Goal: Task Accomplishment & Management: Use online tool/utility

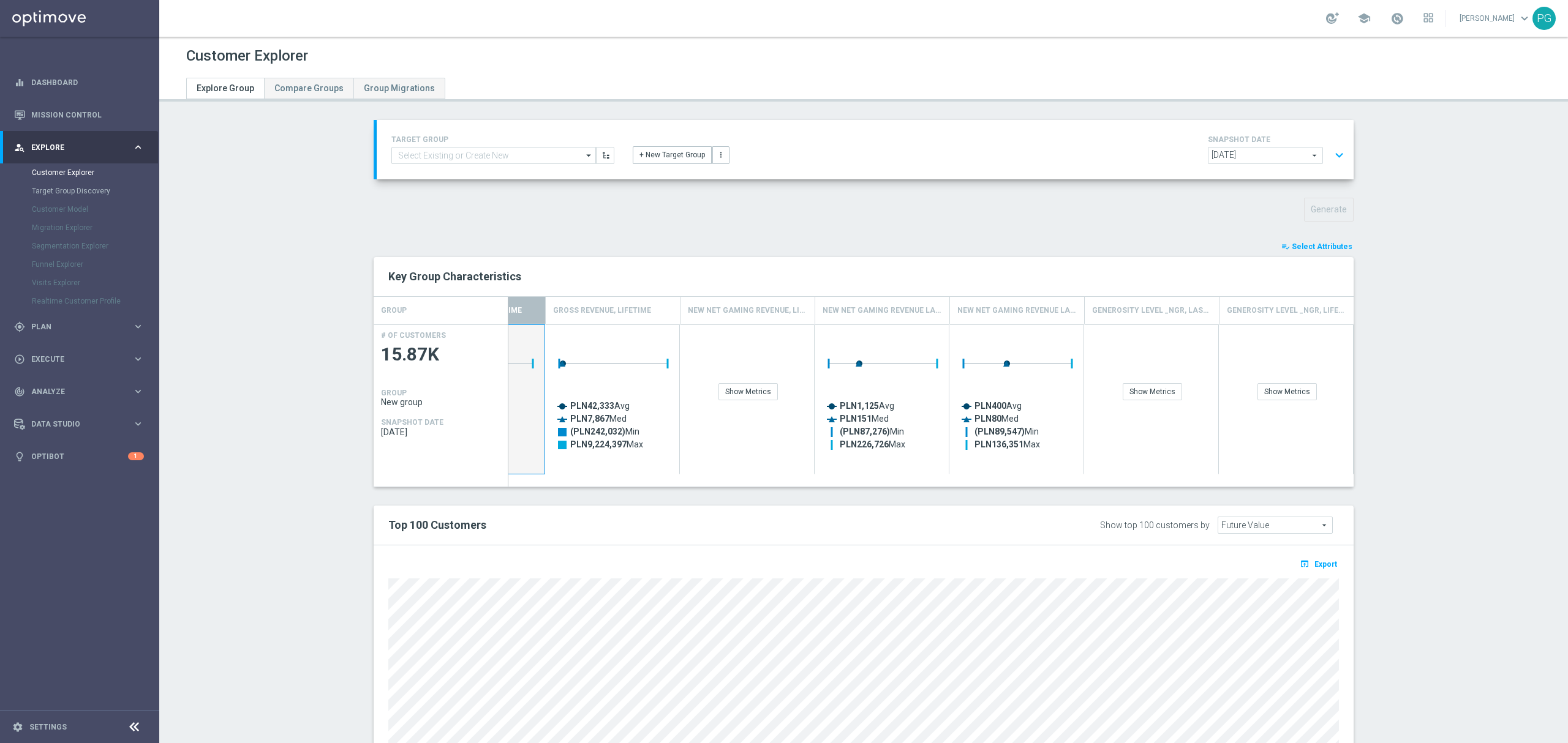
scroll to position [0, 501]
click at [1169, 391] on div "Show Metrics" at bounding box center [1153, 392] width 60 height 17
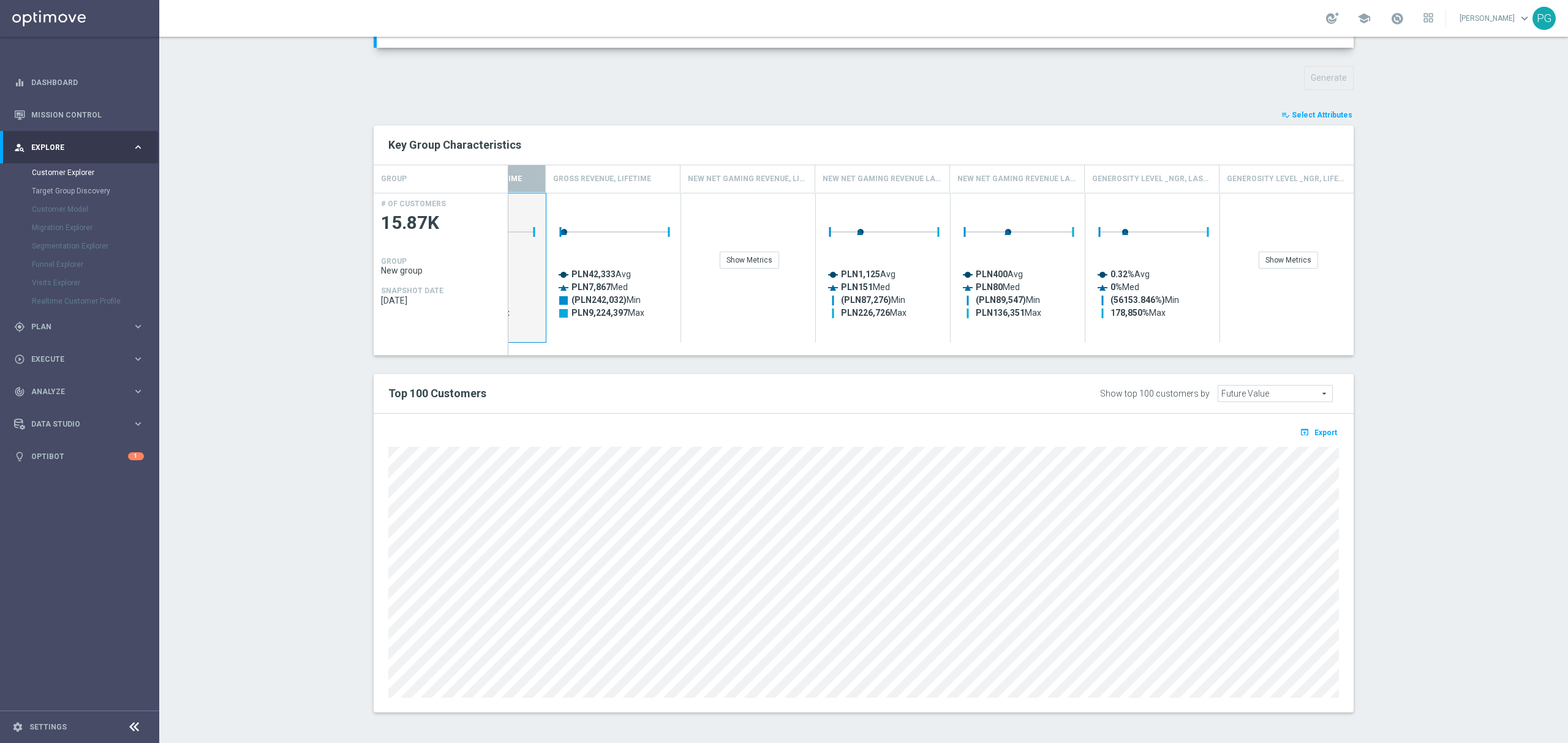
scroll to position [133, 0]
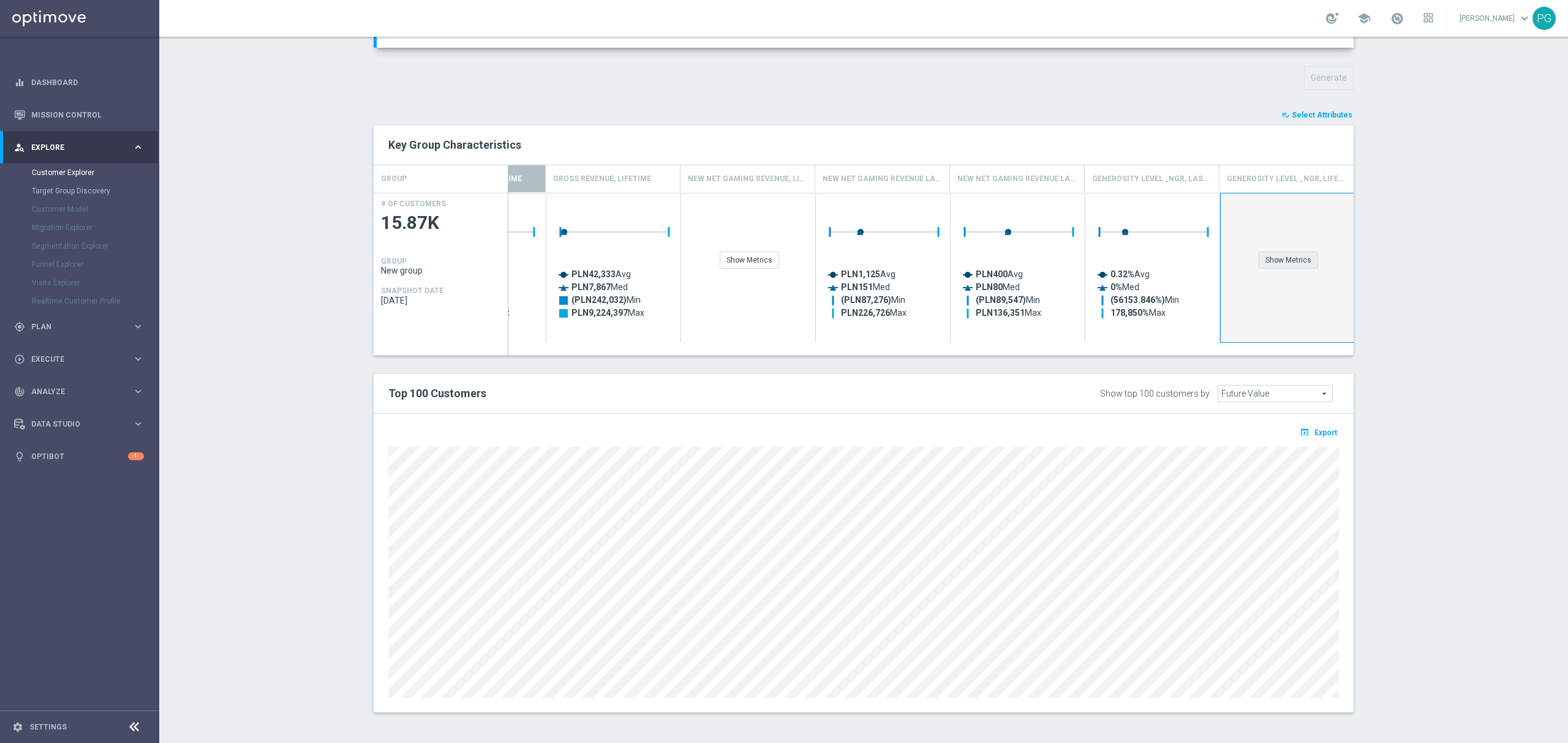
click at [1287, 267] on div "Show Metrics" at bounding box center [1288, 260] width 60 height 17
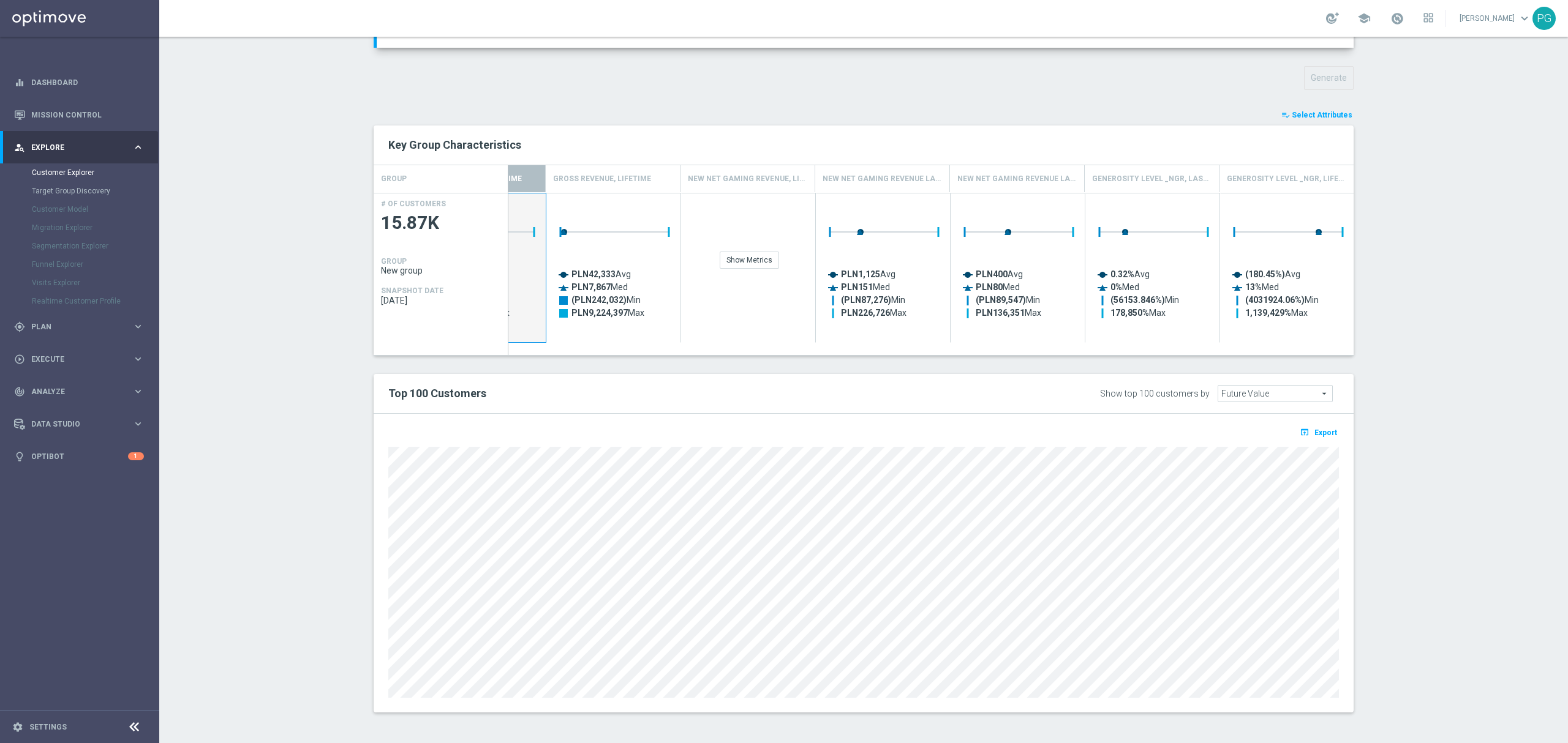
scroll to position [0, 0]
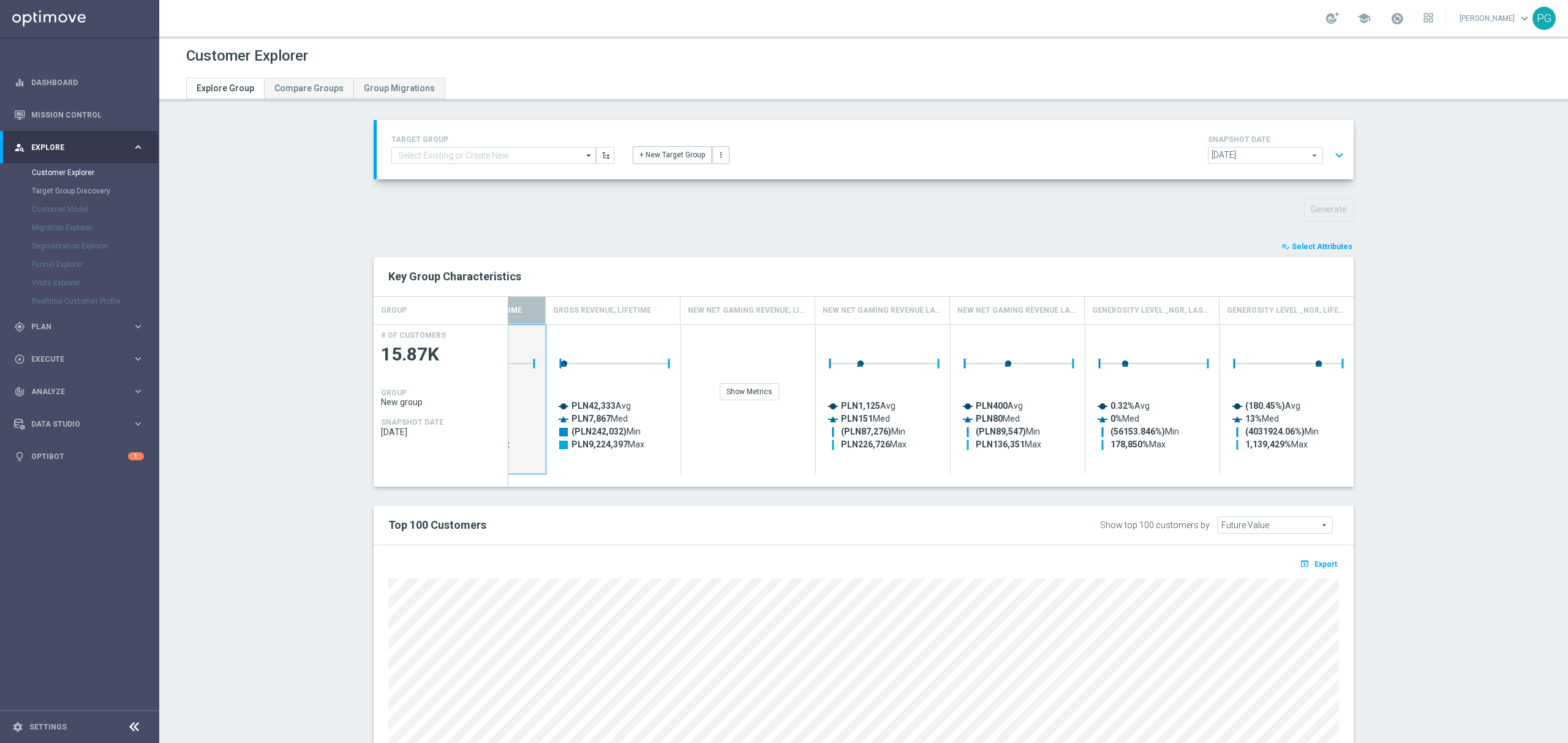
click at [1330, 158] on button "expand_more" at bounding box center [1339, 155] width 17 height 23
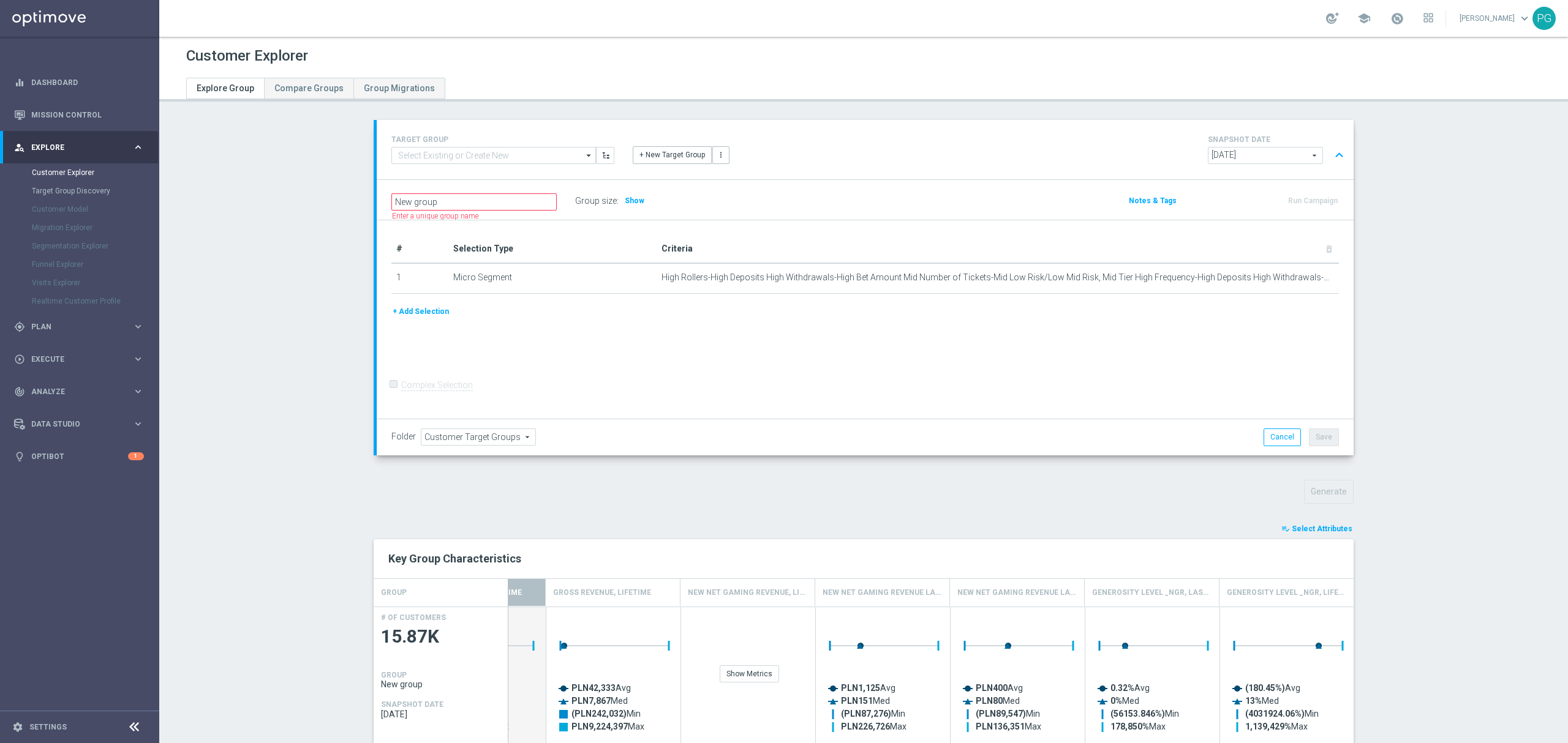
scroll to position [1, 0]
click at [434, 309] on button "+ Add Selection" at bounding box center [420, 312] width 59 height 13
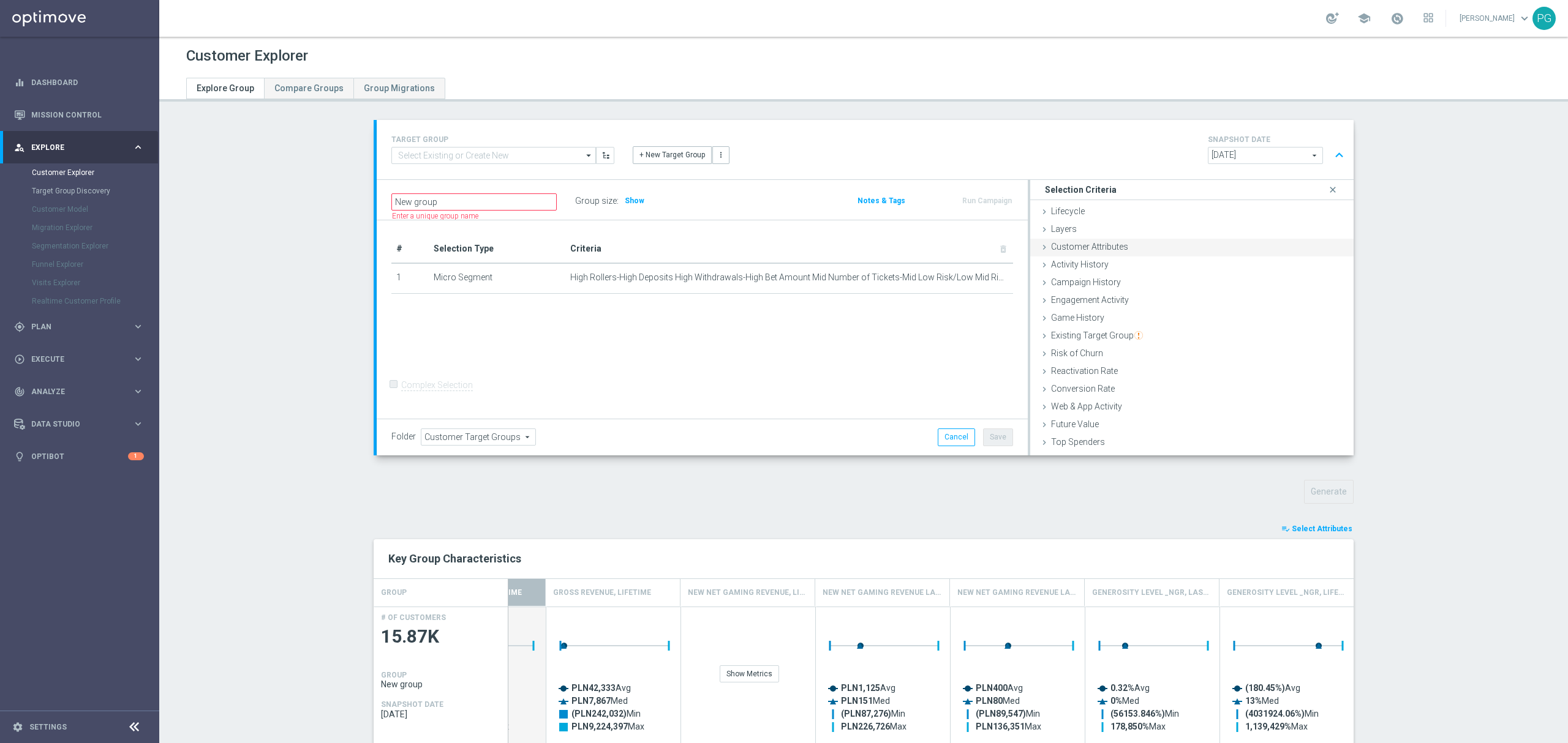
click at [1146, 239] on div "Customer Attributes done" at bounding box center [1192, 247] width 323 height 18
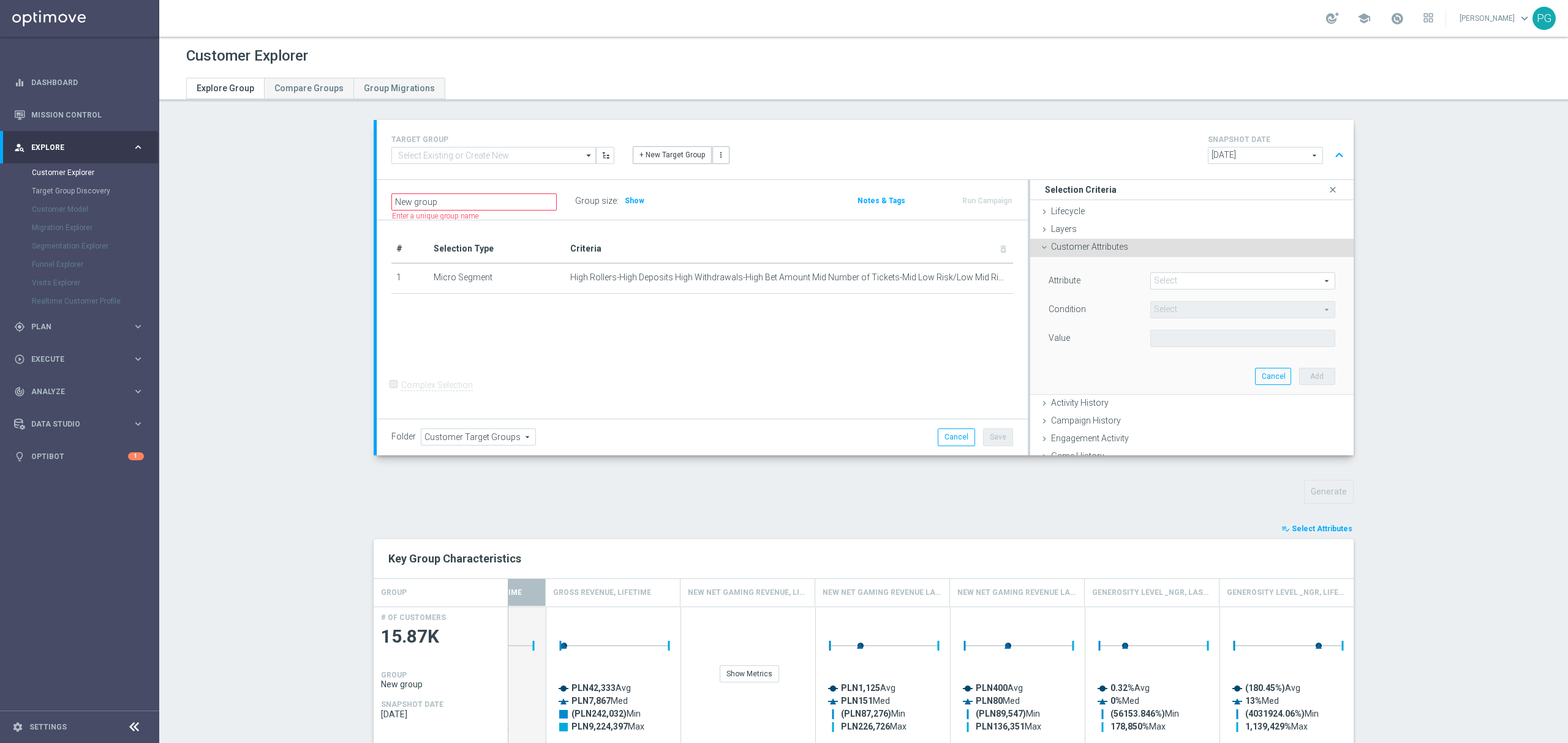
click at [1173, 282] on span at bounding box center [1242, 281] width 184 height 16
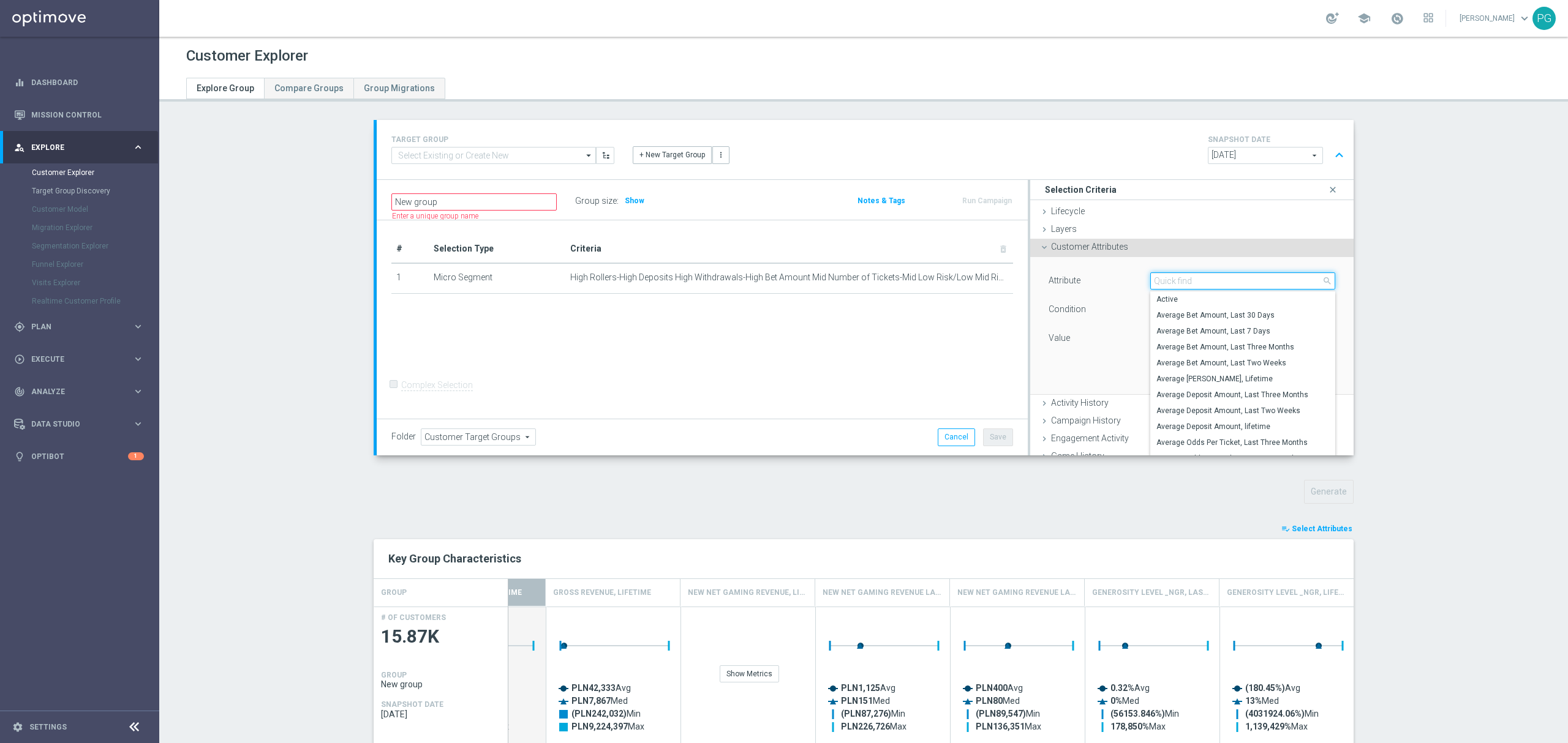
click at [1173, 282] on input "search" at bounding box center [1243, 281] width 185 height 17
type input "lifec"
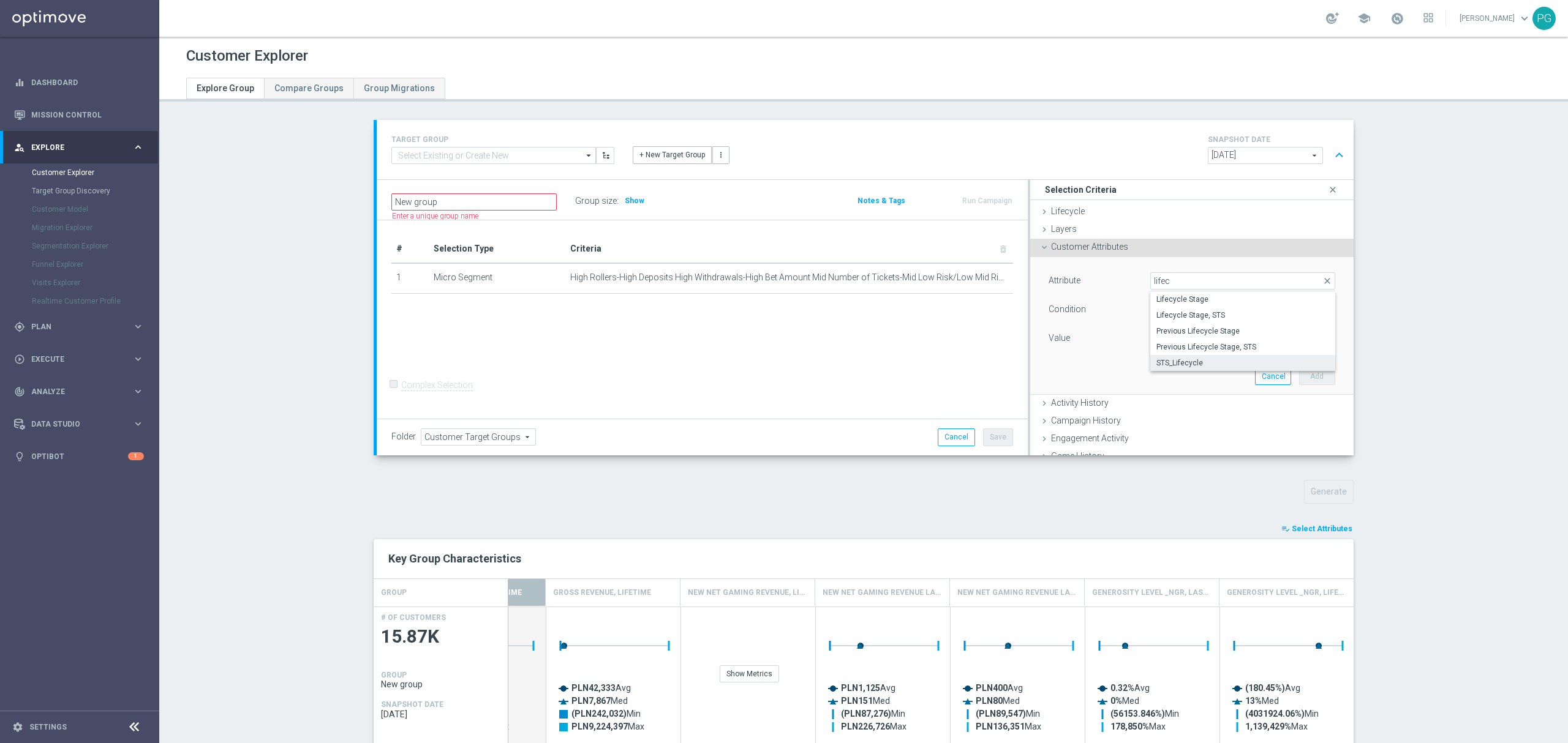
click at [1184, 361] on span "STS_Lifecycle" at bounding box center [1242, 363] width 172 height 10
type input "STS_Lifecycle"
type input "Equals"
click at [1173, 341] on span at bounding box center [1242, 339] width 184 height 16
click at [1162, 361] on span "Active" at bounding box center [1242, 357] width 172 height 10
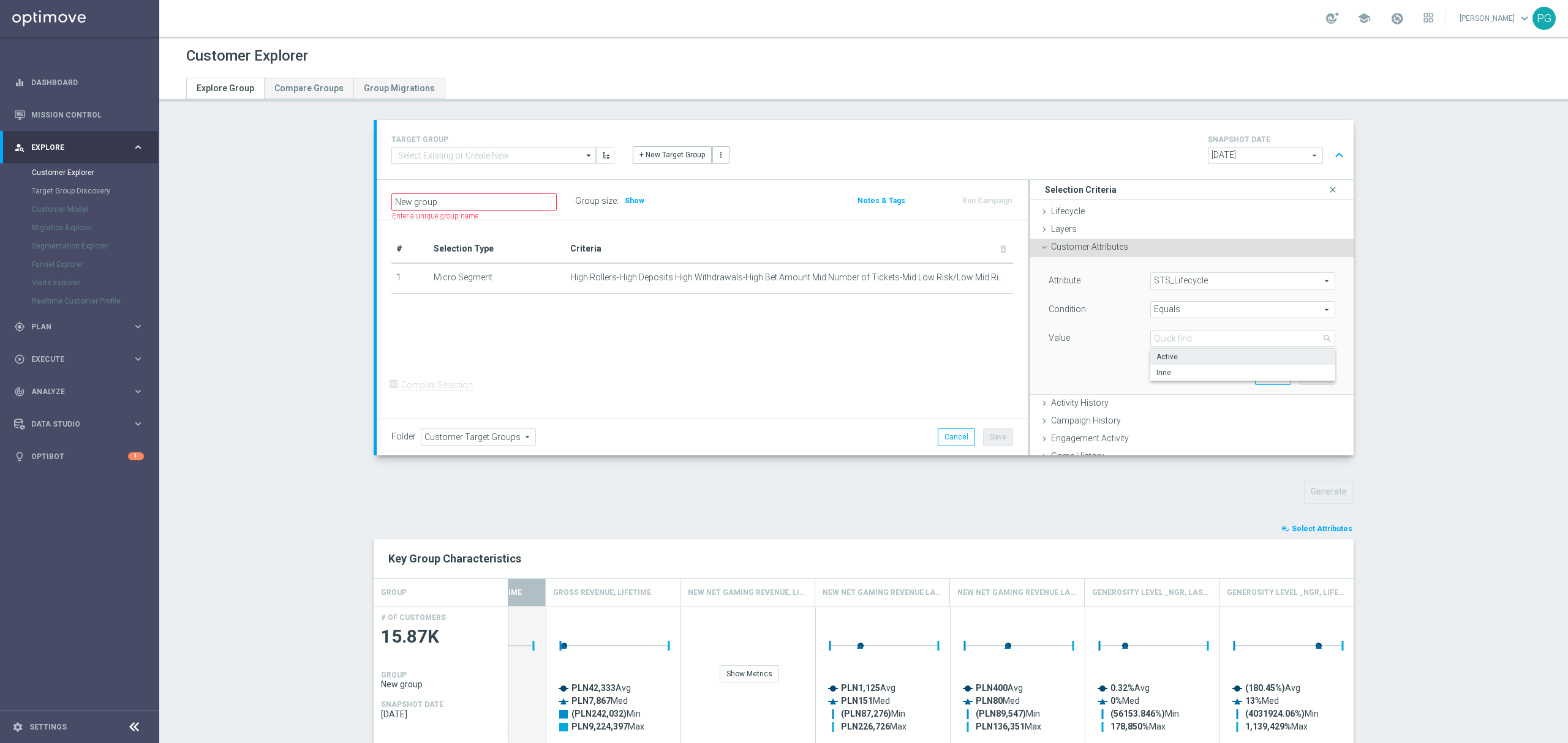
type input "Active"
click at [1299, 373] on button "Add" at bounding box center [1317, 376] width 37 height 17
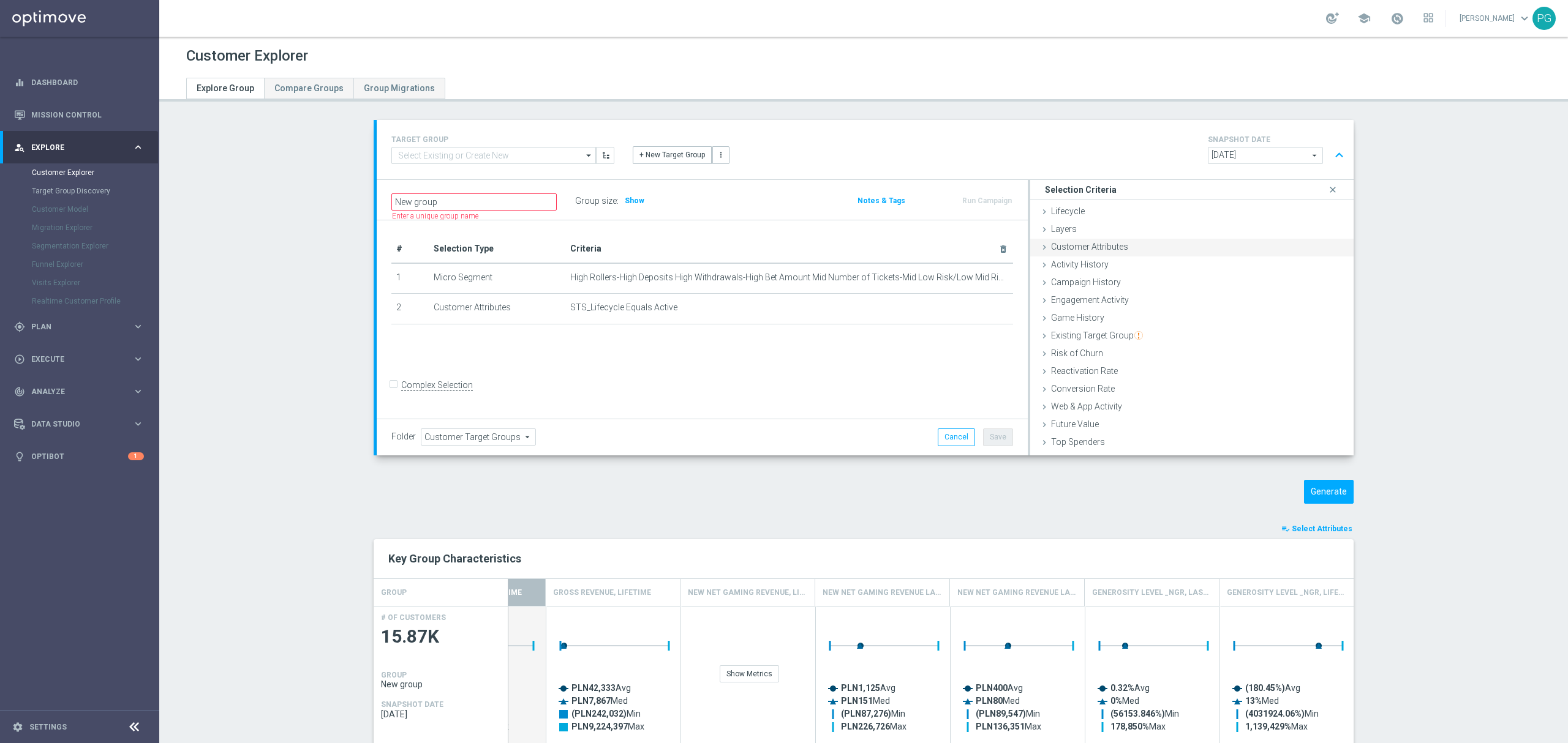
click at [1132, 241] on div "Customer Attributes done selection saved" at bounding box center [1192, 247] width 323 height 18
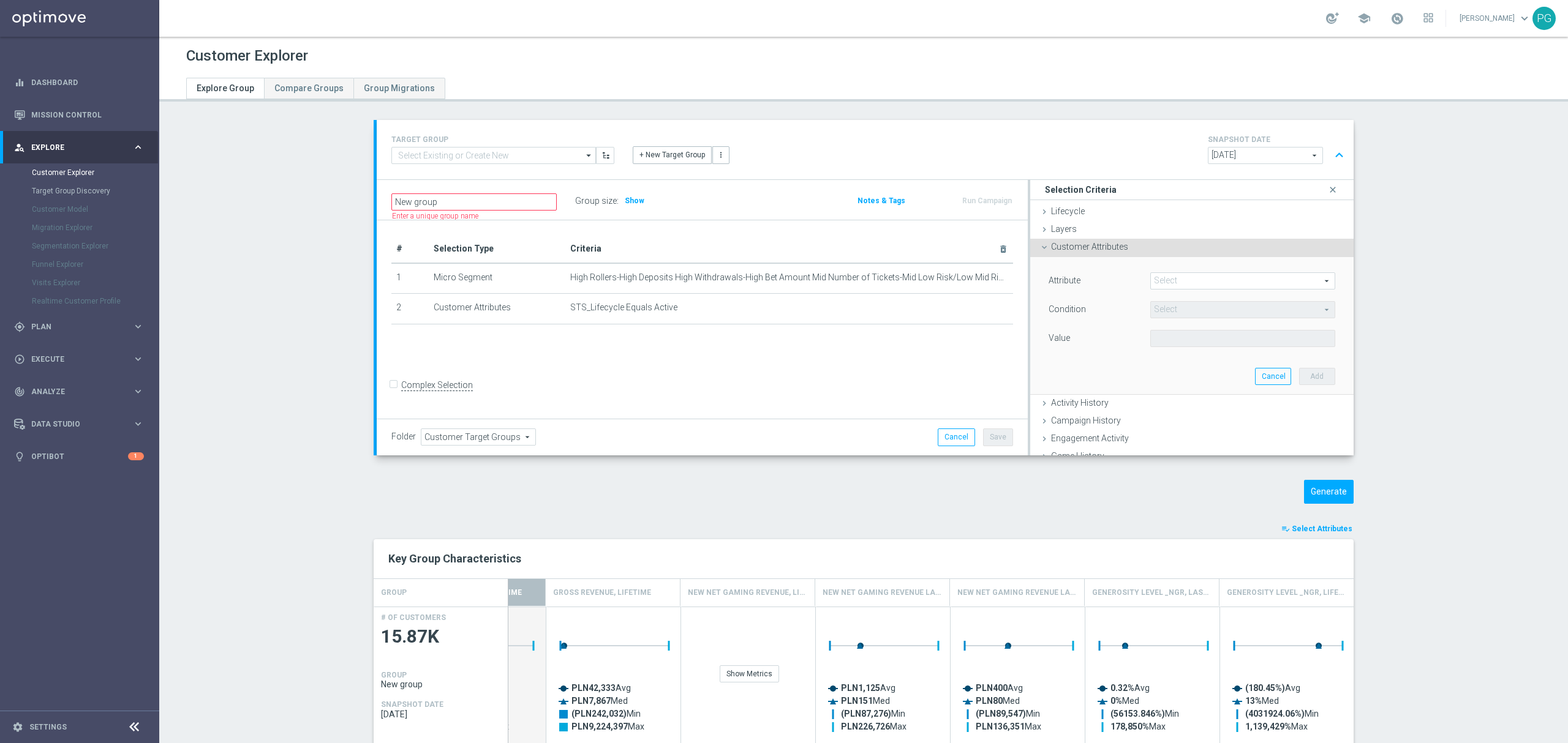
click at [1207, 277] on span at bounding box center [1242, 281] width 184 height 16
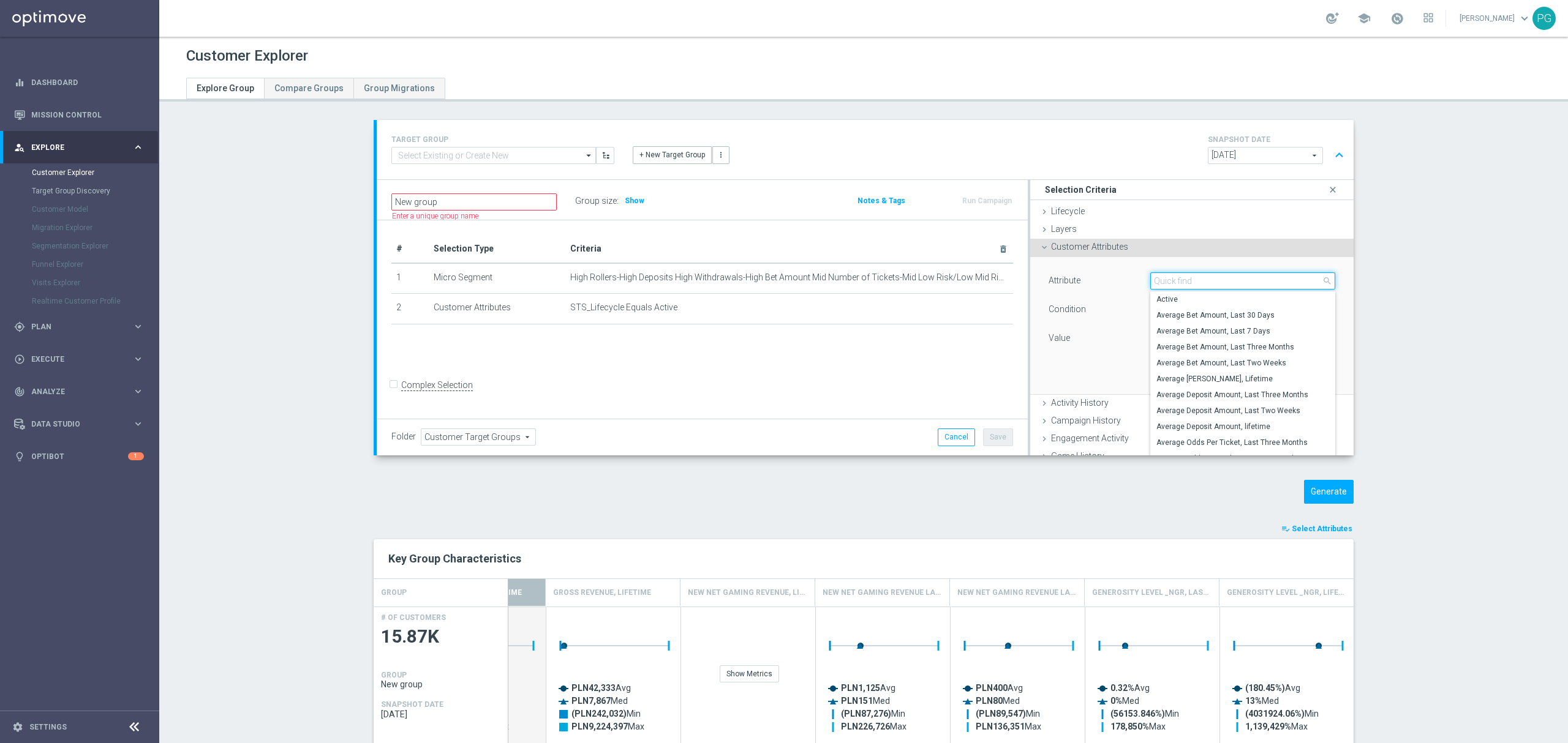
click at [1207, 277] on input "search" at bounding box center [1243, 281] width 185 height 17
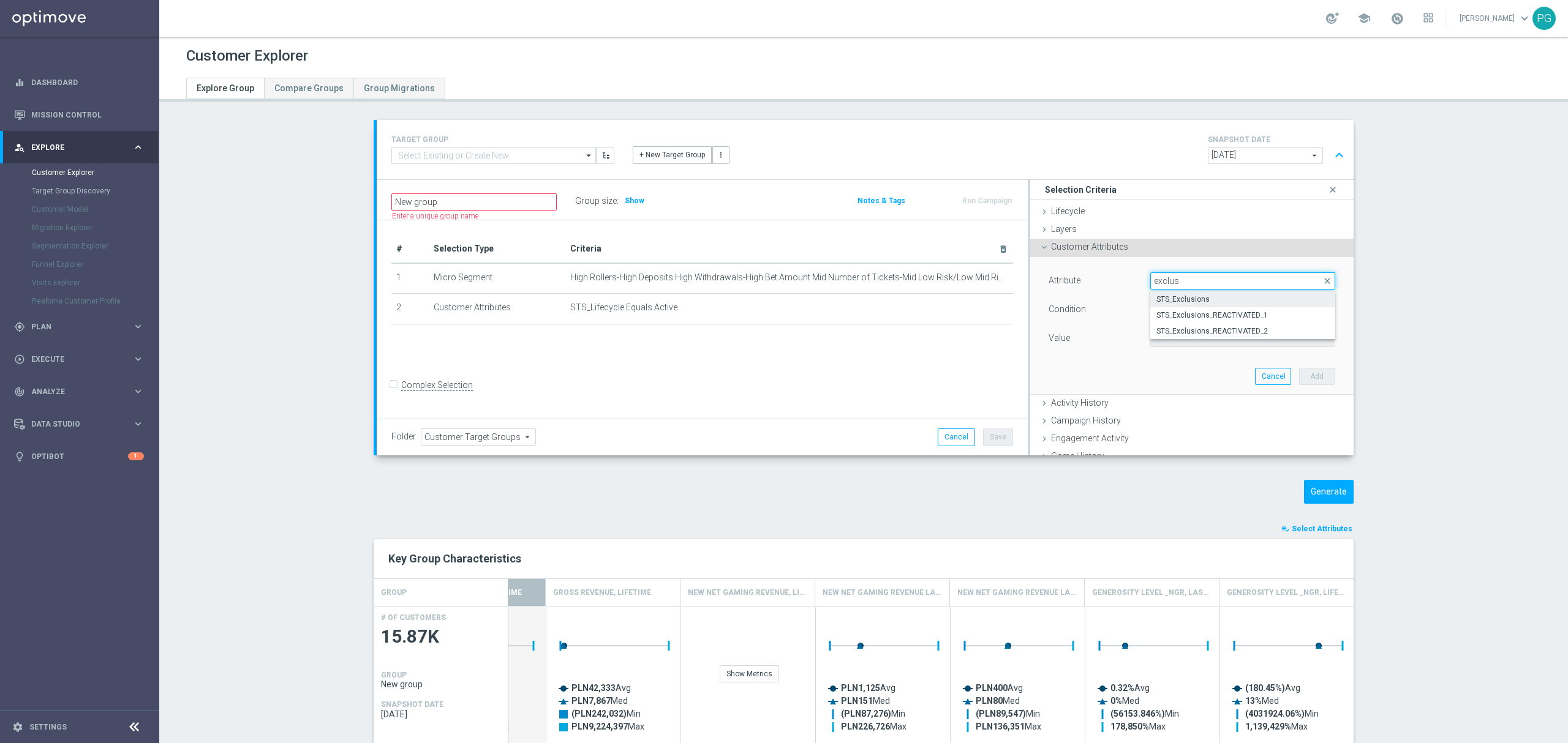
type input "exclus"
click at [1194, 296] on span "STS_Exclusions" at bounding box center [1242, 299] width 172 height 10
type input "STS_Exclusions"
type input "Equals"
click at [1169, 341] on span at bounding box center [1242, 339] width 184 height 16
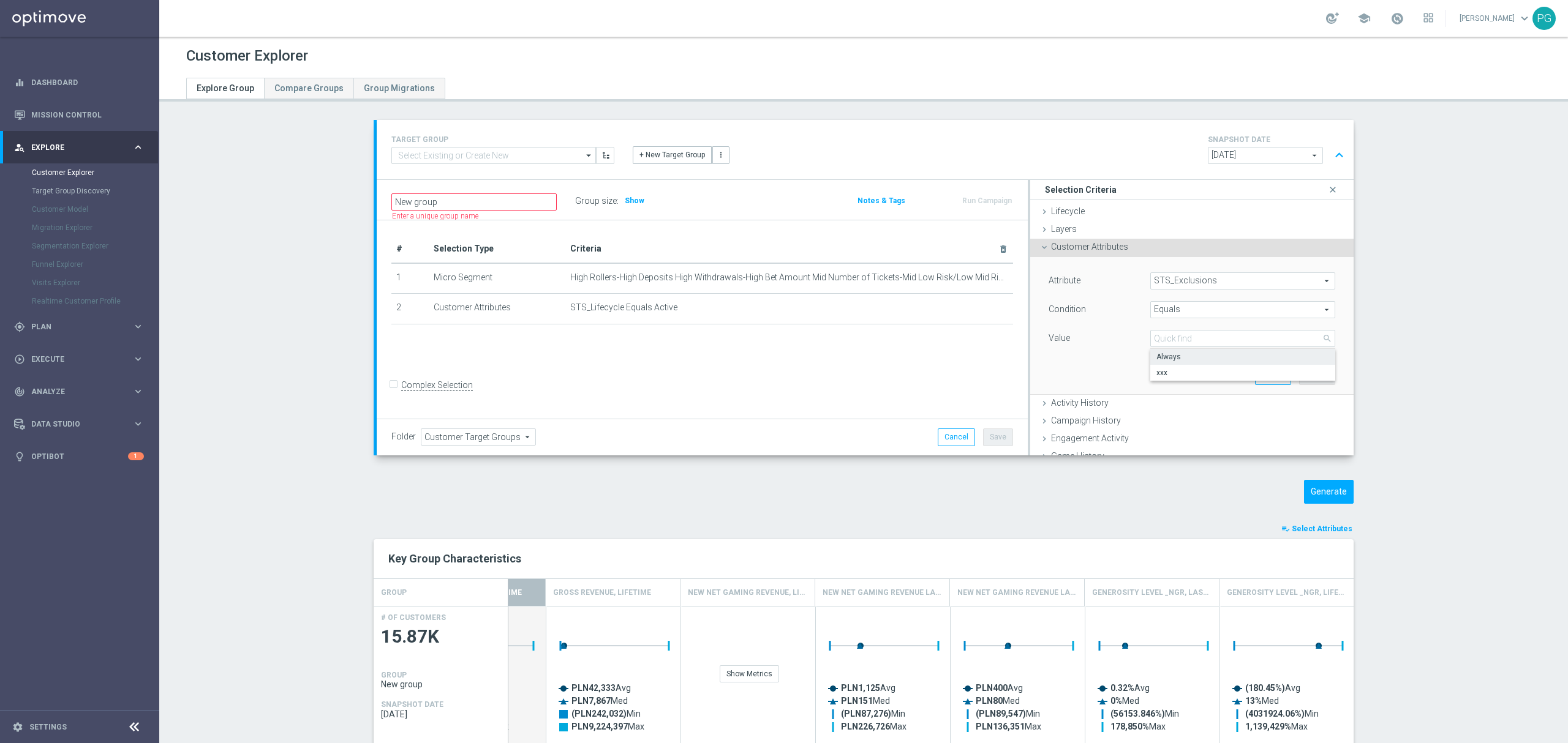
click at [1150, 358] on label "Always" at bounding box center [1243, 357] width 185 height 16
type input "Always"
click at [1303, 373] on button "Add" at bounding box center [1317, 376] width 37 height 17
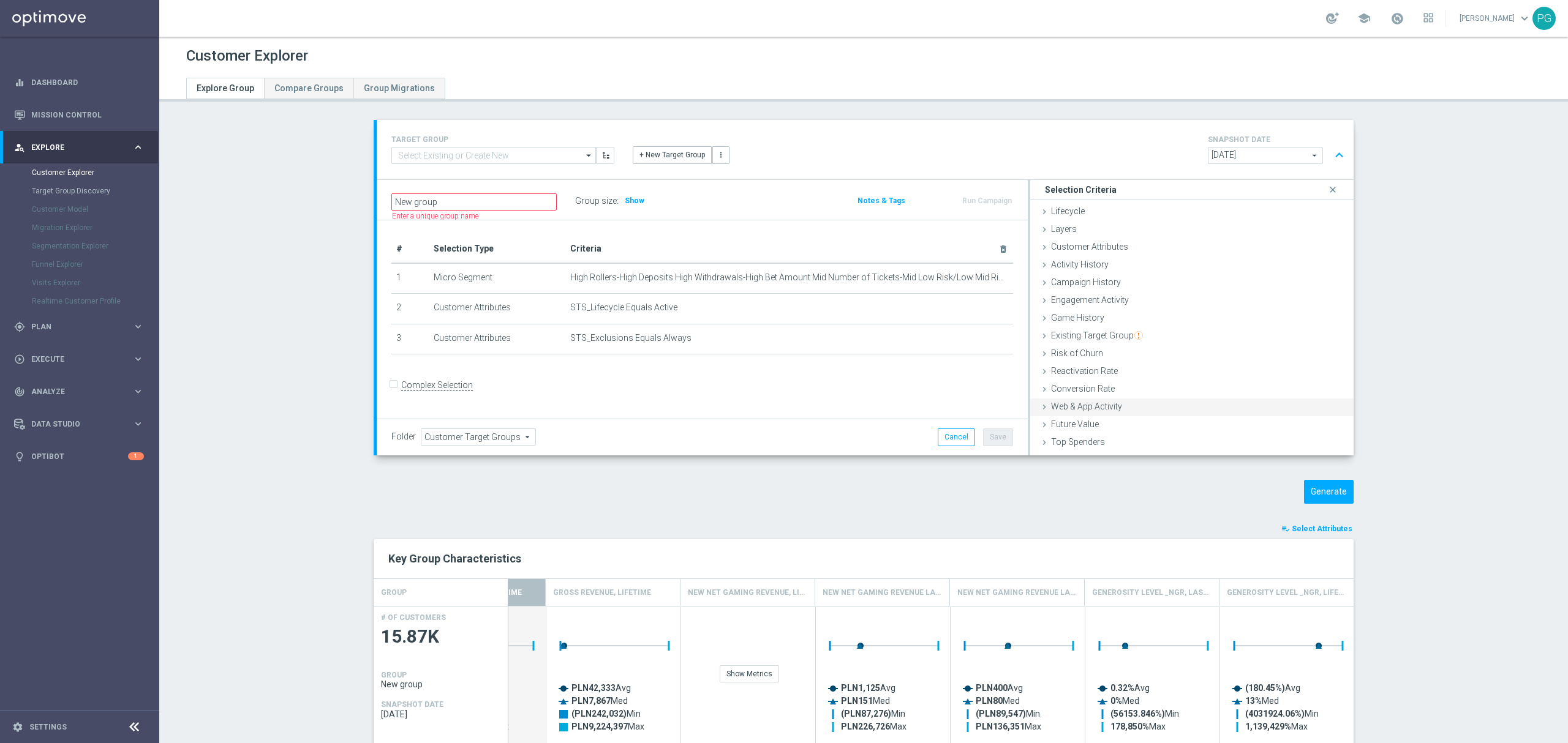
click at [1092, 412] on div "Web & App Activity done" at bounding box center [1192, 407] width 323 height 18
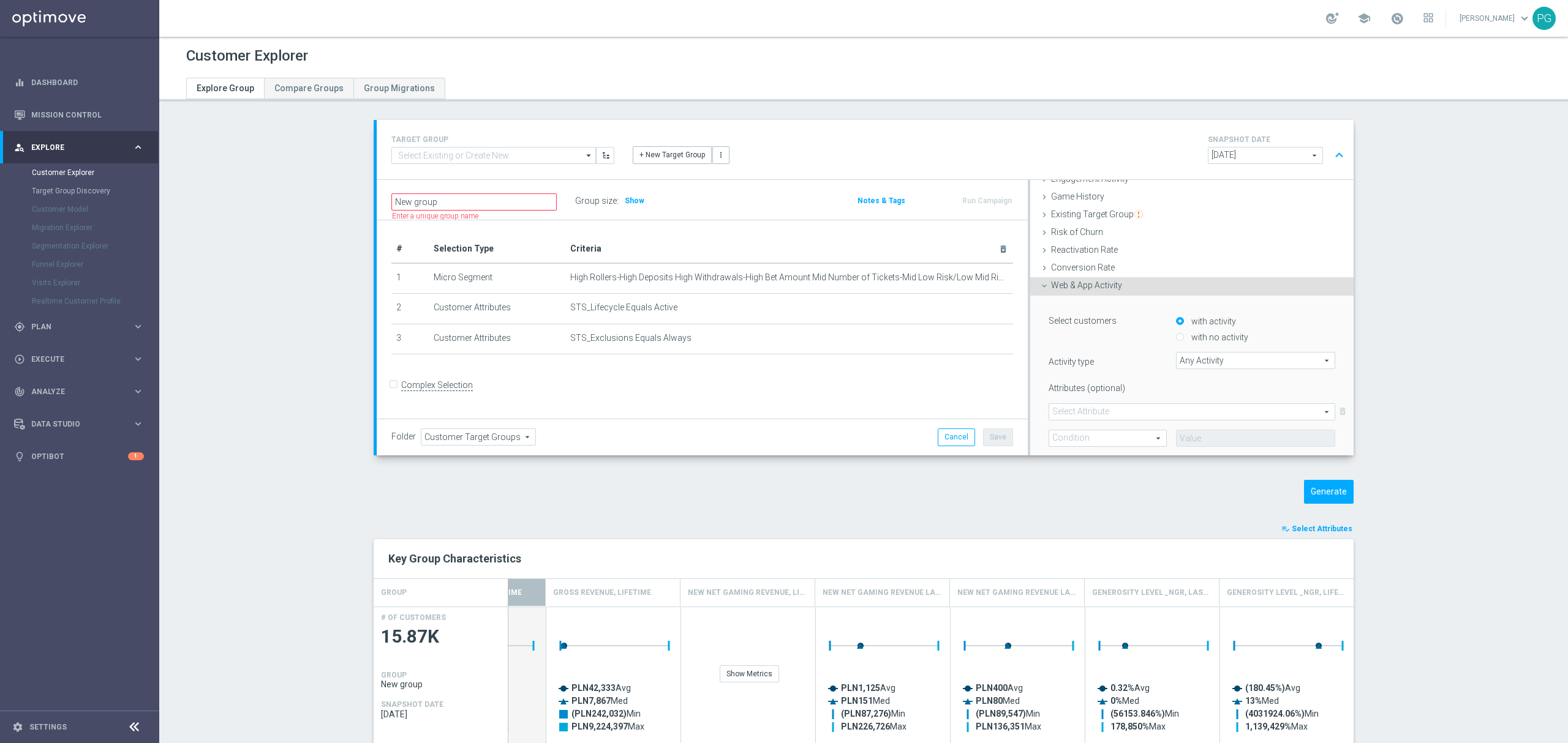
click at [1128, 283] on div "Web & App Activity done" at bounding box center [1192, 286] width 323 height 18
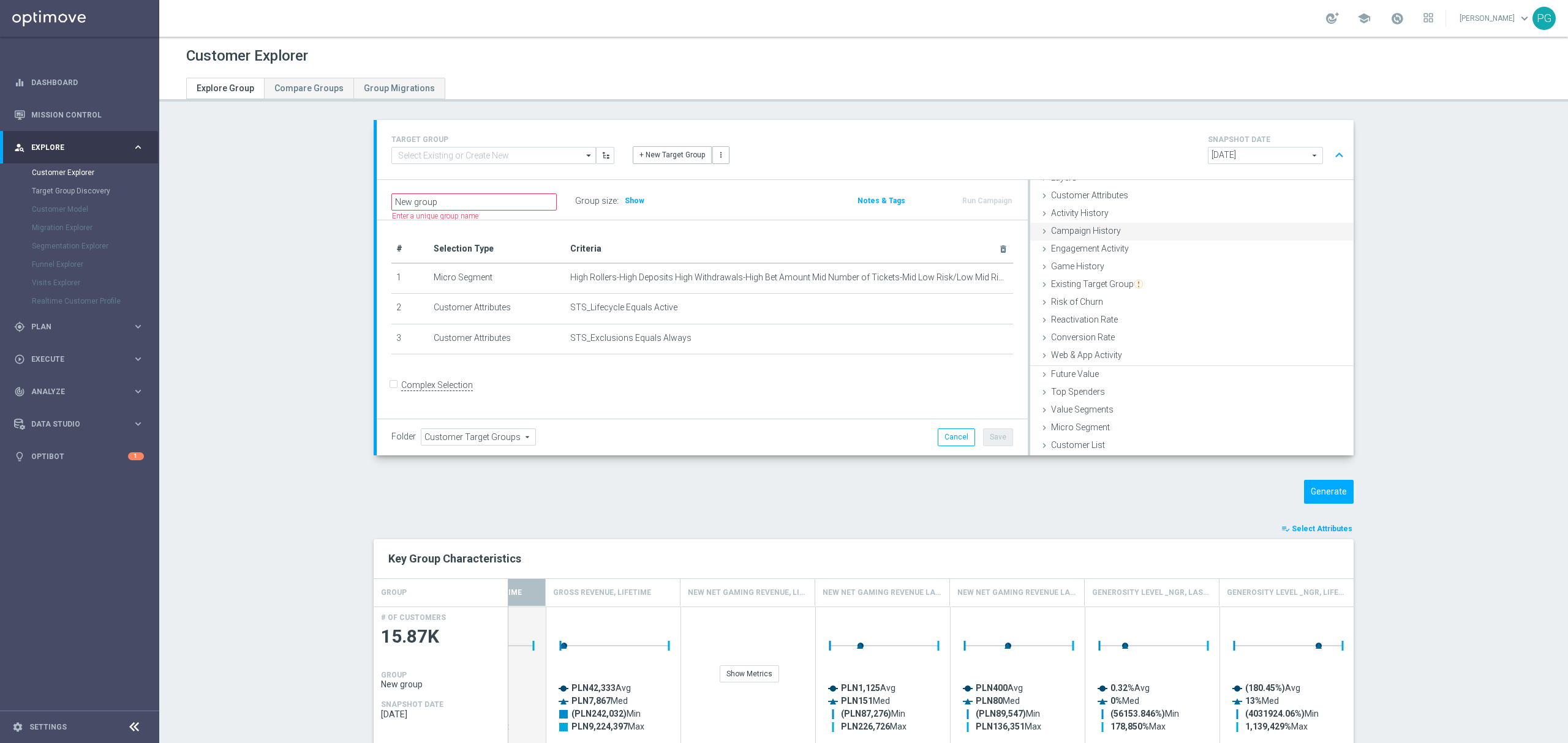
scroll to position [50, 0]
click at [1094, 224] on div "Campaign History done" at bounding box center [1192, 233] width 323 height 18
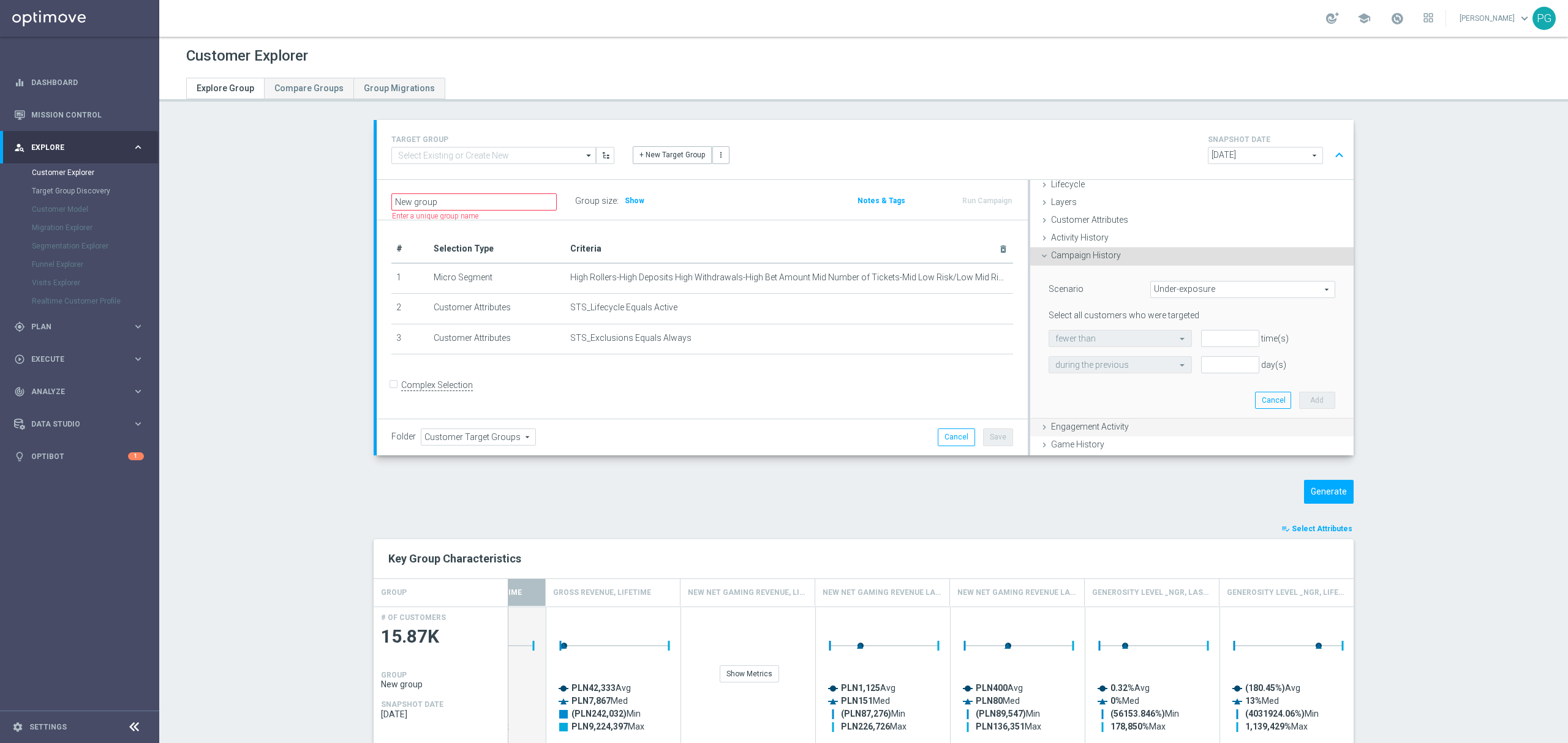
scroll to position [26, 0]
click at [1166, 285] on span "Under-exposure" at bounding box center [1242, 291] width 184 height 16
click at [1173, 369] on span "Custom" at bounding box center [1243, 372] width 171 height 10
type input "Custom"
click at [1119, 346] on span "have" at bounding box center [1107, 340] width 116 height 16
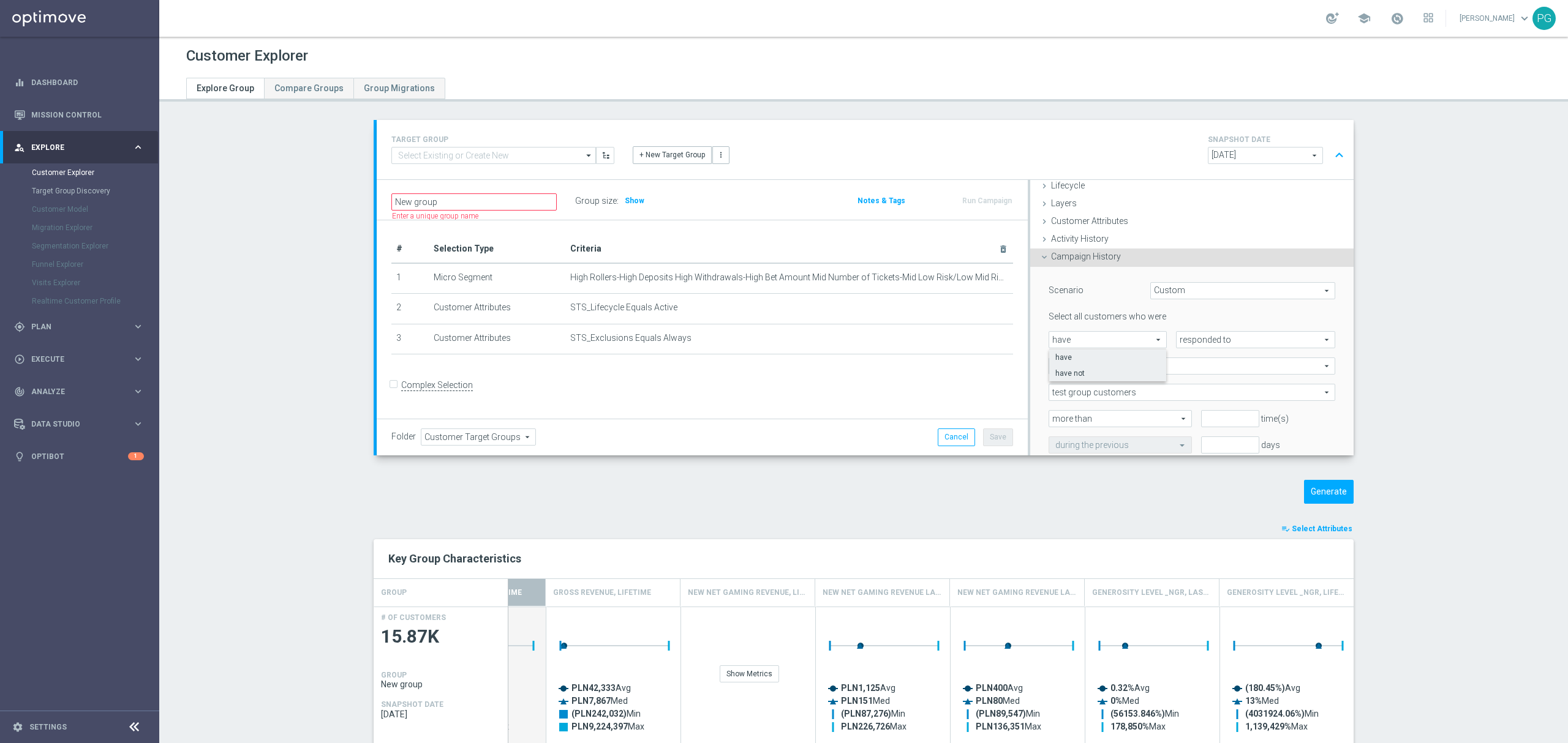
click at [1091, 369] on span "have not" at bounding box center [1107, 373] width 104 height 10
type input "have not"
click at [1203, 342] on span "responded to" at bounding box center [1255, 340] width 158 height 16
click at [1176, 366] on label "been targeted with" at bounding box center [1255, 373] width 158 height 16
type input "been targeted with"
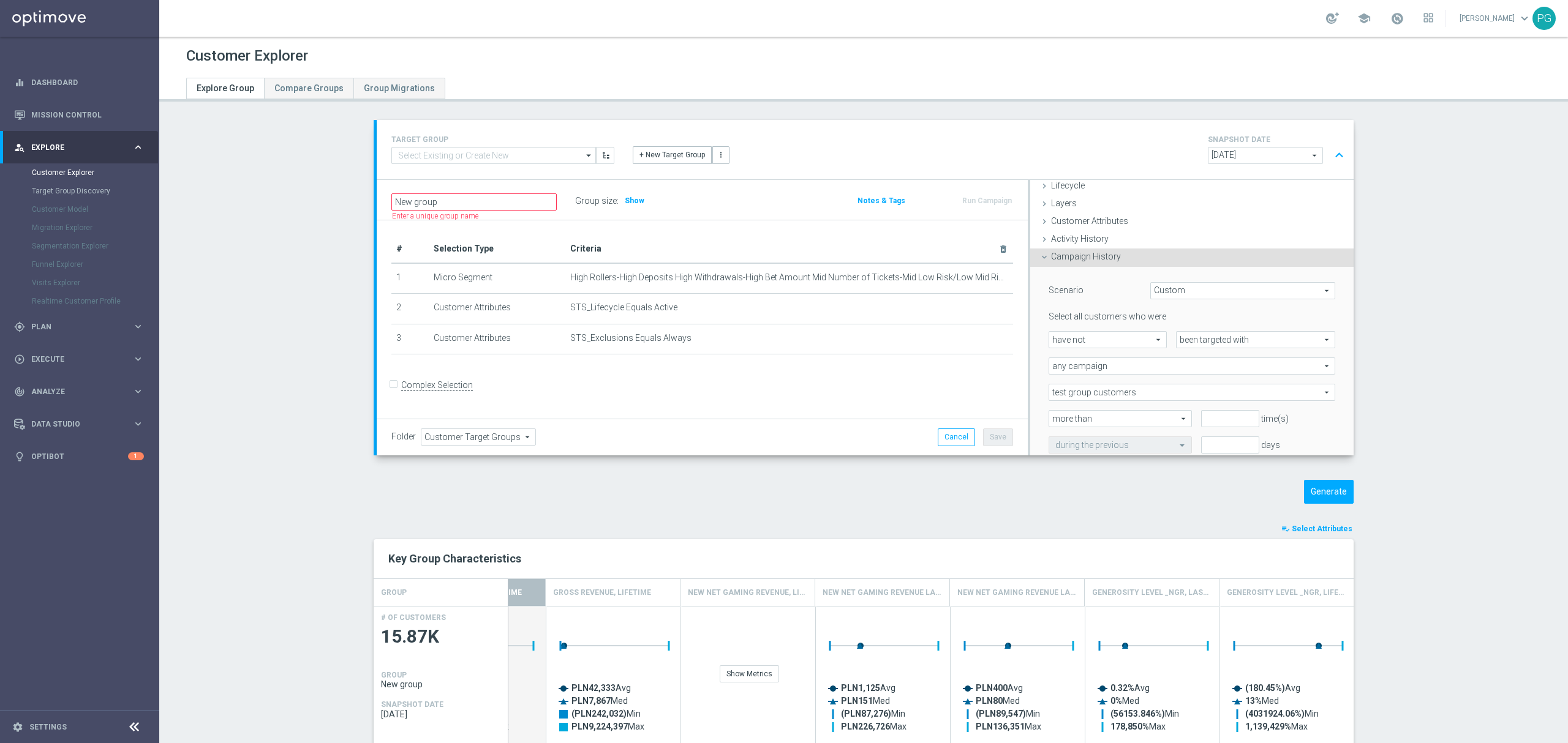
click at [1167, 365] on span "any campaign" at bounding box center [1192, 366] width 285 height 16
click at [1116, 409] on label "one or more actions" at bounding box center [1192, 416] width 285 height 16
type input "one or more actions"
click at [1115, 401] on div "Select all customers who were have not have not arrow_drop_down search been tar…" at bounding box center [1192, 382] width 287 height 142
click at [1115, 399] on span at bounding box center [1192, 392] width 285 height 16
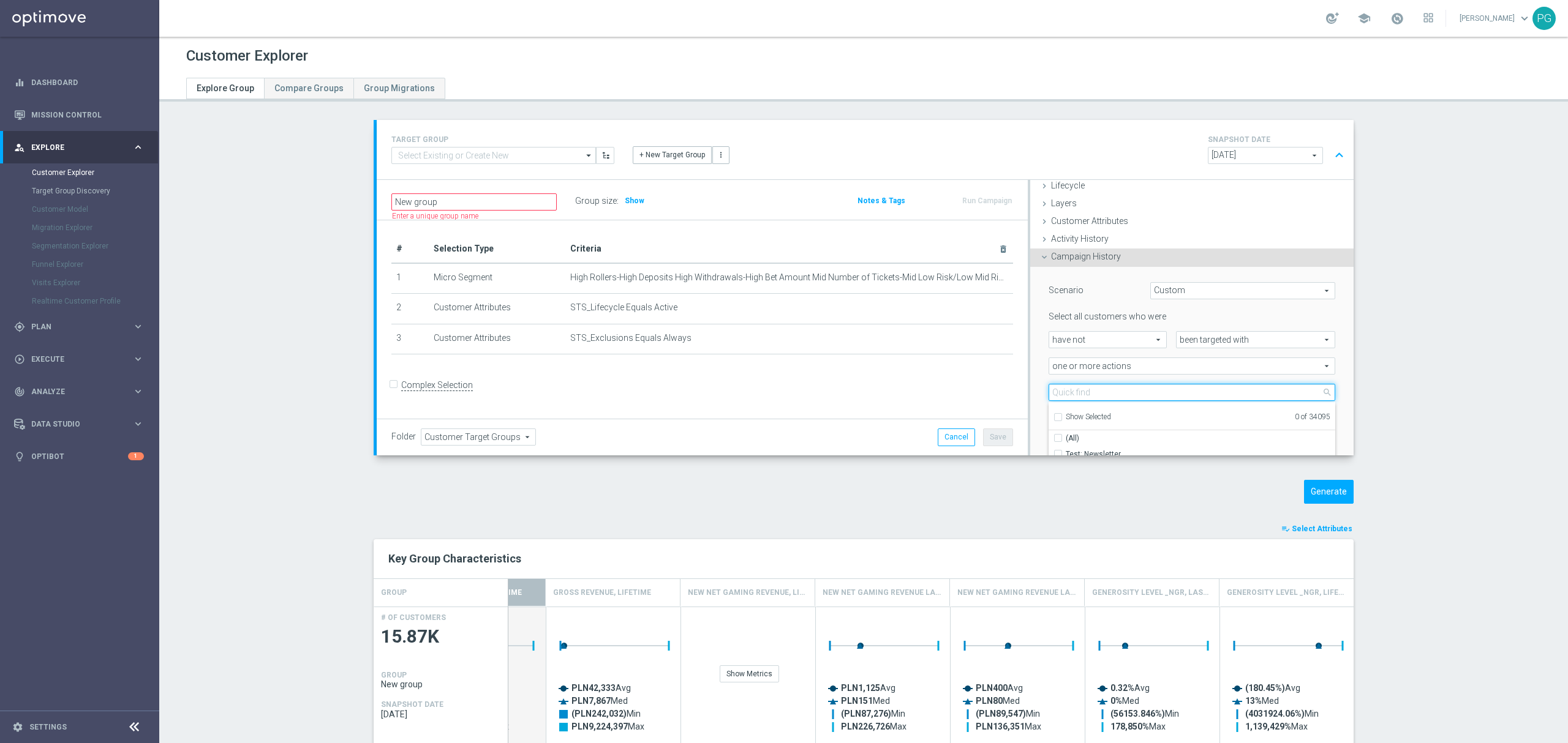
click at [1115, 396] on input "search" at bounding box center [1192, 393] width 287 height 17
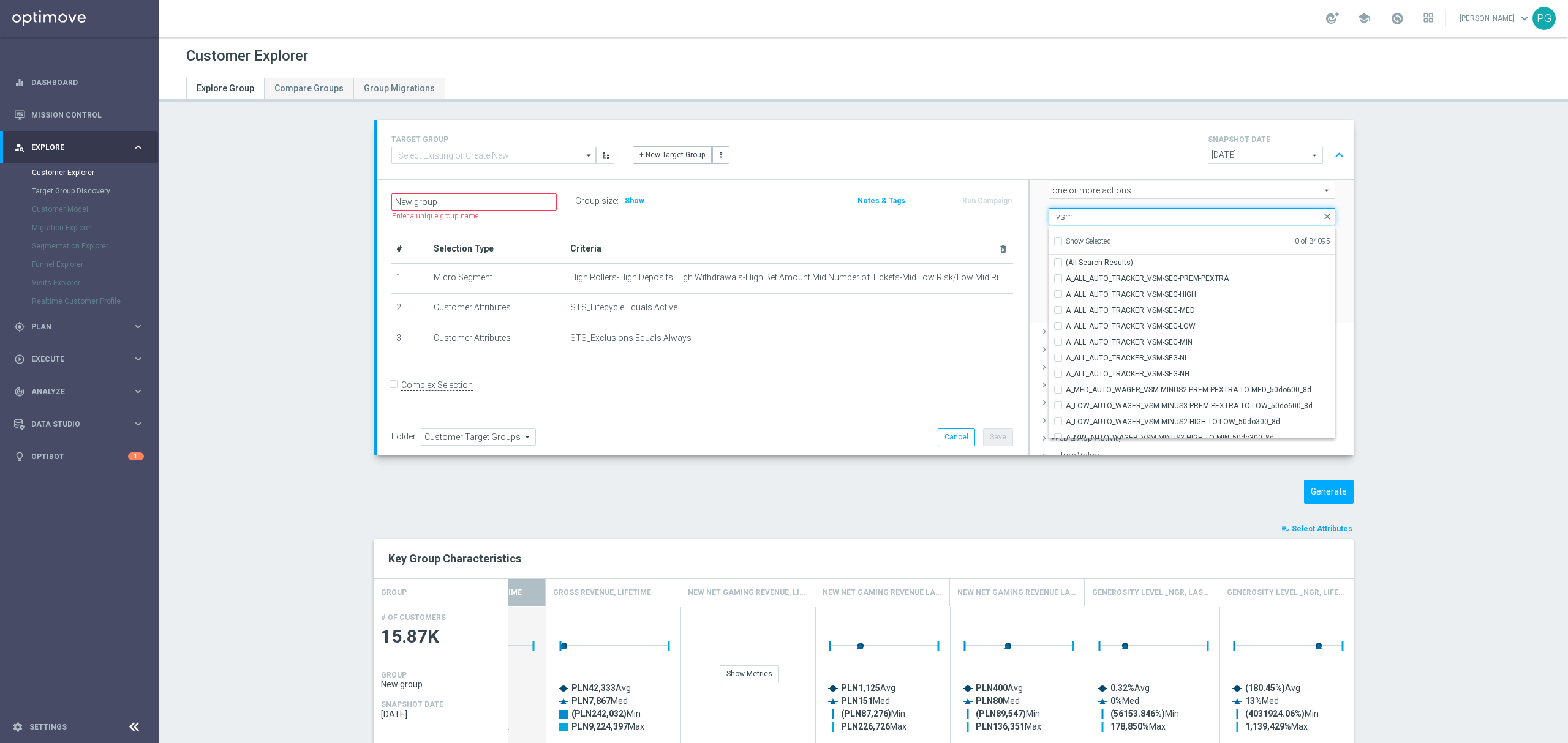
scroll to position [204, 0]
type input "wager_vsm"
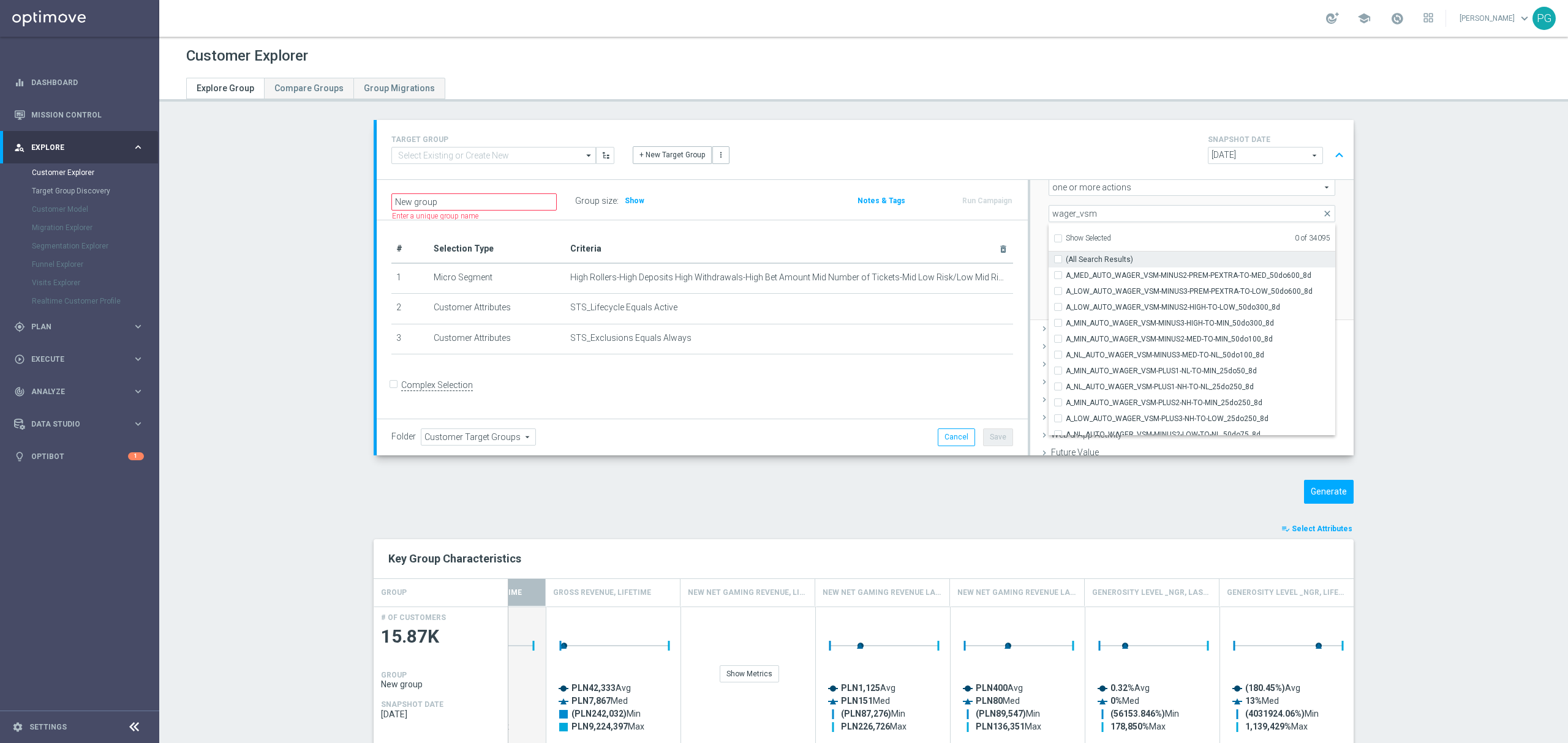
click at [1058, 260] on input "(All Search Results)" at bounding box center [1062, 259] width 8 height 8
checkbox input "true"
type input "Selected 15 of 34095"
checkbox input "true"
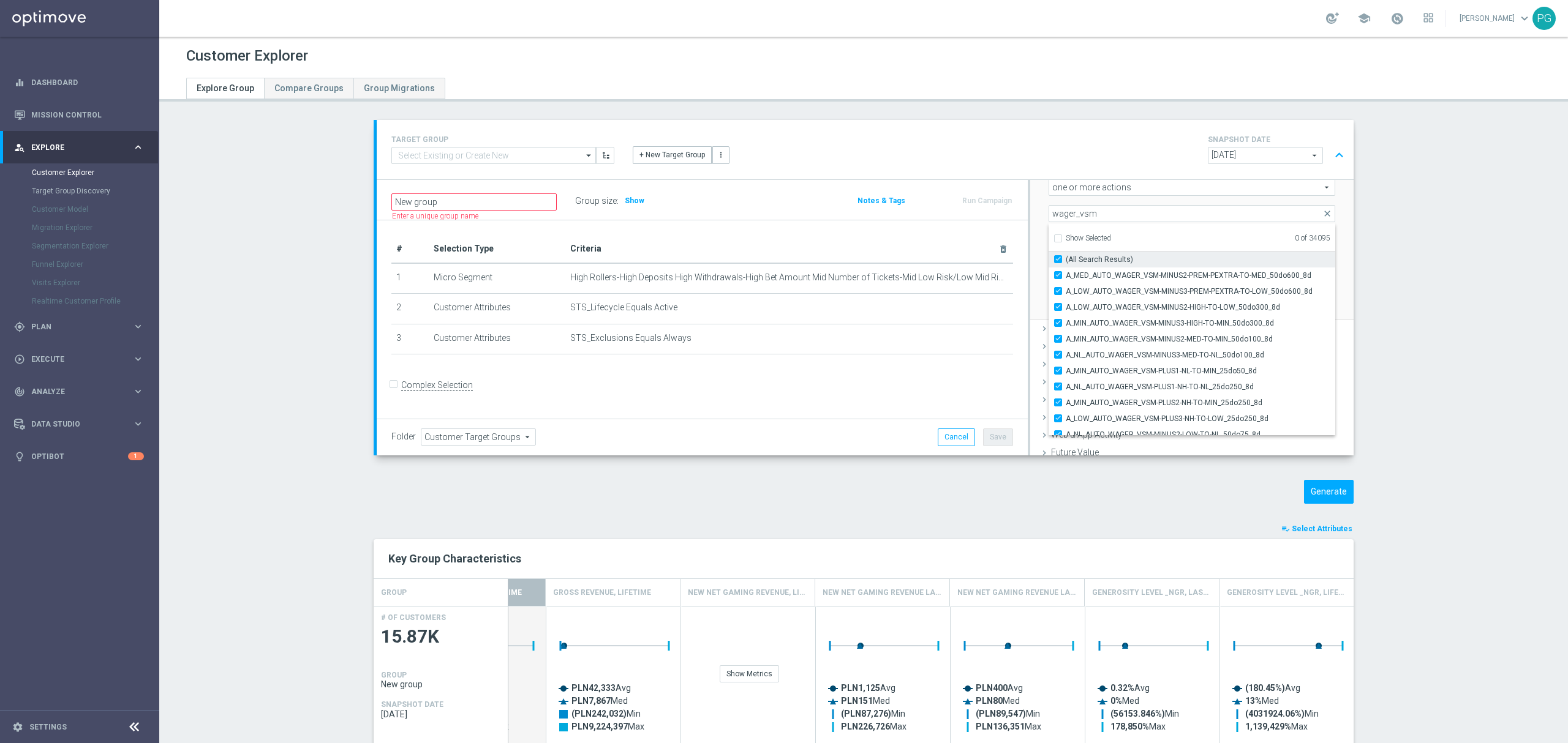
checkbox input "true"
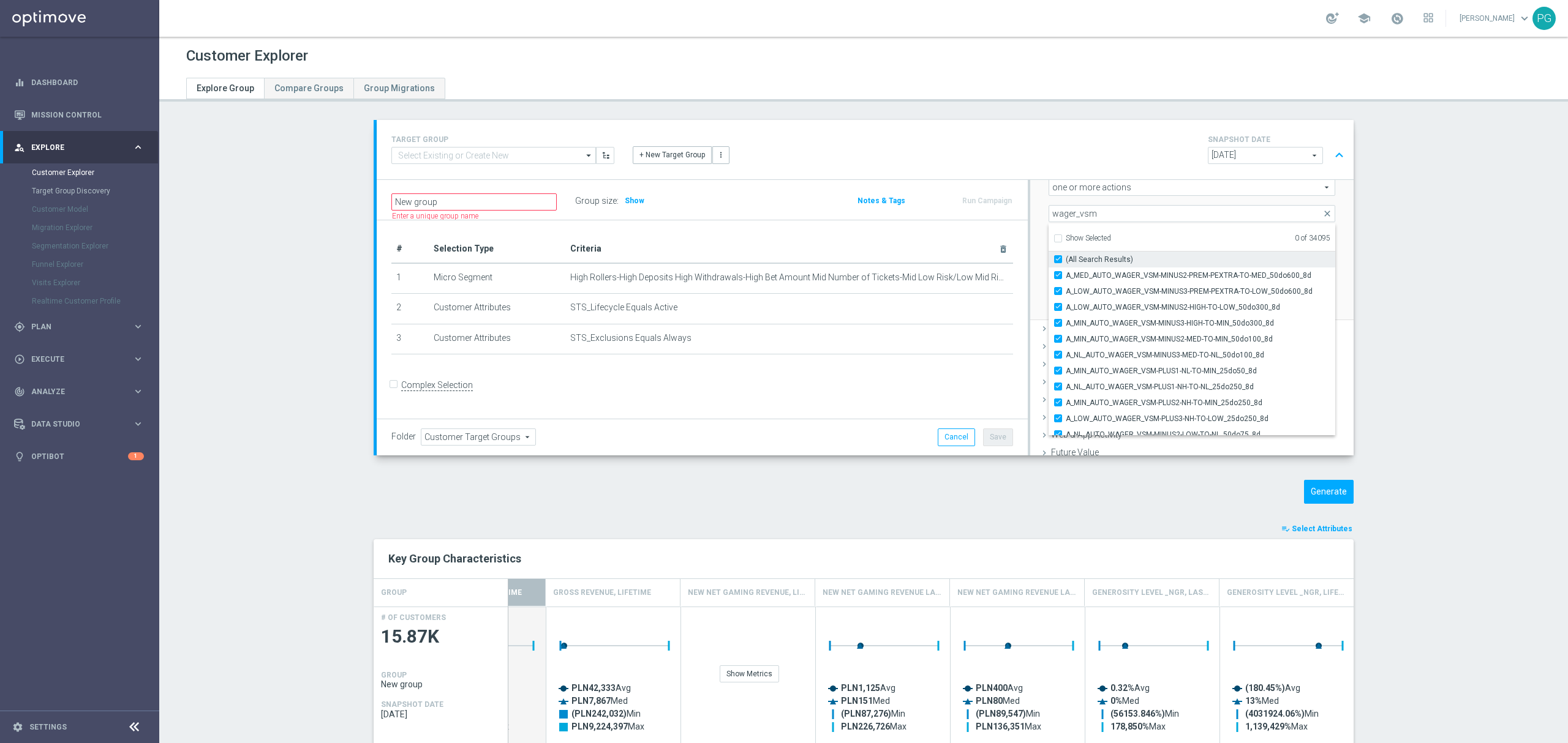
checkbox input "true"
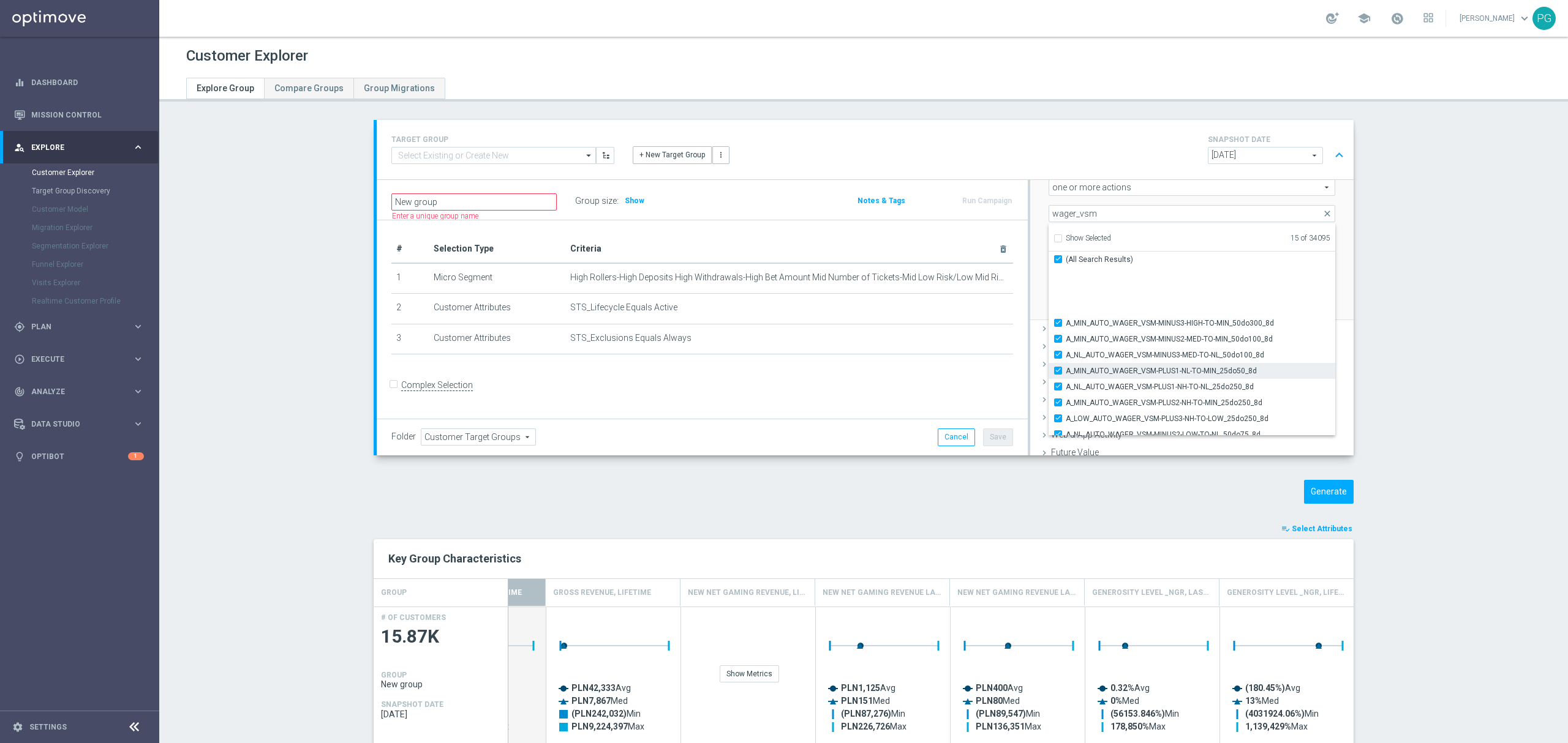
scroll to position [71, 0]
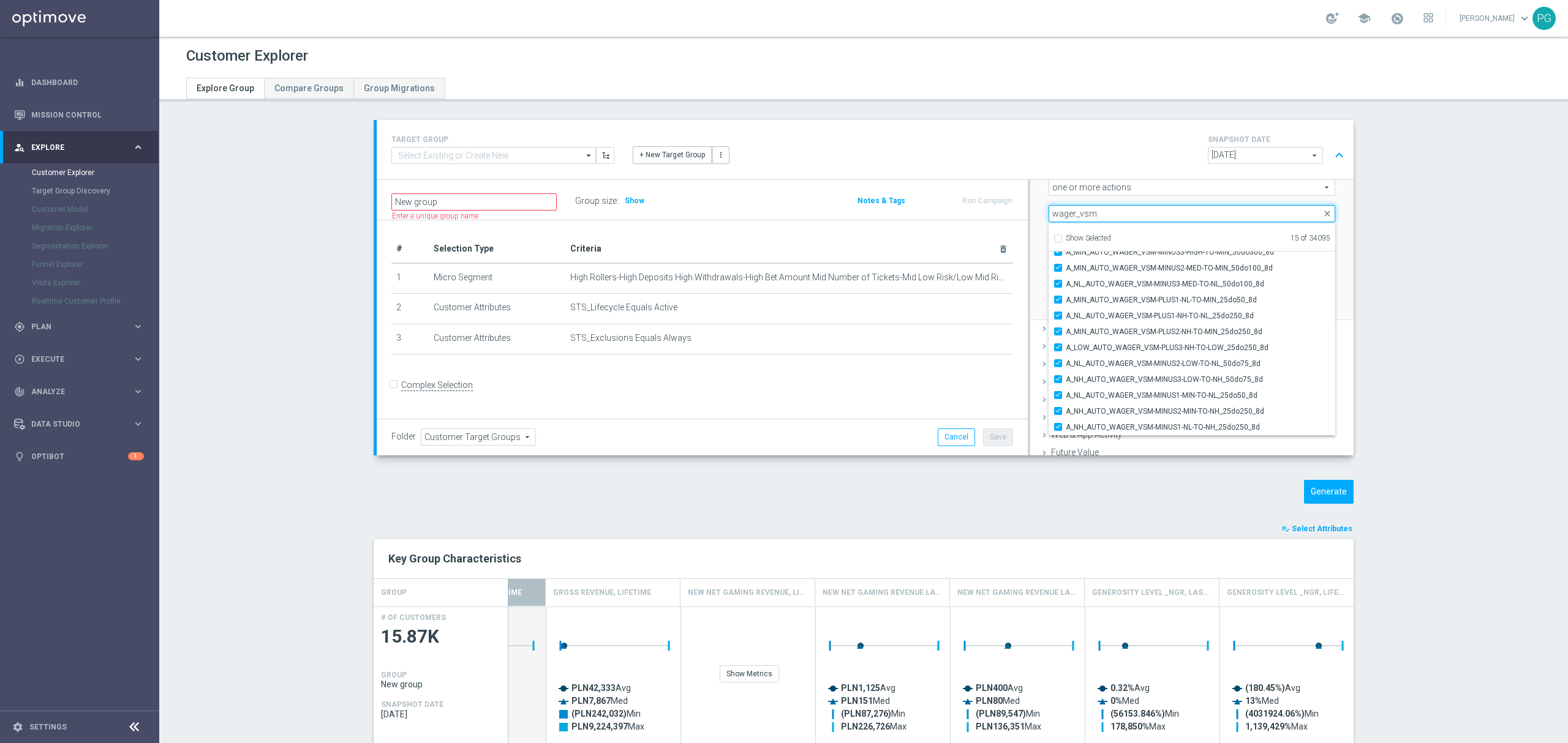
drag, startPoint x: 1070, startPoint y: 212, endPoint x: 1029, endPoint y: 211, distance: 41.0
click at [1030, 211] on div "Scenario Custom Custom arrow_drop_down search Select all customers who were hav…" at bounding box center [1192, 205] width 323 height 233
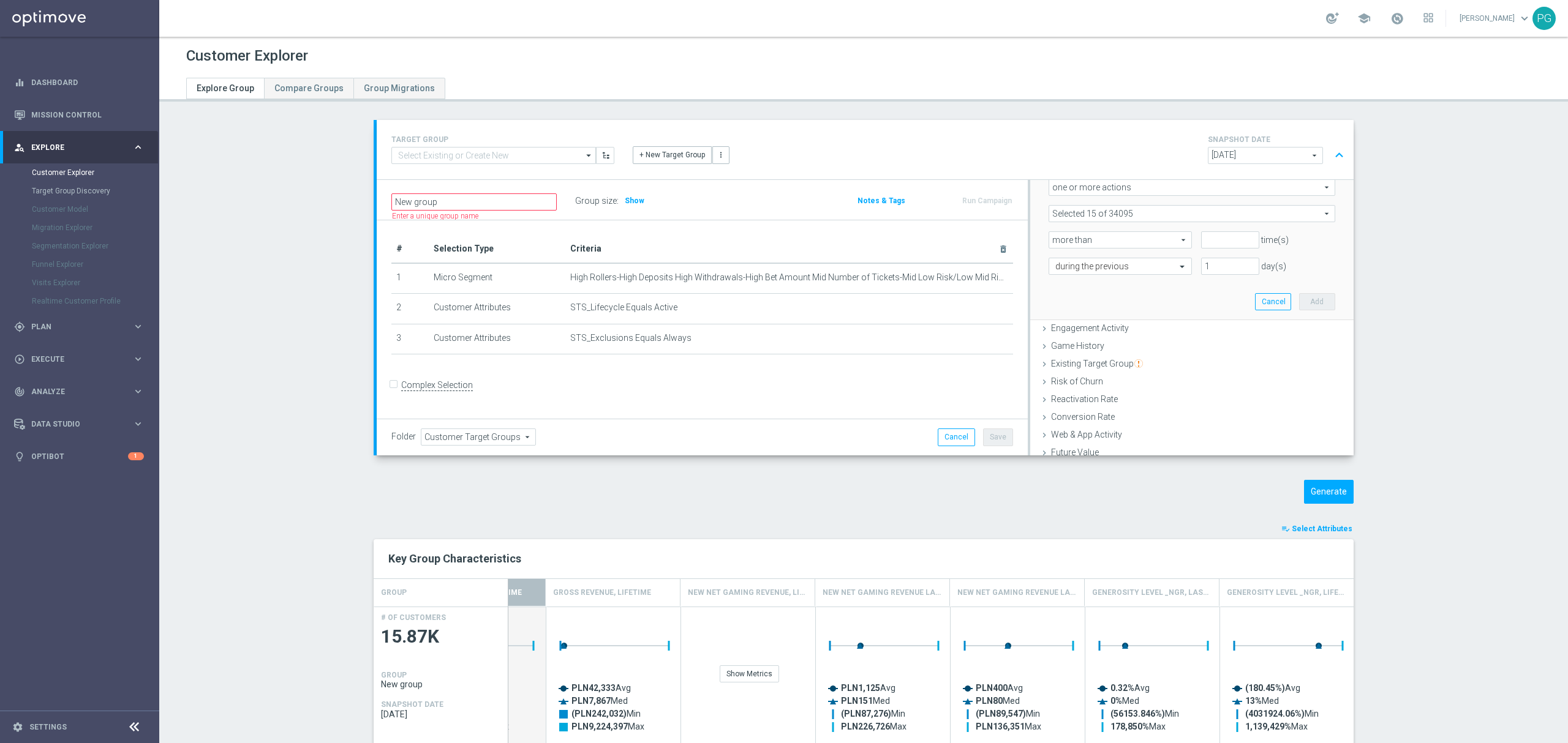
click at [1057, 211] on span at bounding box center [1192, 214] width 285 height 16
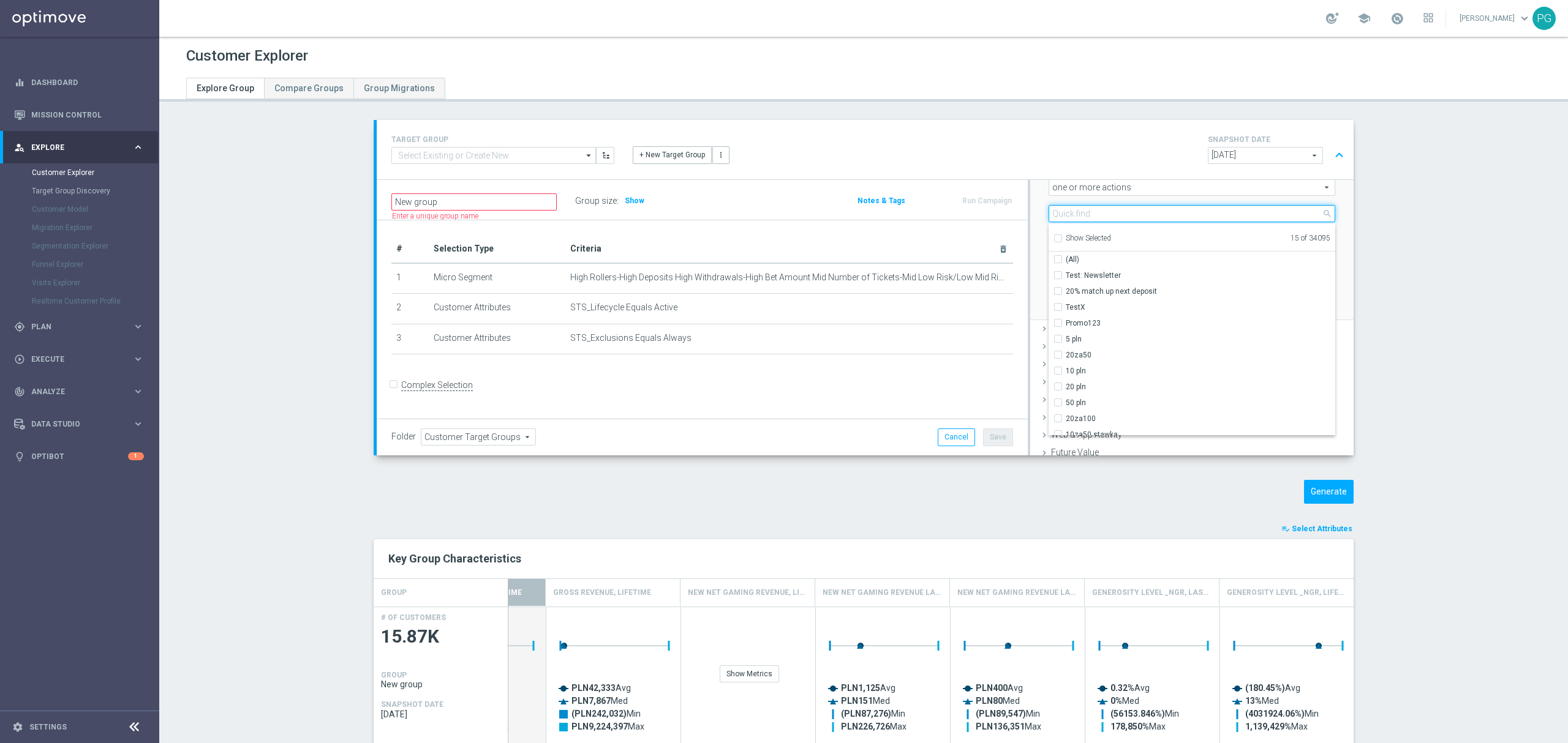
click at [1061, 212] on input "search" at bounding box center [1192, 214] width 287 height 17
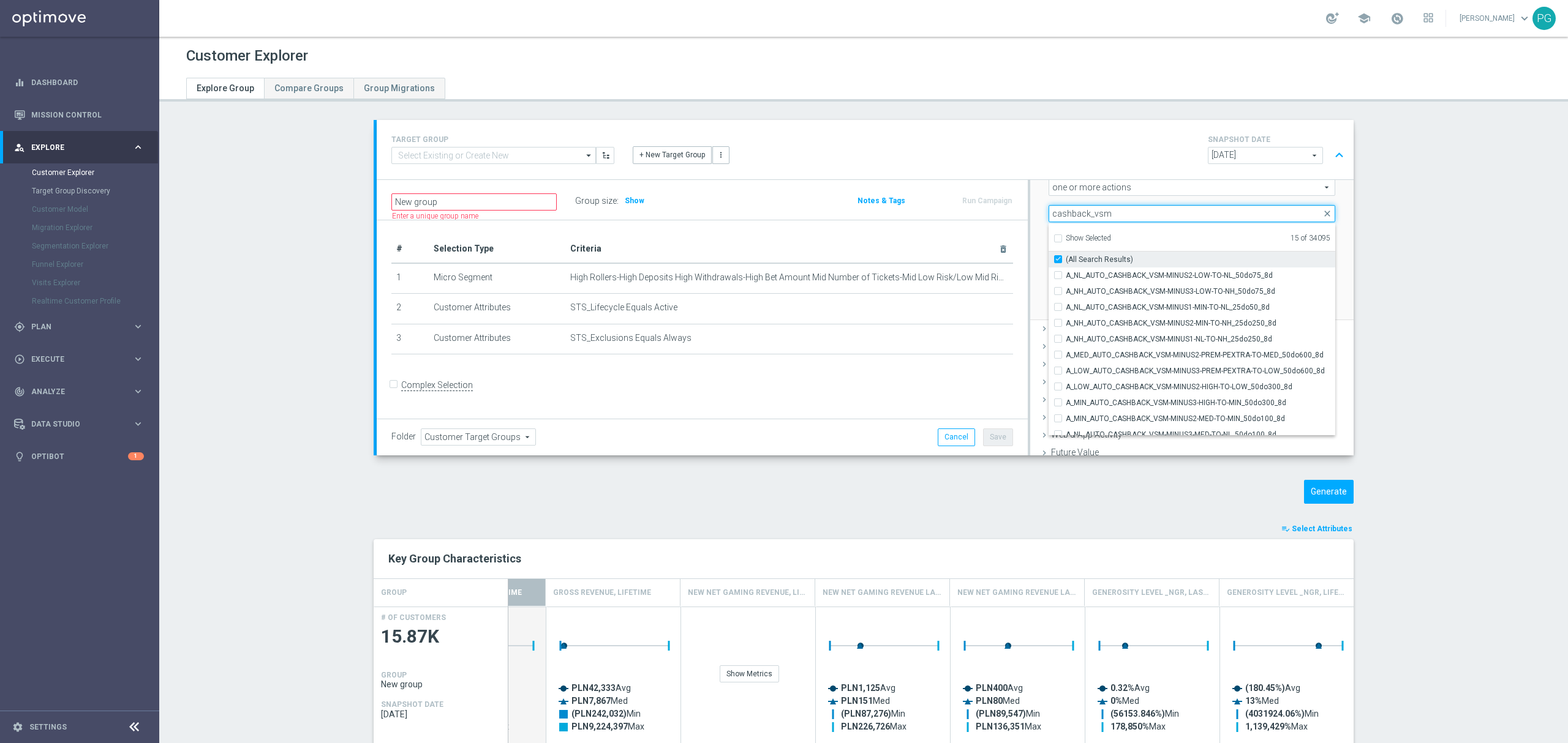
type input "cashback_vsm"
click at [1058, 260] on input "(All Search Results)" at bounding box center [1062, 259] width 8 height 8
checkbox input "true"
click at [1058, 279] on input "A_NL_AUTO_CASHBACK_VSM-MINUS2-LOW-TO-NL_50do75_8d" at bounding box center [1062, 275] width 8 height 8
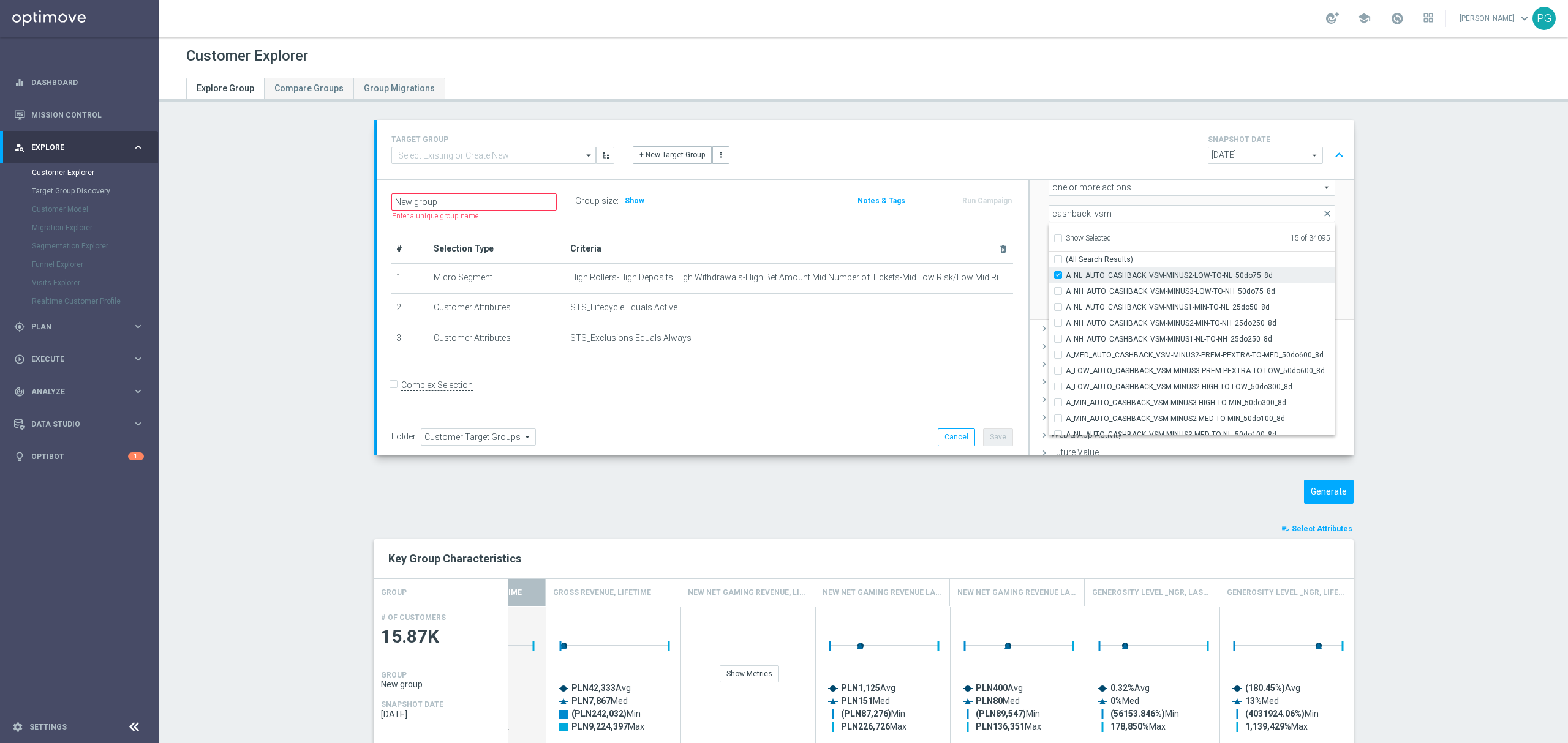
checkbox input "true"
type input "Selected 16 of 34095"
checkbox input "false"
click at [1052, 296] on div "A_NH_AUTO_CASHBACK_VSM-MINUS3-LOW-TO-NH_50do75_8d" at bounding box center [1192, 292] width 287 height 16
click at [1058, 287] on input "A_NH_AUTO_CASHBACK_VSM-MINUS3-LOW-TO-NH_50do75_8d" at bounding box center [1062, 291] width 8 height 8
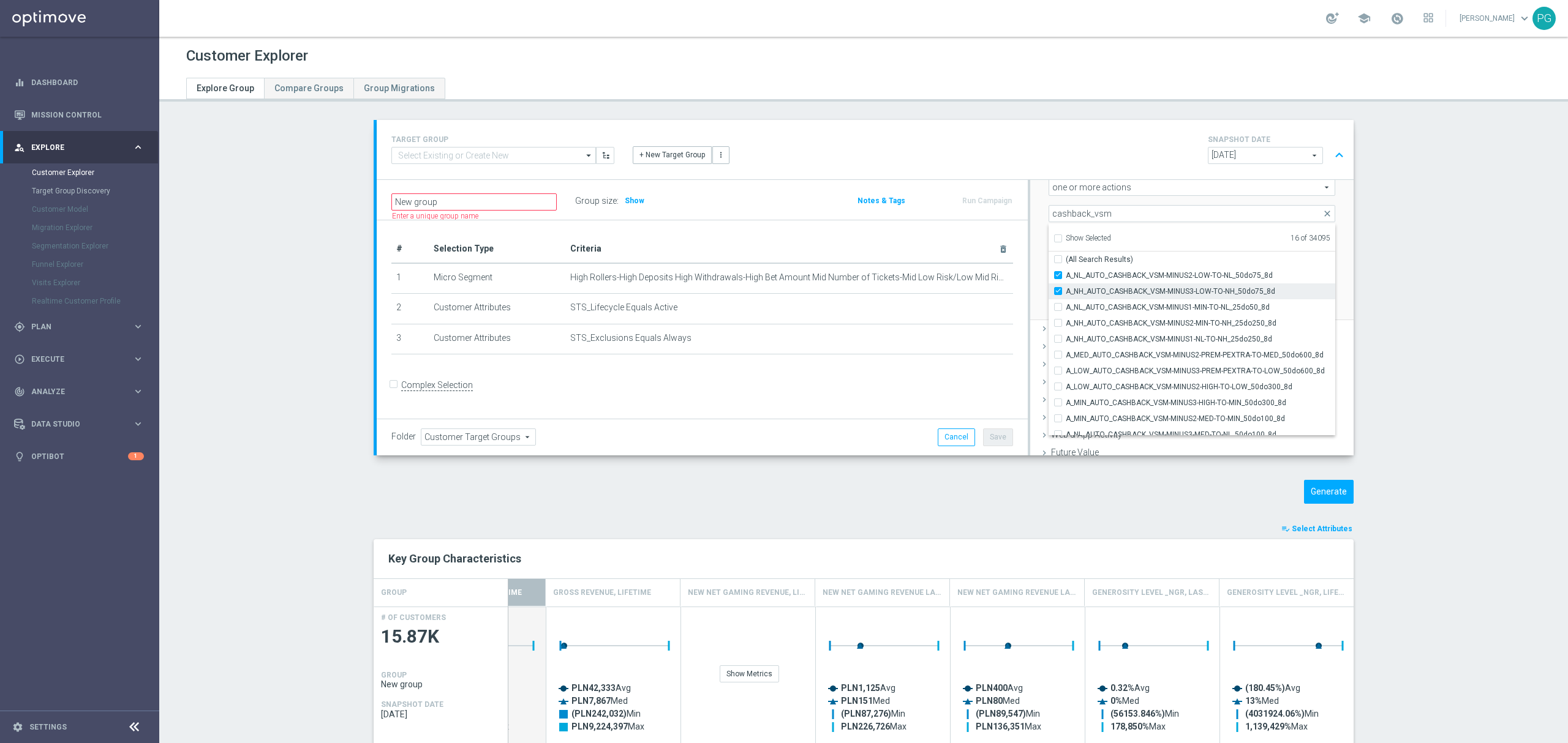
checkbox input "true"
type input "Selected 17 of 34095"
click at [1058, 255] on input "(All Search Results)" at bounding box center [1062, 259] width 8 height 8
checkbox input "true"
type input "Selected 30 of 34095"
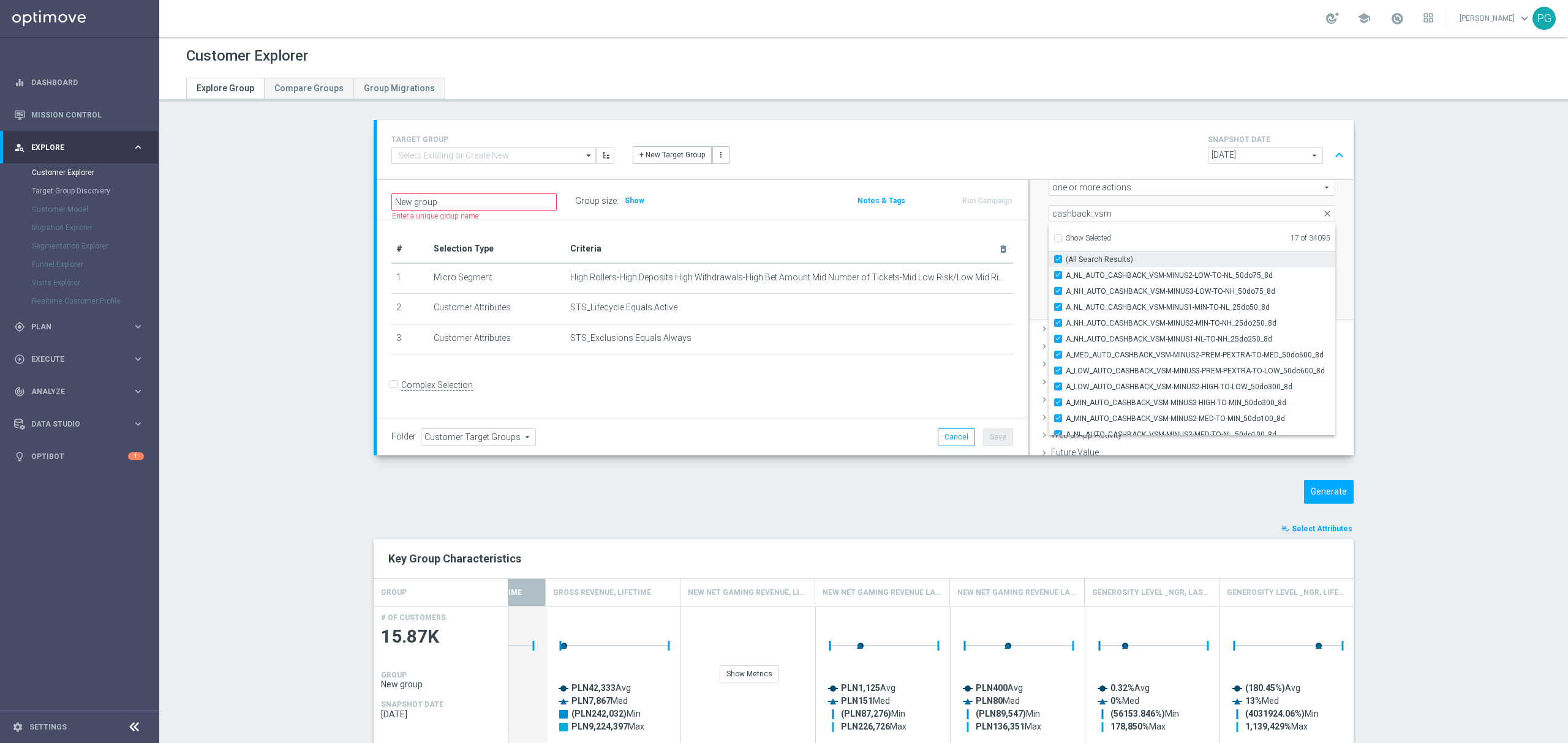
checkbox input "true"
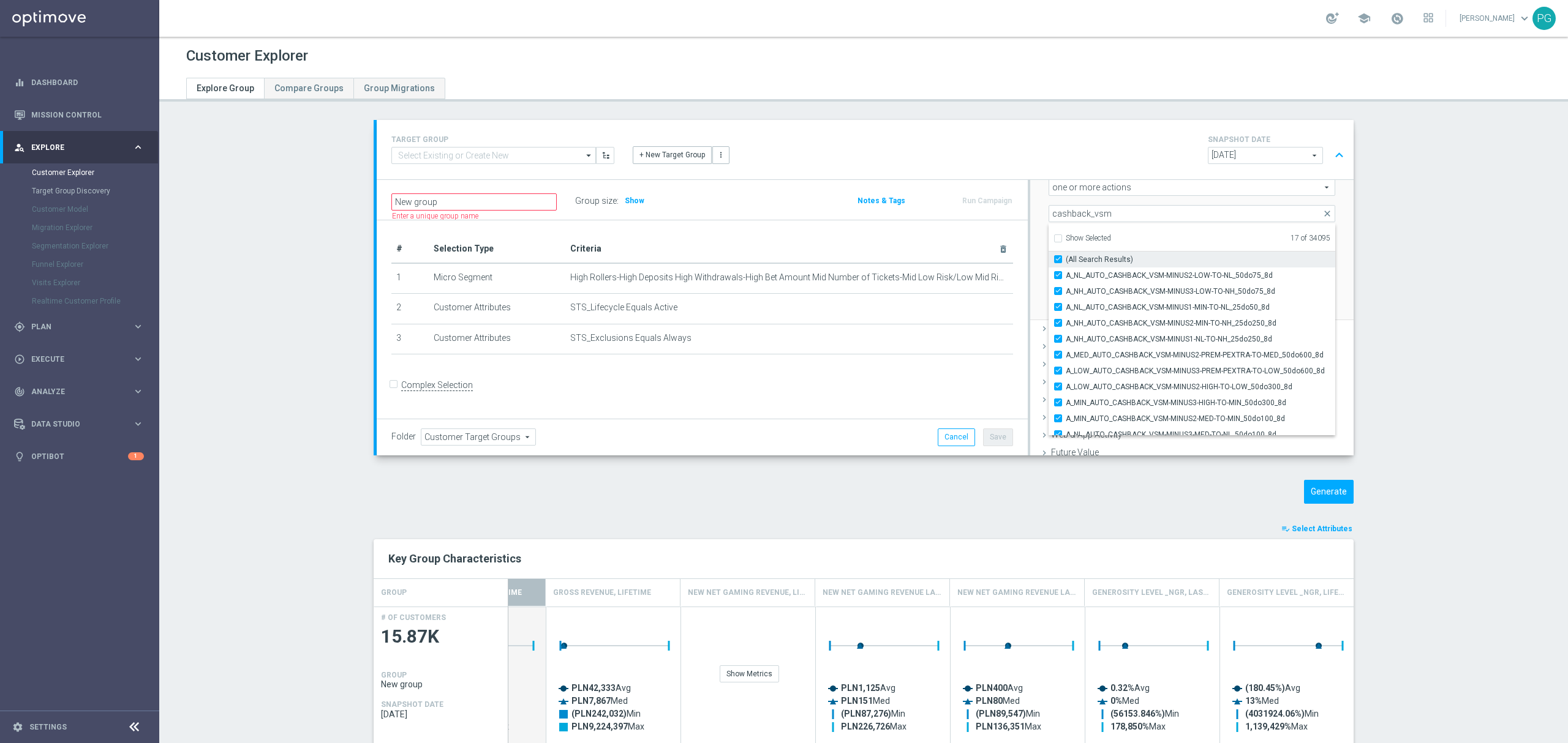
checkbox input "true"
click at [1092, 216] on input "cashback_vsm" at bounding box center [1192, 214] width 287 height 17
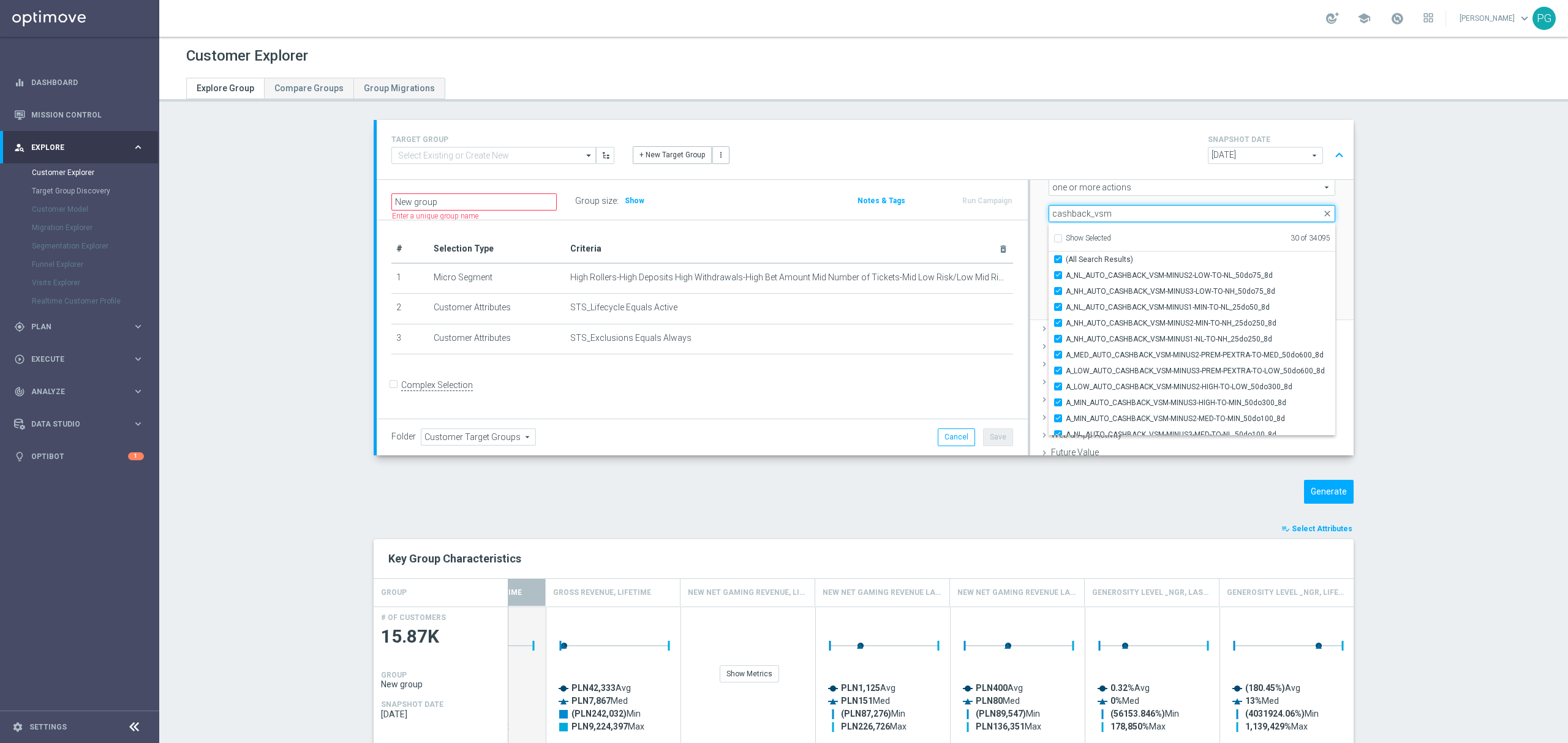
drag, startPoint x: 1115, startPoint y: 212, endPoint x: 1019, endPoint y: 225, distance: 96.9
click at [1019, 225] on div "New group Name length must be more than 2 characters Name length must be under …" at bounding box center [864, 318] width 977 height 275
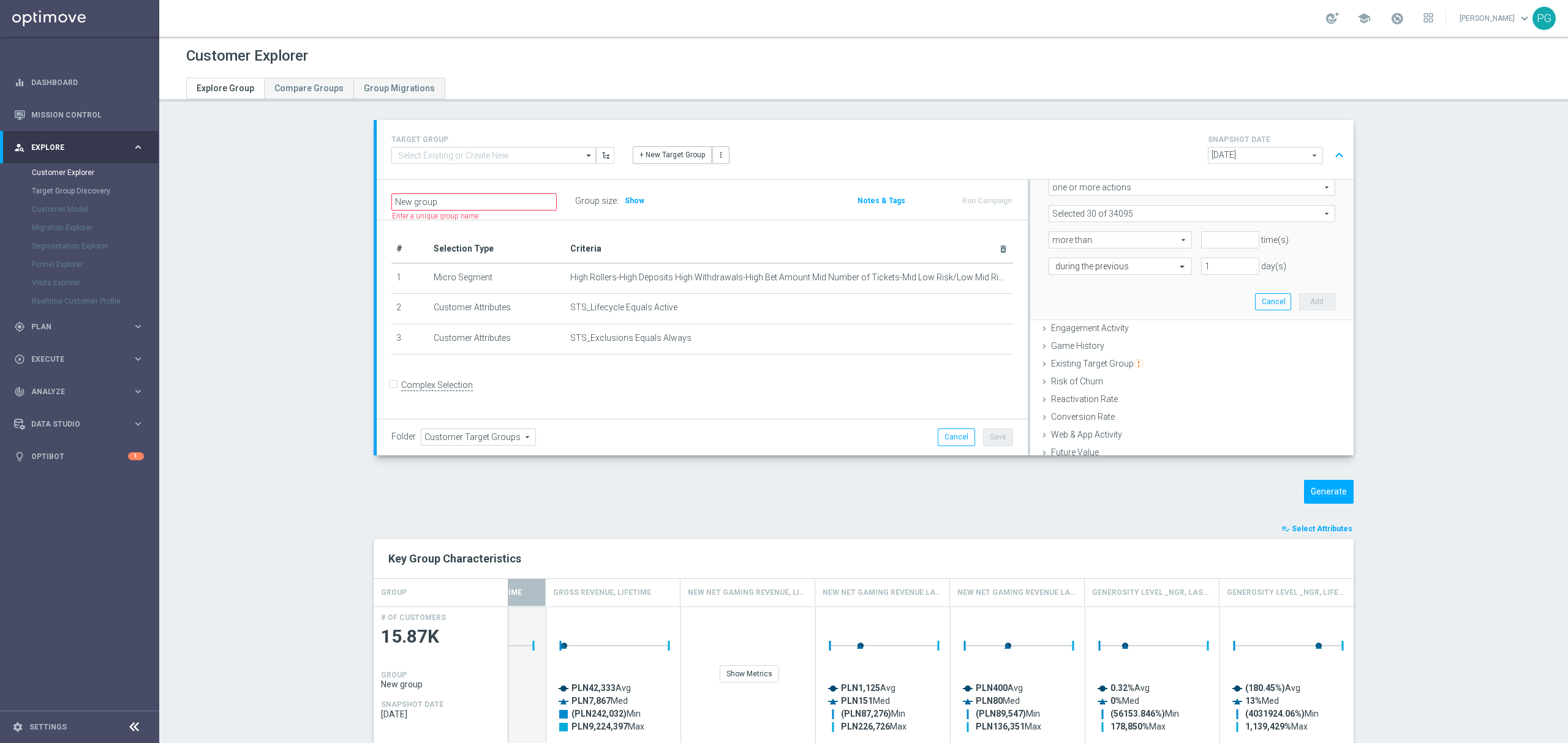
click at [1081, 216] on span at bounding box center [1192, 214] width 285 height 16
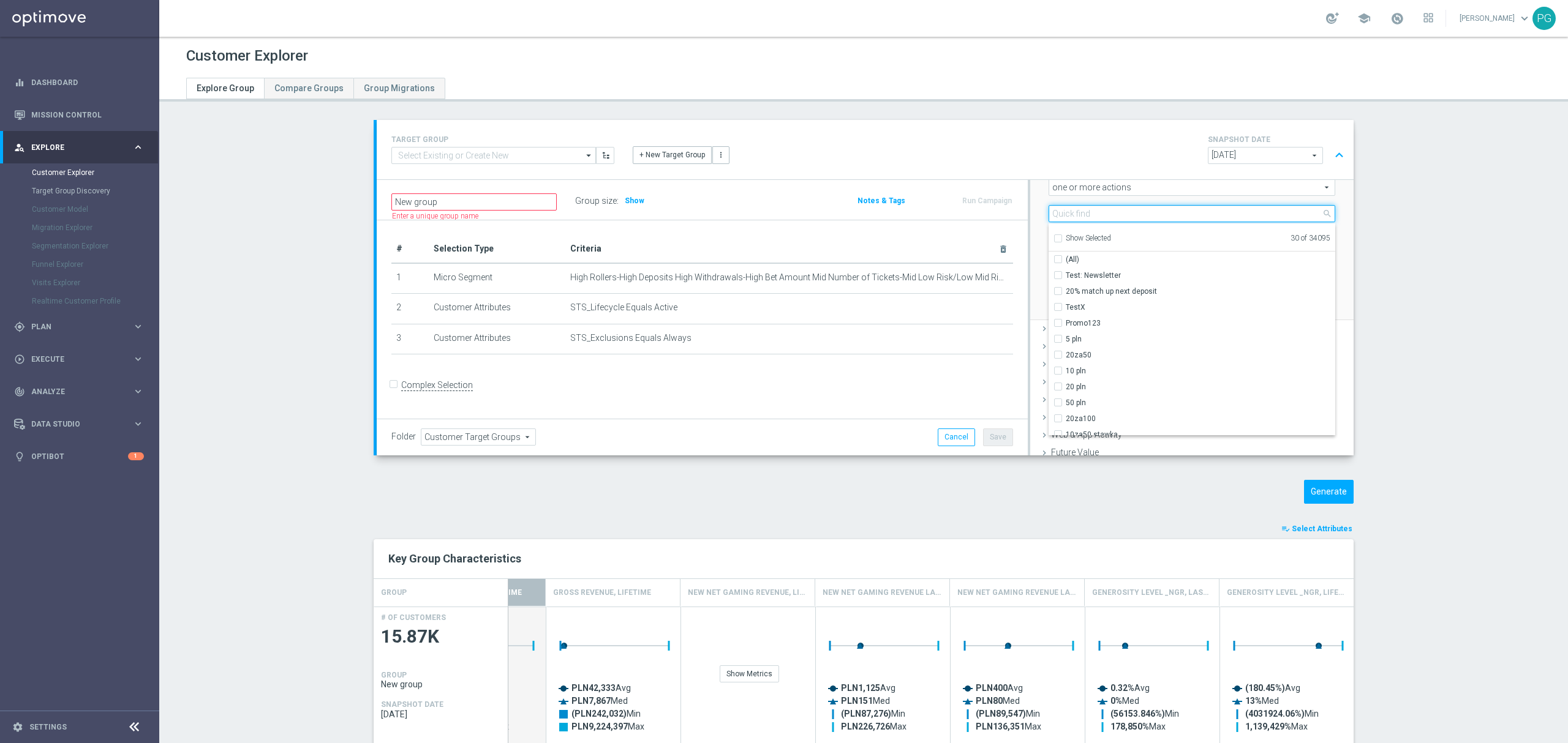
click at [1081, 215] on input "search" at bounding box center [1192, 214] width 287 height 17
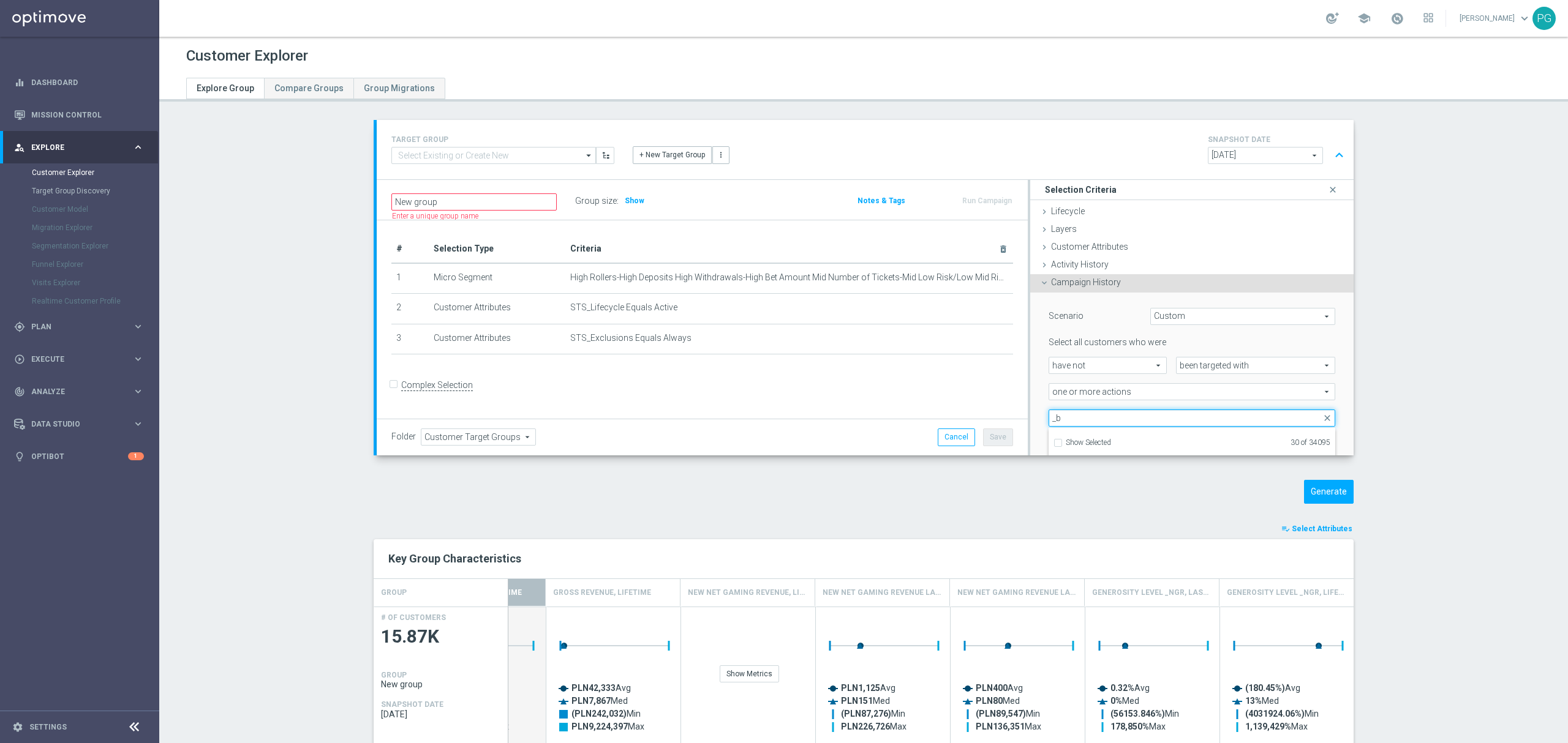
type input "_"
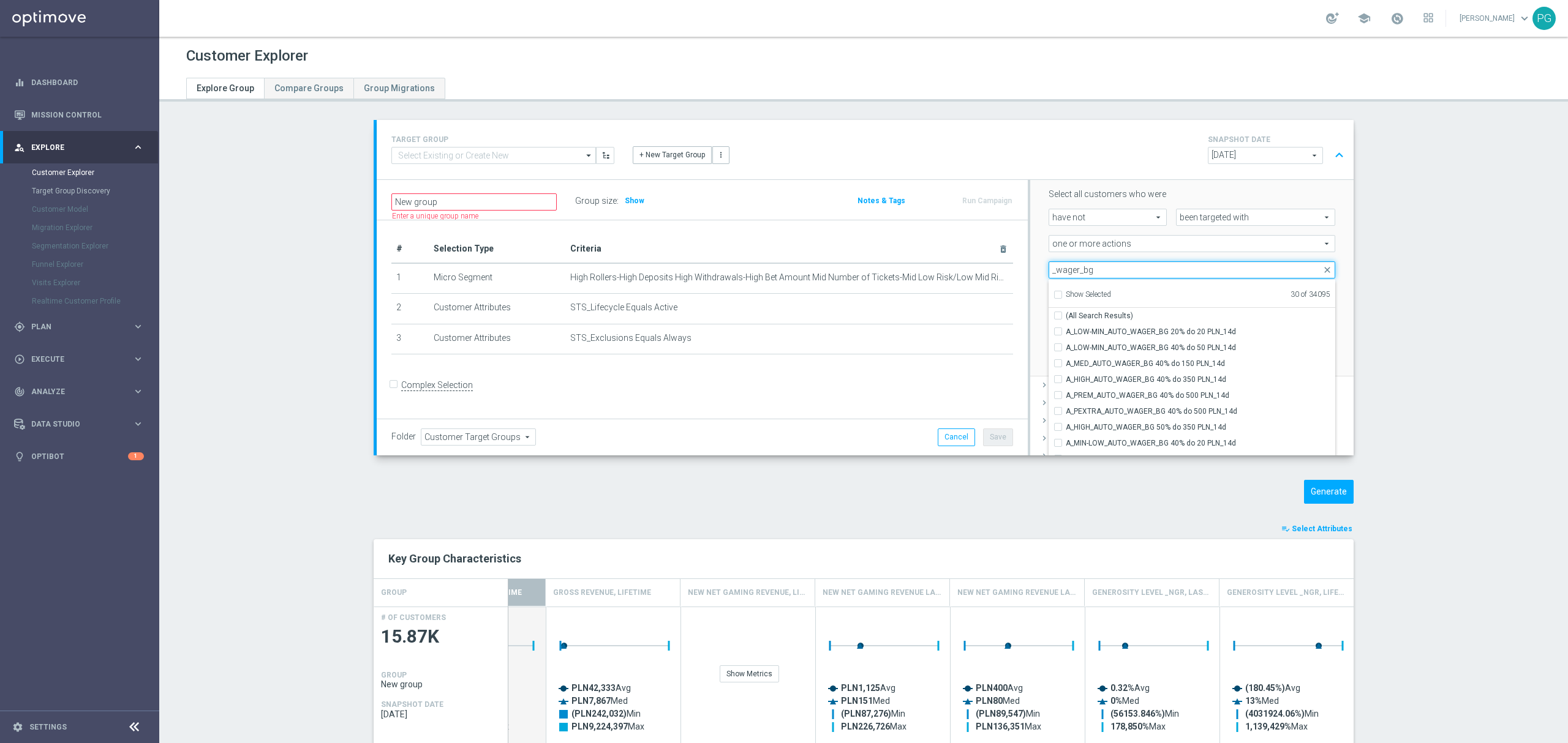
scroll to position [150, 0]
type input "_wager_bg"
click at [1058, 312] on input "(All Search Results)" at bounding box center [1062, 314] width 8 height 8
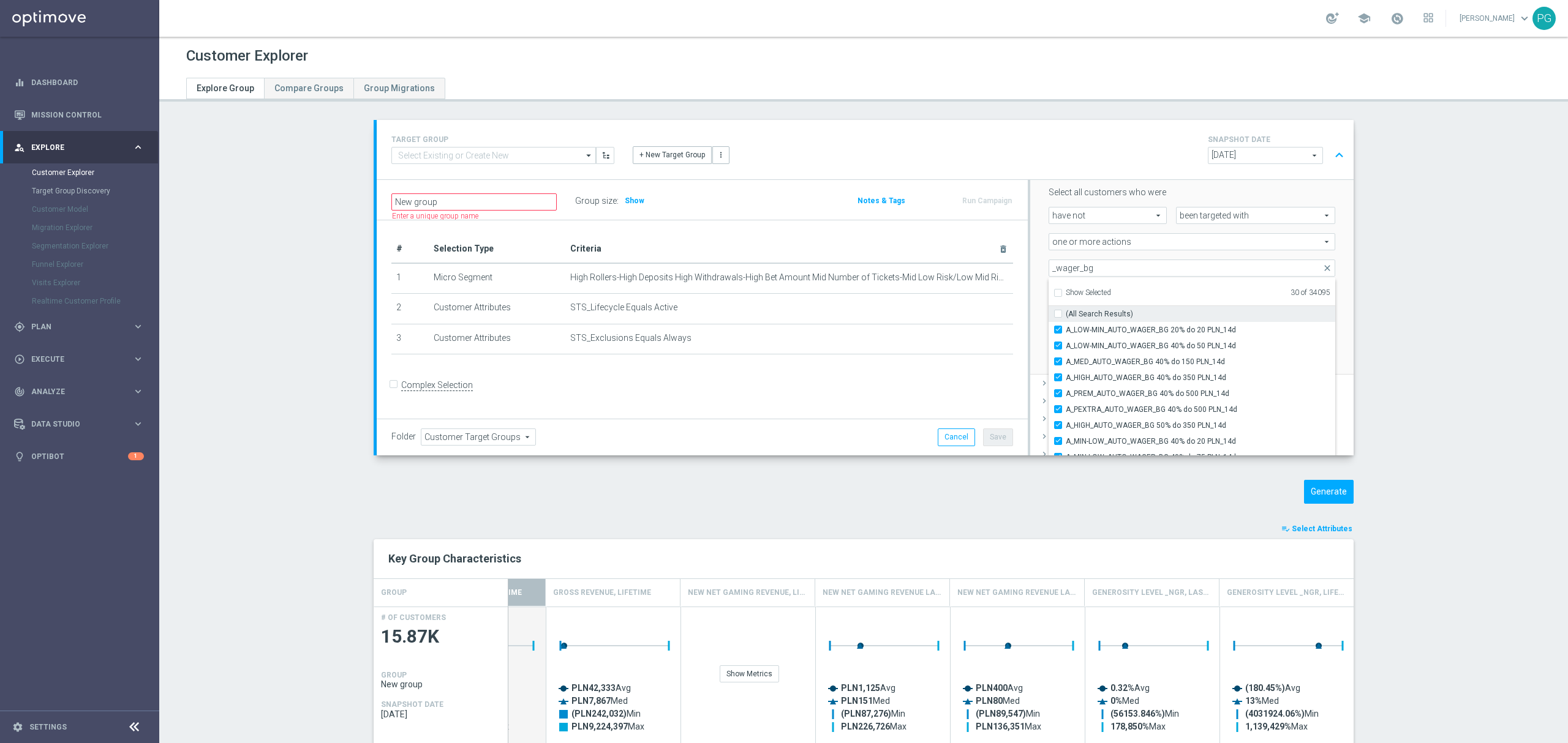
checkbox input "true"
type input "Selected 44 of 34095"
checkbox input "true"
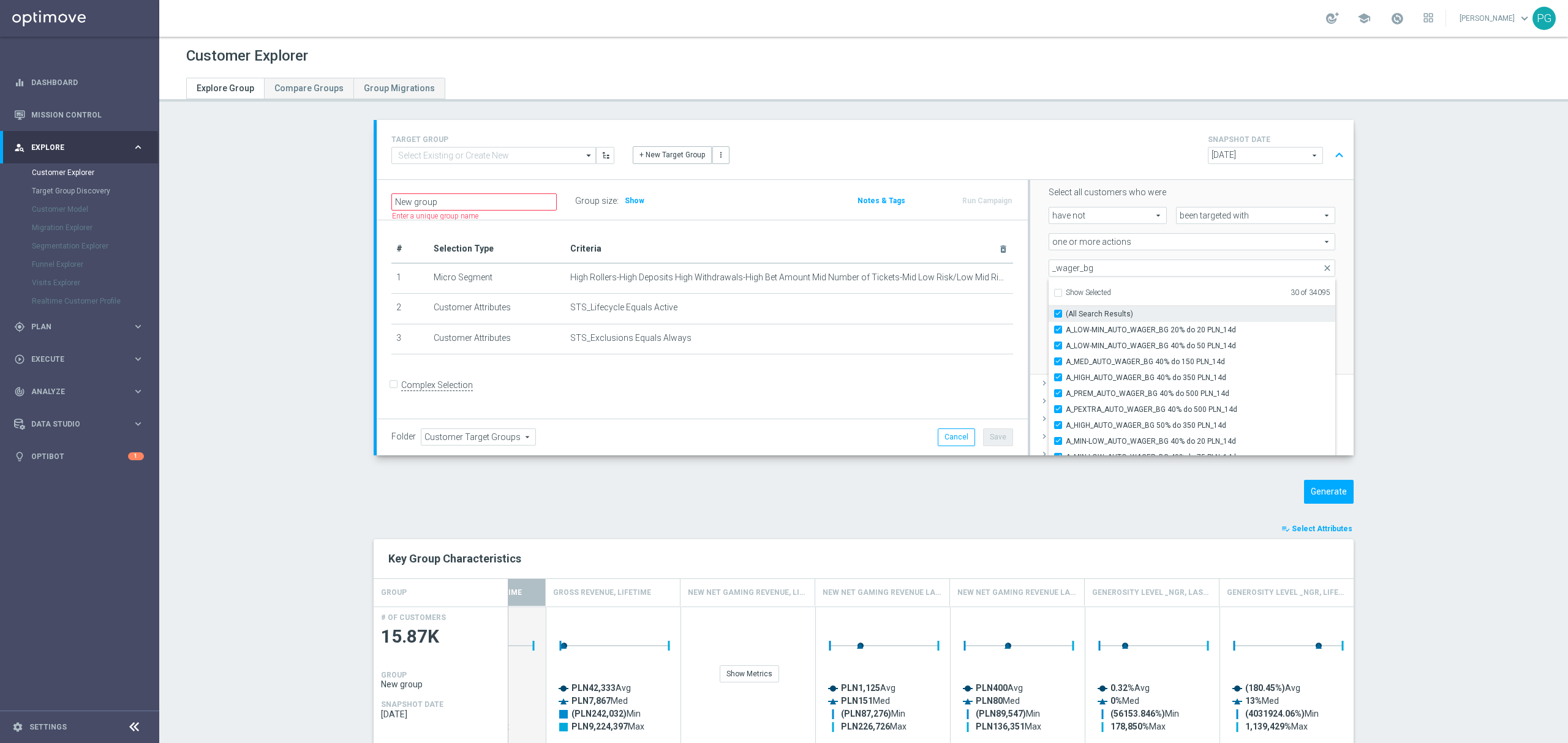
checkbox input "true"
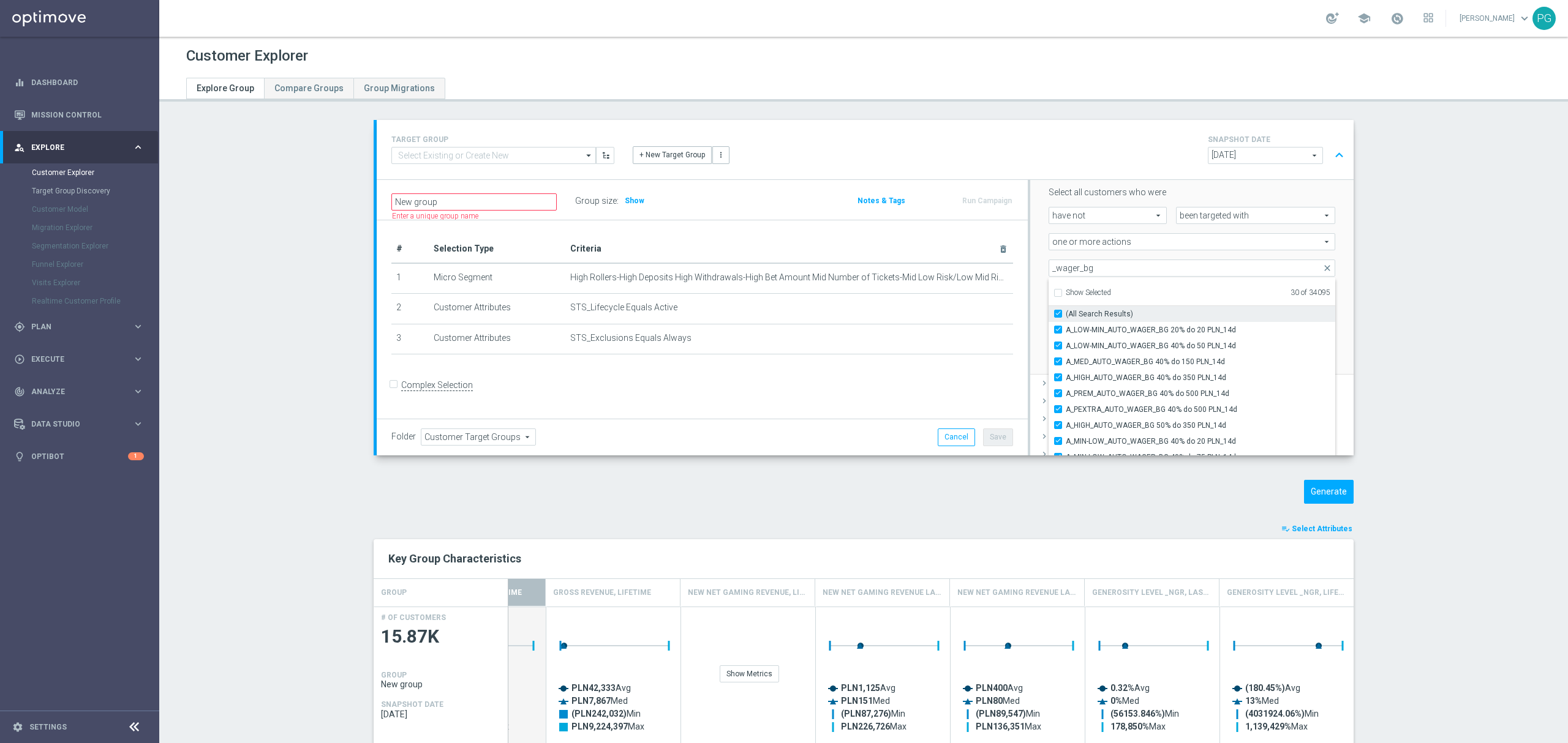
checkbox input "true"
click at [1073, 266] on input "_wager_bg" at bounding box center [1192, 269] width 287 height 17
click at [1100, 266] on input "_wager_bg" at bounding box center [1192, 269] width 287 height 17
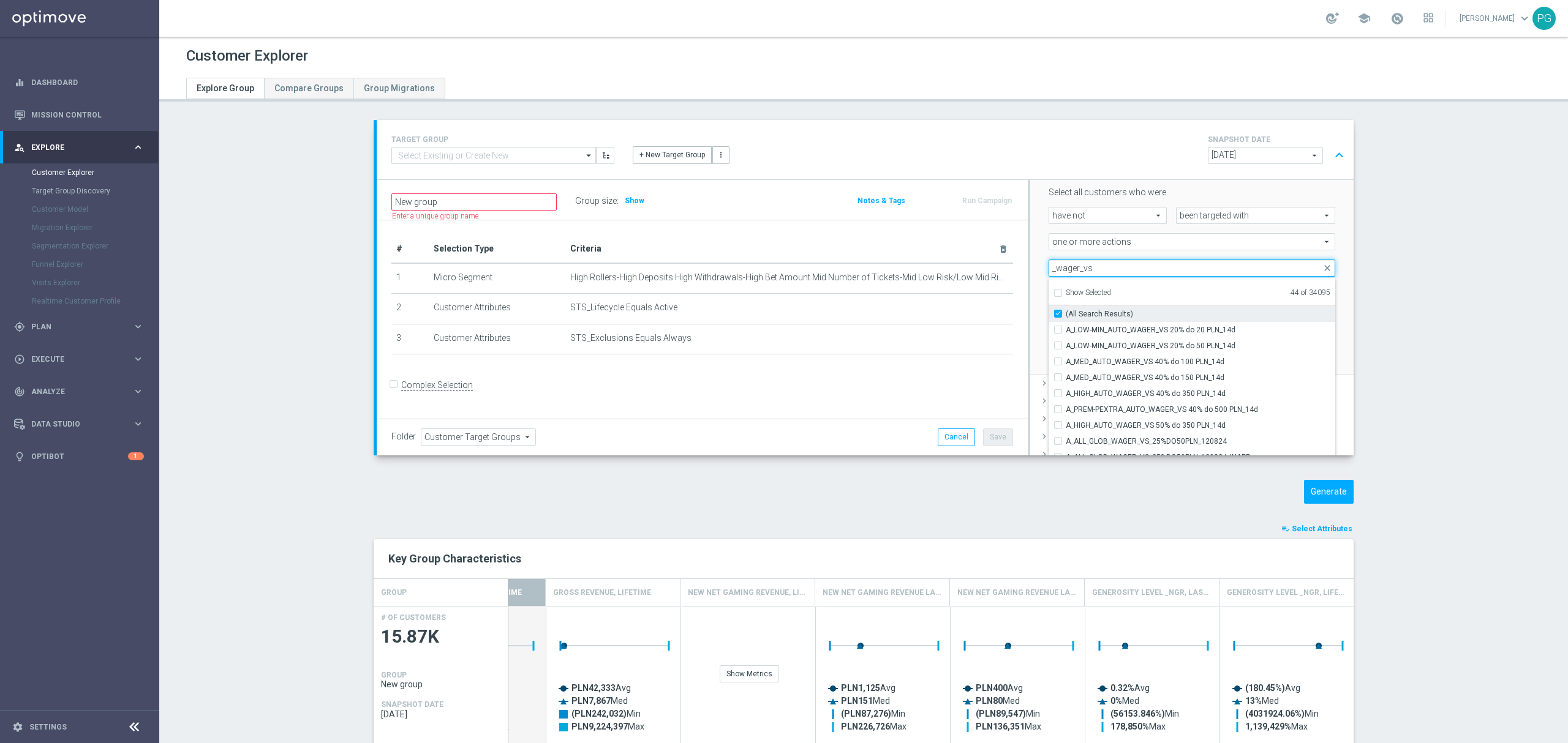
type input "_wager_vs"
click at [1058, 311] on input "(All Search Results)" at bounding box center [1062, 314] width 8 height 8
checkbox input "false"
type input "Selected 64 of 34095"
checkbox input "true"
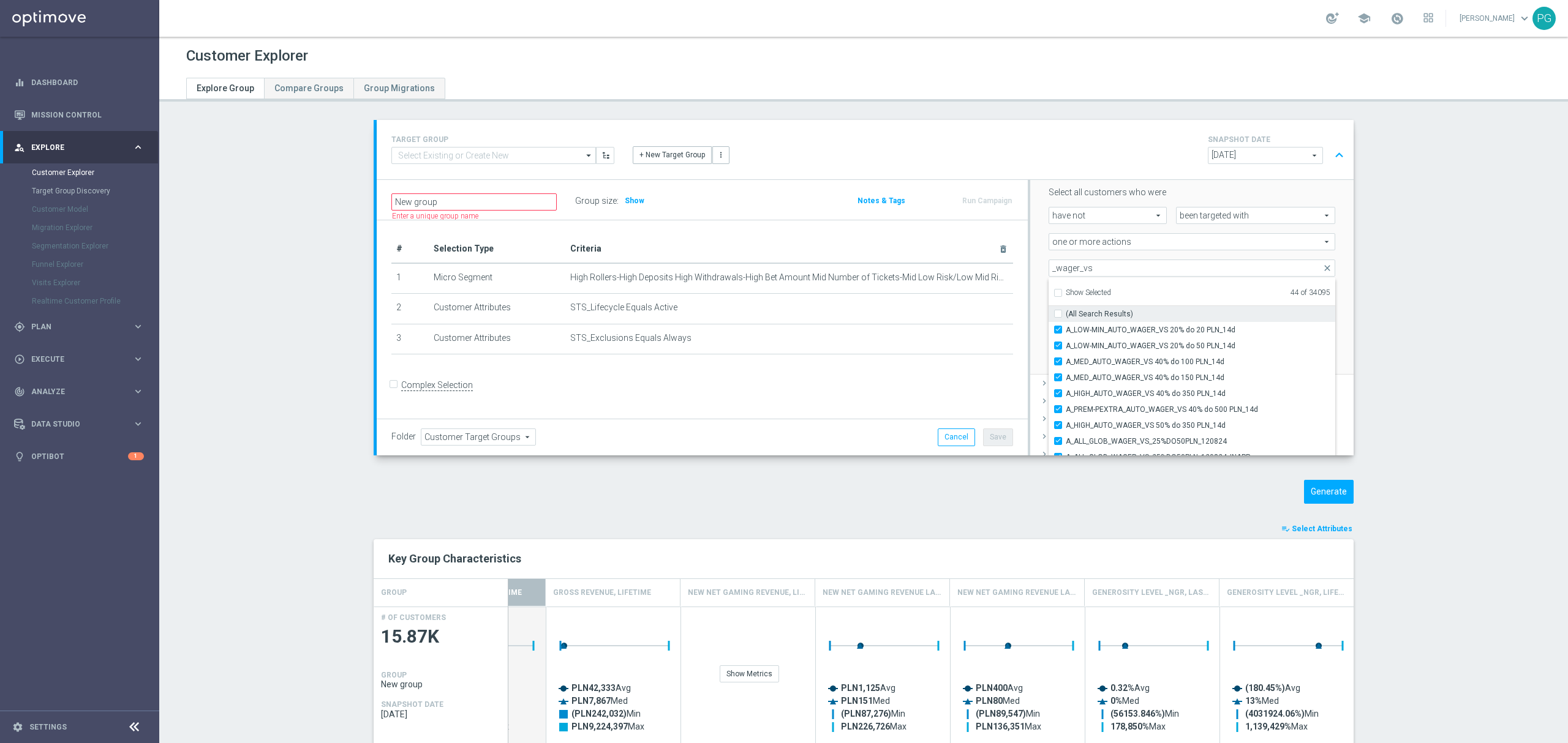
checkbox input "true"
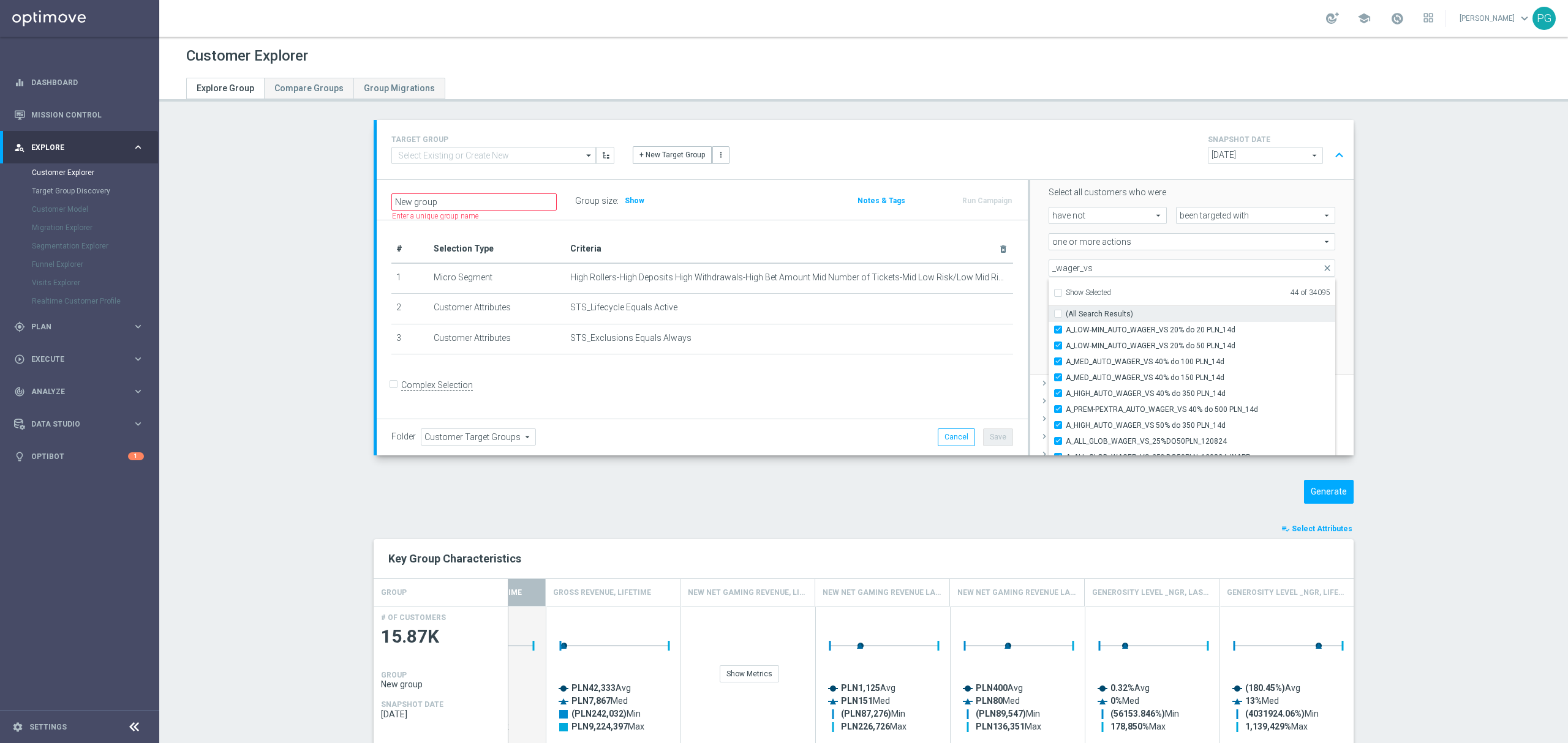
checkbox input "true"
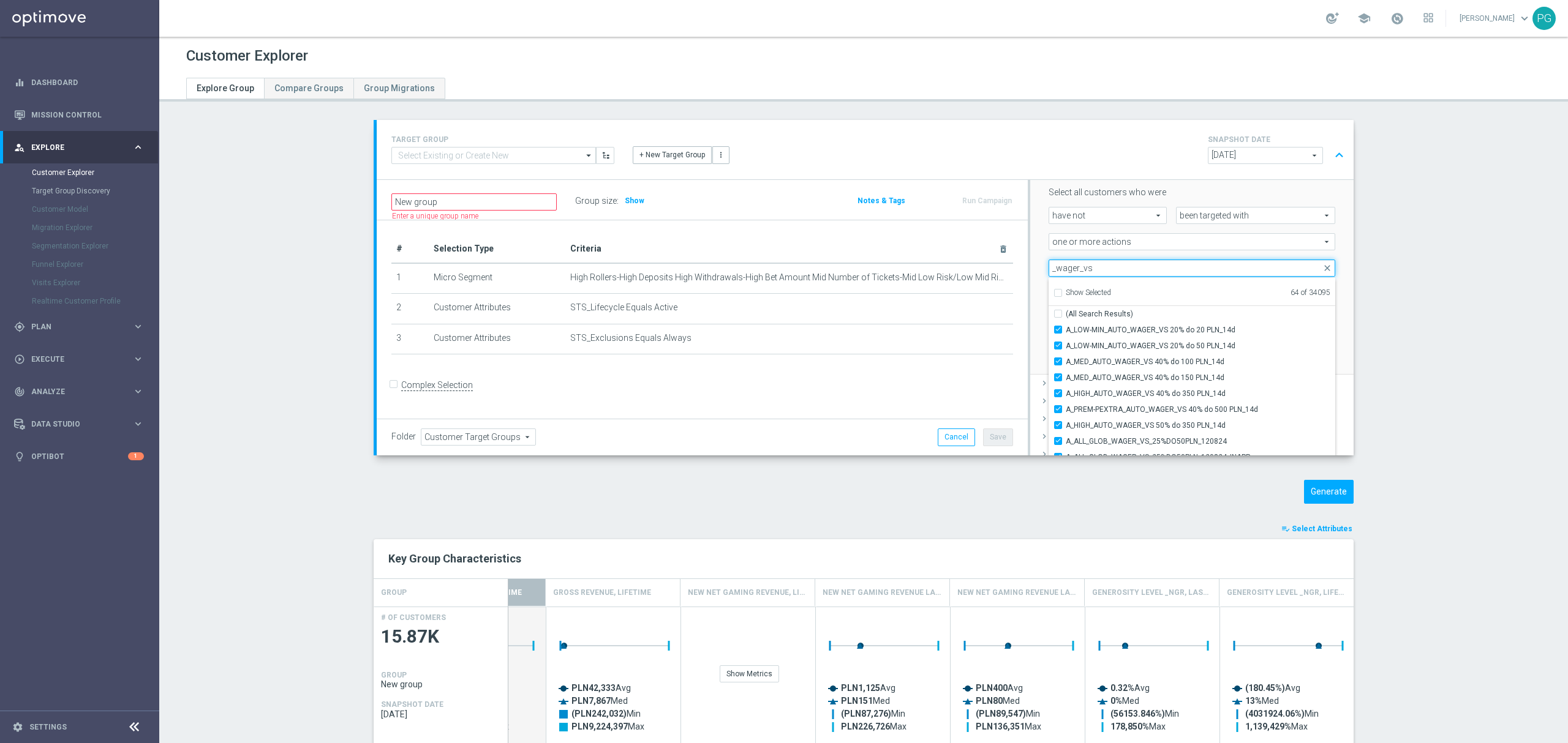
click at [1071, 268] on input "_wager_vs" at bounding box center [1192, 269] width 287 height 17
click at [1132, 266] on input "_cashback_vs" at bounding box center [1192, 269] width 287 height 17
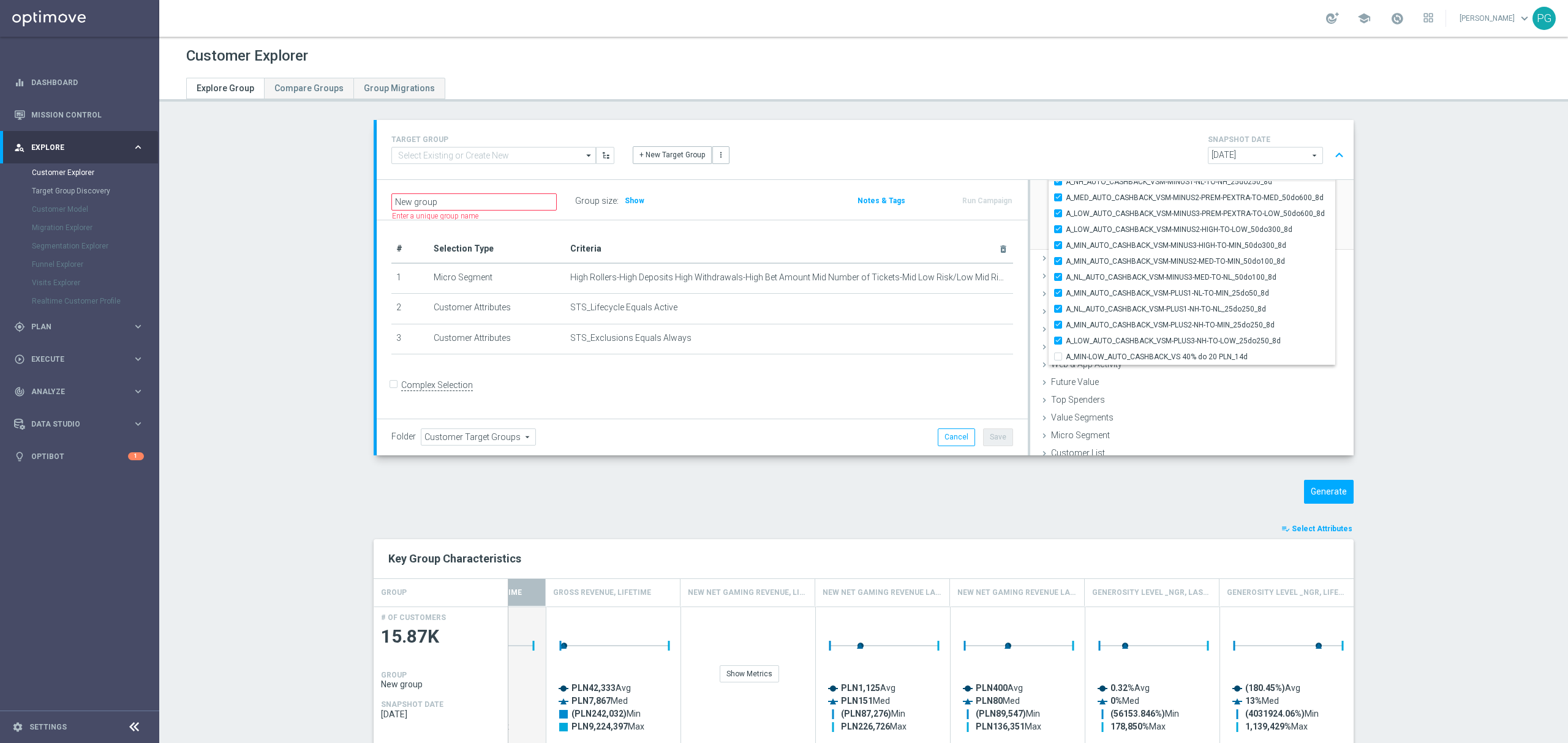
scroll to position [253, 0]
type input "_cashback_vs"
click at [1058, 376] on input "A_MIN-LOW_AUTO_CASHBACK_VS 40% do 20 PLN_14d" at bounding box center [1062, 378] width 8 height 8
checkbox input "true"
type input "Selected 65 of 34095"
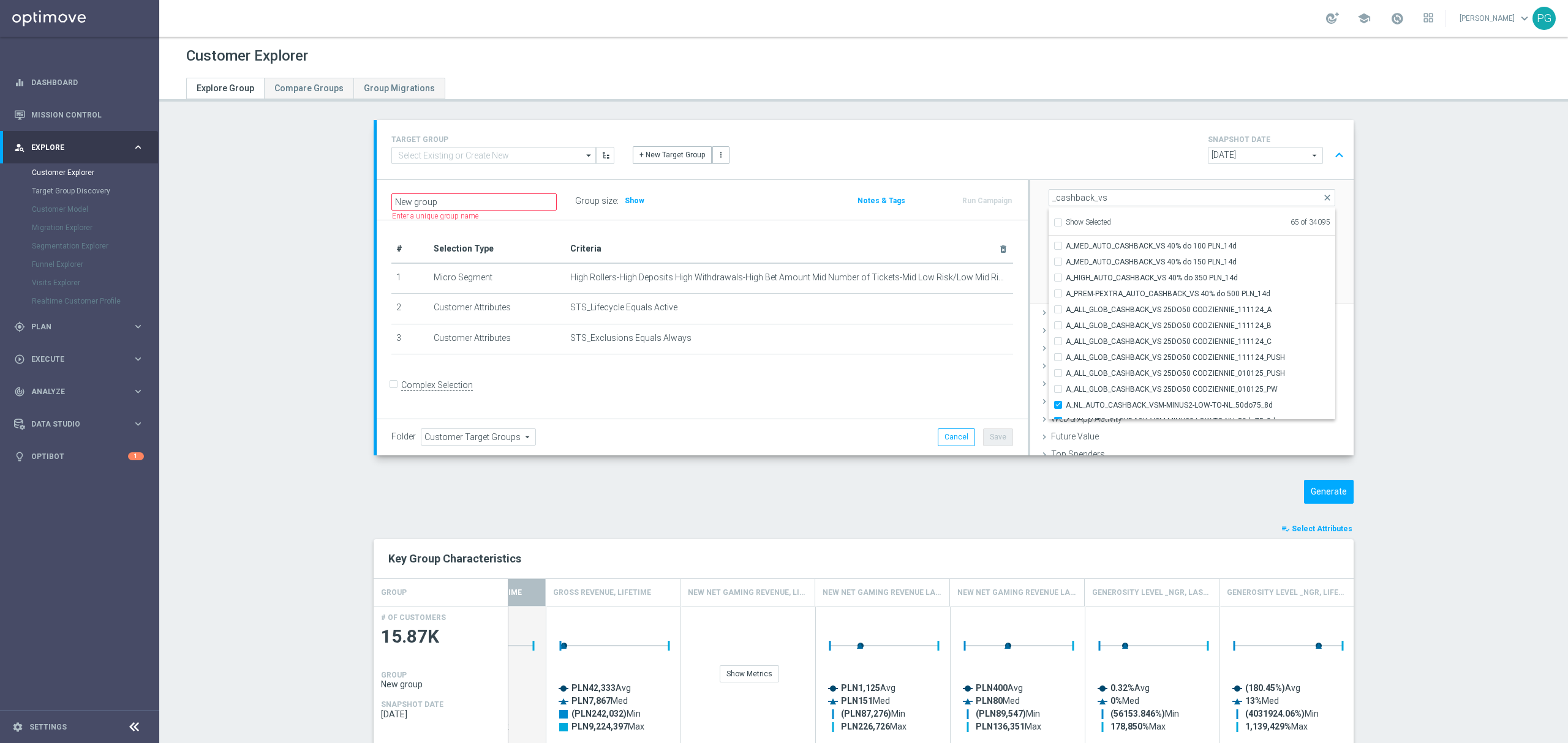
scroll to position [201, 0]
click at [1117, 196] on input "_cashback_vs" at bounding box center [1192, 198] width 287 height 17
click at [1048, 196] on input "_cashback_vs" at bounding box center [1192, 198] width 287 height 17
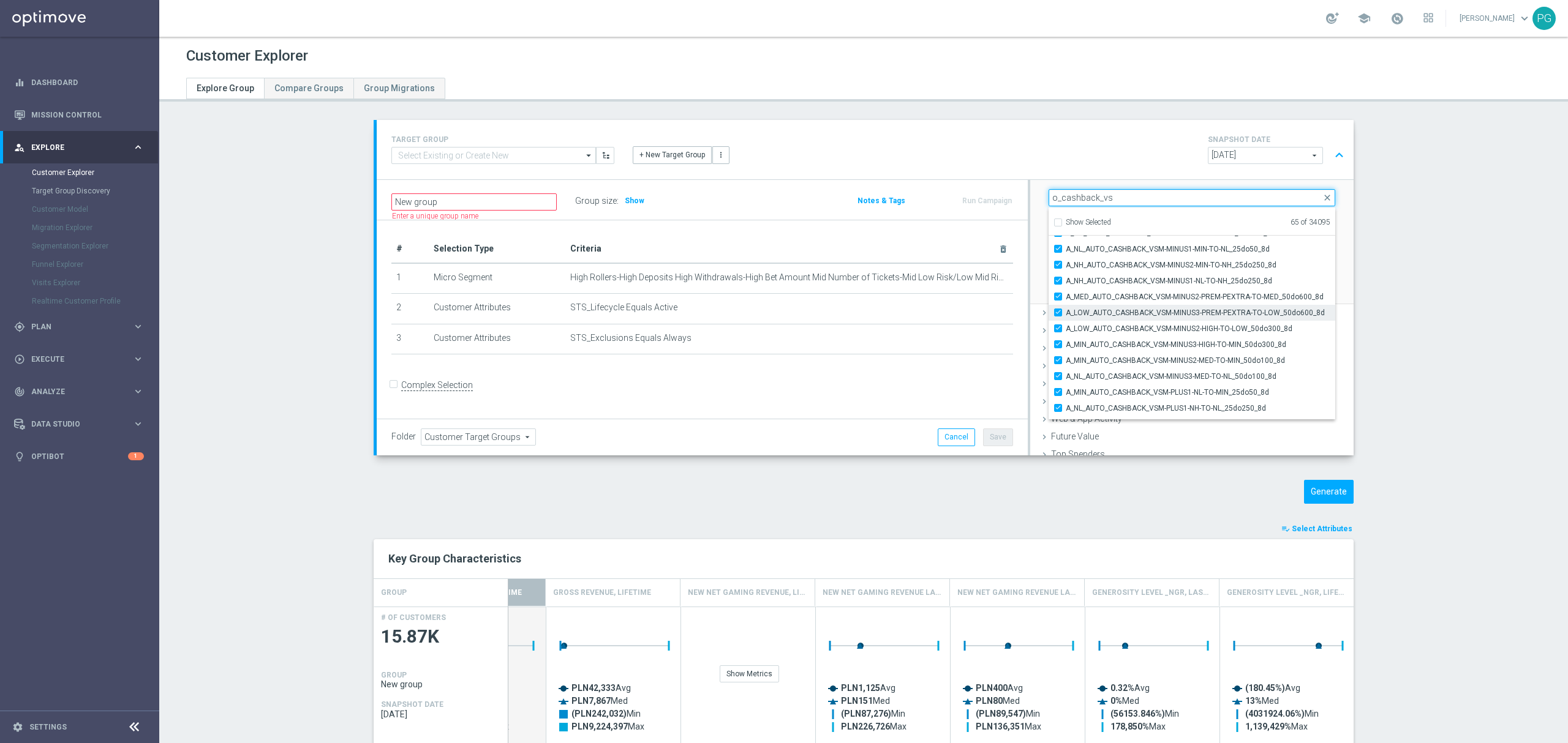
scroll to position [0, 0]
type input "o_cashback_vs"
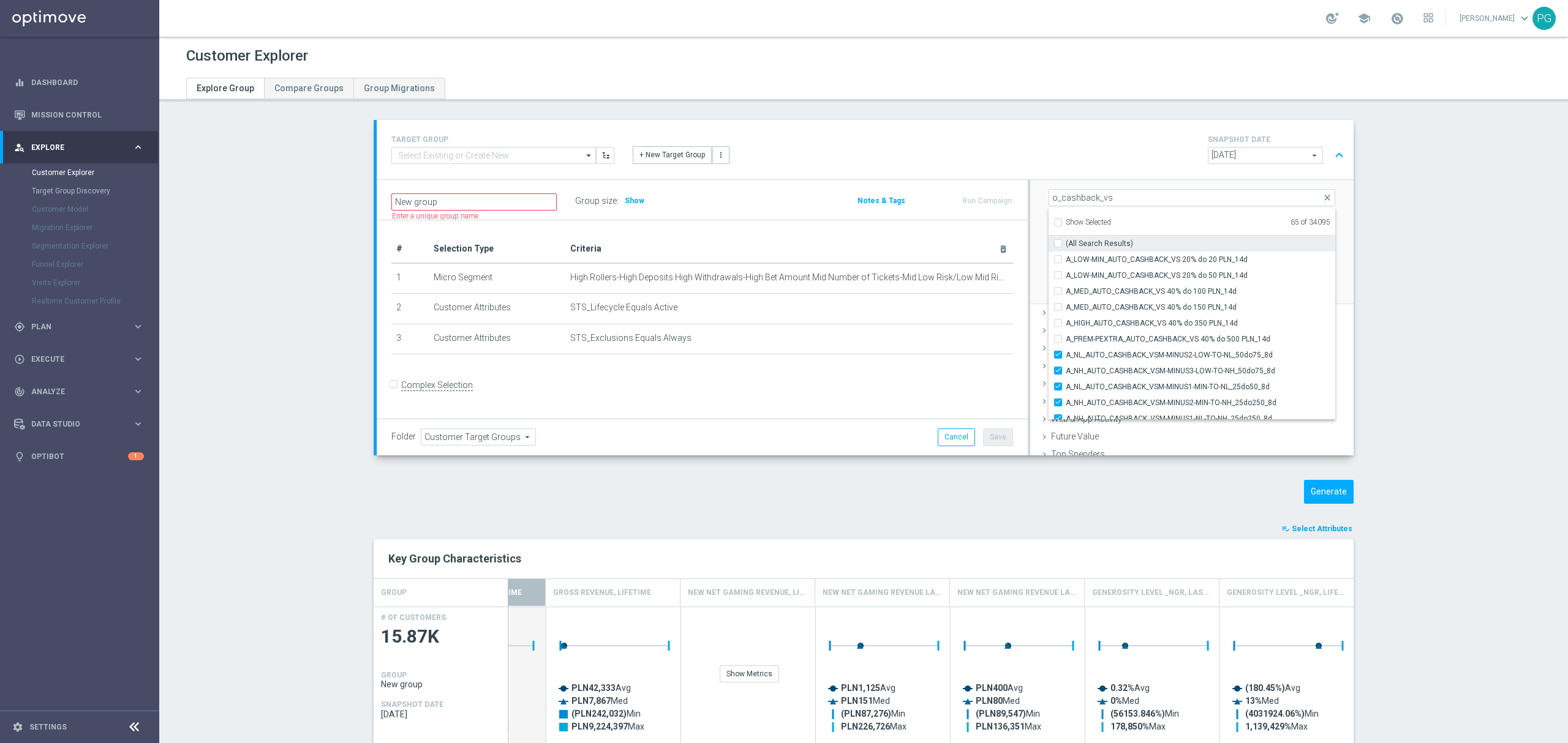
click at [1058, 242] on input "(All Search Results)" at bounding box center [1062, 243] width 8 height 8
checkbox input "true"
type input "Selected 71 of 34095"
checkbox input "true"
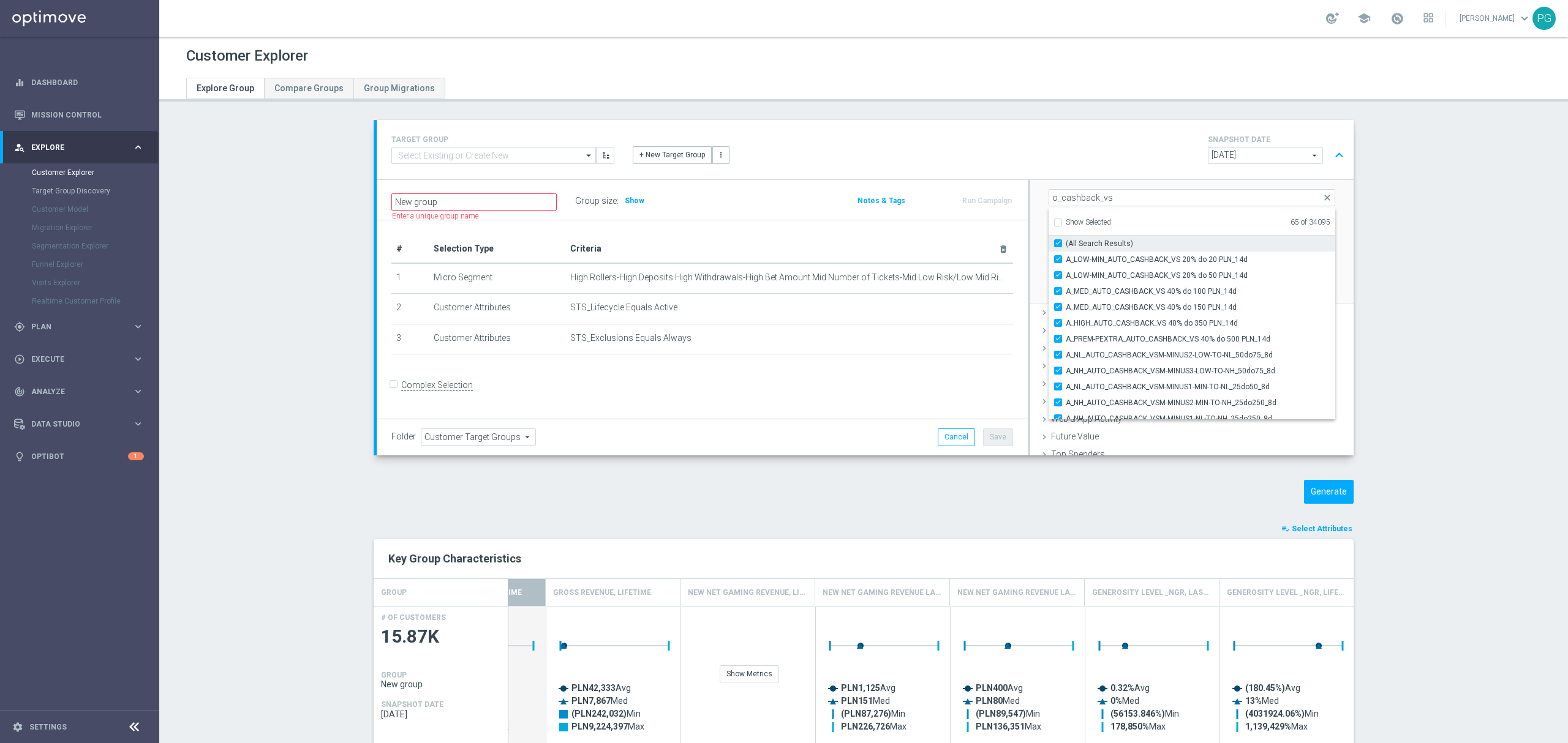
checkbox input "true"
drag, startPoint x: 1054, startPoint y: 201, endPoint x: 1087, endPoint y: 201, distance: 33.0
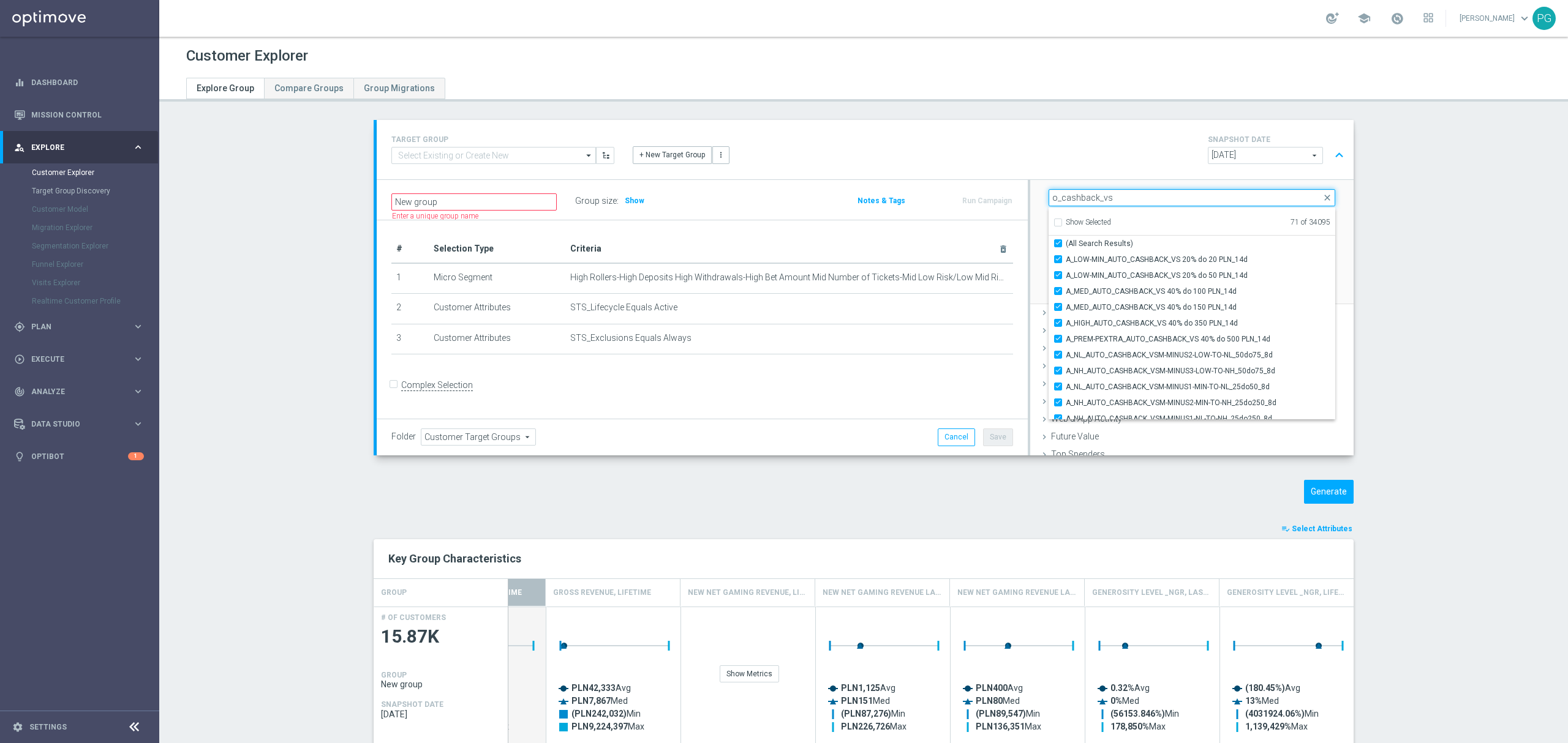
click at [1087, 201] on input "o_cashback_vs" at bounding box center [1192, 198] width 287 height 17
click at [1115, 196] on input "o_cashback_vs" at bounding box center [1192, 198] width 287 height 17
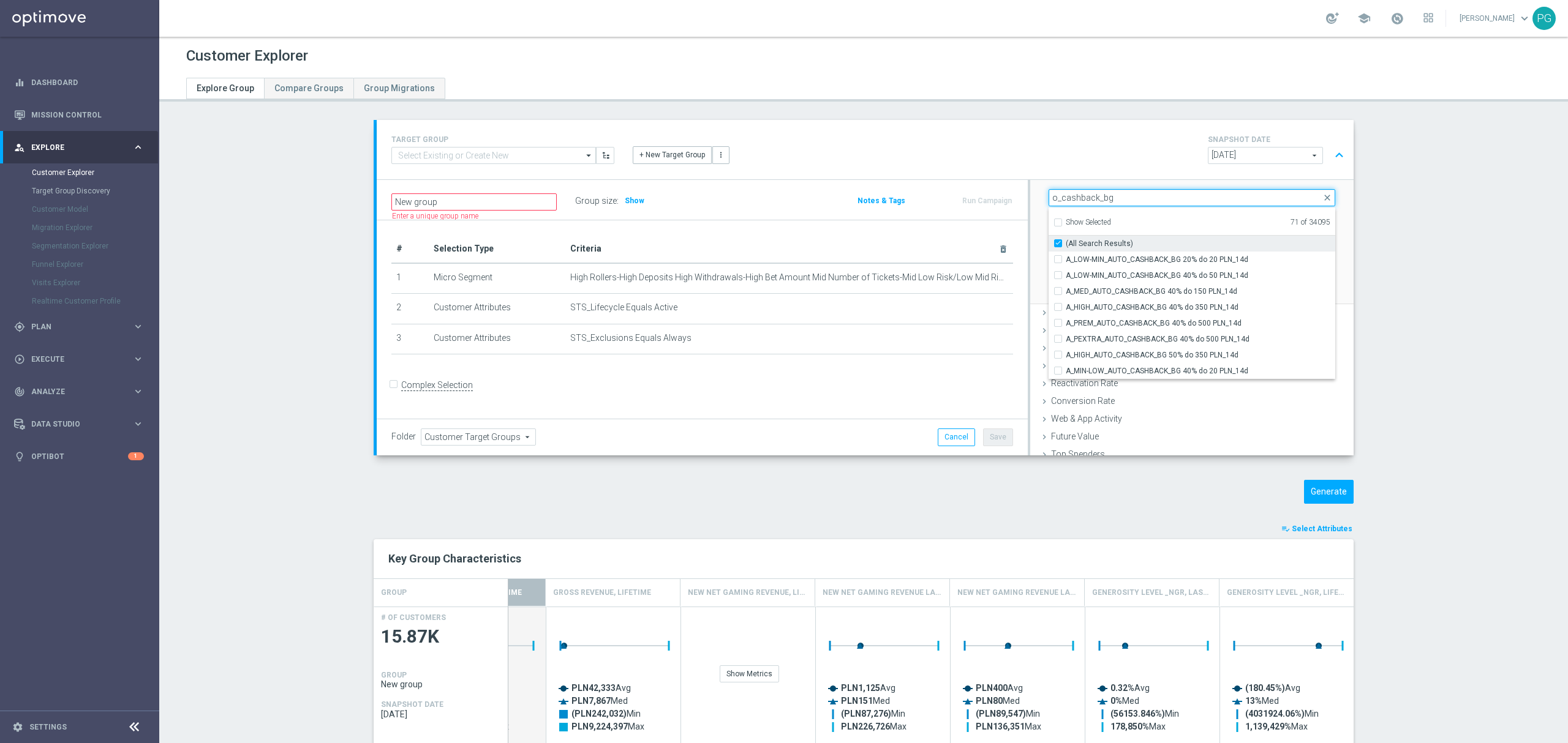
type input "o_cashback_bg"
click at [1058, 243] on input "(All Search Results)" at bounding box center [1062, 243] width 8 height 8
checkbox input "false"
type input "Selected 79 of 34095"
checkbox input "true"
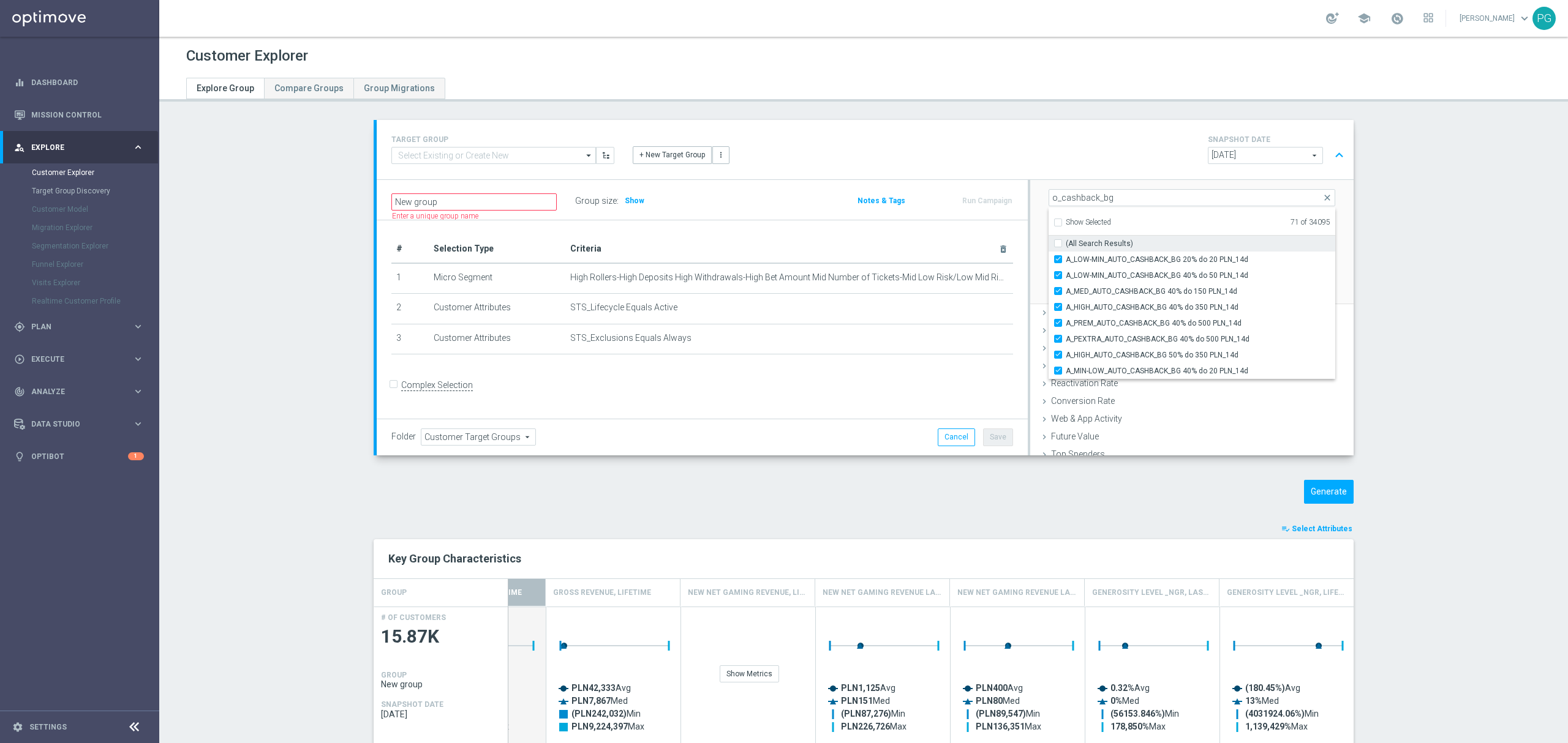
checkbox input "true"
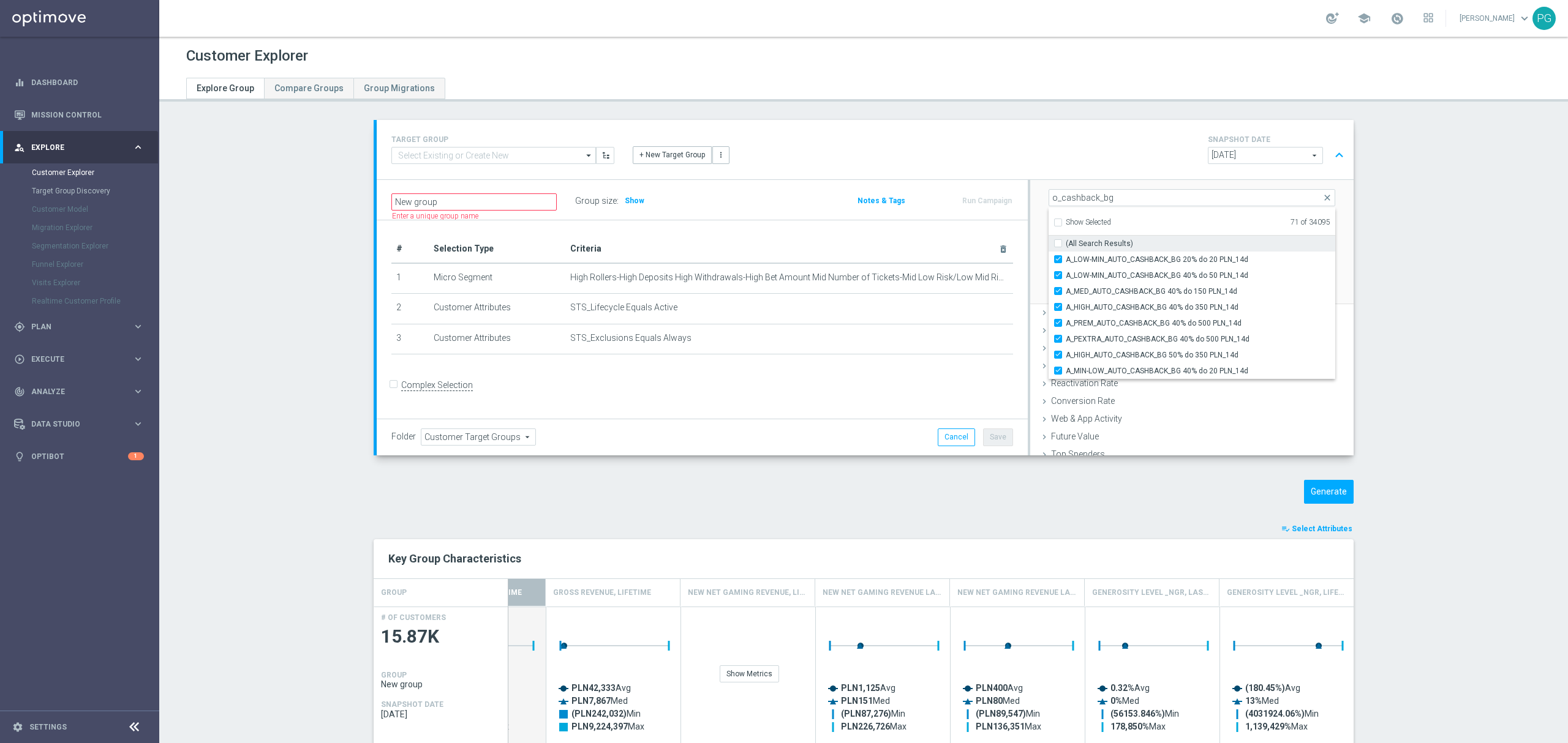
checkbox input "true"
drag, startPoint x: 1089, startPoint y: 194, endPoint x: 1054, endPoint y: 196, distance: 35.1
click at [1054, 196] on input "o_cashback_bg" at bounding box center [1192, 200] width 287 height 17
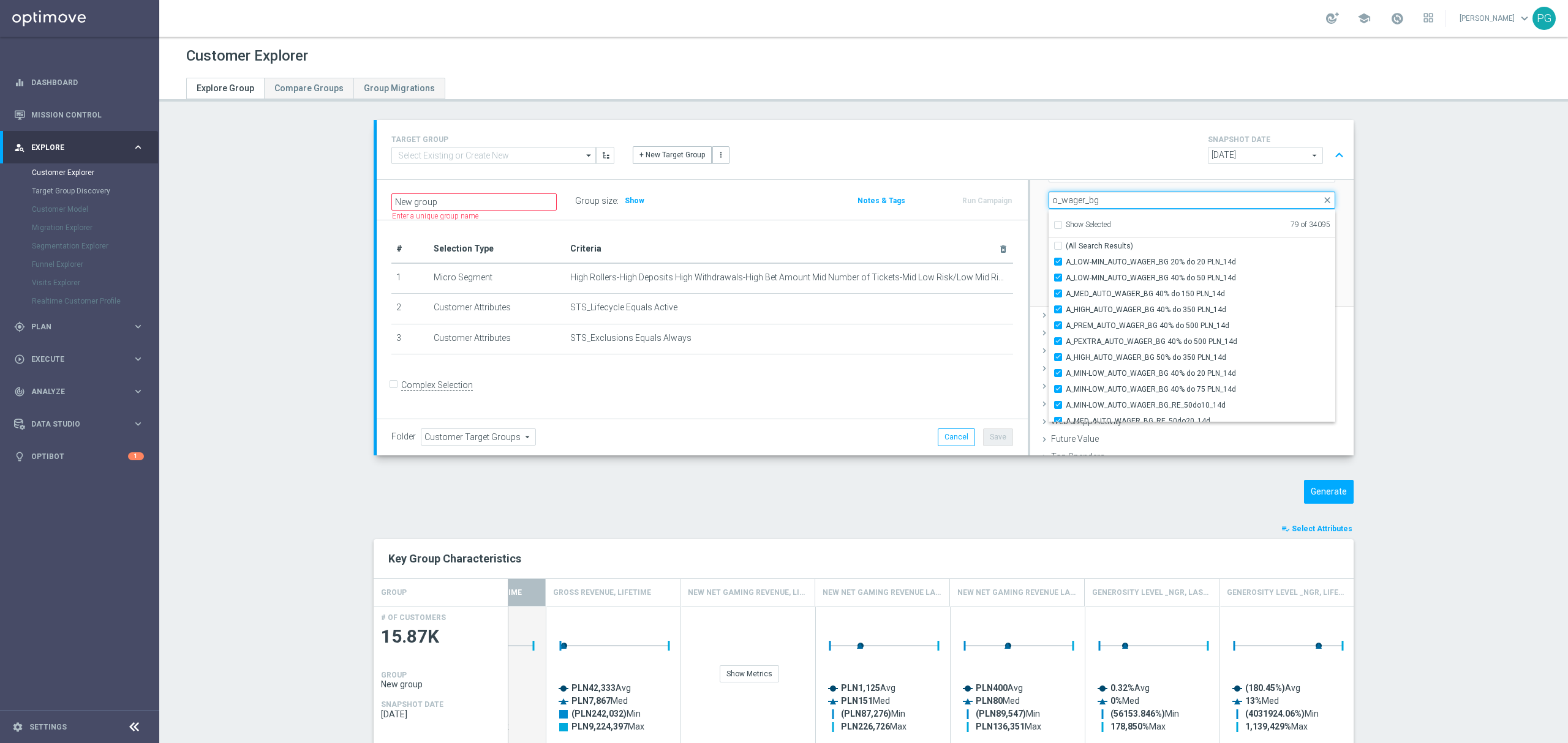
scroll to position [1, 0]
click at [1119, 198] on input "o_wager_bg" at bounding box center [1192, 200] width 287 height 17
type input "_anniv"
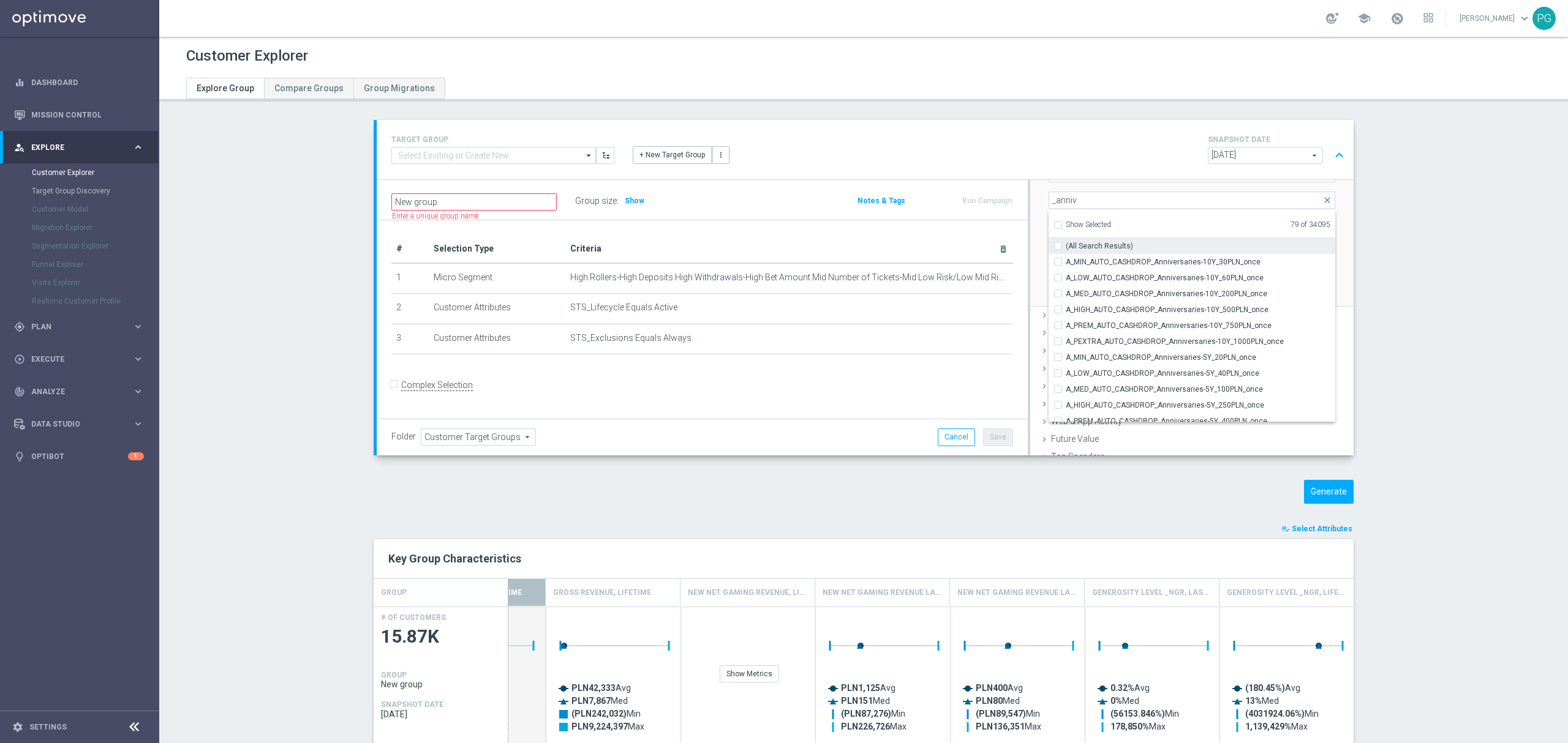
click at [1058, 248] on input "(All Search Results)" at bounding box center [1062, 245] width 8 height 8
checkbox input "true"
type input "Selected 97 of 34095"
checkbox input "true"
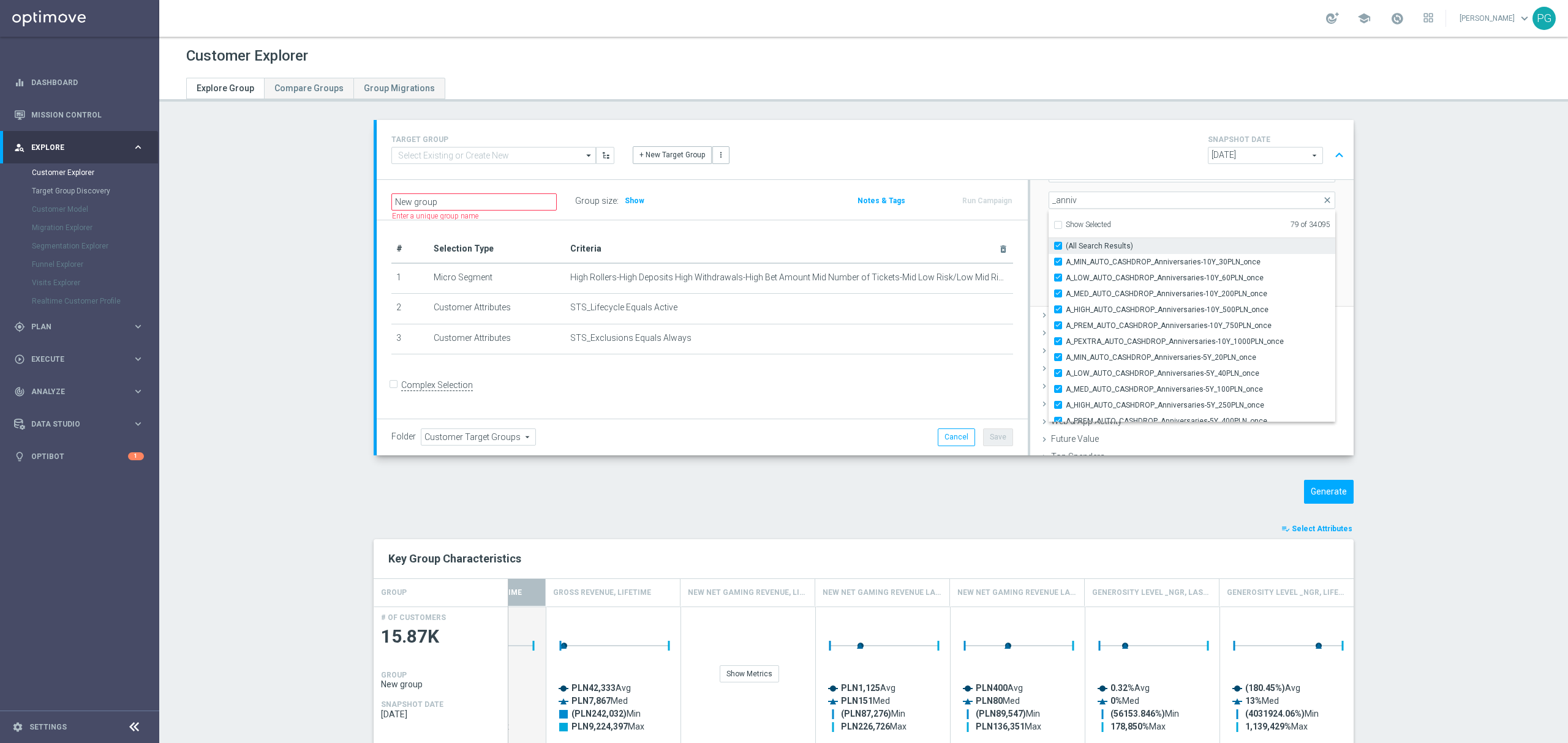
checkbox input "true"
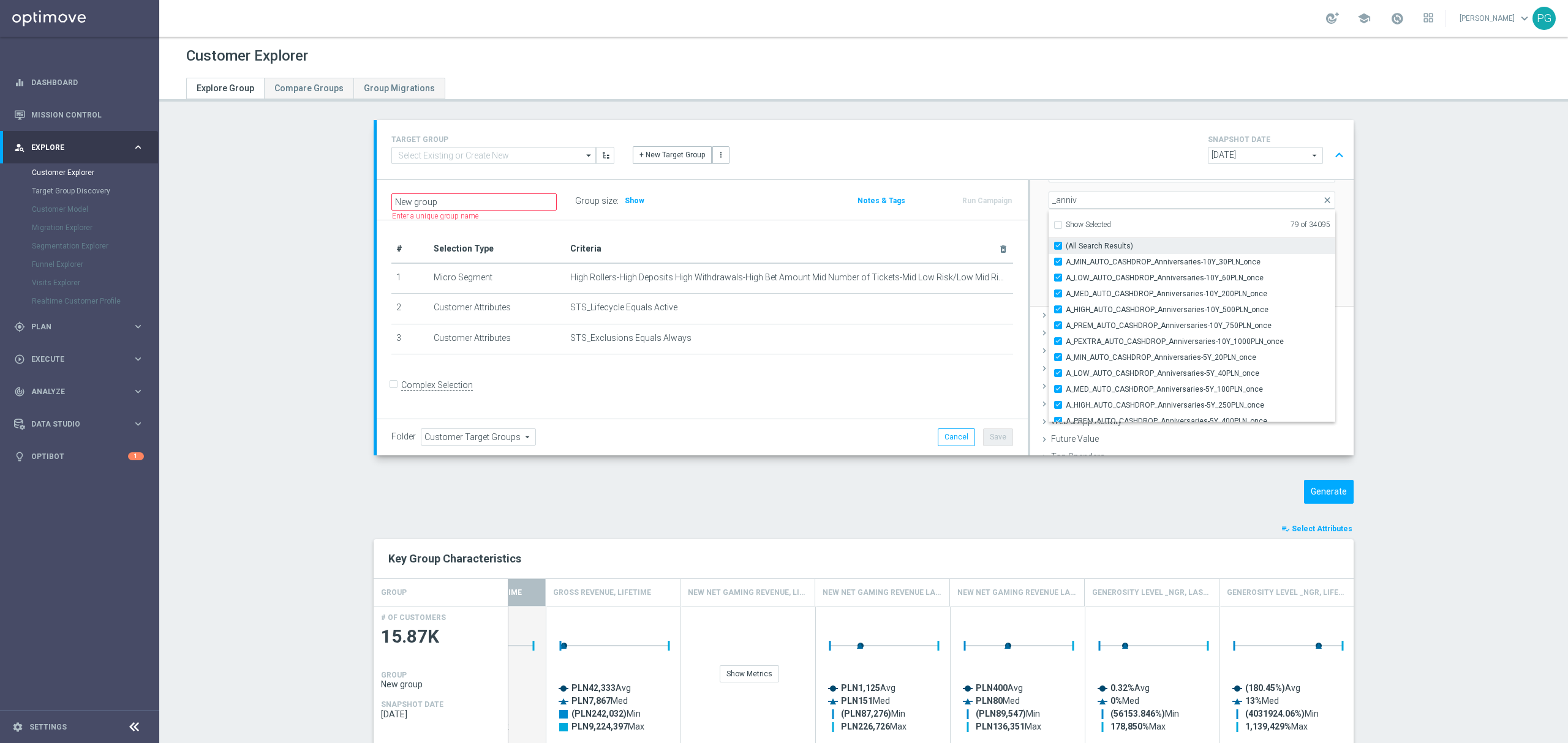
checkbox input "true"
click at [1075, 201] on input "_anniv" at bounding box center [1192, 200] width 287 height 17
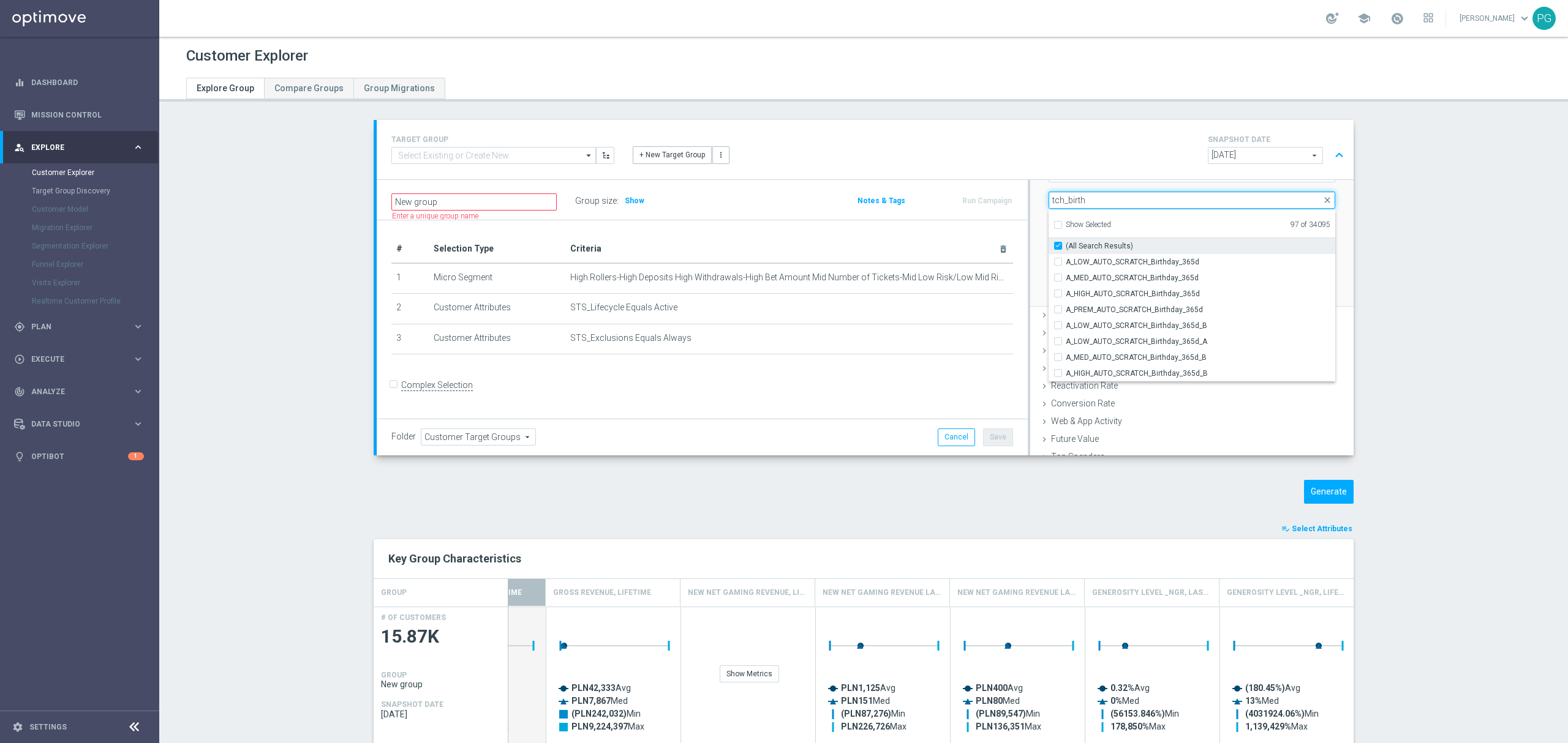
type input "tch_birth"
click at [1066, 243] on label "(All Search Results)" at bounding box center [1200, 245] width 270 height 16
click at [1058, 243] on input "(All Search Results)" at bounding box center [1062, 245] width 8 height 8
checkbox input "false"
type input "Selected 105 of 34095"
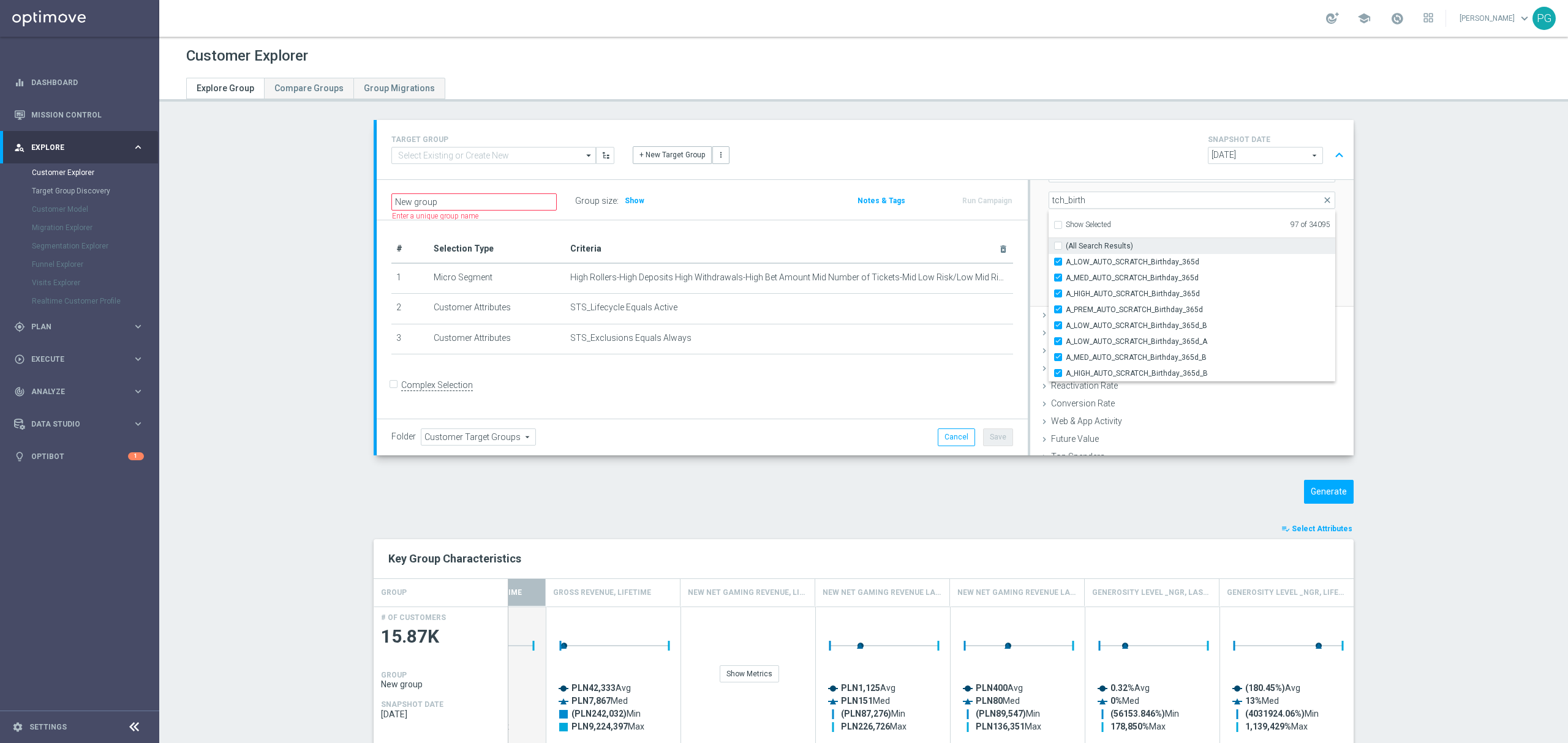
checkbox input "true"
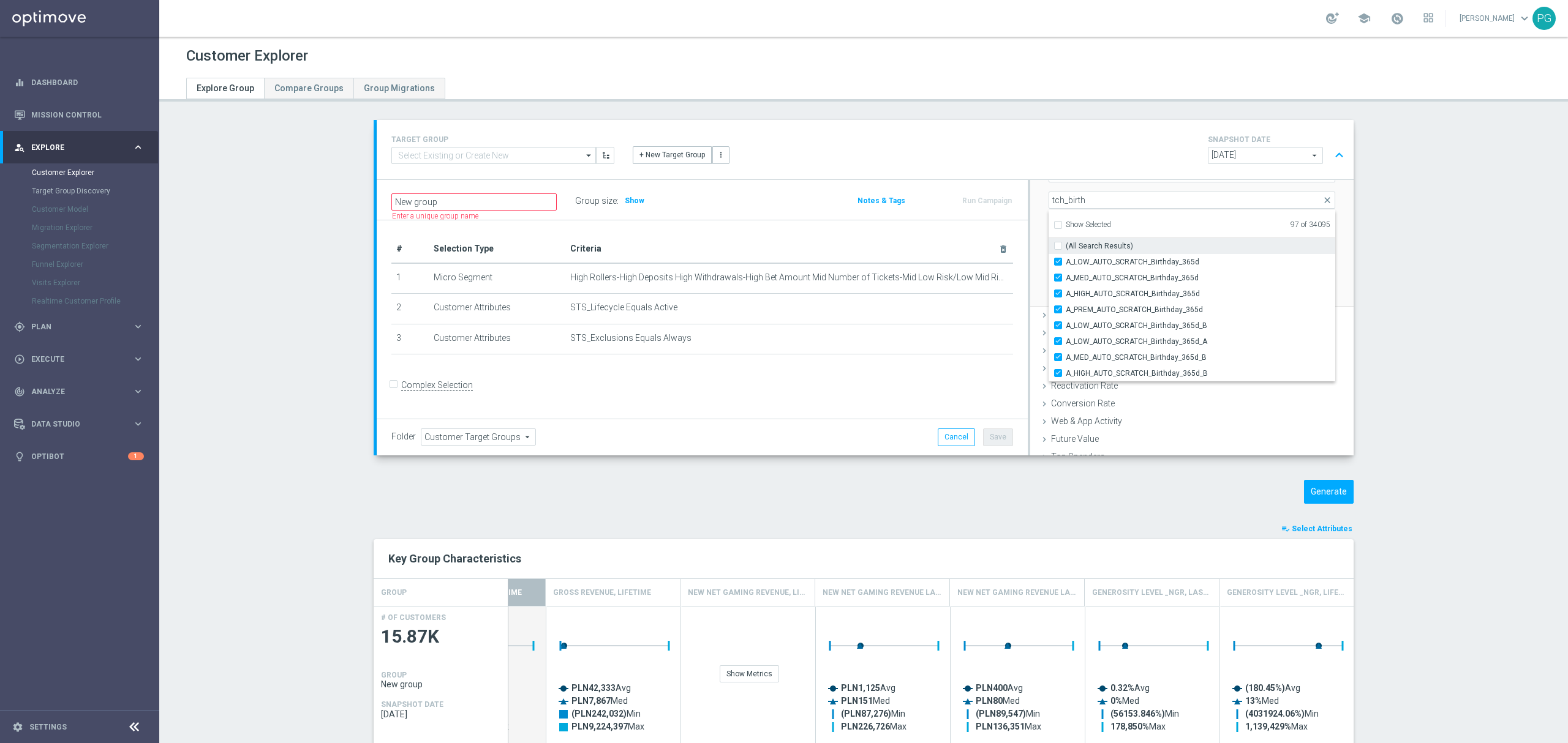
checkbox input "true"
click at [1150, 198] on input "tch_birth" at bounding box center [1192, 200] width 287 height 17
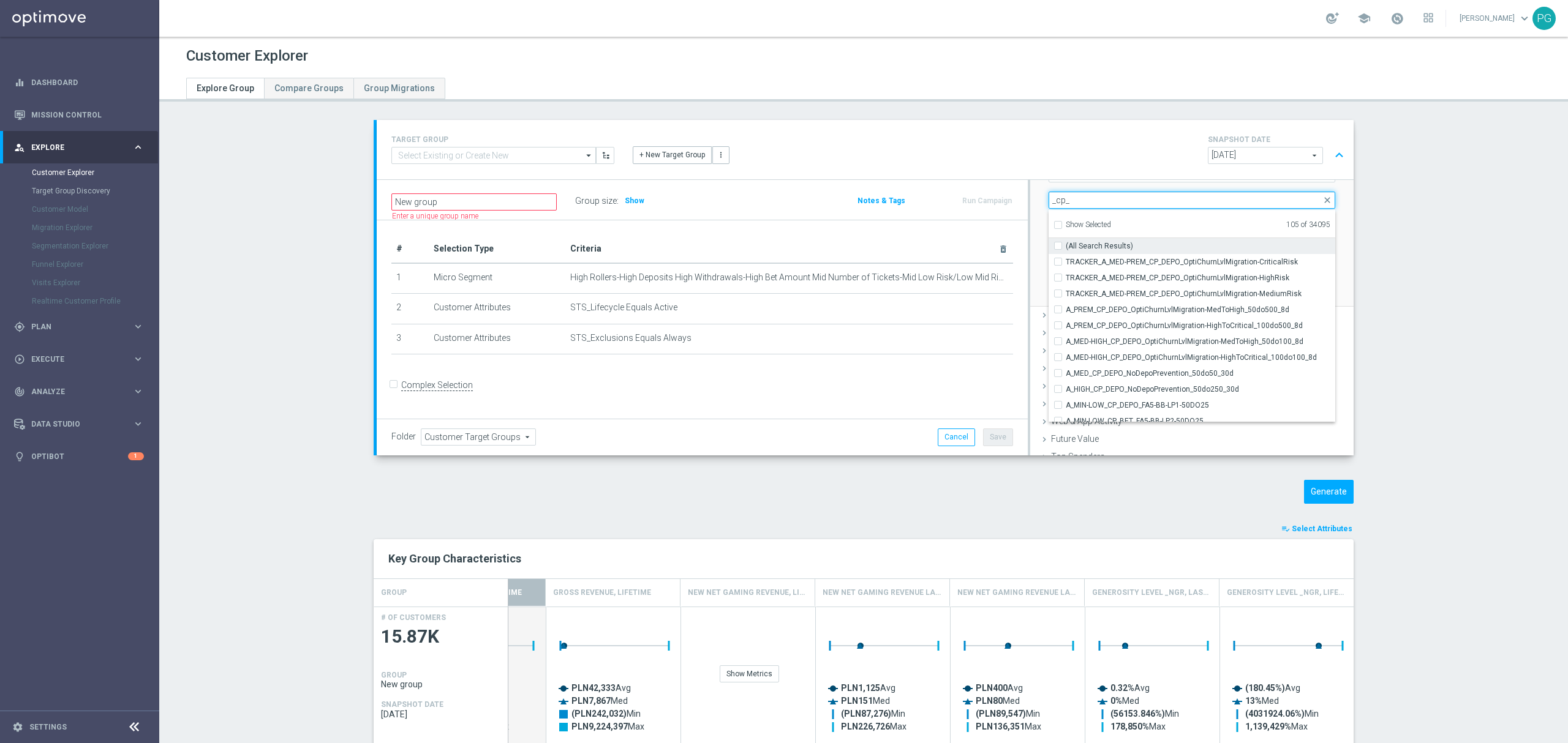
type input "_cp_"
click at [1067, 243] on span "(All Search Results)" at bounding box center [1099, 246] width 67 height 10
click at [1066, 243] on input "(All Search Results)" at bounding box center [1062, 245] width 8 height 8
checkbox input "true"
type input "Selected 463 of 34095"
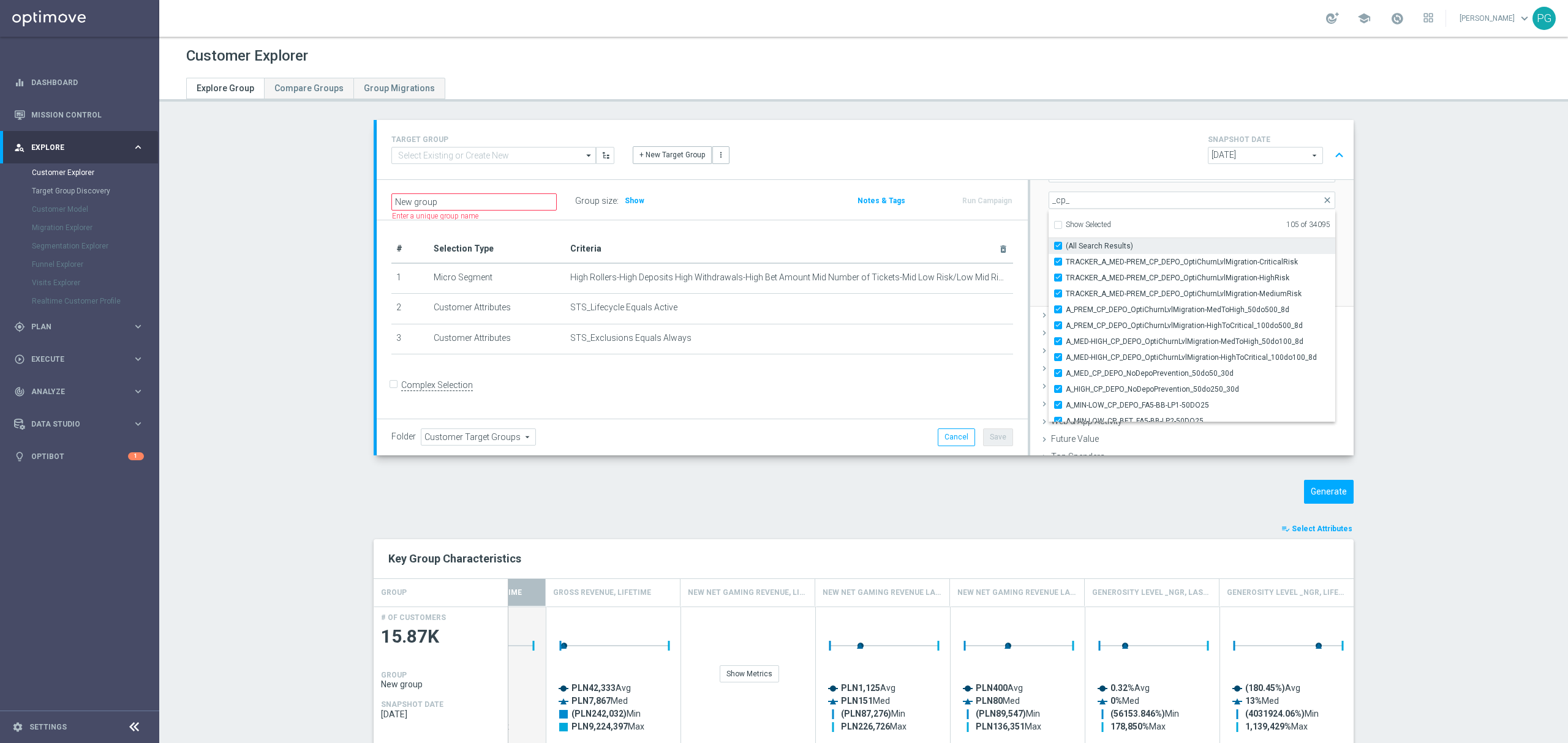
checkbox input "true"
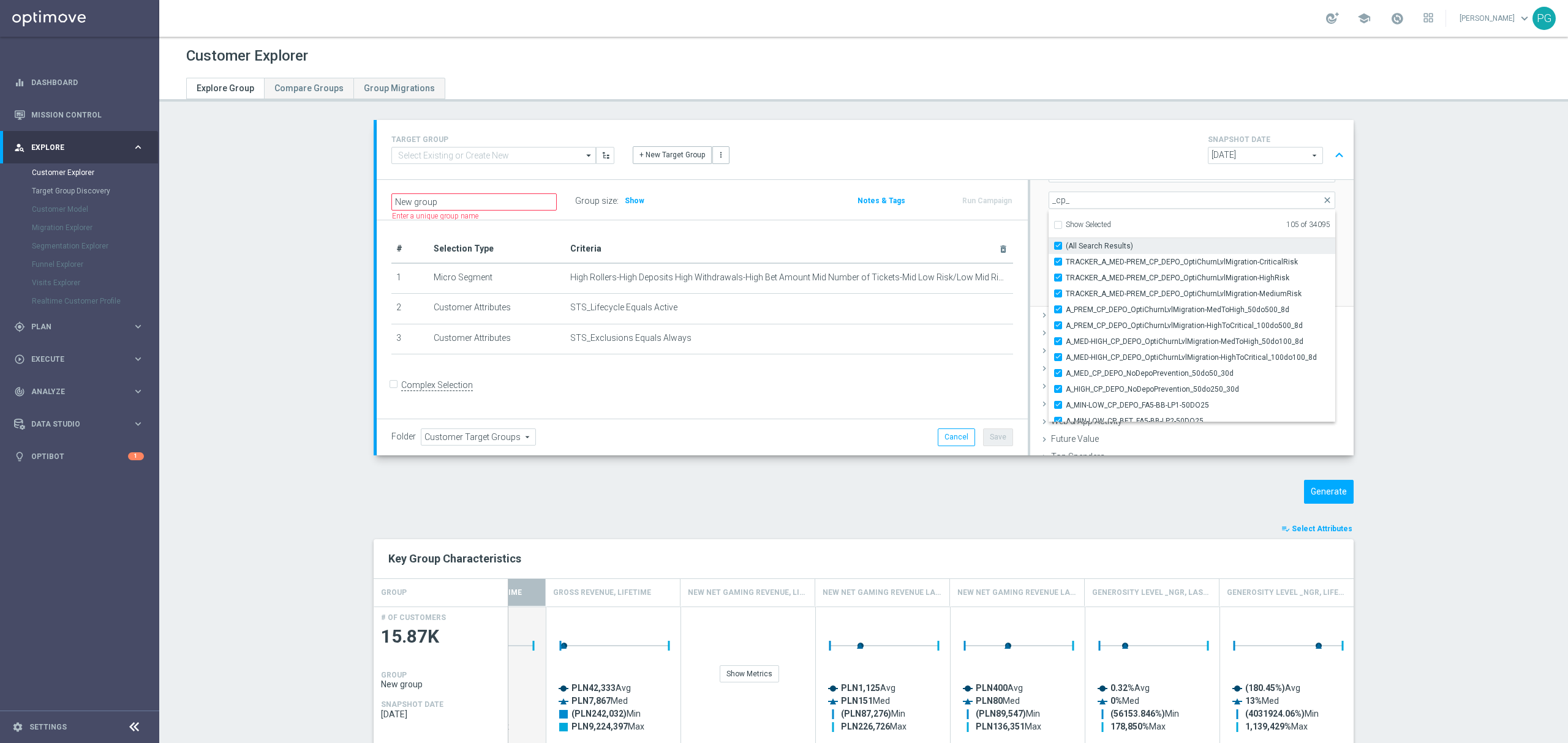
checkbox input "true"
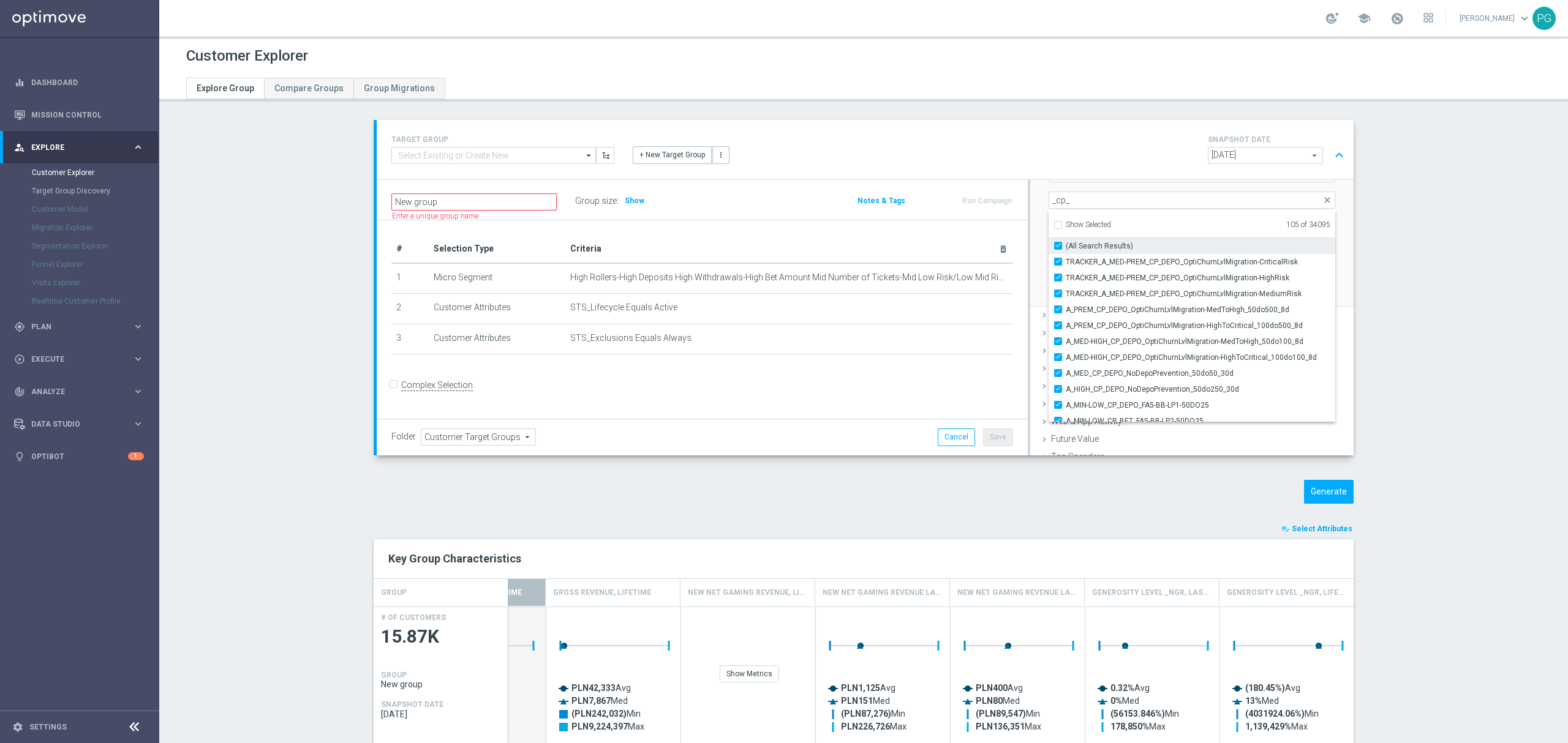
checkbox input "true"
click at [1076, 201] on input "_cp_" at bounding box center [1192, 200] width 287 height 17
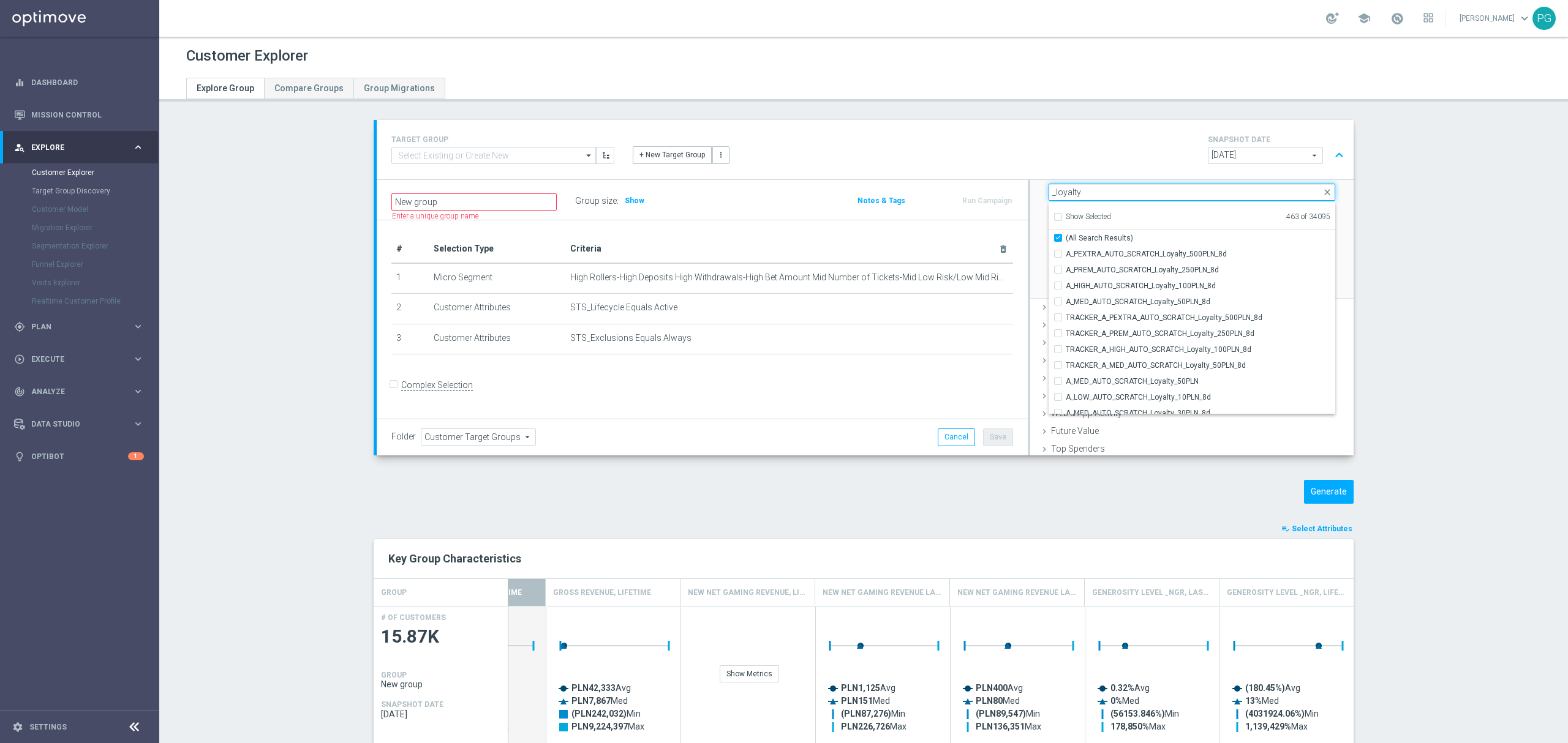
scroll to position [218, 0]
type input "_loyalty"
click at [1059, 243] on input "(All Search Results)" at bounding box center [1062, 245] width 8 height 8
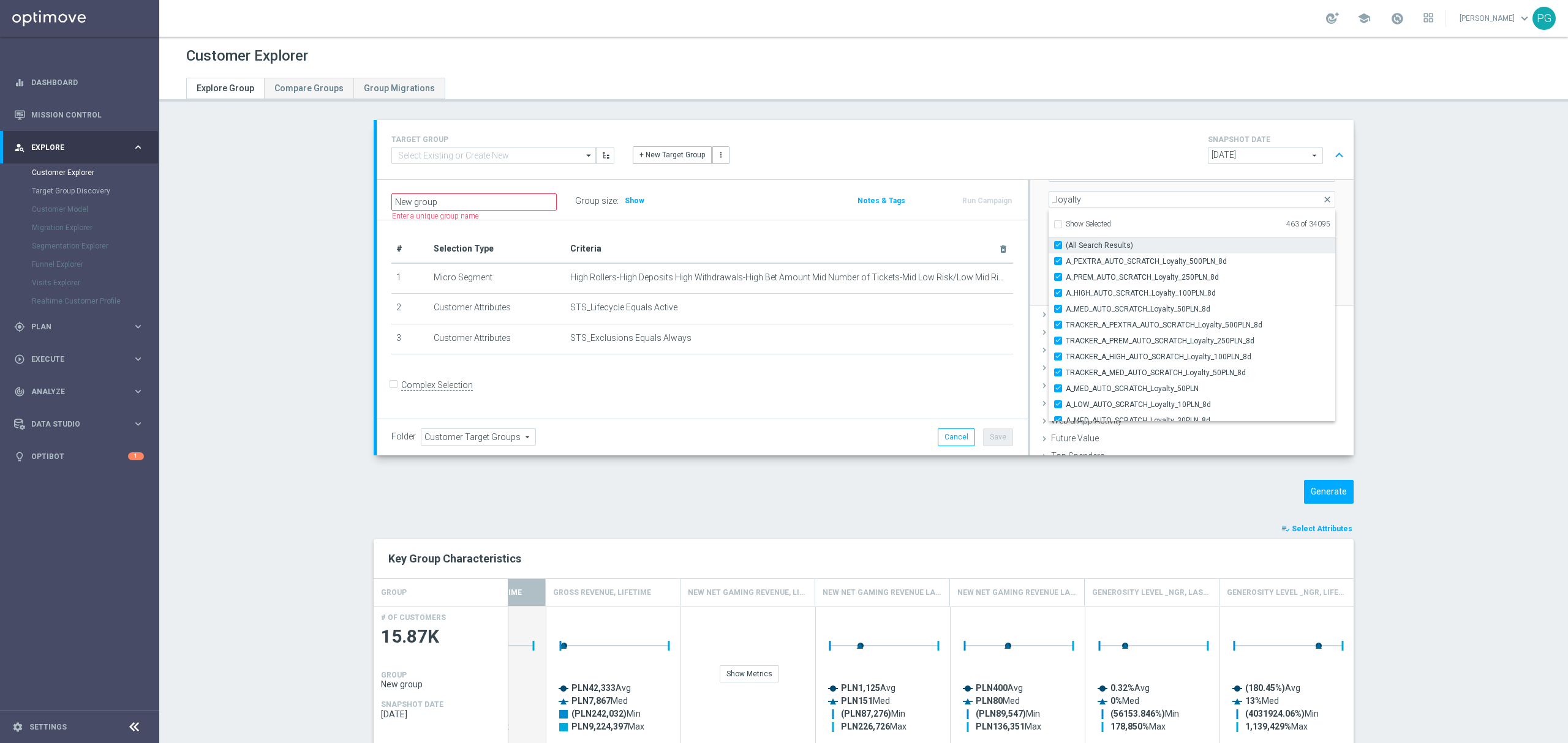
checkbox input "false"
type input "Selected 488 of 34095"
checkbox input "true"
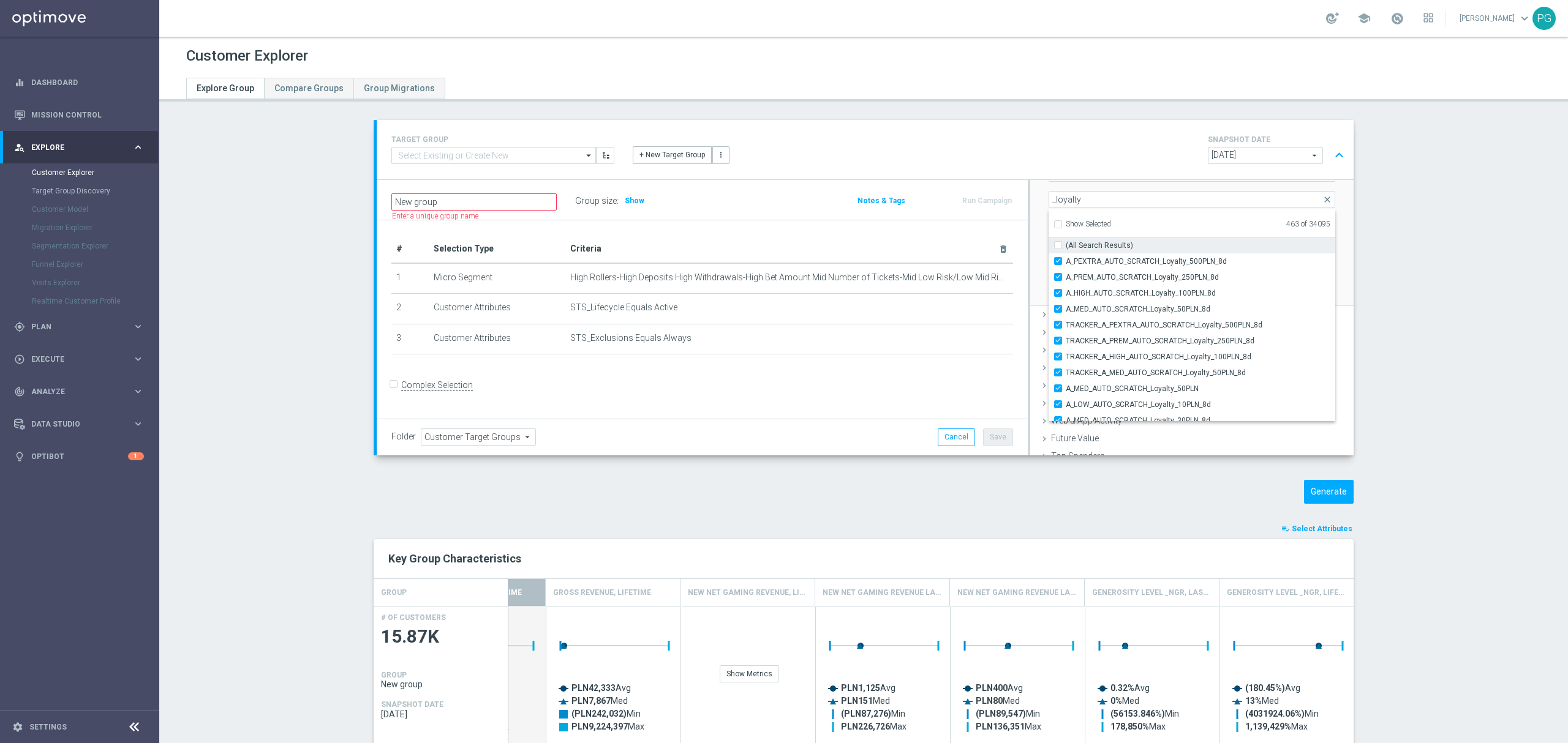
checkbox input "true"
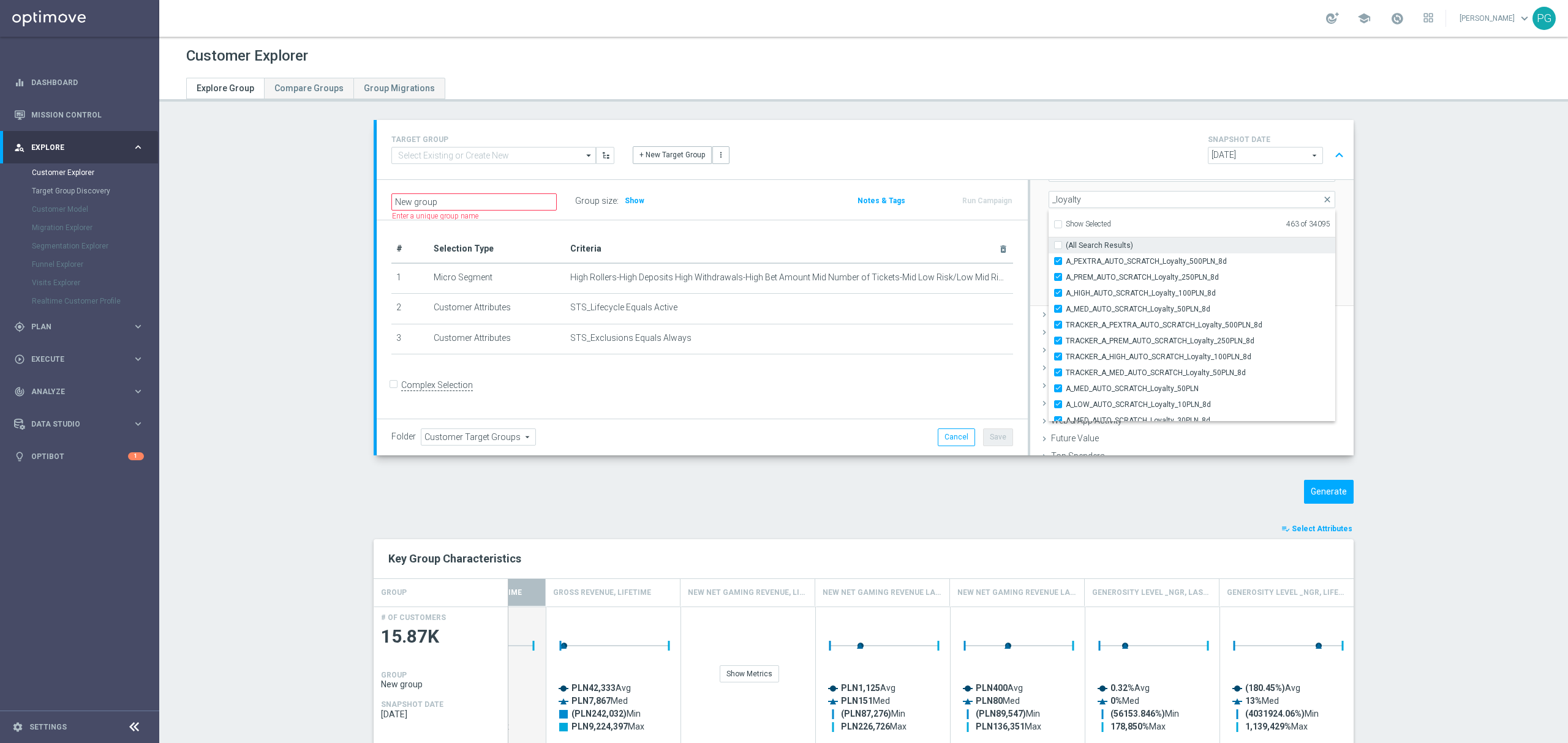
checkbox input "true"
click at [1059, 243] on input "(All Search Results)" at bounding box center [1062, 245] width 8 height 8
checkbox input "true"
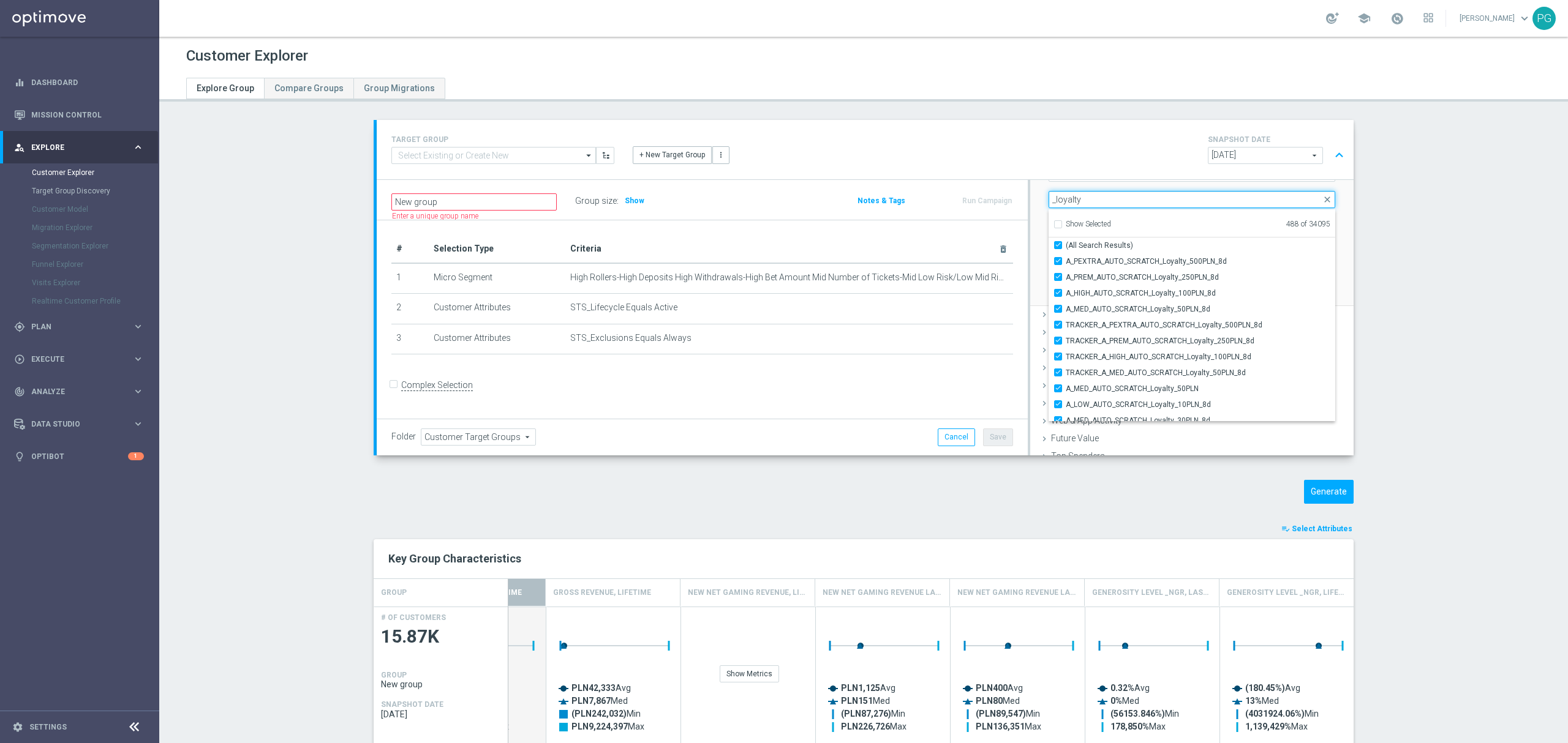
click at [1146, 199] on input "_loyalty" at bounding box center [1192, 199] width 287 height 17
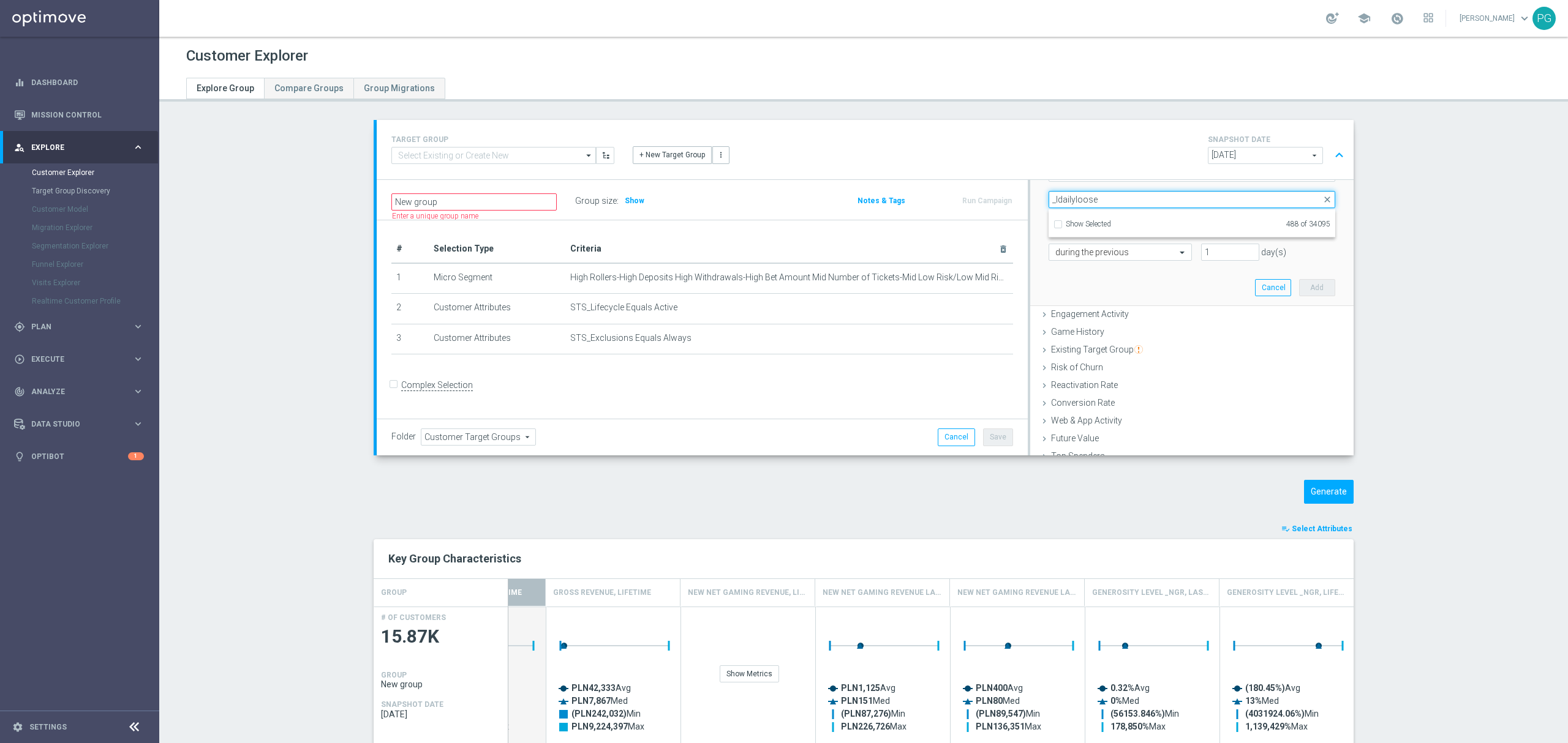
drag, startPoint x: 1049, startPoint y: 201, endPoint x: 1145, endPoint y: 202, distance: 96.0
click at [1145, 202] on input "_ldailyloose" at bounding box center [1192, 199] width 287 height 17
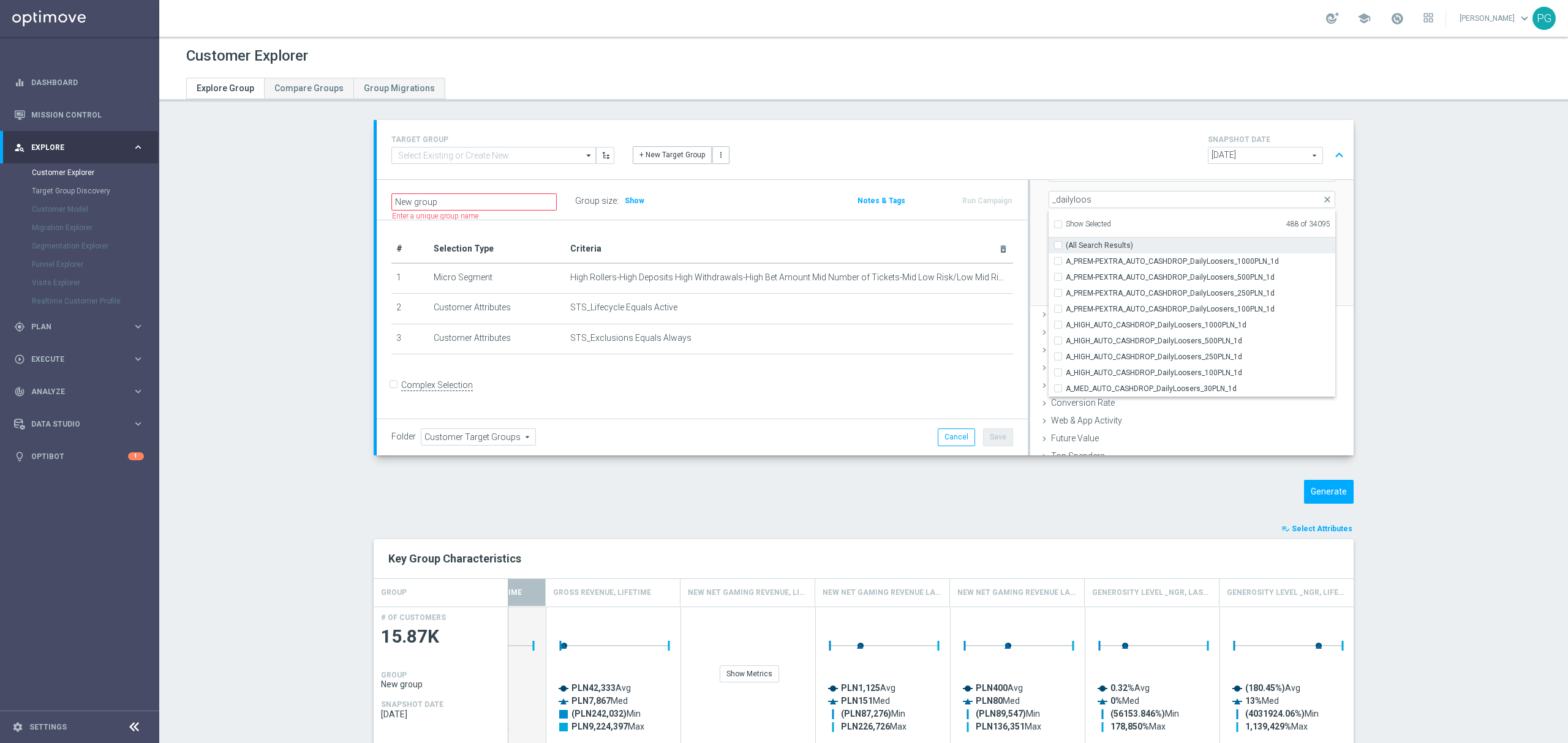
click at [1091, 243] on span "(All Search Results)" at bounding box center [1099, 245] width 67 height 10
click at [1066, 243] on input "(All Search Results)" at bounding box center [1062, 245] width 8 height 8
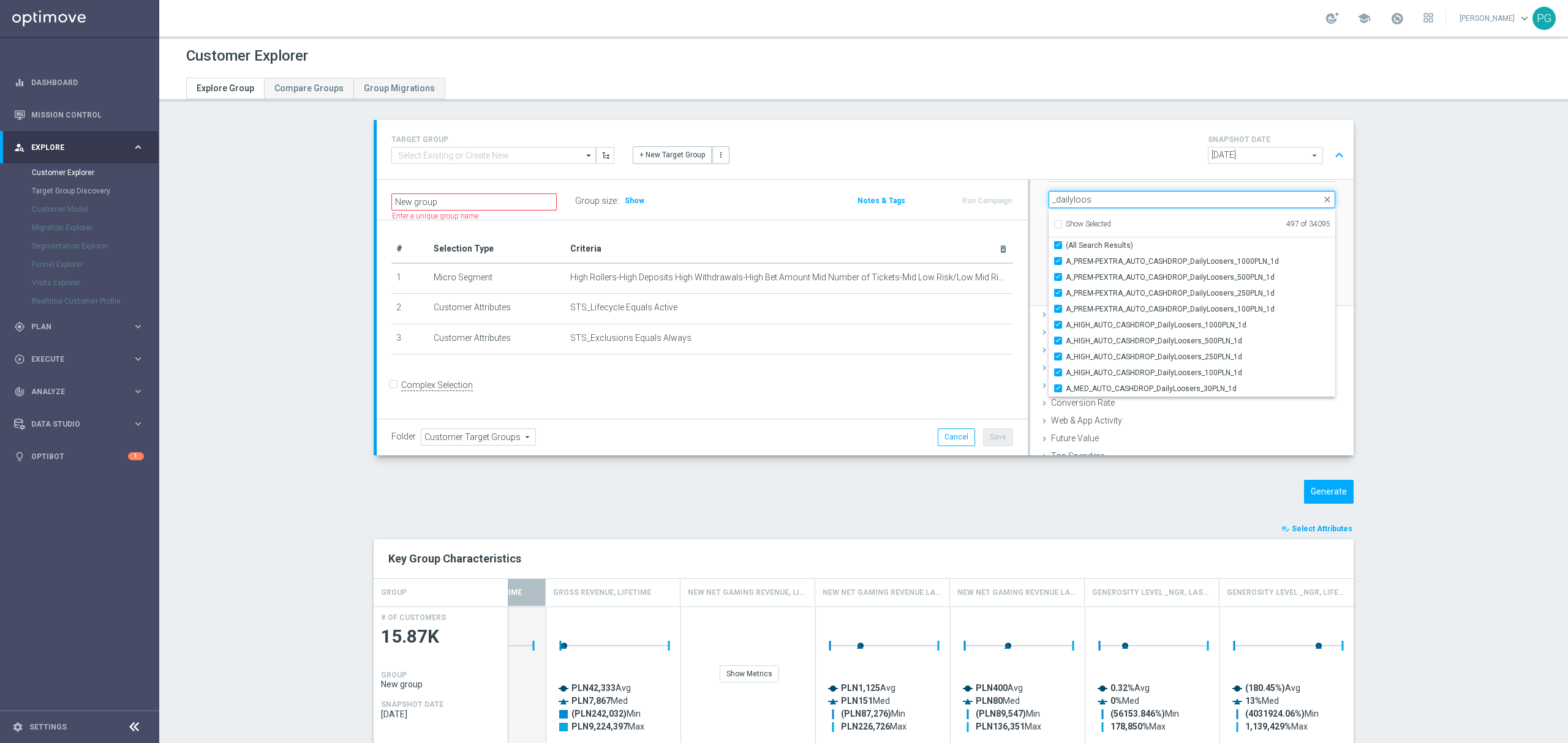
drag, startPoint x: 1051, startPoint y: 197, endPoint x: 1173, endPoint y: 198, distance: 122.0
click at [1173, 198] on input "_dailyloos" at bounding box center [1192, 199] width 287 height 17
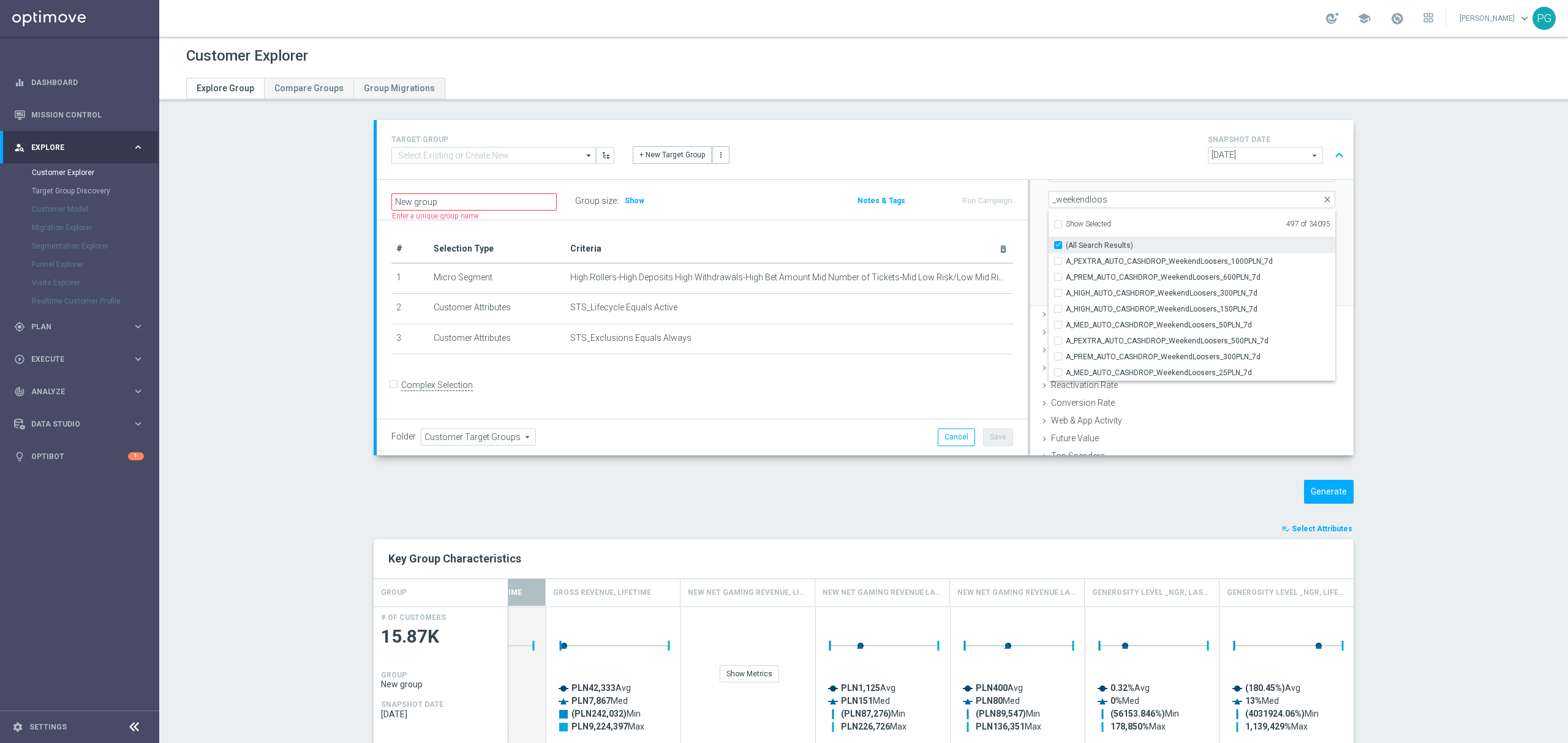
click at [1066, 243] on span "(All Search Results)" at bounding box center [1099, 245] width 67 height 10
click at [1064, 243] on input "(All Search Results)" at bounding box center [1062, 245] width 8 height 8
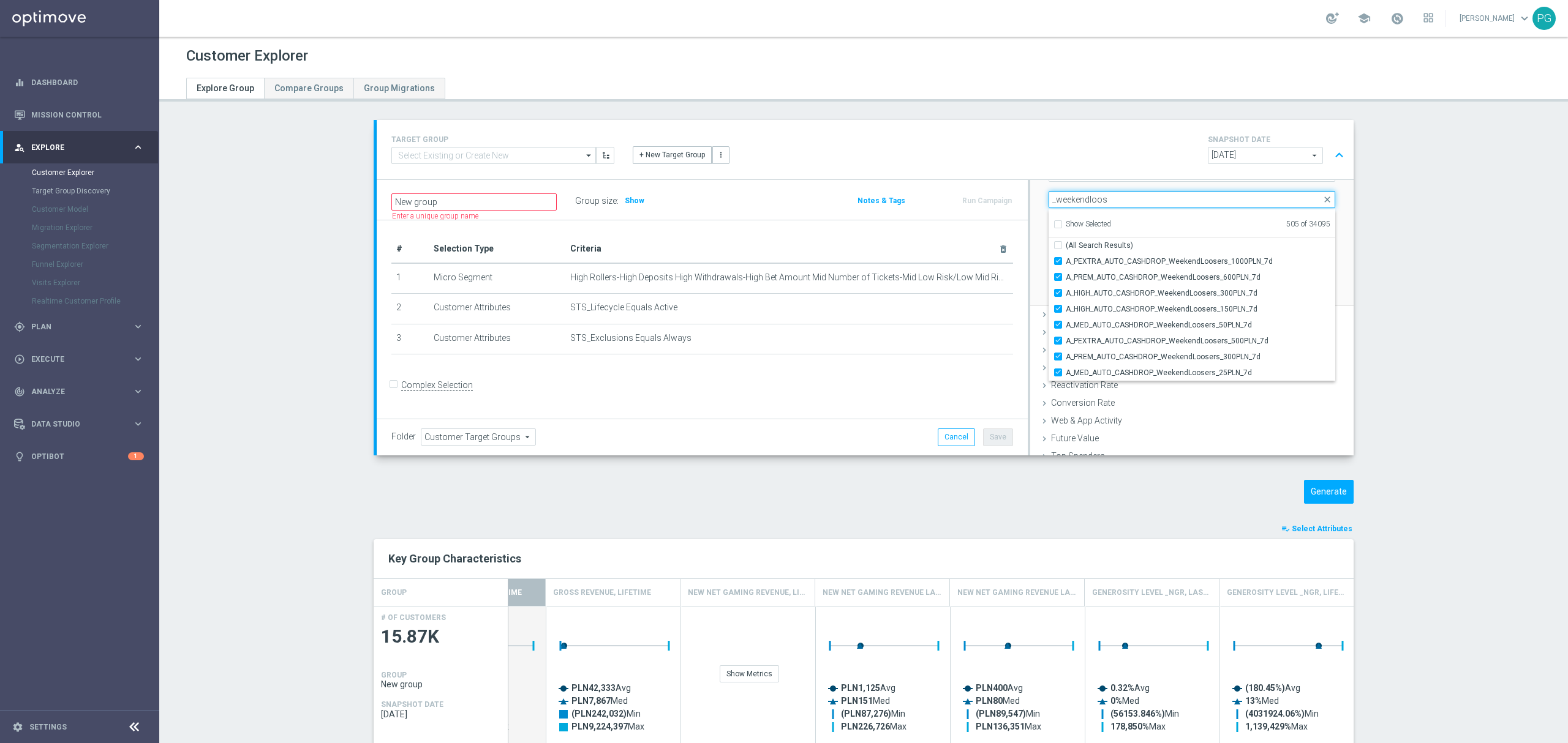
drag, startPoint x: 1053, startPoint y: 198, endPoint x: 1203, endPoint y: 204, distance: 150.1
click at [1203, 204] on input "_weekendloos" at bounding box center [1192, 199] width 287 height 17
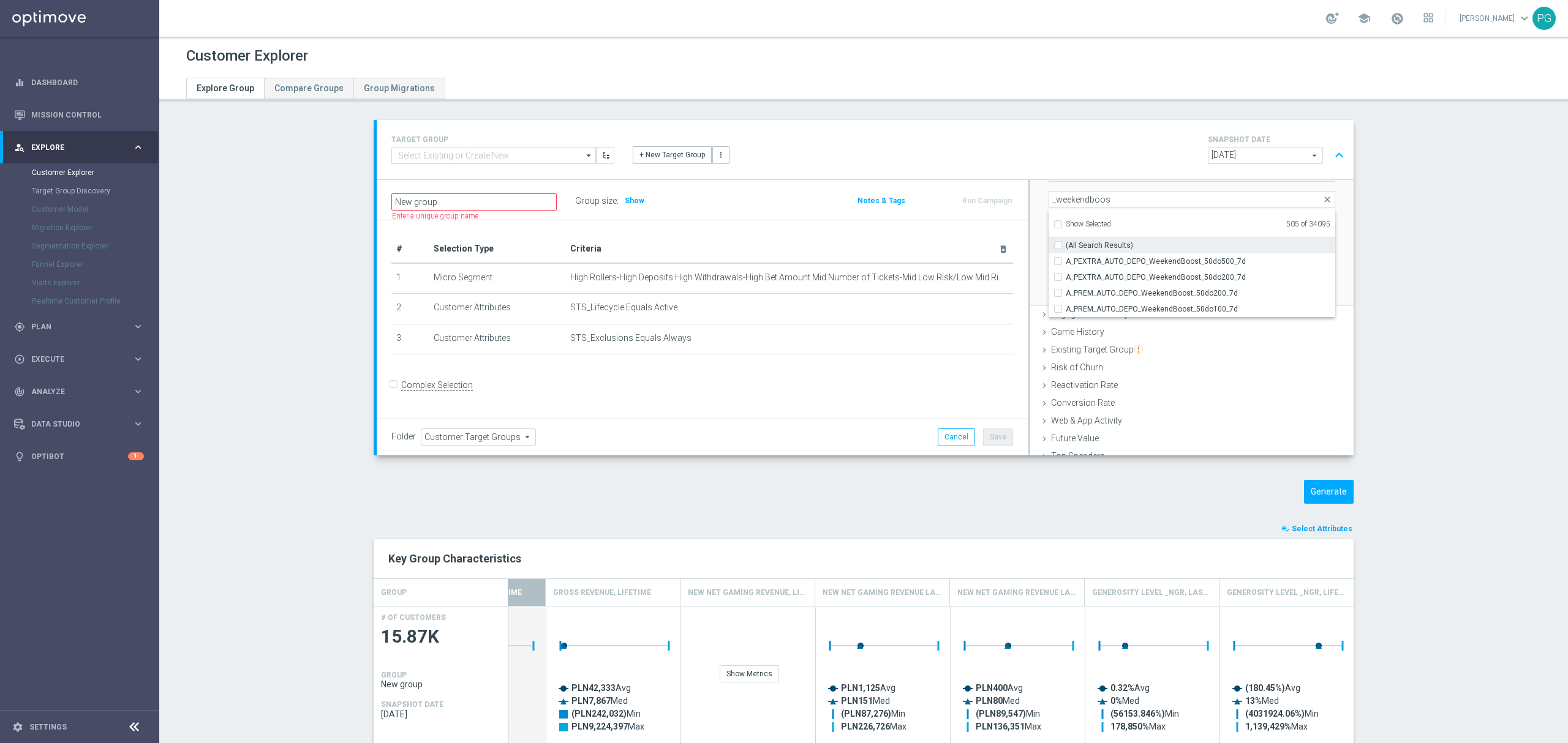
click at [1111, 246] on span "(All Search Results)" at bounding box center [1099, 245] width 67 height 10
click at [1066, 246] on input "(All Search Results)" at bounding box center [1062, 245] width 8 height 8
drag, startPoint x: 1051, startPoint y: 196, endPoint x: 1242, endPoint y: 199, distance: 191.0
click at [1242, 199] on input "_weekendboos" at bounding box center [1192, 199] width 287 height 17
click at [1098, 245] on span "(All Search Results)" at bounding box center [1099, 245] width 67 height 10
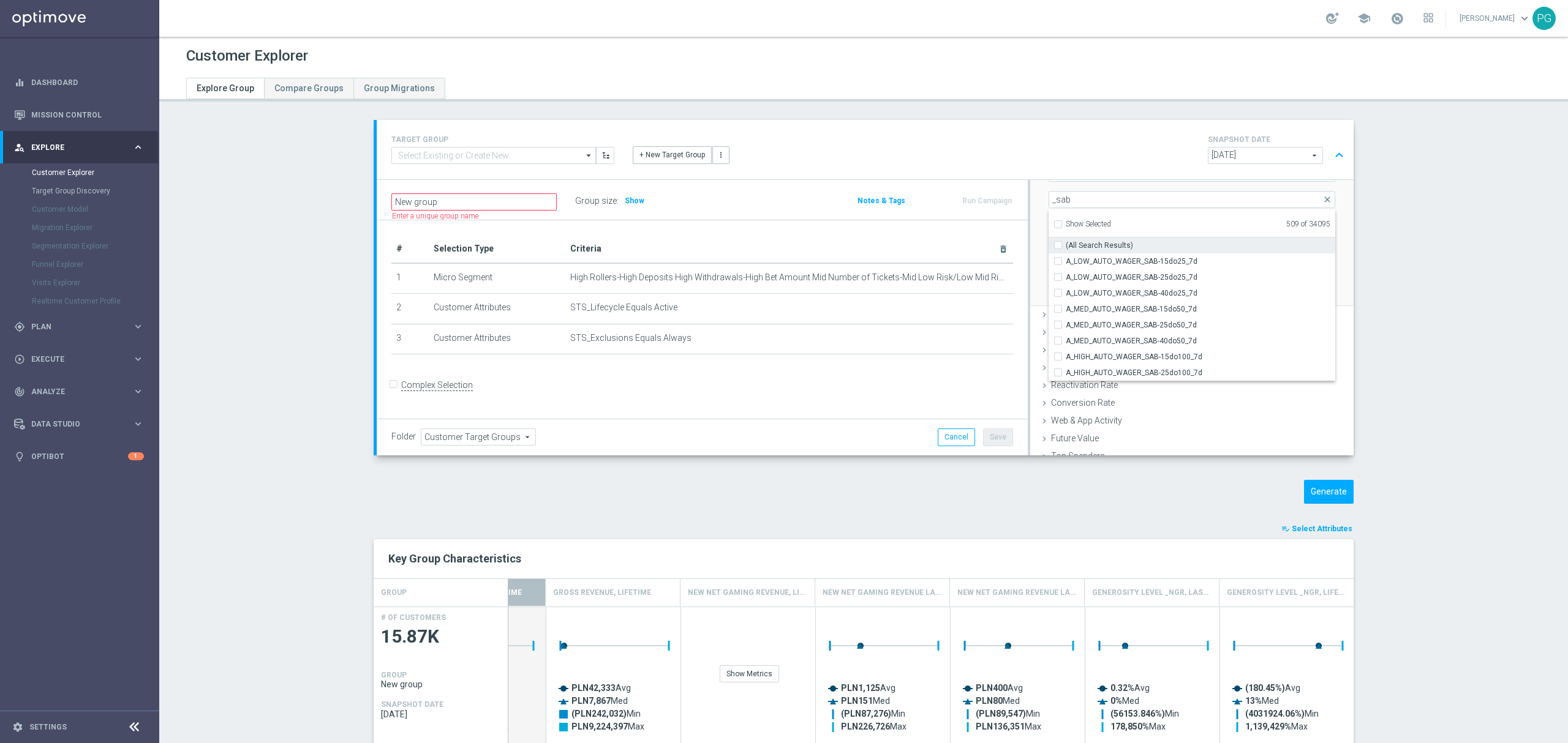
click at [1066, 245] on input "(All Search Results)" at bounding box center [1062, 245] width 8 height 8
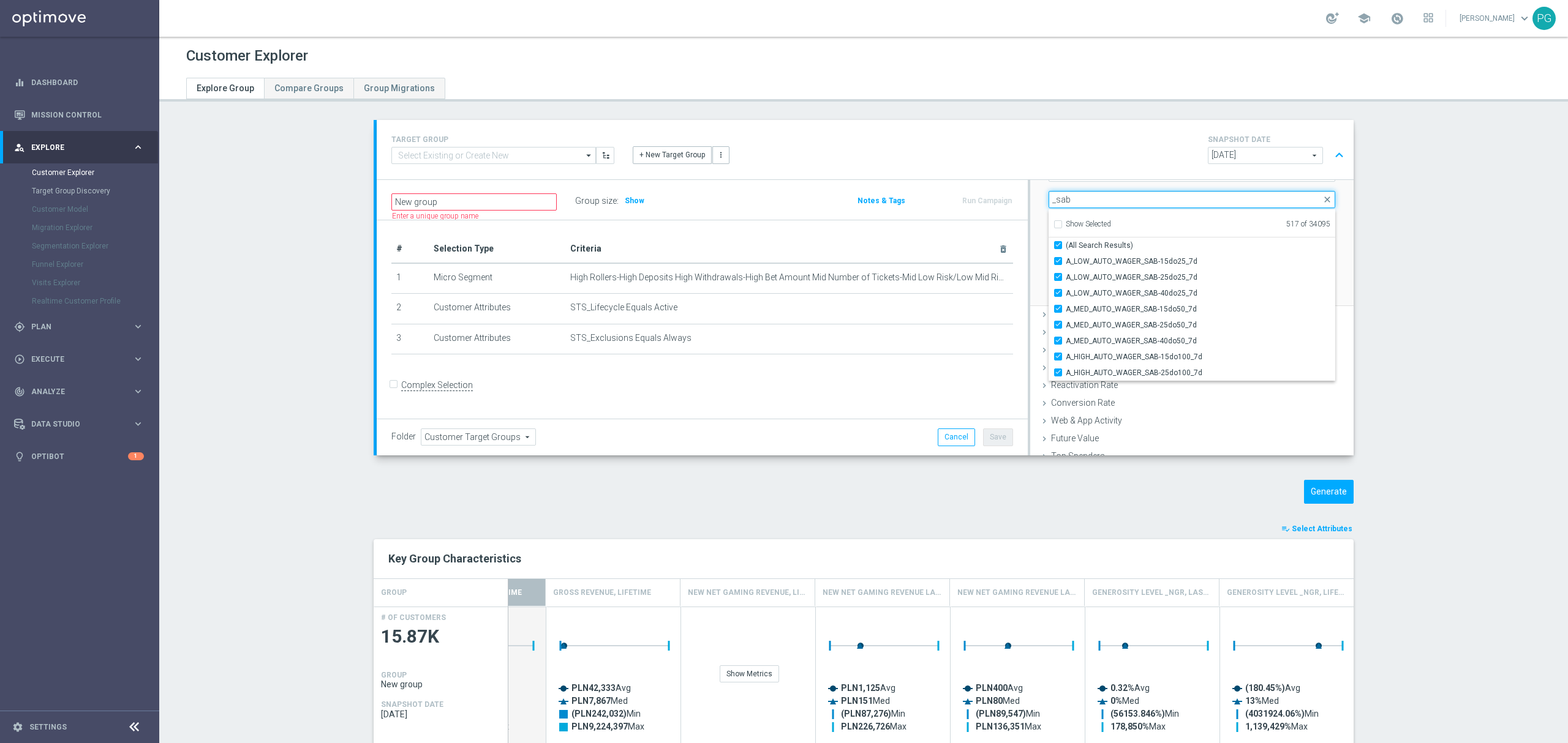
drag, startPoint x: 1049, startPoint y: 196, endPoint x: 1165, endPoint y: 214, distance: 117.4
click at [1165, 208] on div "Selected 517 of 34095 arrow_drop_down _sab close Show Selected 517 of 34095 (Al…" at bounding box center [1192, 199] width 287 height 17
click at [1145, 201] on span at bounding box center [1192, 199] width 287 height 17
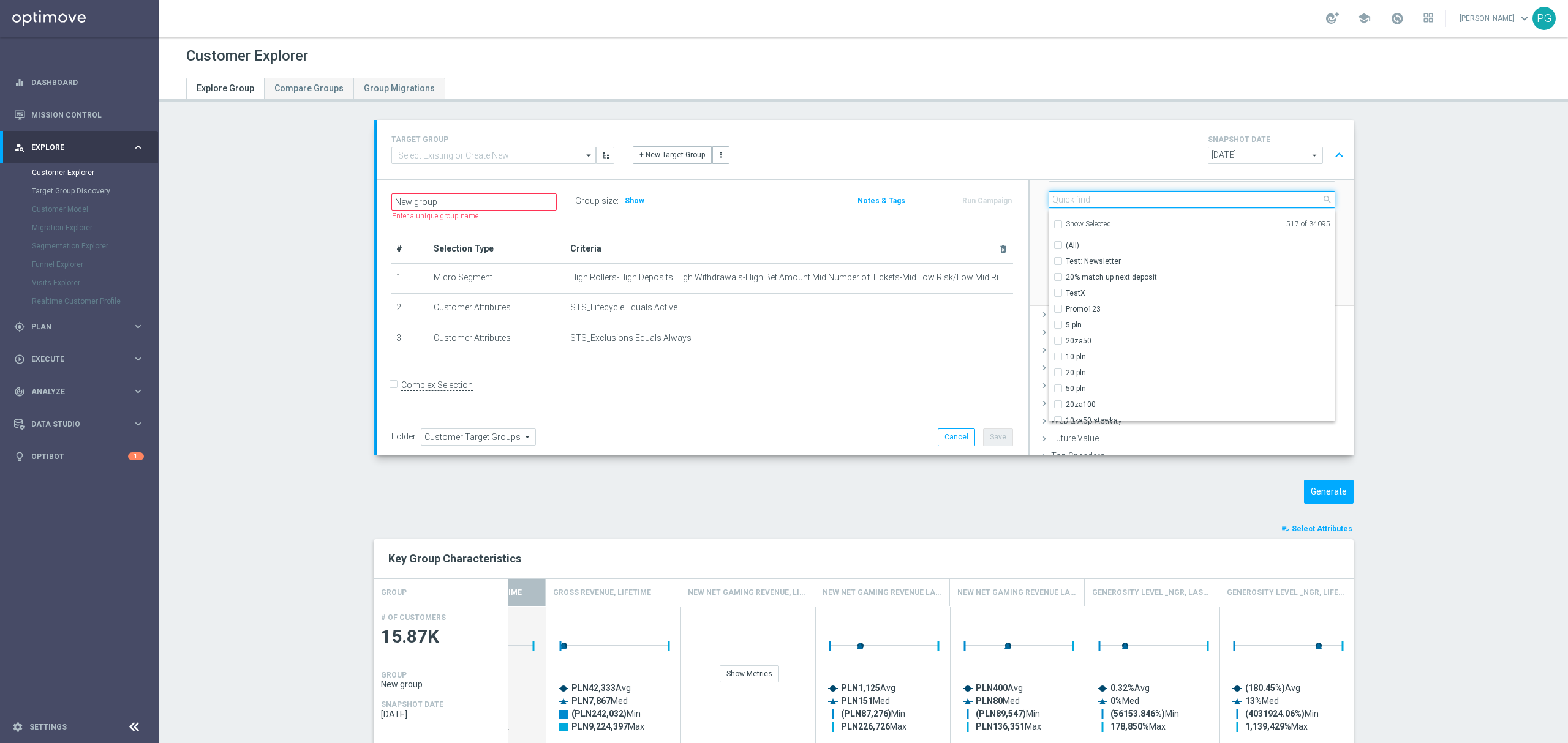
click at [1128, 206] on input "search" at bounding box center [1192, 199] width 287 height 17
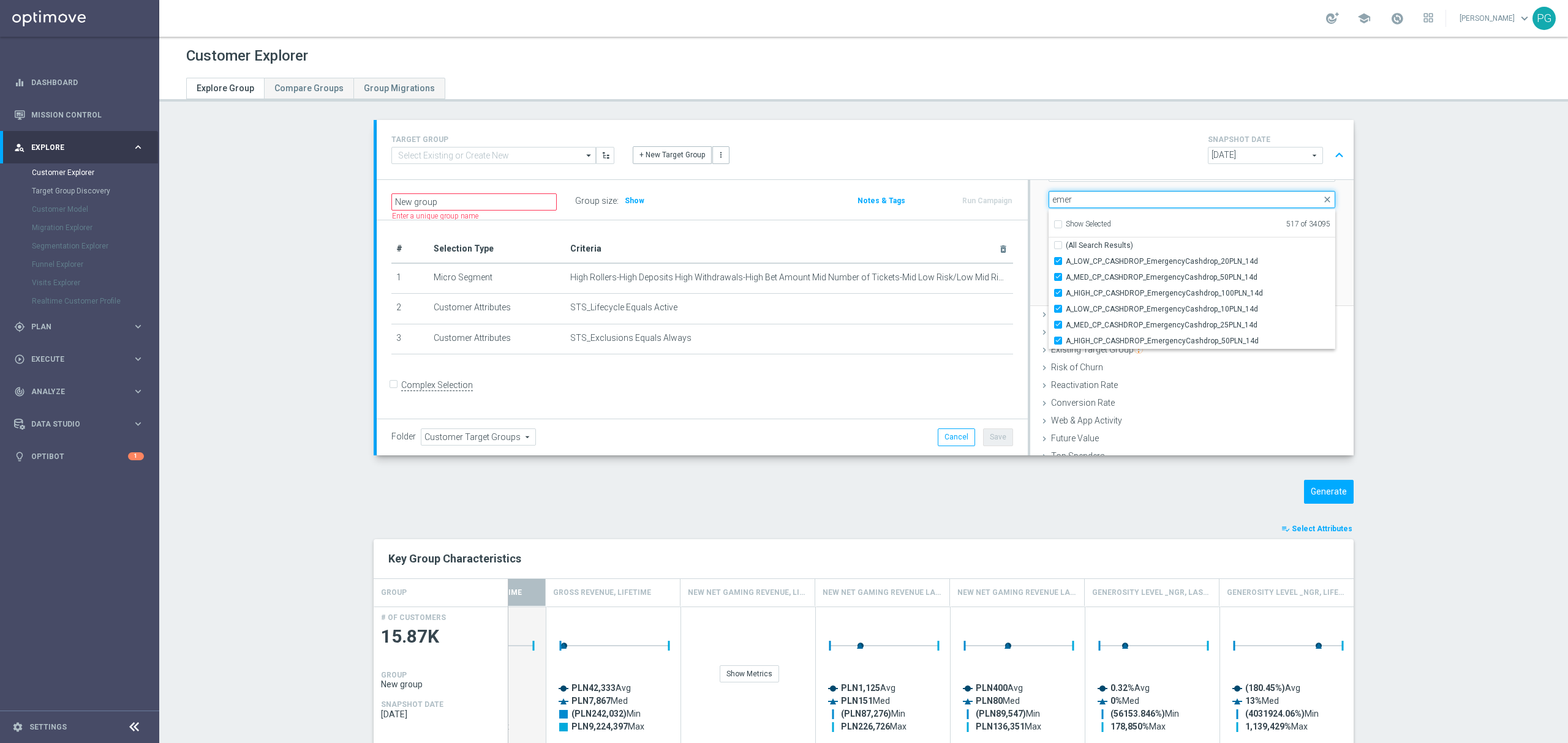
drag, startPoint x: 1089, startPoint y: 197, endPoint x: 999, endPoint y: 204, distance: 90.3
click at [999, 204] on div "New group Name length must be more than 2 characters Name length must be under …" at bounding box center [864, 318] width 977 height 275
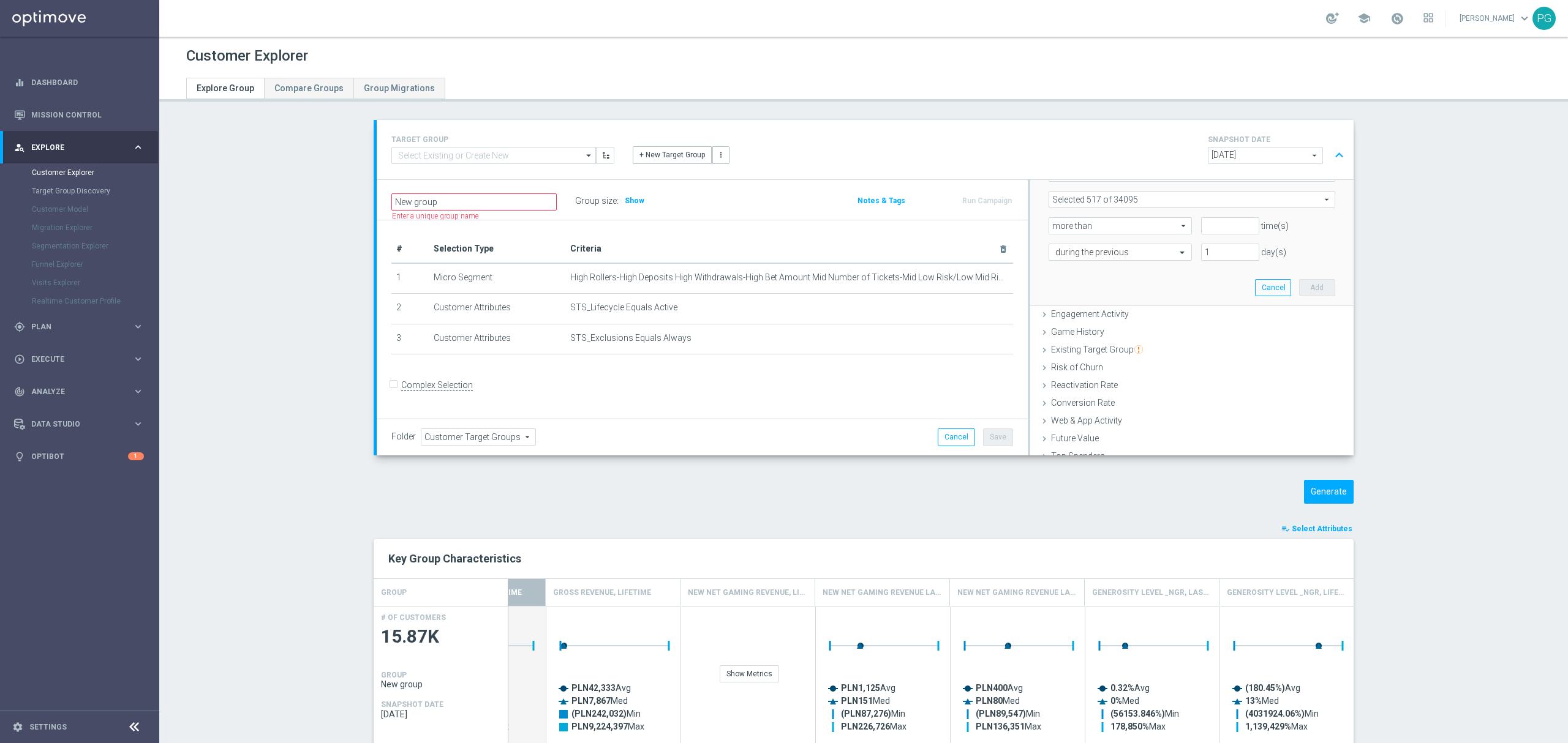
click at [1091, 202] on span at bounding box center [1192, 199] width 285 height 16
click at [0, 0] on input "emer" at bounding box center [0, 0] width 0 height 0
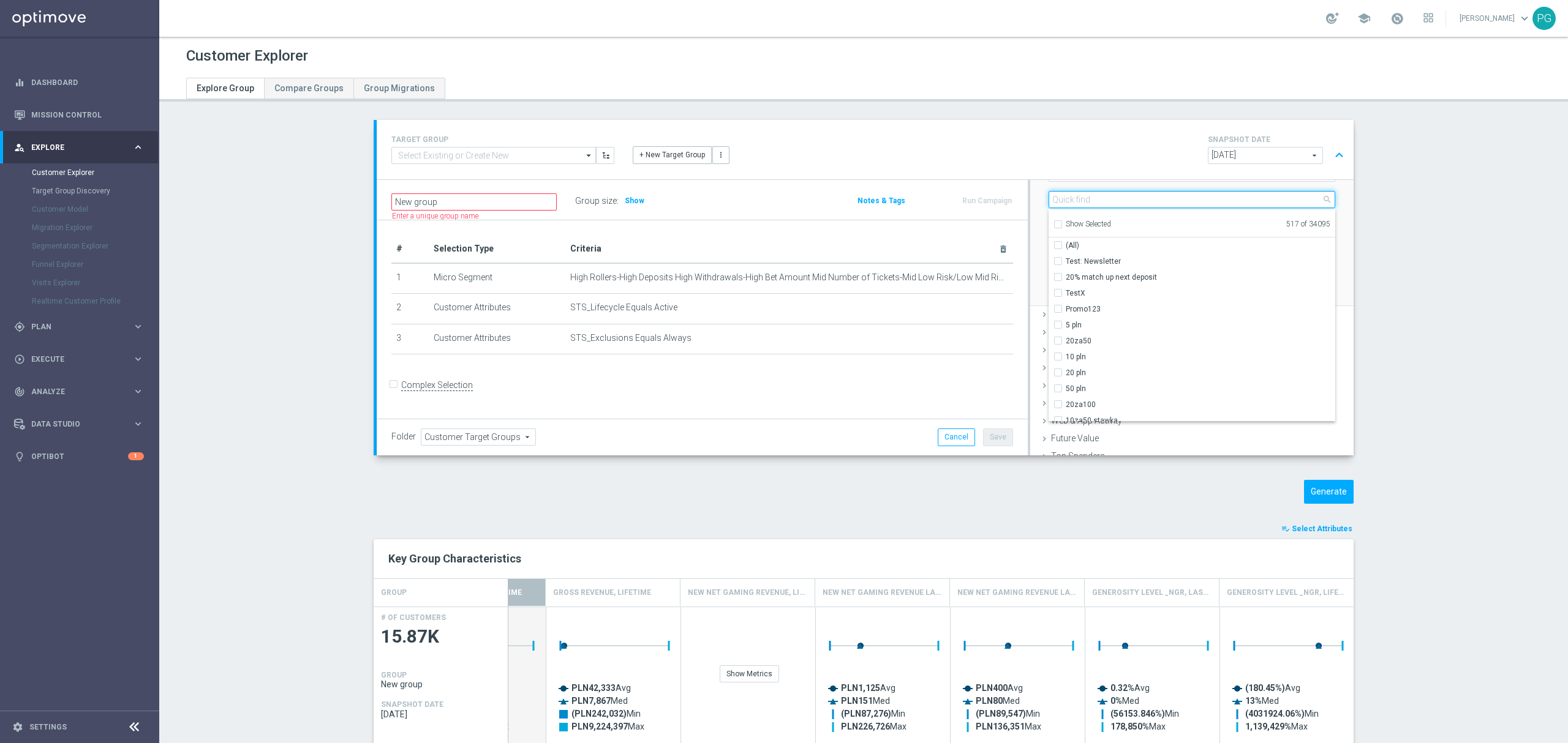
click at [1092, 196] on input "search" at bounding box center [1192, 199] width 287 height 17
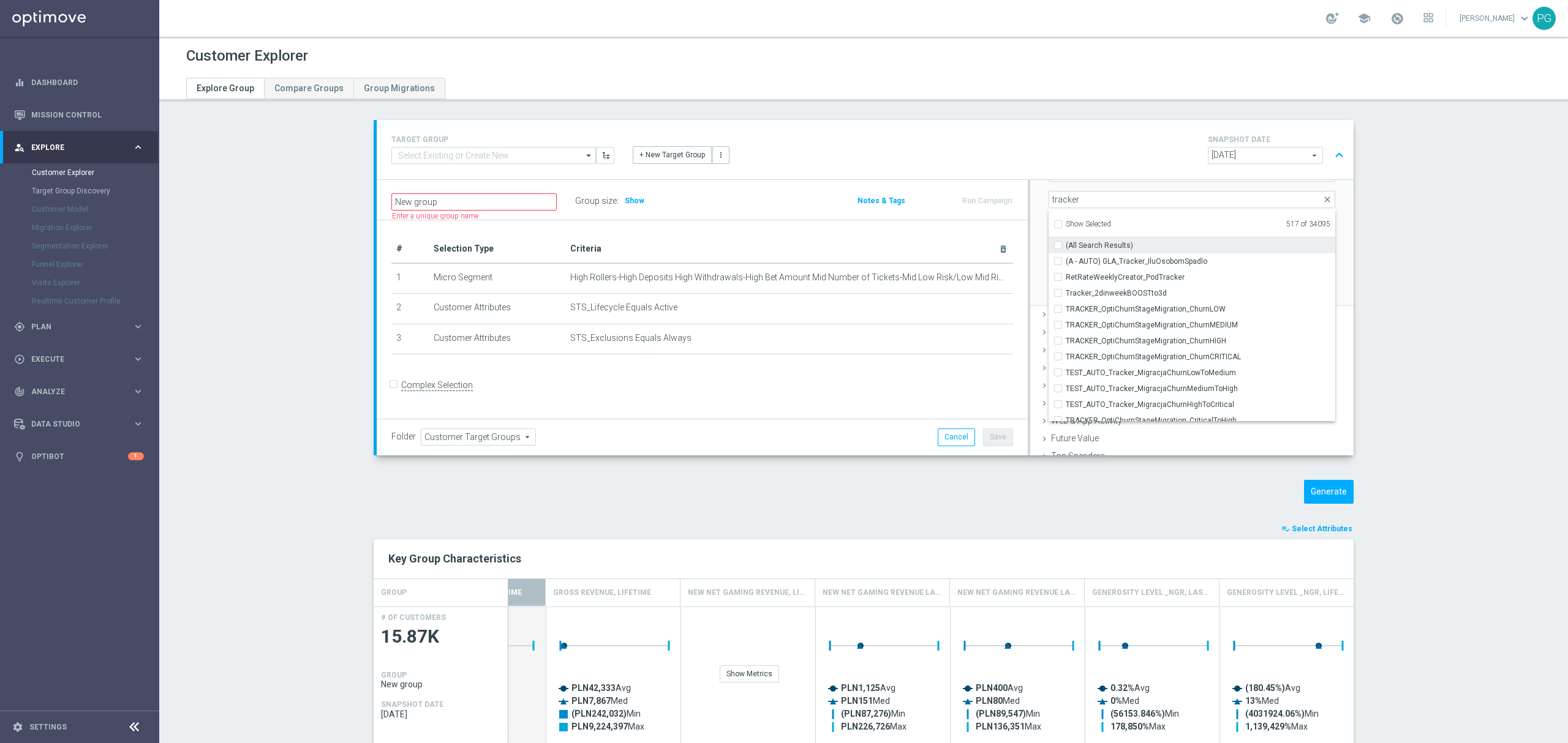
click at [1058, 246] on input "(All Search Results)" at bounding box center [1062, 245] width 8 height 8
click at [1053, 222] on input "Show Selected" at bounding box center [1057, 226] width 8 height 8
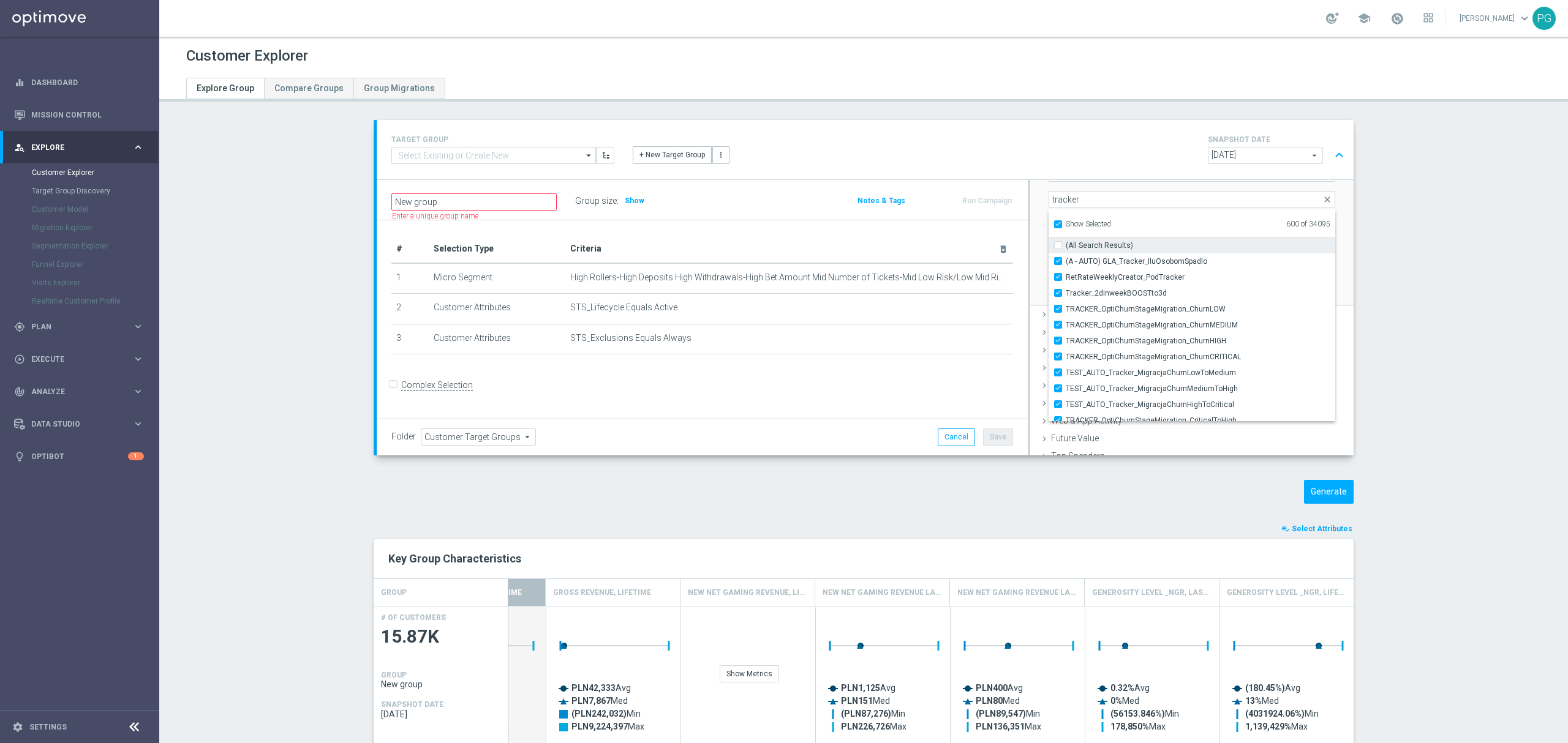
click at [1058, 246] on input "(All Search Results)" at bounding box center [1062, 245] width 8 height 8
click at [1058, 263] on input "(A - AUTO) GLA_Tracker_IluOsobomSpadlo" at bounding box center [1062, 261] width 8 height 8
click at [1058, 278] on input "RetRateWeeklyCreator_PodTracker" at bounding box center [1062, 277] width 8 height 8
click at [1066, 295] on label "Tracker_2dinweekBOOSTto3d" at bounding box center [1200, 293] width 270 height 16
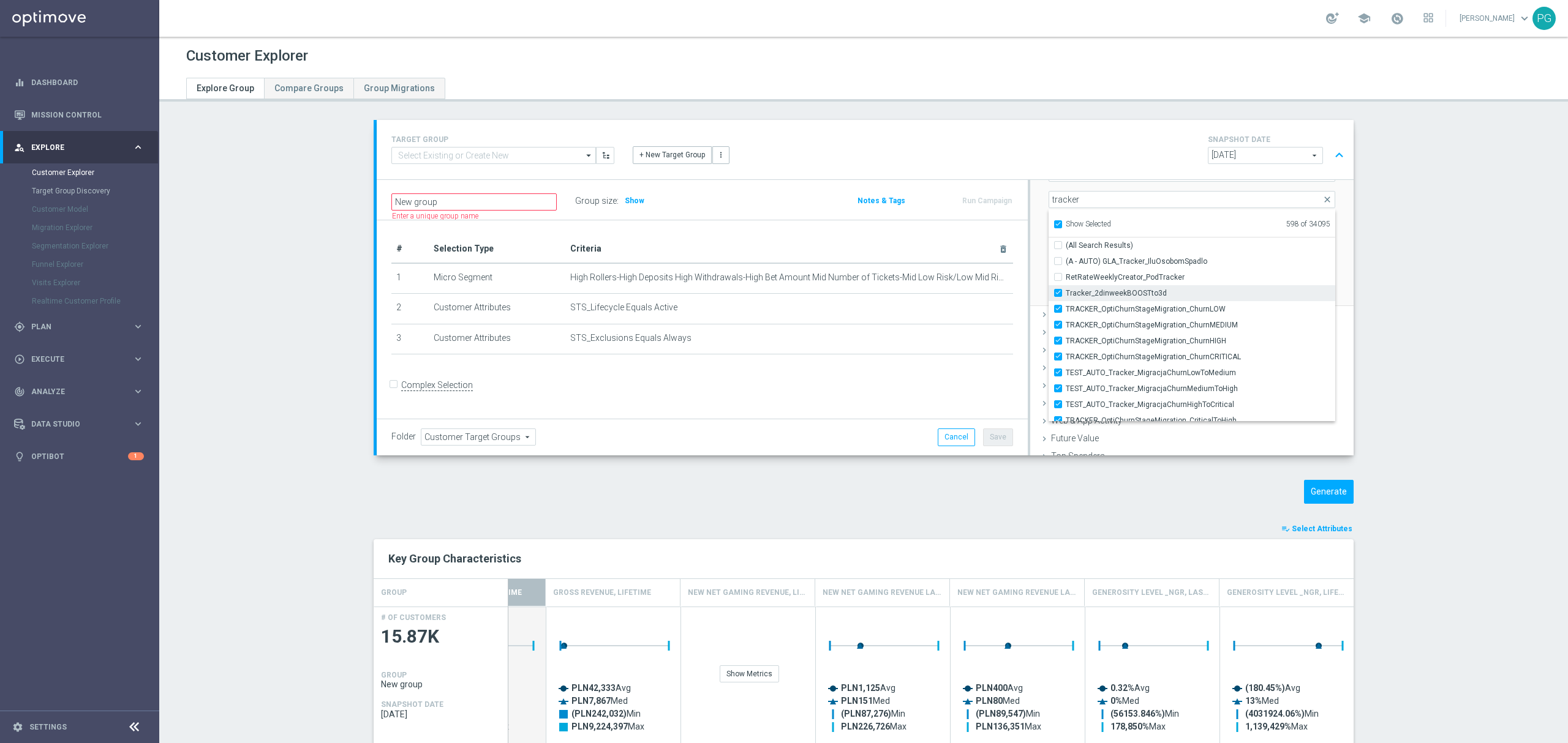
click at [1058, 295] on input "Tracker_2dinweekBOOSTto3d" at bounding box center [1062, 293] width 8 height 8
click at [1066, 306] on label "TRACKER_OptiChurnStageMigration_ChurnLOW" at bounding box center [1200, 309] width 270 height 16
click at [1058, 306] on input "TRACKER_OptiChurnStageMigration_ChurnLOW" at bounding box center [1062, 309] width 8 height 8
click at [1066, 320] on label "TRACKER_OptiChurnStageMigration_ChurnMEDIUM" at bounding box center [1200, 325] width 270 height 16
click at [1058, 320] on input "TRACKER_OptiChurnStageMigration_ChurnMEDIUM" at bounding box center [1062, 324] width 8 height 8
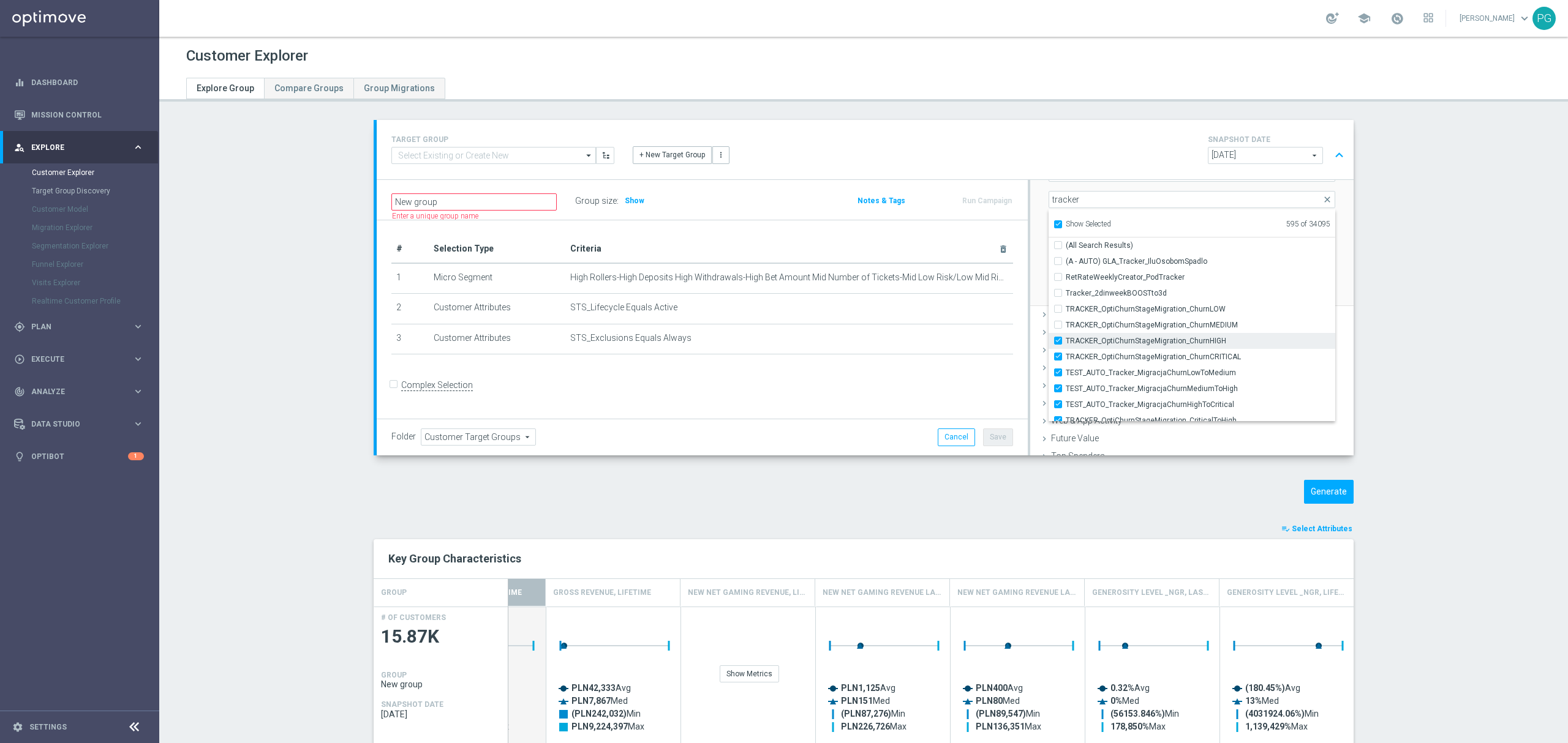
click at [1066, 337] on label "TRACKER_OptiChurnStageMigration_ChurnHIGH" at bounding box center [1200, 341] width 270 height 16
click at [1058, 337] on input "TRACKER_OptiChurnStageMigration_ChurnHIGH" at bounding box center [1062, 341] width 8 height 8
click at [1066, 351] on label "TRACKER_OptiChurnStageMigration_ChurnCRITICAL" at bounding box center [1200, 357] width 270 height 16
click at [1058, 352] on input "TRACKER_OptiChurnStageMigration_ChurnCRITICAL" at bounding box center [1062, 356] width 8 height 8
click at [1066, 368] on label "TEST_AUTO_Tracker_MigracjaChurnLowToMedium" at bounding box center [1200, 372] width 270 height 16
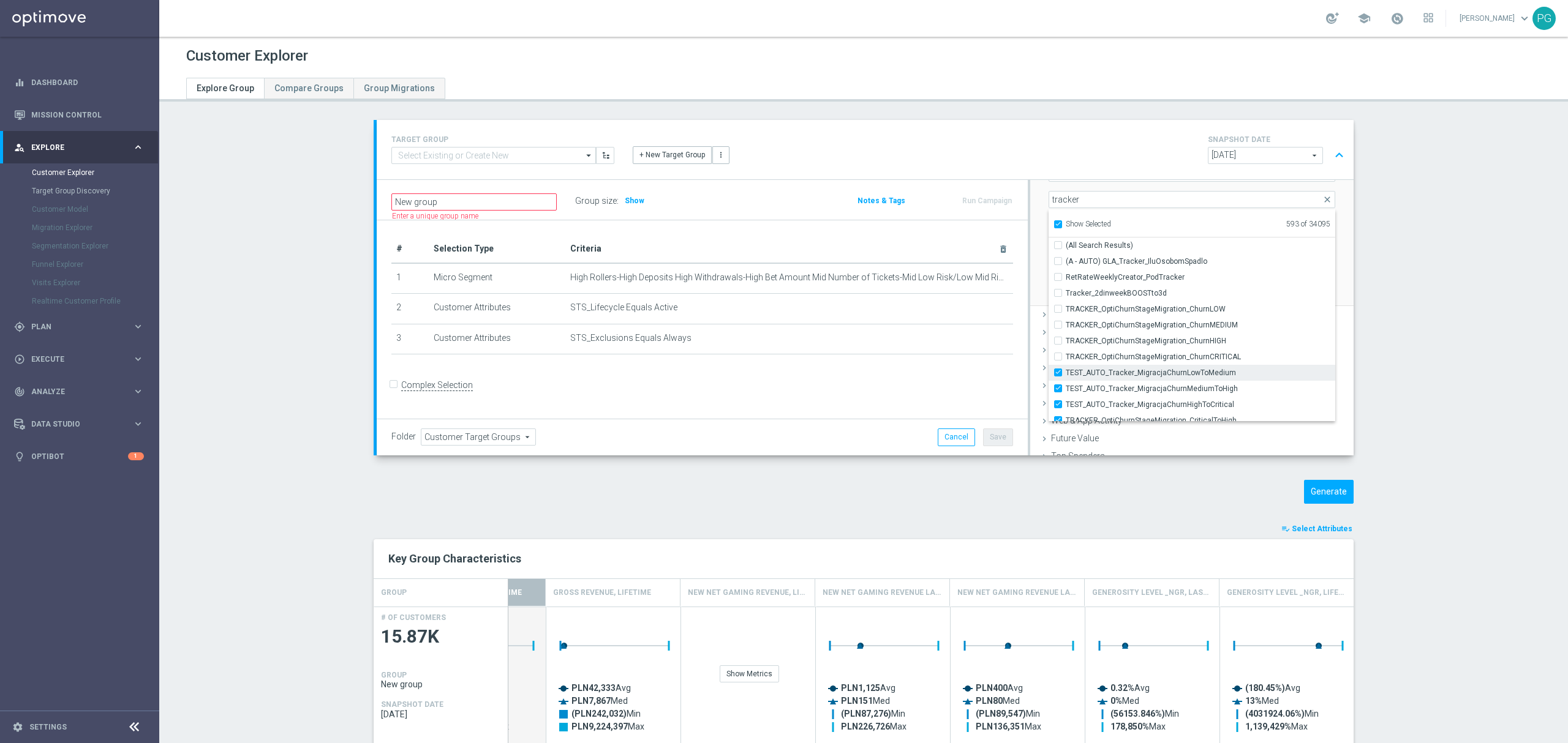
click at [1058, 369] on input "TEST_AUTO_Tracker_MigracjaChurnLowToMedium" at bounding box center [1062, 372] width 8 height 8
click at [1058, 247] on input "(All Search Results)" at bounding box center [1062, 245] width 8 height 8
click at [1040, 237] on div "Scenario Custom Custom arrow_drop_down search Select all customers who were hav…" at bounding box center [1192, 190] width 305 height 232
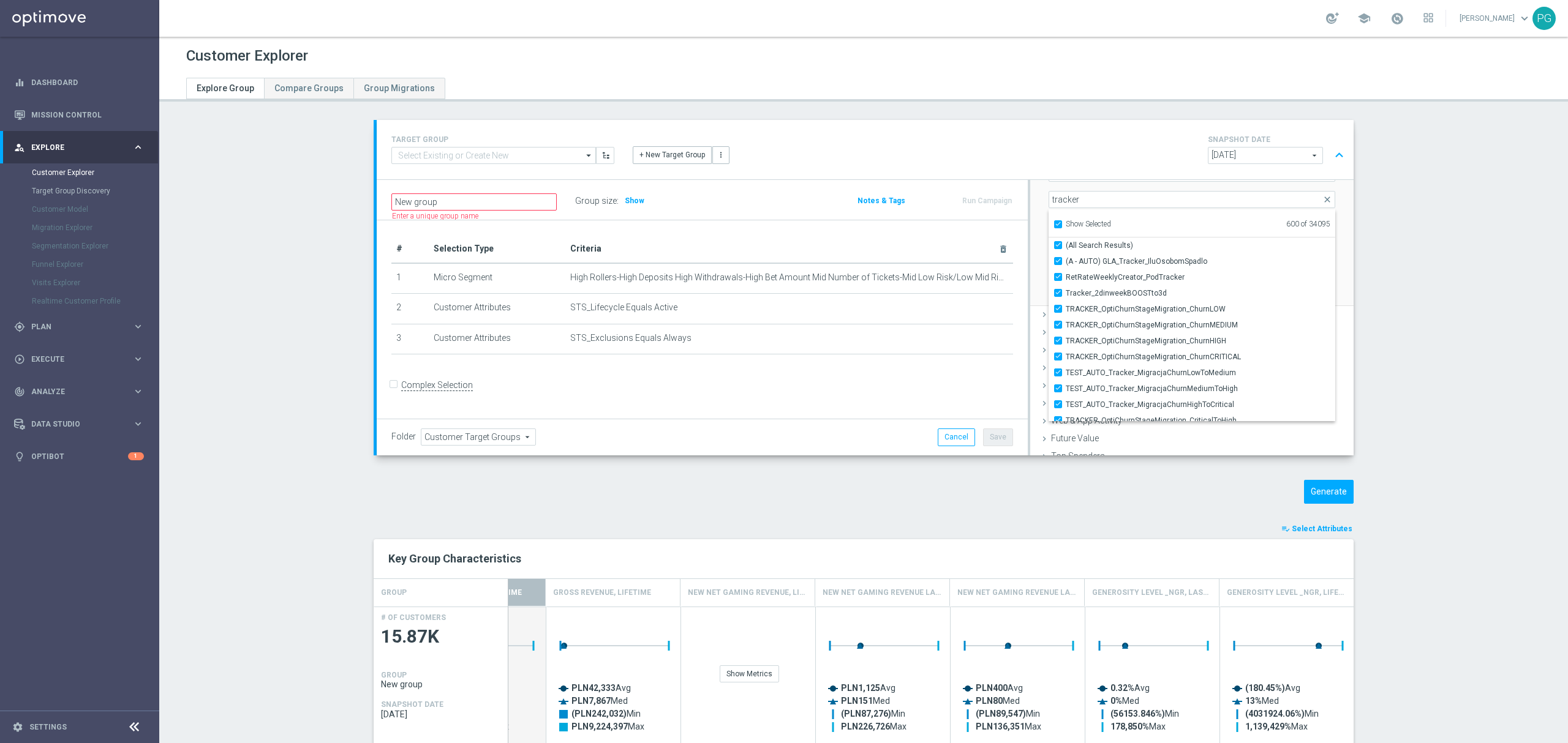
click at [1214, 229] on input "number" at bounding box center [1229, 226] width 58 height 17
click at [1205, 223] on input "number" at bounding box center [1229, 226] width 58 height 17
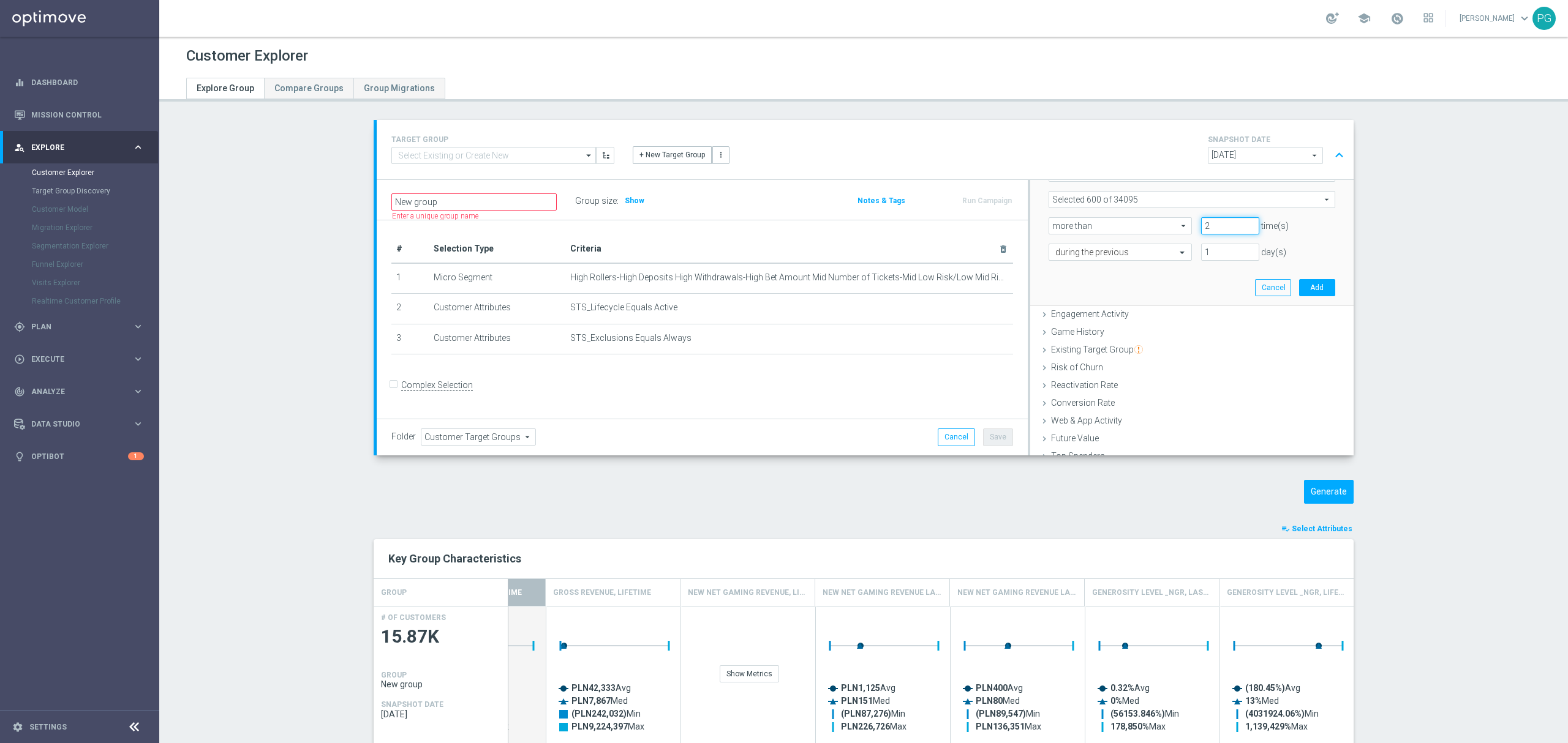
scroll to position [183, 0]
click at [1235, 265] on input "1" at bounding box center [1229, 262] width 58 height 17
click at [1235, 265] on input "0" at bounding box center [1229, 262] width 58 height 17
click at [1304, 323] on button "Add" at bounding box center [1317, 324] width 37 height 17
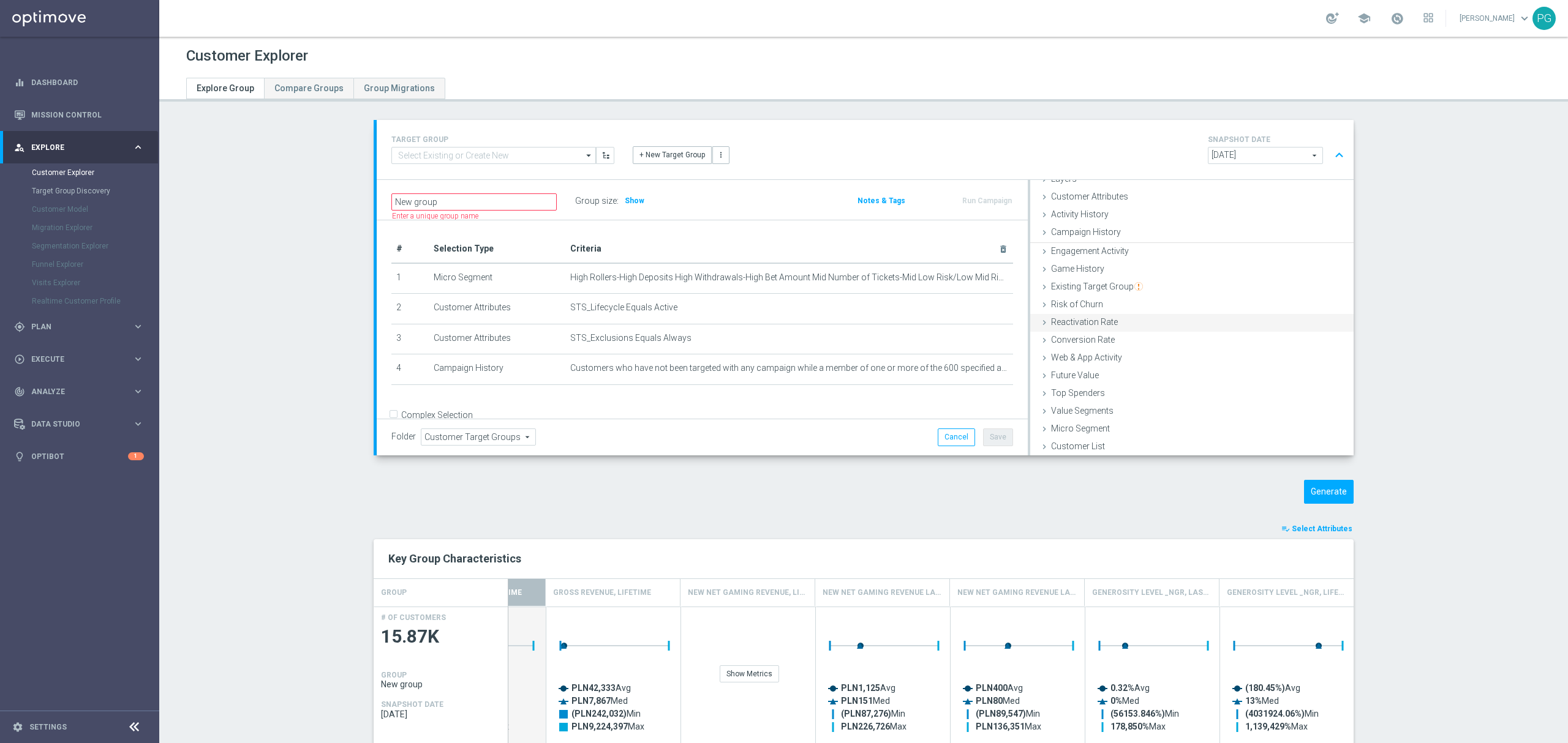
scroll to position [50, 0]
click at [461, 437] on span "Customer Target Groups" at bounding box center [478, 437] width 114 height 16
click at [461, 437] on input "search" at bounding box center [477, 437] width 114 height 17
click at [449, 422] on span "08.2025 Grotel" at bounding box center [477, 421] width 102 height 10
click at [462, 194] on input "New group" at bounding box center [474, 202] width 166 height 17
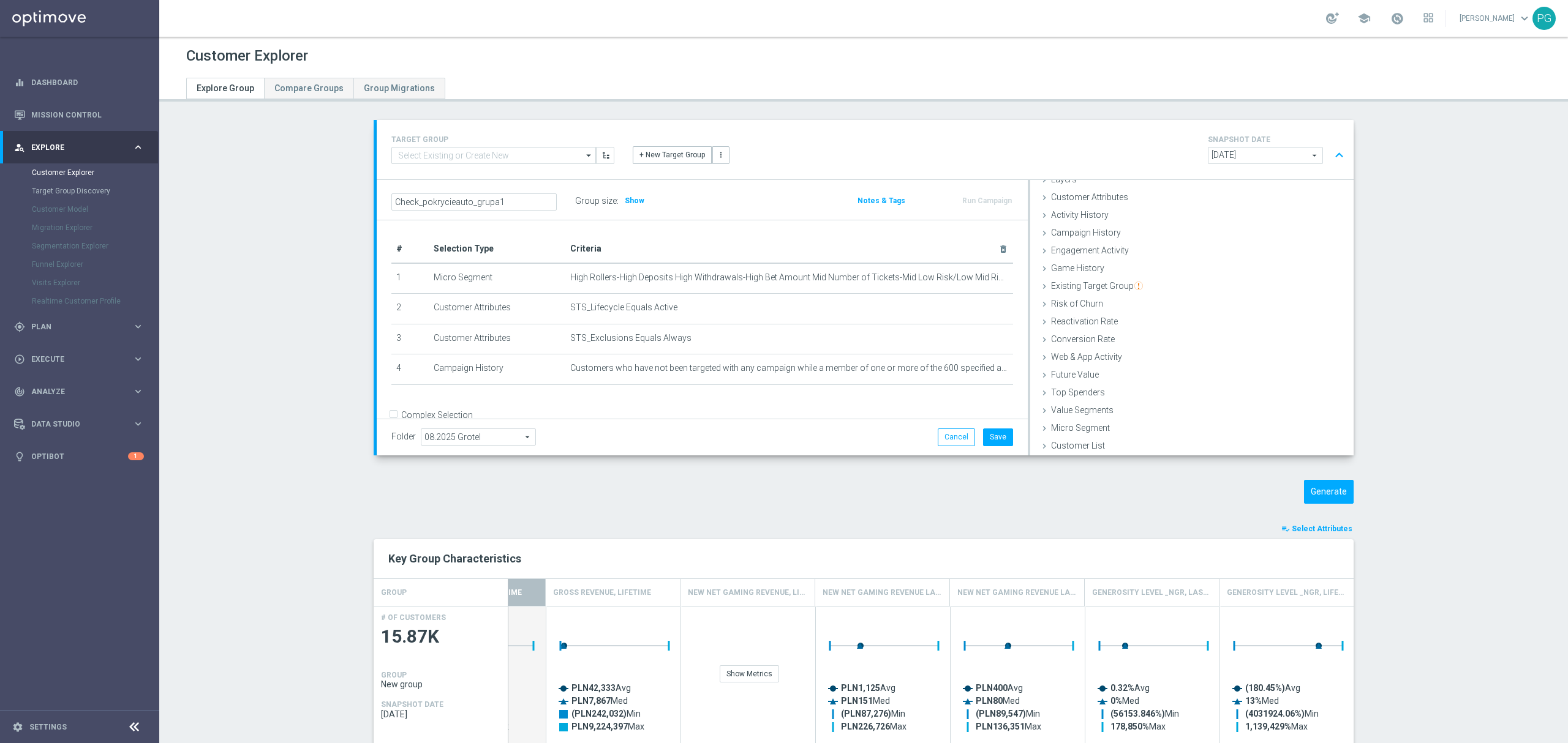
click at [902, 395] on div "# Selection Type Criteria delete_forever 1 Micro Segment mode_edit delete_forev…" at bounding box center [702, 315] width 640 height 161
click at [994, 431] on button "Save" at bounding box center [997, 437] width 30 height 17
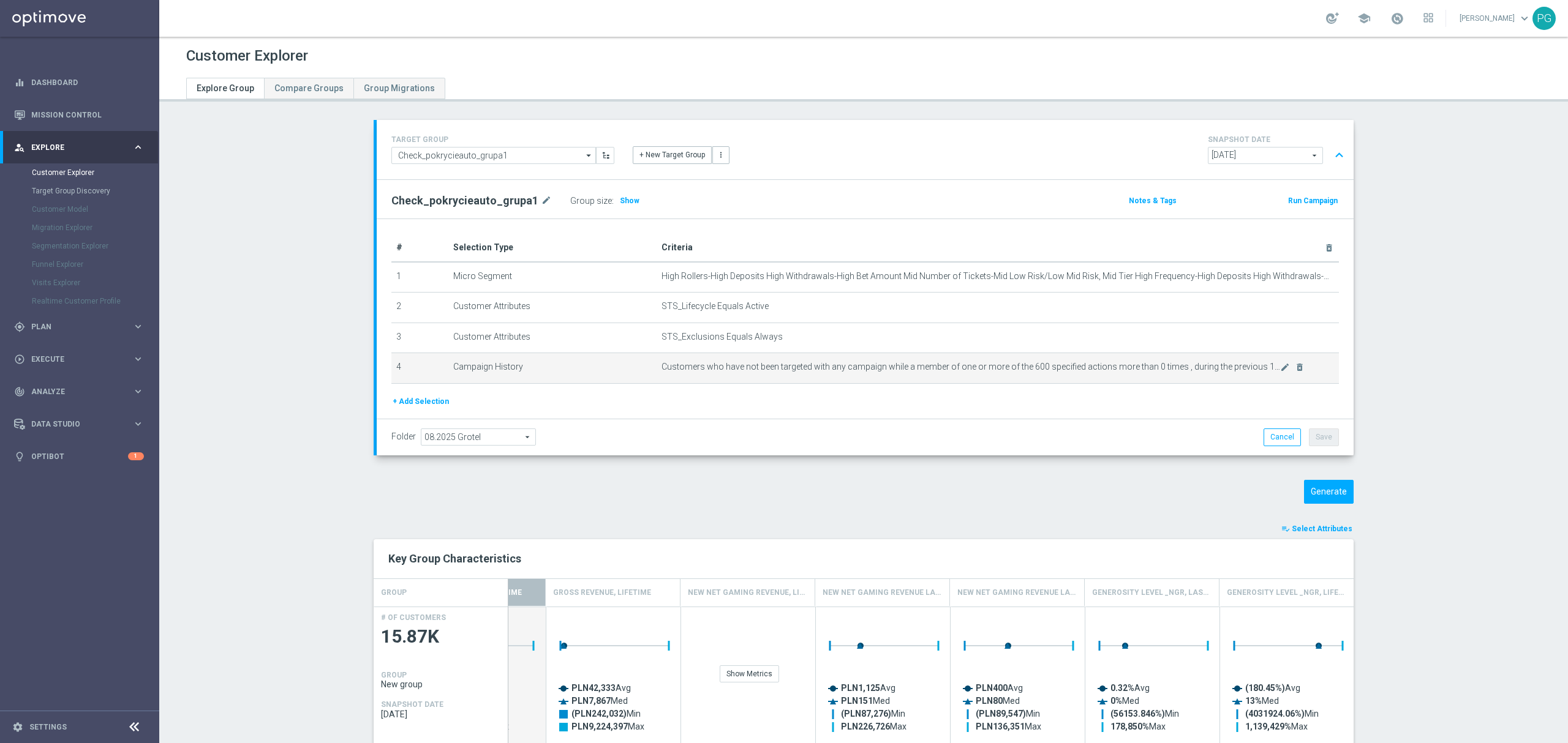
scroll to position [57, 0]
click at [1280, 369] on icon "mode_edit" at bounding box center [1285, 368] width 10 height 10
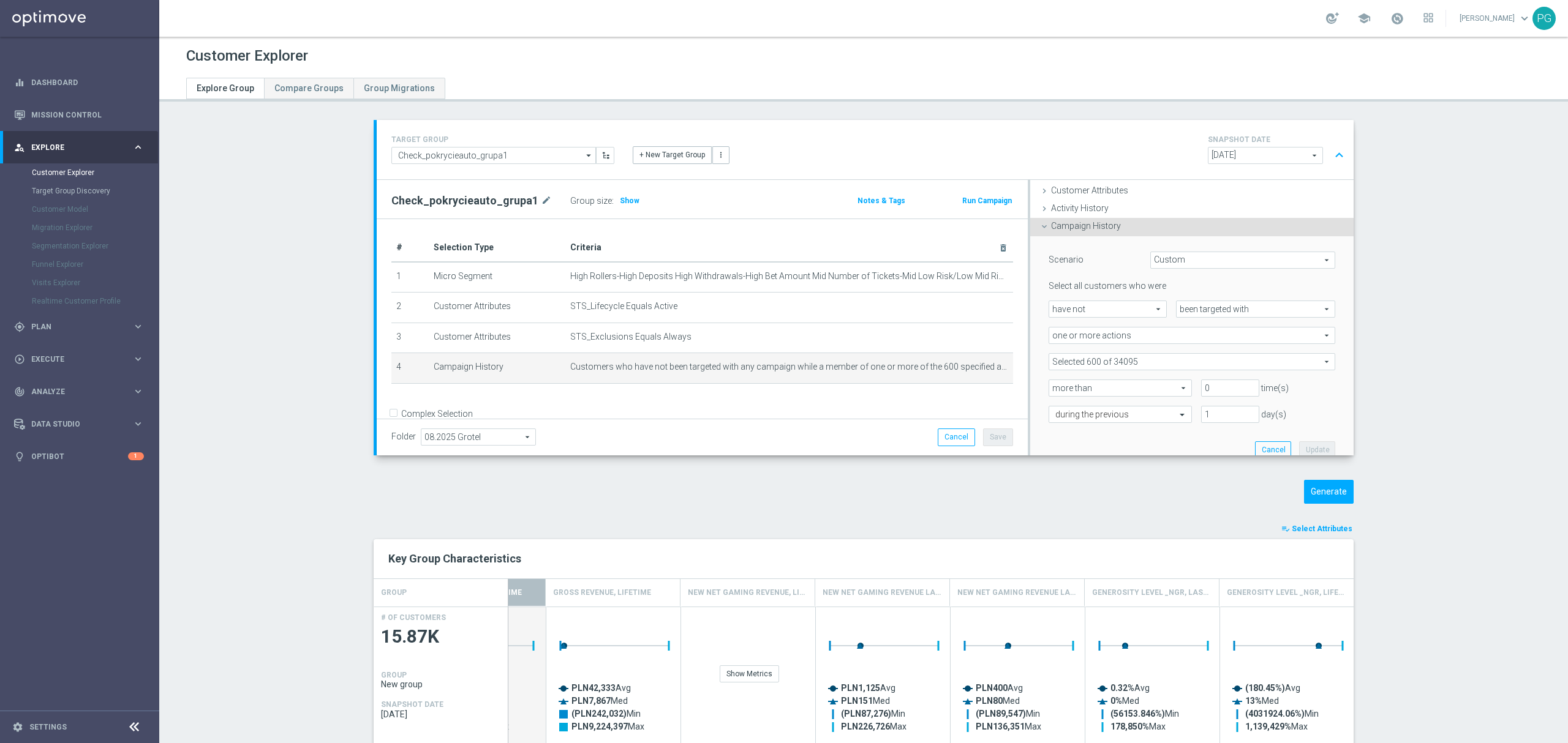
scroll to position [50, 0]
click at [1147, 374] on span at bounding box center [1192, 369] width 285 height 16
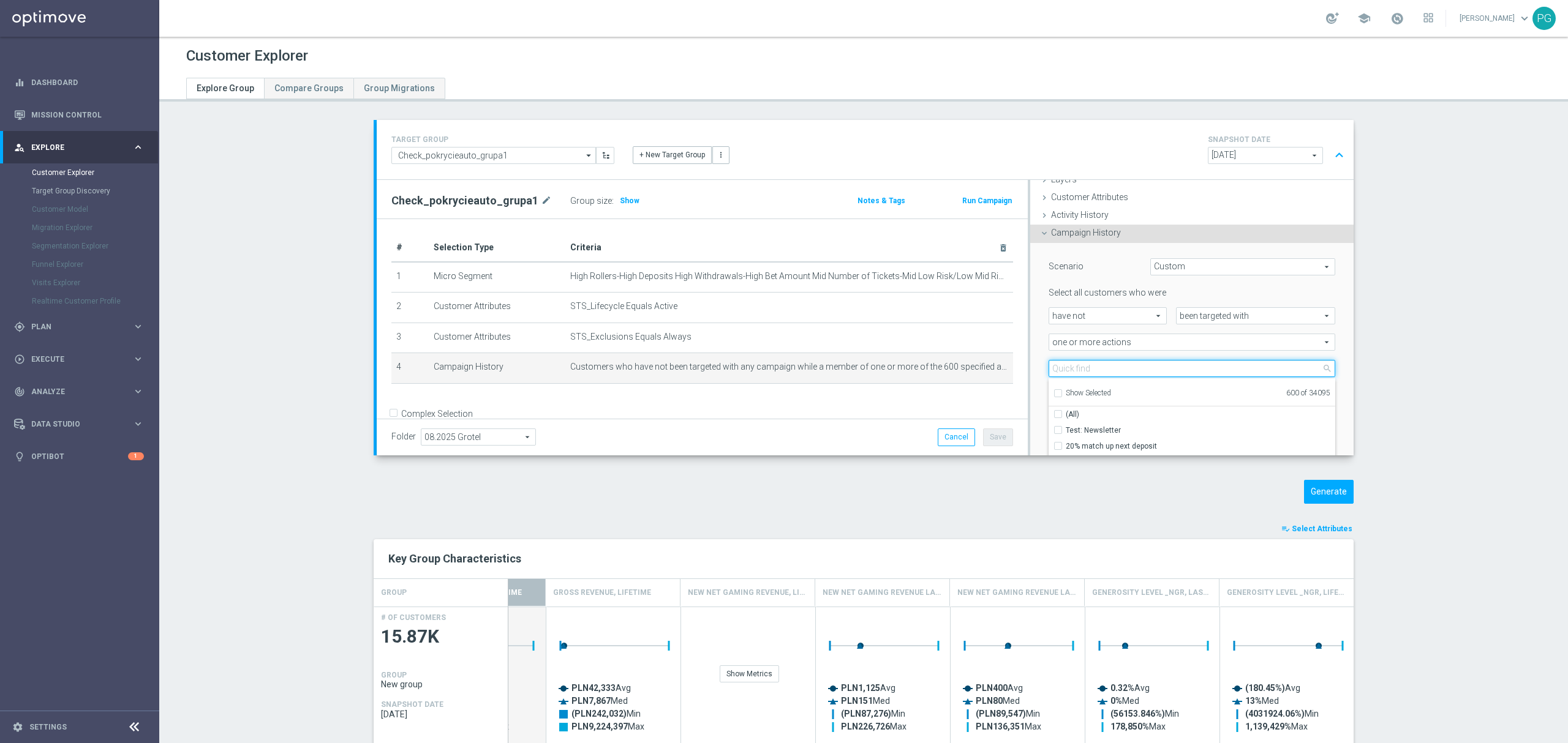
click at [1067, 371] on input "search" at bounding box center [1192, 369] width 287 height 17
click at [1052, 409] on div "(All Search Results)" at bounding box center [1192, 414] width 287 height 16
click at [1058, 415] on input "(All Search Results)" at bounding box center [1062, 414] width 8 height 8
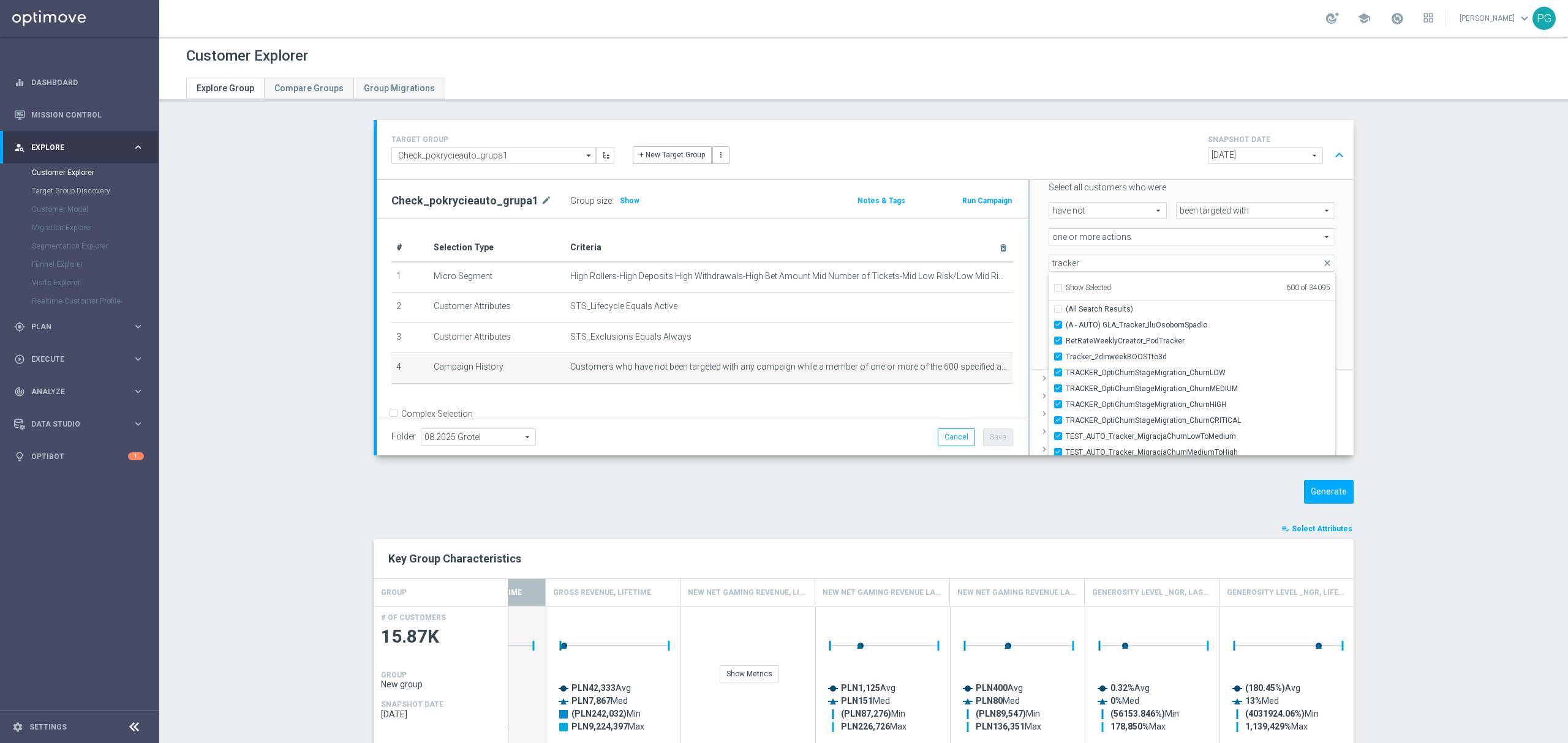
scroll to position [156, 0]
click at [1098, 337] on span "RetRateWeeklyCreator_PodTracker" at bounding box center [1200, 341] width 270 height 10
click at [1066, 337] on input "RetRateWeeklyCreator_PodTracker" at bounding box center [1062, 340] width 8 height 8
click at [1058, 324] on input "(A - AUTO) GLA_Tracker_IluOsobomSpadlo" at bounding box center [1062, 324] width 8 height 8
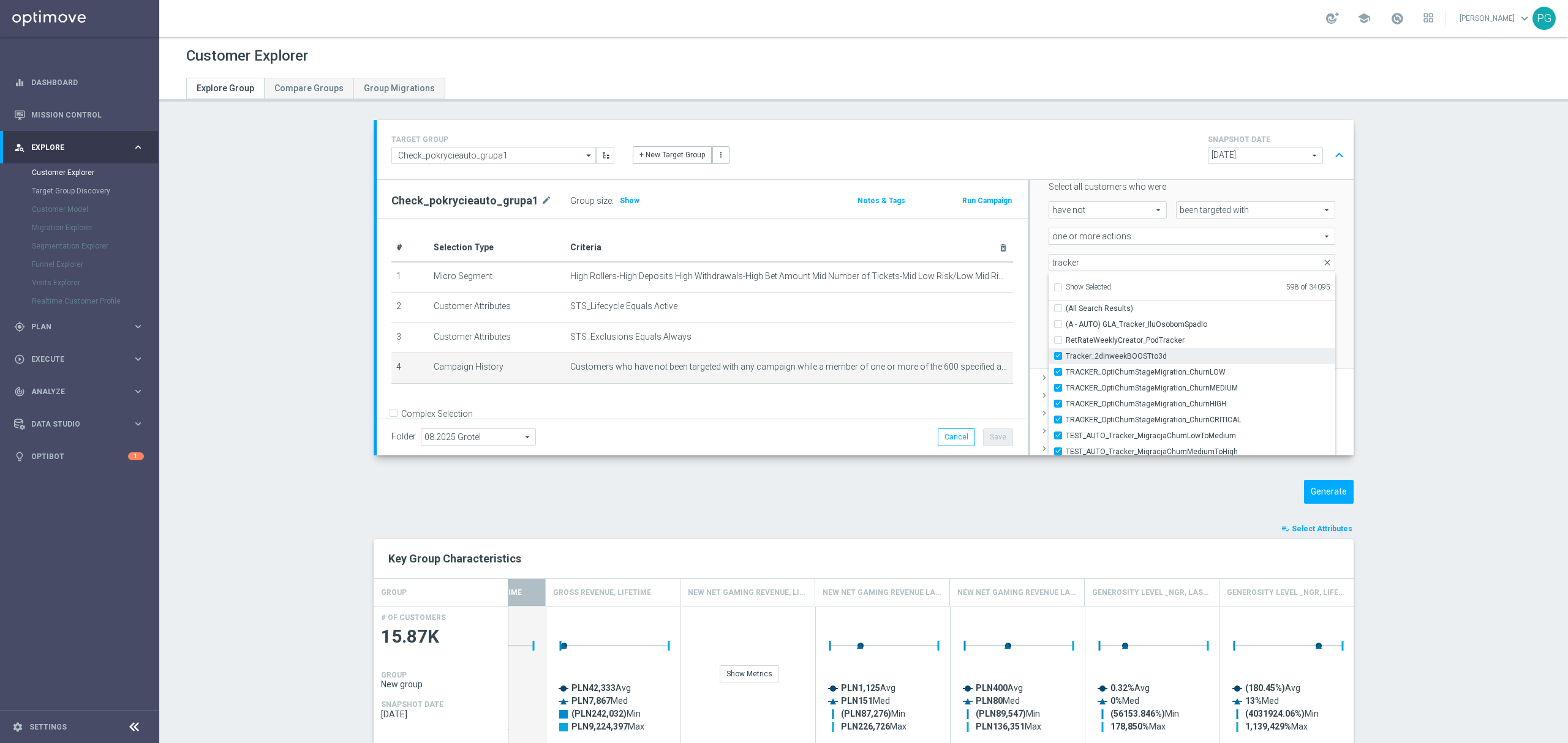
click at [1088, 351] on span "Tracker_2dinweekBOOSTto3d" at bounding box center [1200, 356] width 270 height 10
click at [1066, 352] on input "Tracker_2dinweekBOOSTto3d" at bounding box center [1062, 356] width 8 height 8
click at [1097, 371] on span "TRACKER_OptiChurnStageMigration_ChurnLOW" at bounding box center [1200, 372] width 270 height 10
click at [1066, 371] on input "TRACKER_OptiChurnStageMigration_ChurnLOW" at bounding box center [1062, 372] width 8 height 8
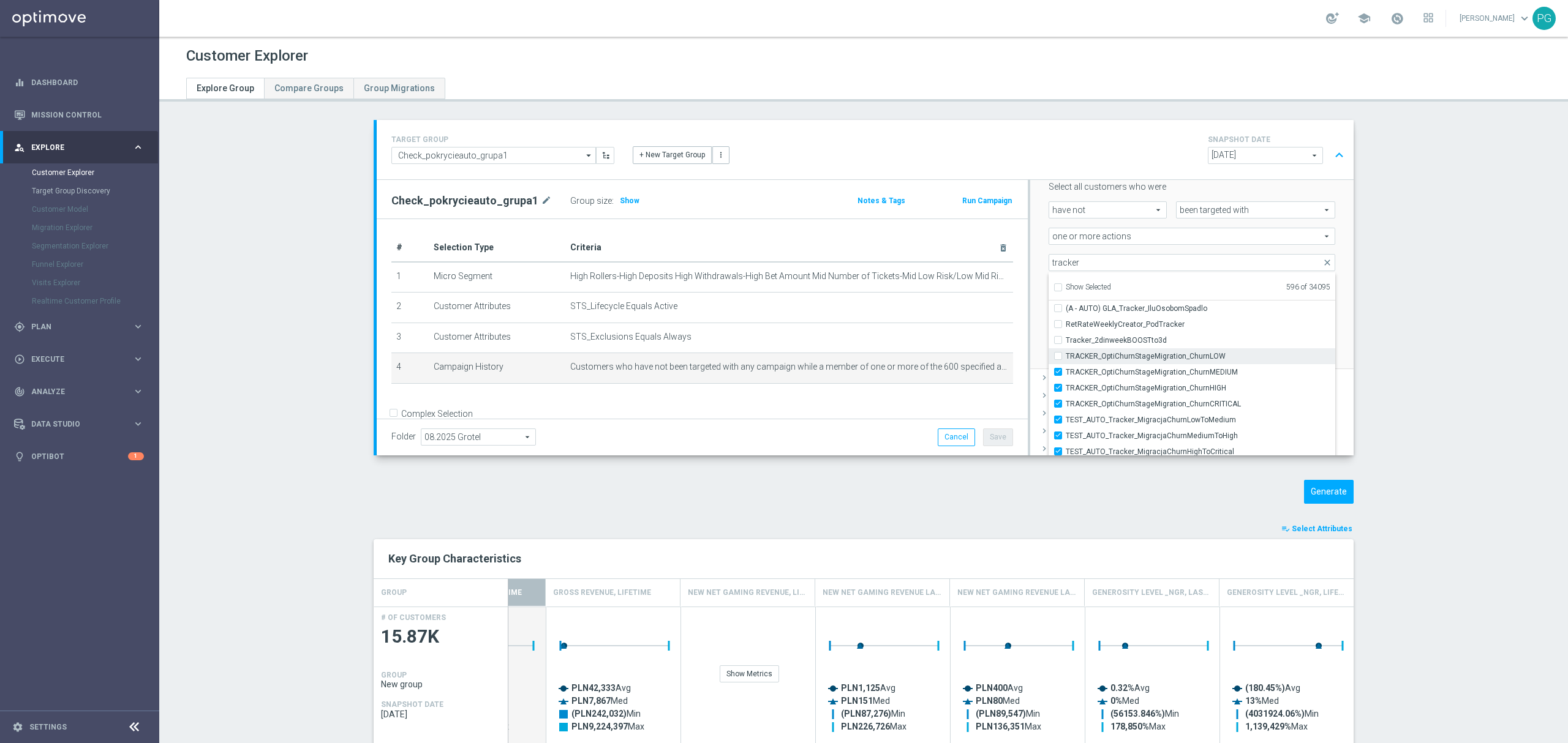
click at [1097, 371] on span "TRACKER_OptiChurnStageMigration_ChurnMEDIUM" at bounding box center [1200, 372] width 270 height 10
click at [1066, 371] on input "TRACKER_OptiChurnStageMigration_ChurnMEDIUM" at bounding box center [1062, 372] width 8 height 8
click at [1095, 390] on span "TRACKER_OptiChurnStageMigration_ChurnHIGH" at bounding box center [1200, 388] width 270 height 10
click at [1066, 390] on input "TRACKER_OptiChurnStageMigration_ChurnHIGH" at bounding box center [1062, 388] width 8 height 8
click at [1091, 404] on span "TRACKER_OptiChurnStageMigration_ChurnCRITICAL" at bounding box center [1200, 404] width 270 height 10
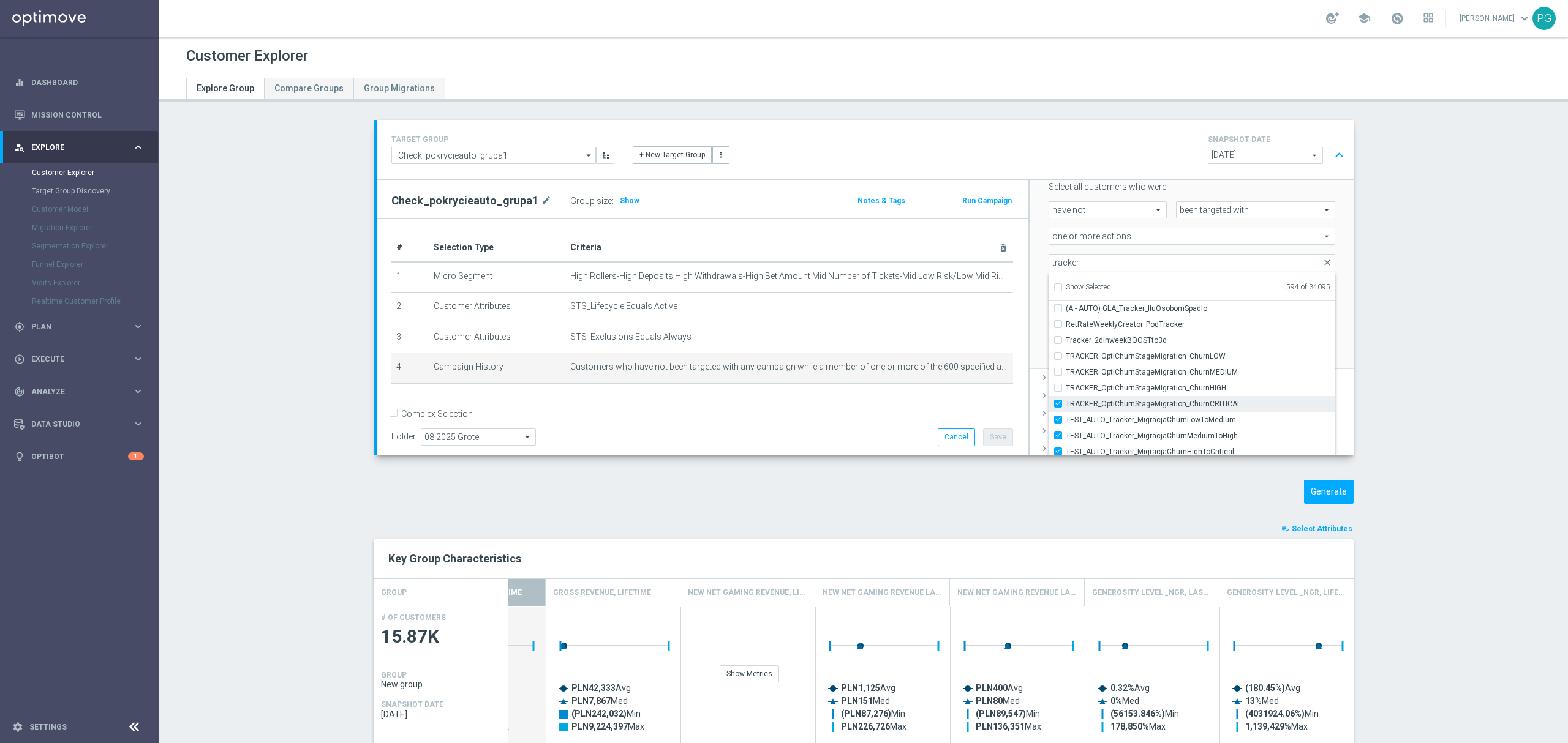
click at [1066, 404] on input "TRACKER_OptiChurnStageMigration_ChurnCRITICAL" at bounding box center [1062, 403] width 8 height 8
click at [1087, 412] on label "TEST_AUTO_Tracker_MigracjaChurnLowToMedium" at bounding box center [1200, 420] width 270 height 16
click at [1066, 416] on input "TEST_AUTO_Tracker_MigracjaChurnLowToMedium" at bounding box center [1062, 420] width 8 height 8
click at [1079, 432] on span "TEST_AUTO_Tracker_MigracjaChurnMediumToHigh" at bounding box center [1200, 436] width 270 height 10
click at [1066, 432] on input "TEST_AUTO_Tracker_MigracjaChurnMediumToHigh" at bounding box center [1062, 435] width 8 height 8
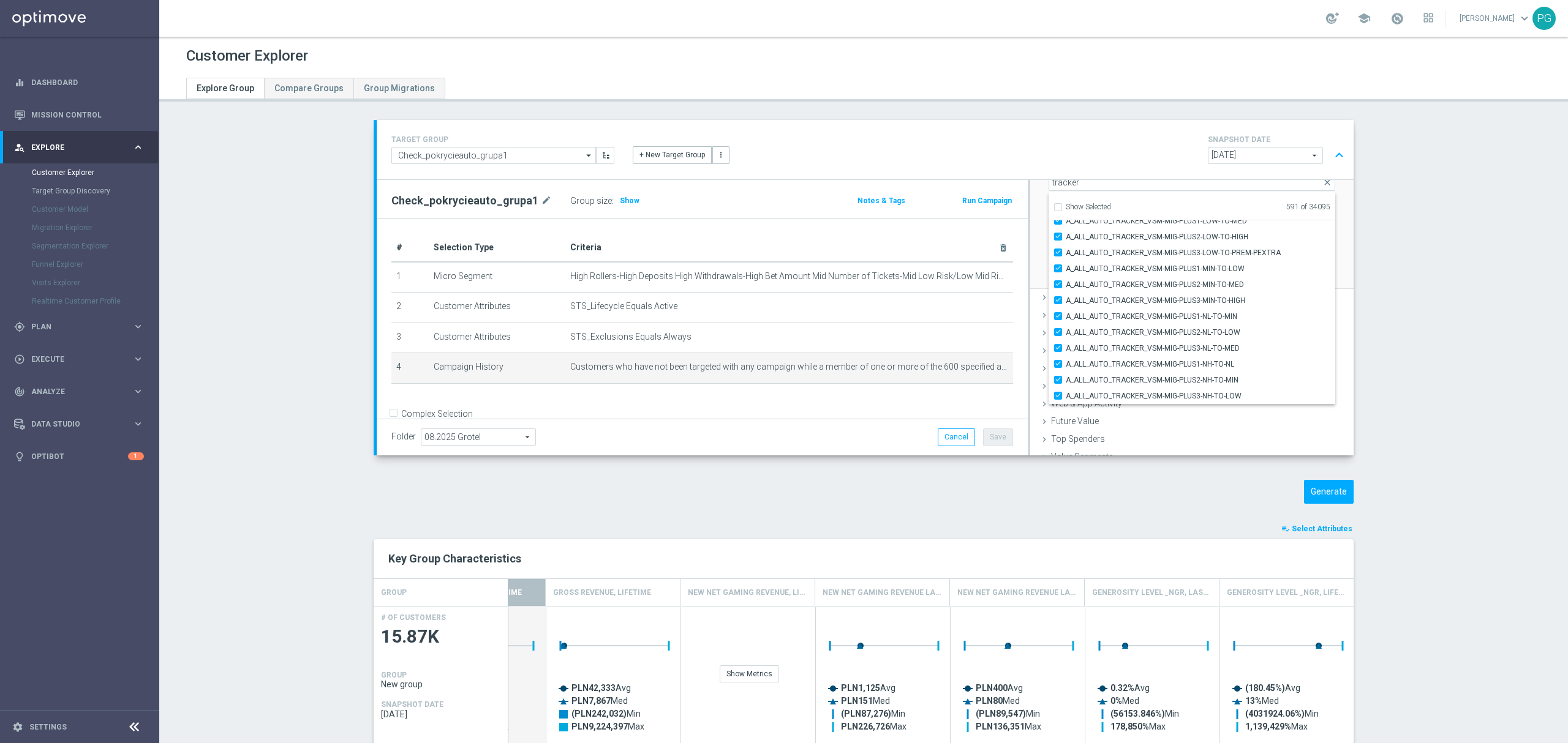
scroll to position [237, 0]
click at [1134, 383] on span "A_ALL_AUTO_TRACKER_VSM-MIG-PLUS2-NH-TO-MIN" at bounding box center [1200, 379] width 270 height 10
click at [1066, 383] on input "A_ALL_AUTO_TRACKER_VSM-MIG-PLUS2-NH-TO-MIN" at bounding box center [1062, 379] width 8 height 8
click at [1137, 393] on span "A_ALL_AUTO_TRACKER_VSM-MIG-PLUS3-NH-TO-LOW" at bounding box center [1200, 396] width 270 height 10
click at [1066, 393] on input "A_ALL_AUTO_TRACKER_VSM-MIG-PLUS3-NH-TO-LOW" at bounding box center [1062, 395] width 8 height 8
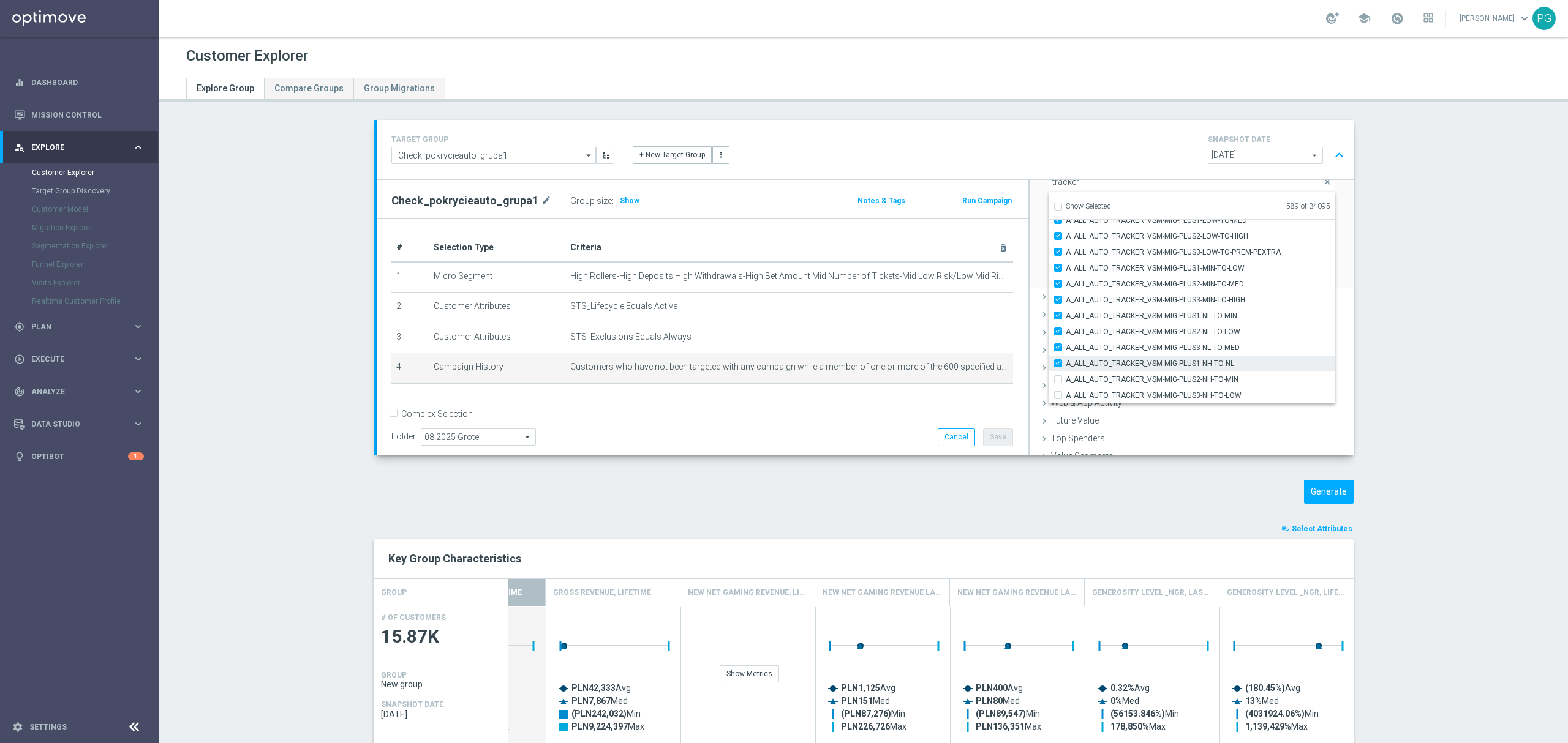
click at [1140, 366] on span "A_ALL_AUTO_TRACKER_VSM-MIG-PLUS1-NH-TO-NL" at bounding box center [1200, 364] width 270 height 10
click at [1066, 366] on input "A_ALL_AUTO_TRACKER_VSM-MIG-PLUS1-NH-TO-NL" at bounding box center [1062, 363] width 8 height 8
click at [1137, 344] on span "A_ALL_AUTO_TRACKER_VSM-MIG-PLUS3-NL-TO-MED" at bounding box center [1200, 347] width 270 height 10
click at [1066, 344] on input "A_ALL_AUTO_TRACKER_VSM-MIG-PLUS3-NL-TO-MED" at bounding box center [1062, 347] width 8 height 8
click at [1140, 331] on span "A_ALL_AUTO_TRACKER_VSM-MIG-PLUS2-NL-TO-LOW" at bounding box center [1200, 332] width 270 height 10
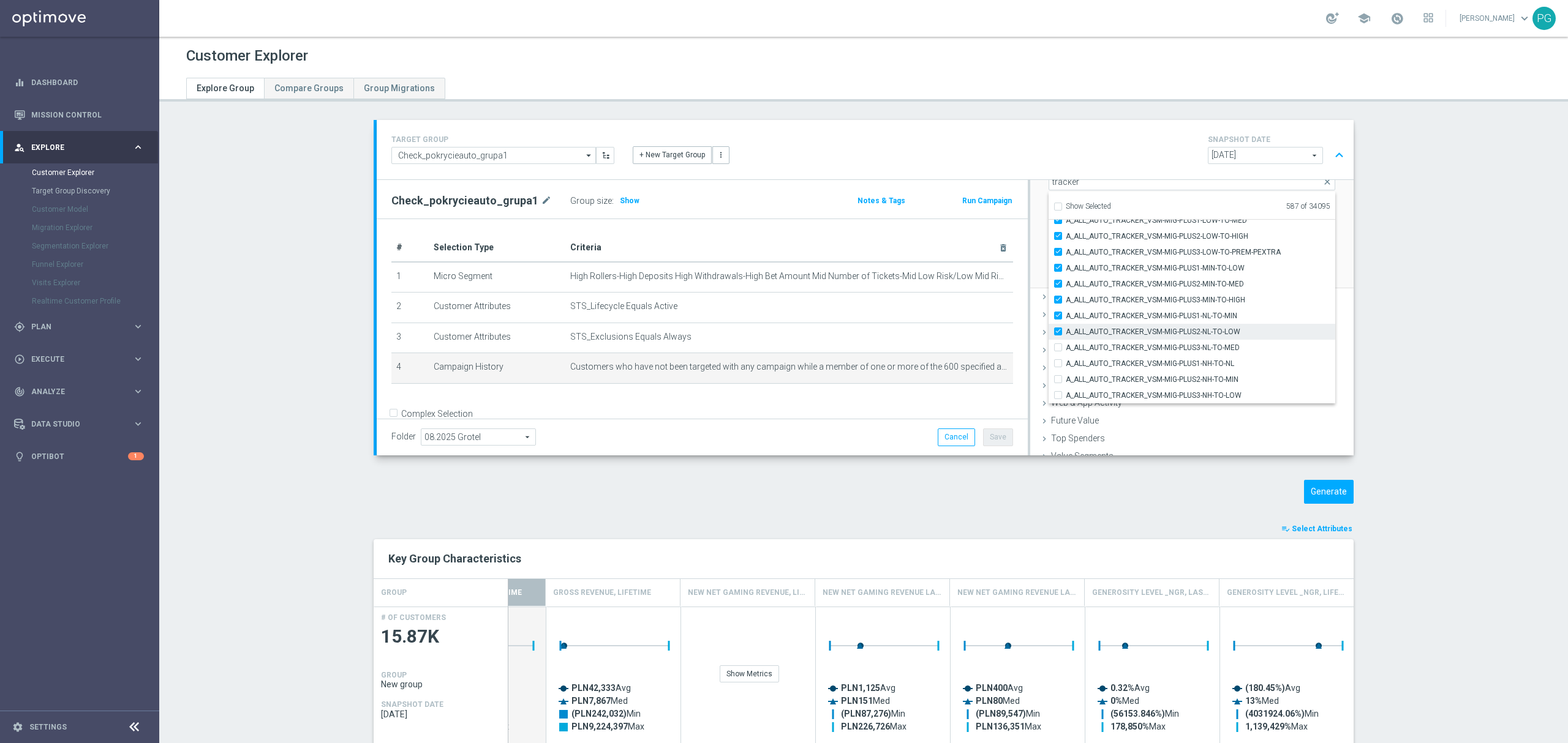
click at [1066, 331] on input "A_ALL_AUTO_TRACKER_VSM-MIG-PLUS2-NL-TO-LOW" at bounding box center [1062, 331] width 8 height 8
click at [1146, 314] on span "A_ALL_AUTO_TRACKER_VSM-MIG-PLUS1-NL-TO-MIN" at bounding box center [1200, 316] width 270 height 10
click at [1066, 314] on input "A_ALL_AUTO_TRACKER_VSM-MIG-PLUS1-NL-TO-MIN" at bounding box center [1062, 316] width 8 height 8
click at [1156, 298] on span "A_ALL_AUTO_TRACKER_VSM-MIG-PLUS3-MIN-TO-HIGH" at bounding box center [1200, 300] width 270 height 10
click at [1066, 298] on input "A_ALL_AUTO_TRACKER_VSM-MIG-PLUS3-MIN-TO-HIGH" at bounding box center [1062, 299] width 8 height 8
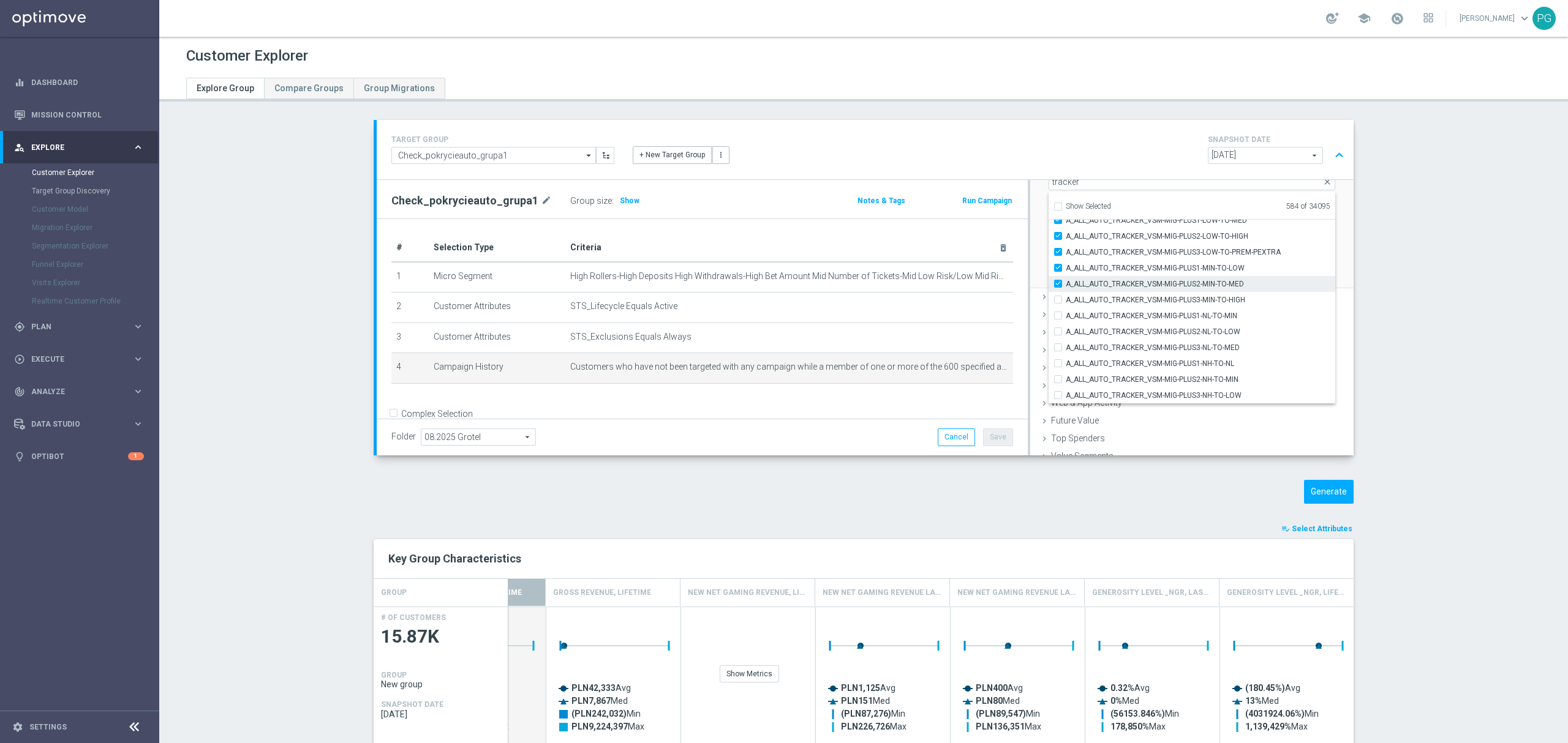
click at [1165, 282] on span "A_ALL_AUTO_TRACKER_VSM-MIG-PLUS2-MIN-TO-MED" at bounding box center [1200, 284] width 270 height 10
click at [1066, 282] on input "A_ALL_AUTO_TRACKER_VSM-MIG-PLUS2-MIN-TO-MED" at bounding box center [1062, 284] width 8 height 8
click at [1173, 265] on span "A_ALL_AUTO_TRACKER_VSM-MIG-PLUS1-MIN-TO-LOW" at bounding box center [1200, 269] width 270 height 10
click at [1066, 265] on input "A_ALL_AUTO_TRACKER_VSM-MIG-PLUS1-MIN-TO-LOW" at bounding box center [1062, 268] width 8 height 8
click at [1184, 248] on span "A_ALL_AUTO_TRACKER_VSM-MIG-PLUS3-LOW-TO-PREM-PEXTRA" at bounding box center [1200, 252] width 270 height 10
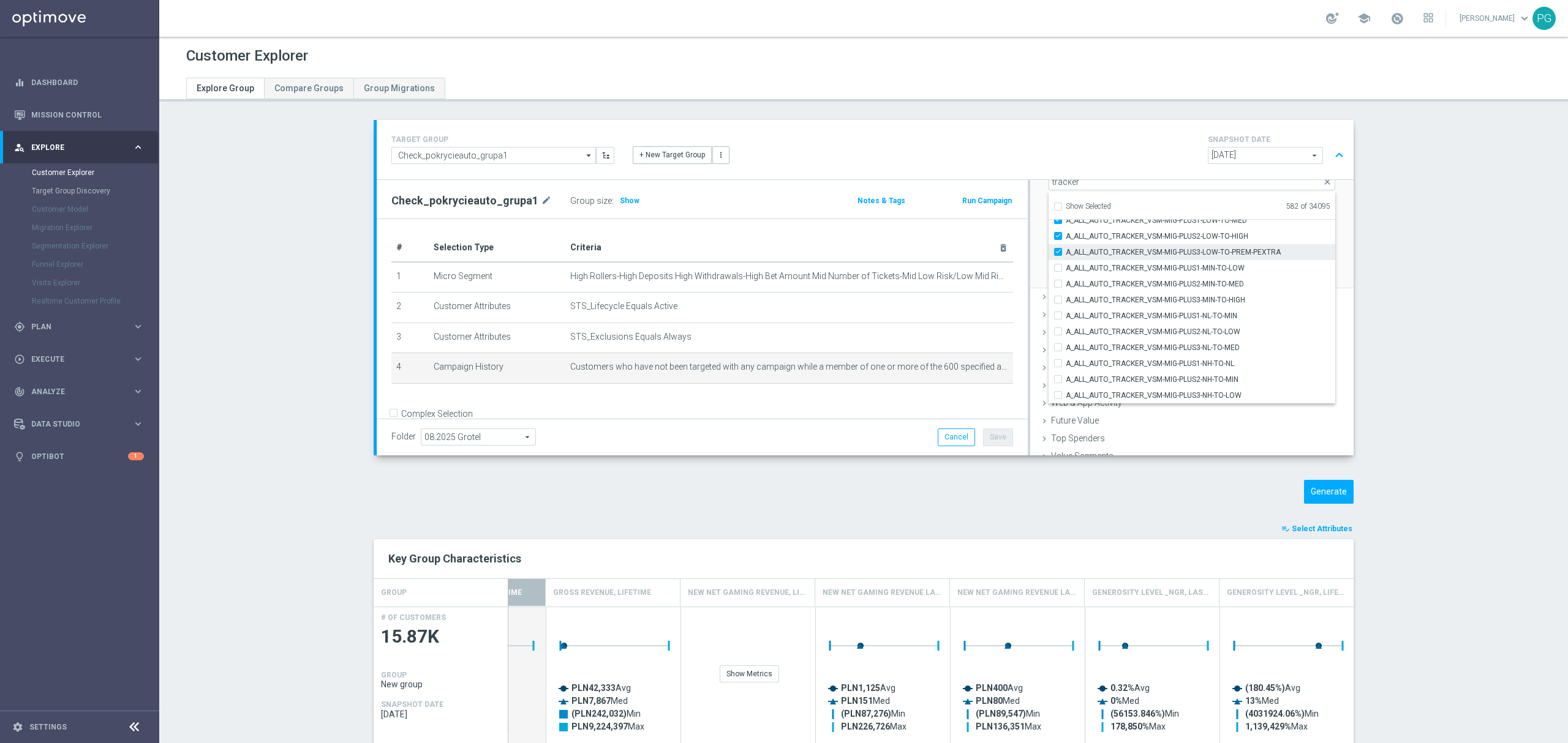
click at [1066, 248] on input "A_ALL_AUTO_TRACKER_VSM-MIG-PLUS3-LOW-TO-PREM-PEXTRA" at bounding box center [1062, 252] width 8 height 8
click at [1194, 233] on span "A_ALL_AUTO_TRACKER_VSM-MIG-PLUS2-LOW-TO-HIGH" at bounding box center [1200, 236] width 270 height 10
click at [1066, 233] on input "A_ALL_AUTO_TRACKER_VSM-MIG-PLUS2-LOW-TO-HIGH" at bounding box center [1062, 236] width 8 height 8
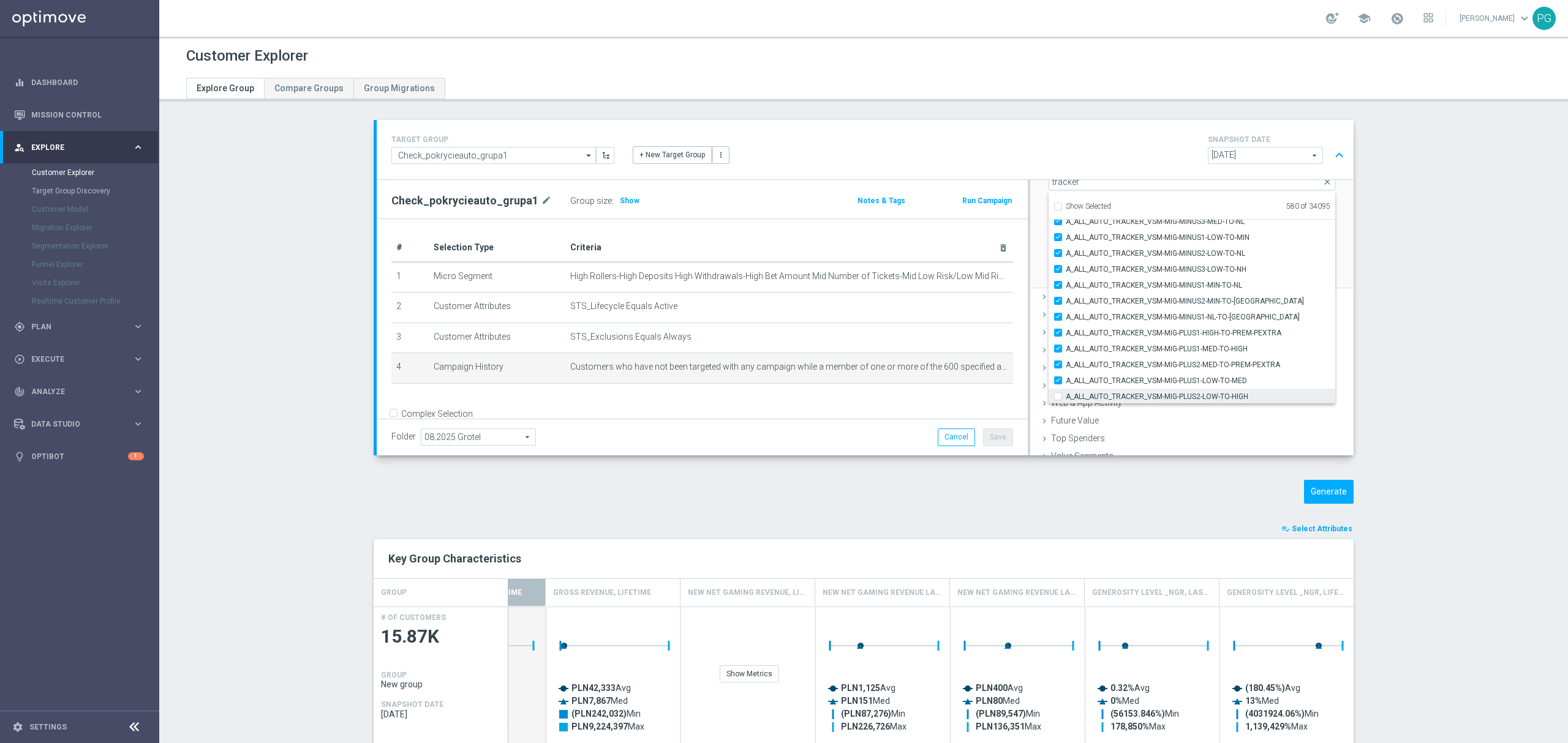
scroll to position [1199, 0]
click at [1058, 377] on input "A_ALL_AUTO_TRACKER_VSM-MIG-PLUS1-LOW-TO-MED" at bounding box center [1062, 381] width 8 height 8
click at [1067, 368] on span "A_ALL_AUTO_TRACKER_VSM-MIG-PLUS2-MED-TO-PREM-PEXTRA" at bounding box center [1200, 366] width 270 height 10
click at [1066, 368] on input "A_ALL_AUTO_TRACKER_VSM-MIG-PLUS2-MED-TO-PREM-PEXTRA" at bounding box center [1062, 366] width 8 height 8
click at [1083, 355] on label "A_ALL_AUTO_TRACKER_VSM-MIG-PLUS1-MED-TO-HIGH" at bounding box center [1200, 350] width 270 height 16
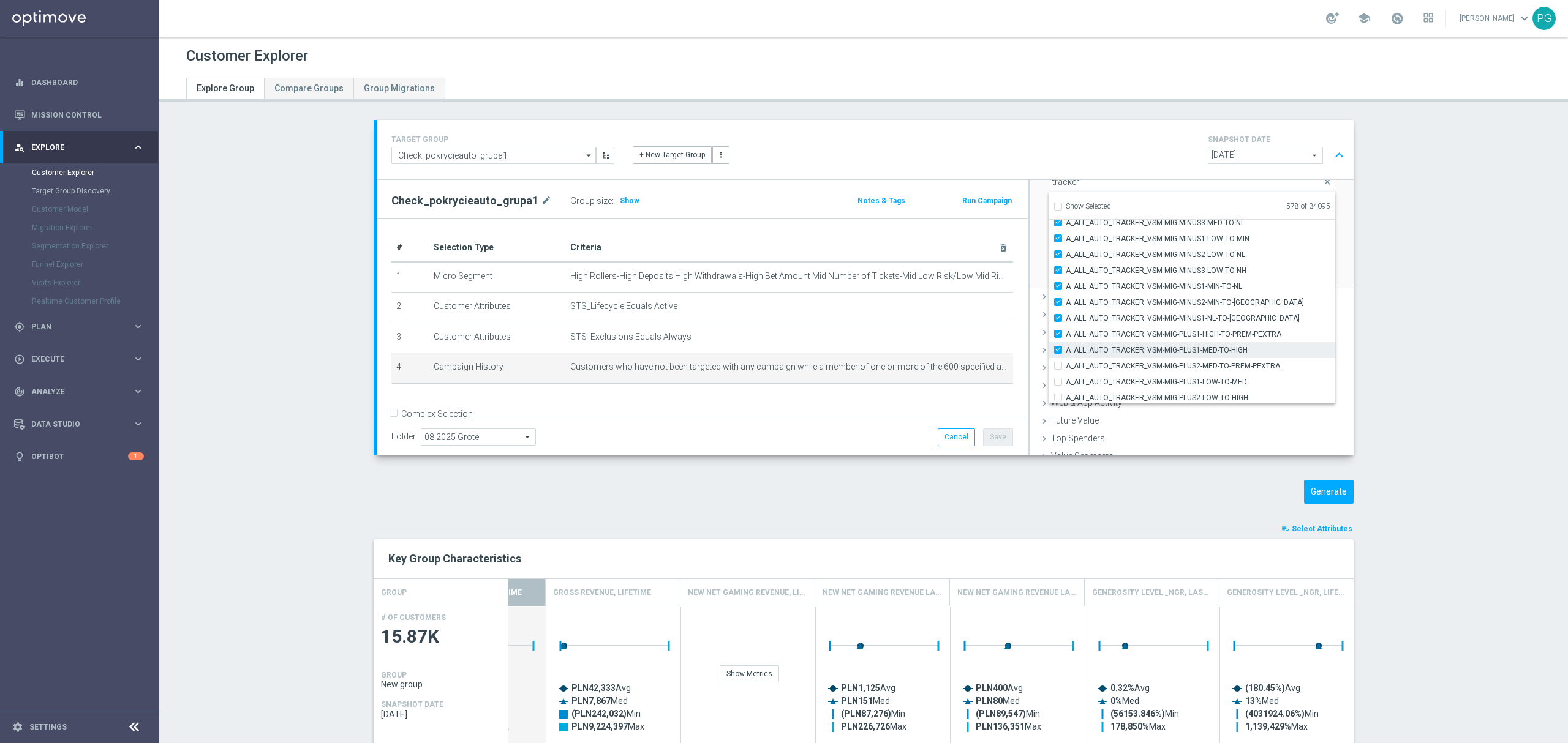
click at [1066, 354] on input "A_ALL_AUTO_TRACKER_VSM-MIG-PLUS1-MED-TO-HIGH" at bounding box center [1062, 349] width 8 height 8
click at [1100, 334] on span "A_ALL_AUTO_TRACKER_VSM-MIG-PLUS1-HIGH-TO-PREM-PEXTRA" at bounding box center [1200, 334] width 270 height 10
click at [1066, 334] on input "A_ALL_AUTO_TRACKER_VSM-MIG-PLUS1-HIGH-TO-PREM-PEXTRA" at bounding box center [1062, 334] width 8 height 8
click at [1121, 318] on span "A_ALL_AUTO_TRACKER_VSM-MIG-MINUS1-NL-TO-[GEOGRAPHIC_DATA]" at bounding box center [1200, 319] width 270 height 10
click at [1066, 318] on input "A_ALL_AUTO_TRACKER_VSM-MIG-MINUS1-NL-TO-[GEOGRAPHIC_DATA]" at bounding box center [1062, 318] width 8 height 8
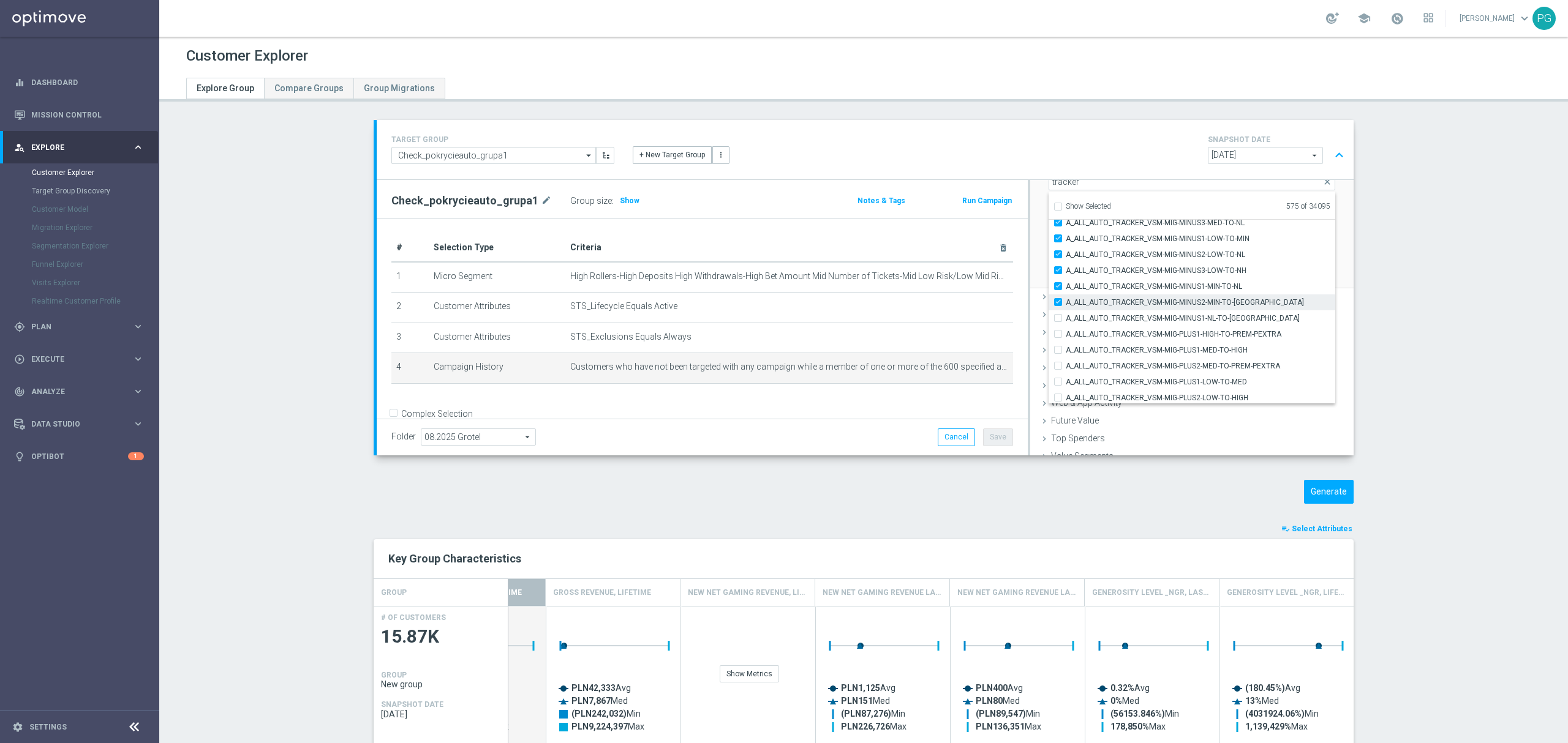
click at [1142, 299] on span "A_ALL_AUTO_TRACKER_VSM-MIG-MINUS2-MIN-TO-[GEOGRAPHIC_DATA]" at bounding box center [1200, 302] width 270 height 10
click at [1066, 299] on input "A_ALL_AUTO_TRACKER_VSM-MIG-MINUS2-MIN-TO-[GEOGRAPHIC_DATA]" at bounding box center [1062, 302] width 8 height 8
click at [1159, 285] on span "A_ALL_AUTO_TRACKER_VSM-MIG-MINUS1-MIN-TO-NL" at bounding box center [1200, 287] width 270 height 10
click at [1066, 285] on input "A_ALL_AUTO_TRACKER_VSM-MIG-MINUS1-MIN-TO-NL" at bounding box center [1062, 286] width 8 height 8
click at [1175, 268] on span "A_ALL_AUTO_TRACKER_VSM-MIG-MINUS3-LOW-TO-NH" at bounding box center [1200, 270] width 270 height 10
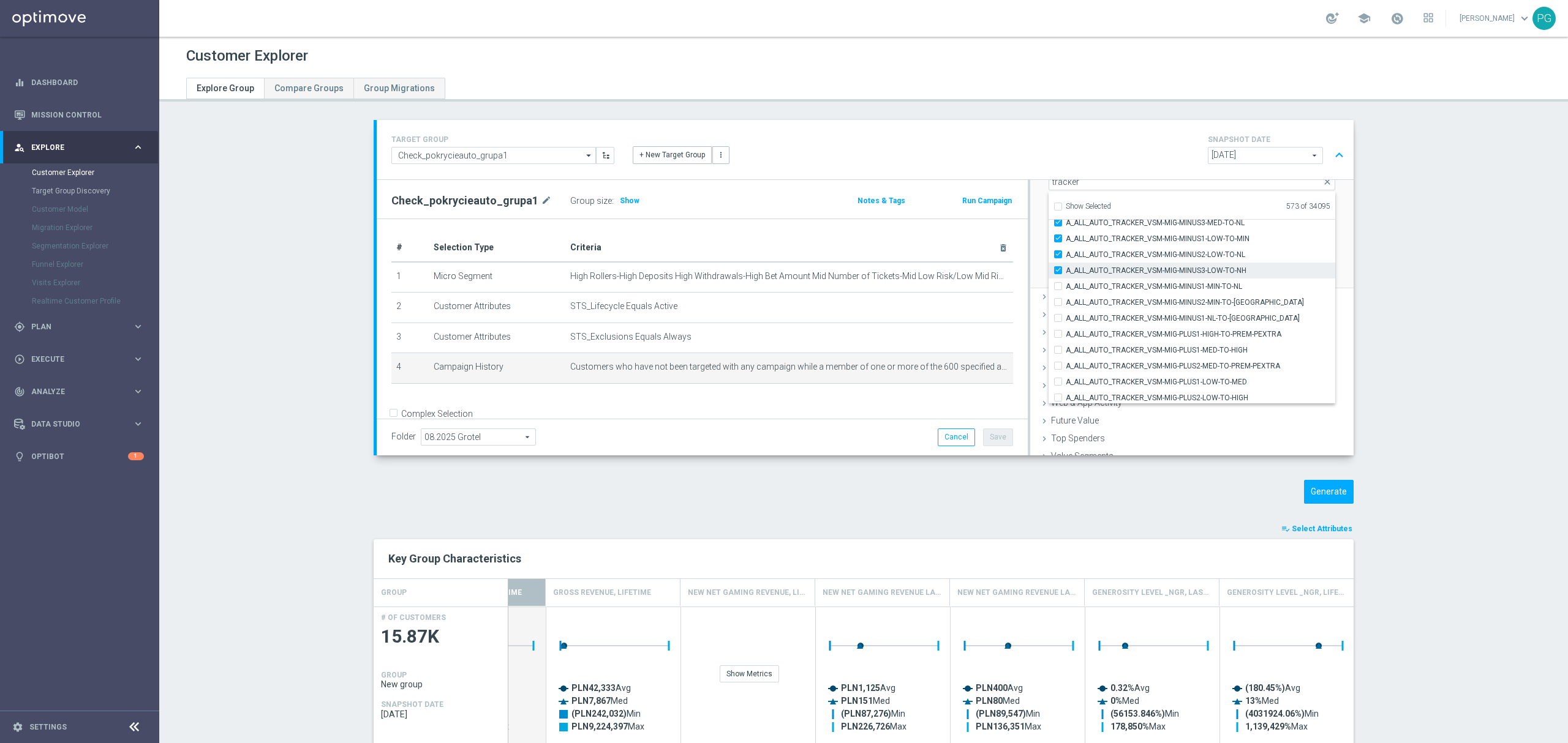
click at [1066, 268] on input "A_ALL_AUTO_TRACKER_VSM-MIG-MINUS3-LOW-TO-NH" at bounding box center [1062, 270] width 8 height 8
click at [1189, 255] on span "A_ALL_AUTO_TRACKER_VSM-MIG-MINUS2-LOW-TO-NL" at bounding box center [1200, 255] width 270 height 10
click at [1066, 255] on input "A_ALL_AUTO_TRACKER_VSM-MIG-MINUS2-LOW-TO-NL" at bounding box center [1062, 254] width 8 height 8
click at [1202, 241] on span "A_ALL_AUTO_TRACKER_VSM-MIG-MINUS1-LOW-TO-MIN" at bounding box center [1200, 239] width 270 height 10
click at [1066, 241] on input "A_ALL_AUTO_TRACKER_VSM-MIG-MINUS1-LOW-TO-MIN" at bounding box center [1062, 239] width 8 height 8
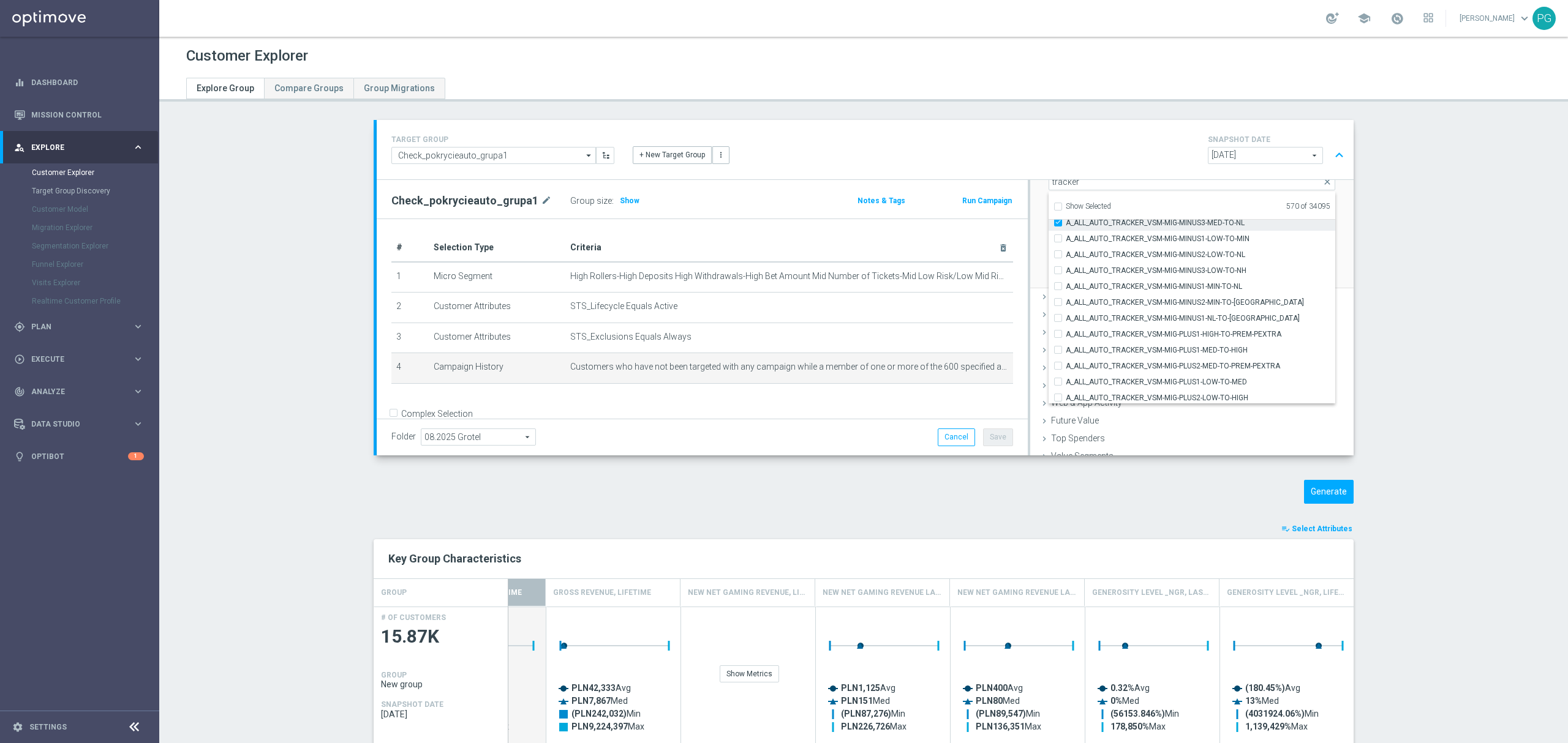
click at [1222, 223] on span "A_ALL_AUTO_TRACKER_VSM-MIG-MINUS3-MED-TO-NL" at bounding box center [1200, 222] width 270 height 10
click at [1066, 223] on input "A_ALL_AUTO_TRACKER_VSM-MIG-MINUS3-MED-TO-NL" at bounding box center [1062, 222] width 8 height 8
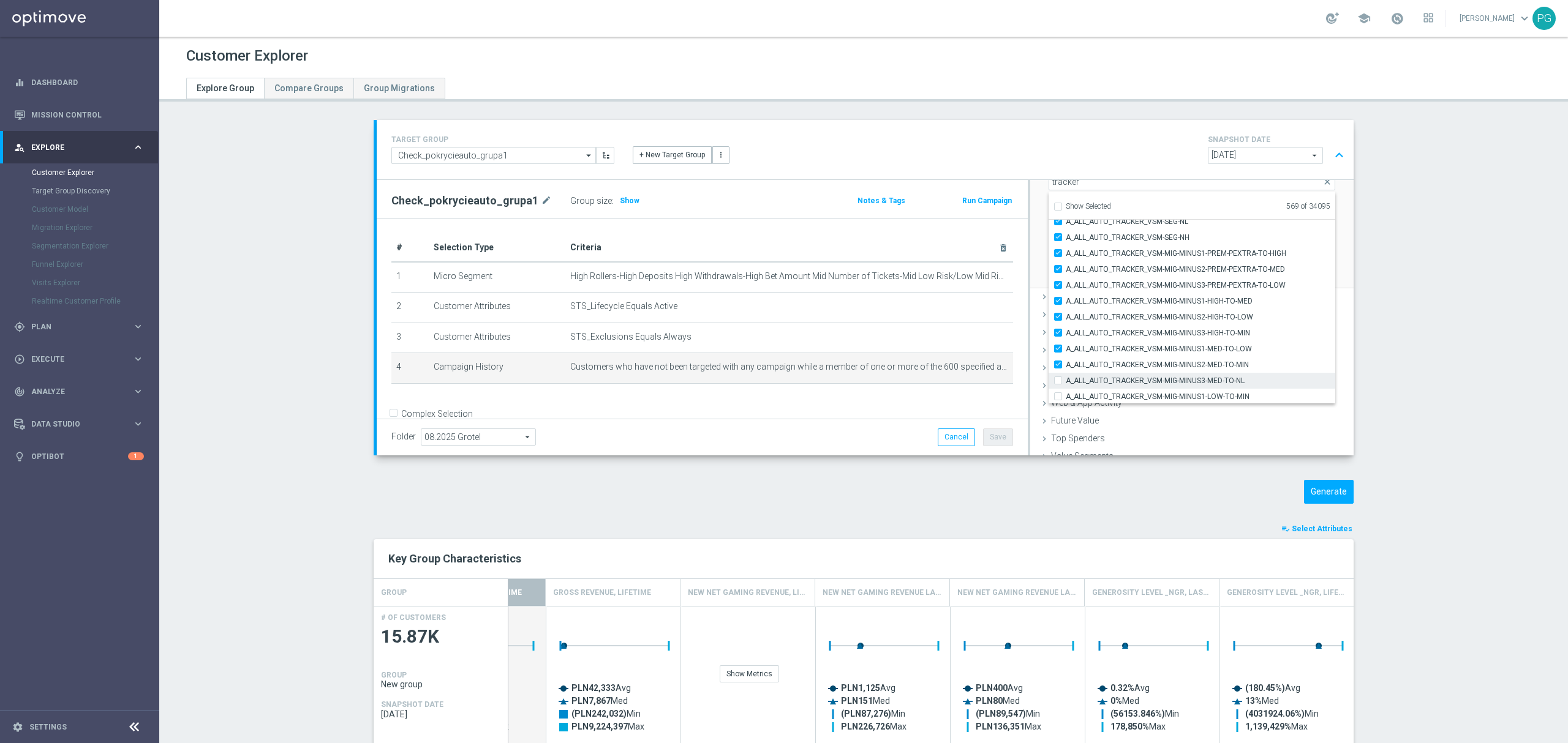
scroll to position [1039, 0]
click at [1091, 361] on span "A_ALL_AUTO_TRACKER_VSM-MIG-MINUS2-MED-TO-MIN" at bounding box center [1200, 366] width 270 height 10
click at [1066, 362] on input "A_ALL_AUTO_TRACKER_VSM-MIG-MINUS2-MED-TO-MIN" at bounding box center [1062, 366] width 8 height 8
click at [1098, 351] on span "A_ALL_AUTO_TRACKER_VSM-MIG-MINUS1-MED-TO-LOW" at bounding box center [1200, 350] width 270 height 10
click at [1066, 351] on input "A_ALL_AUTO_TRACKER_VSM-MIG-MINUS1-MED-TO-LOW" at bounding box center [1062, 349] width 8 height 8
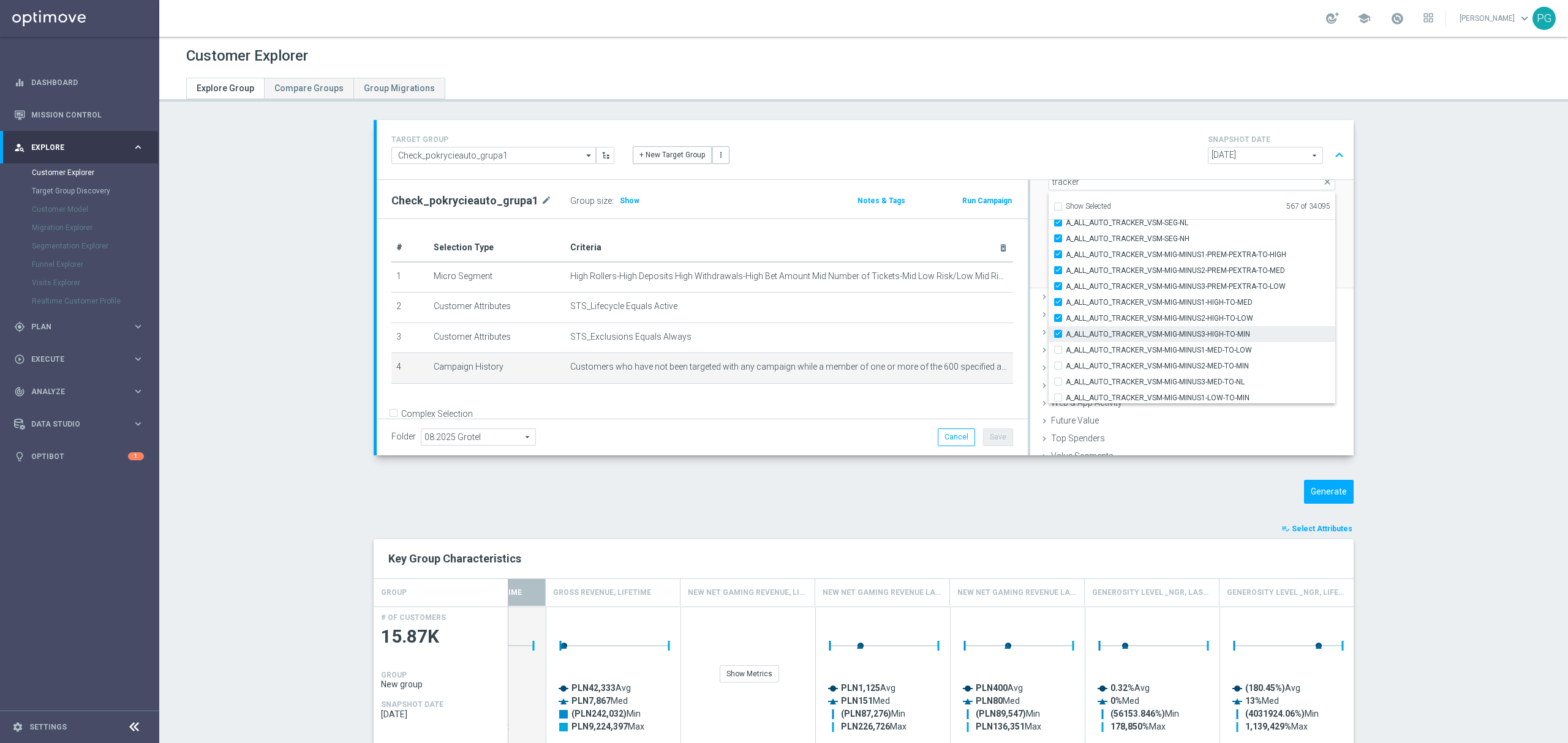
click at [1111, 337] on span "A_ALL_AUTO_TRACKER_VSM-MIG-MINUS3-HIGH-TO-MIN" at bounding box center [1200, 334] width 270 height 10
click at [1066, 337] on input "A_ALL_AUTO_TRACKER_VSM-MIG-MINUS3-HIGH-TO-MIN" at bounding box center [1062, 334] width 8 height 8
click at [1123, 321] on span "A_ALL_AUTO_TRACKER_VSM-MIG-MINUS2-HIGH-TO-LOW" at bounding box center [1200, 319] width 270 height 10
click at [1066, 321] on input "A_ALL_AUTO_TRACKER_VSM-MIG-MINUS2-HIGH-TO-LOW" at bounding box center [1062, 318] width 8 height 8
click at [1137, 297] on span "A_ALL_AUTO_TRACKER_VSM-MIG-MINUS1-HIGH-TO-MED" at bounding box center [1200, 302] width 270 height 10
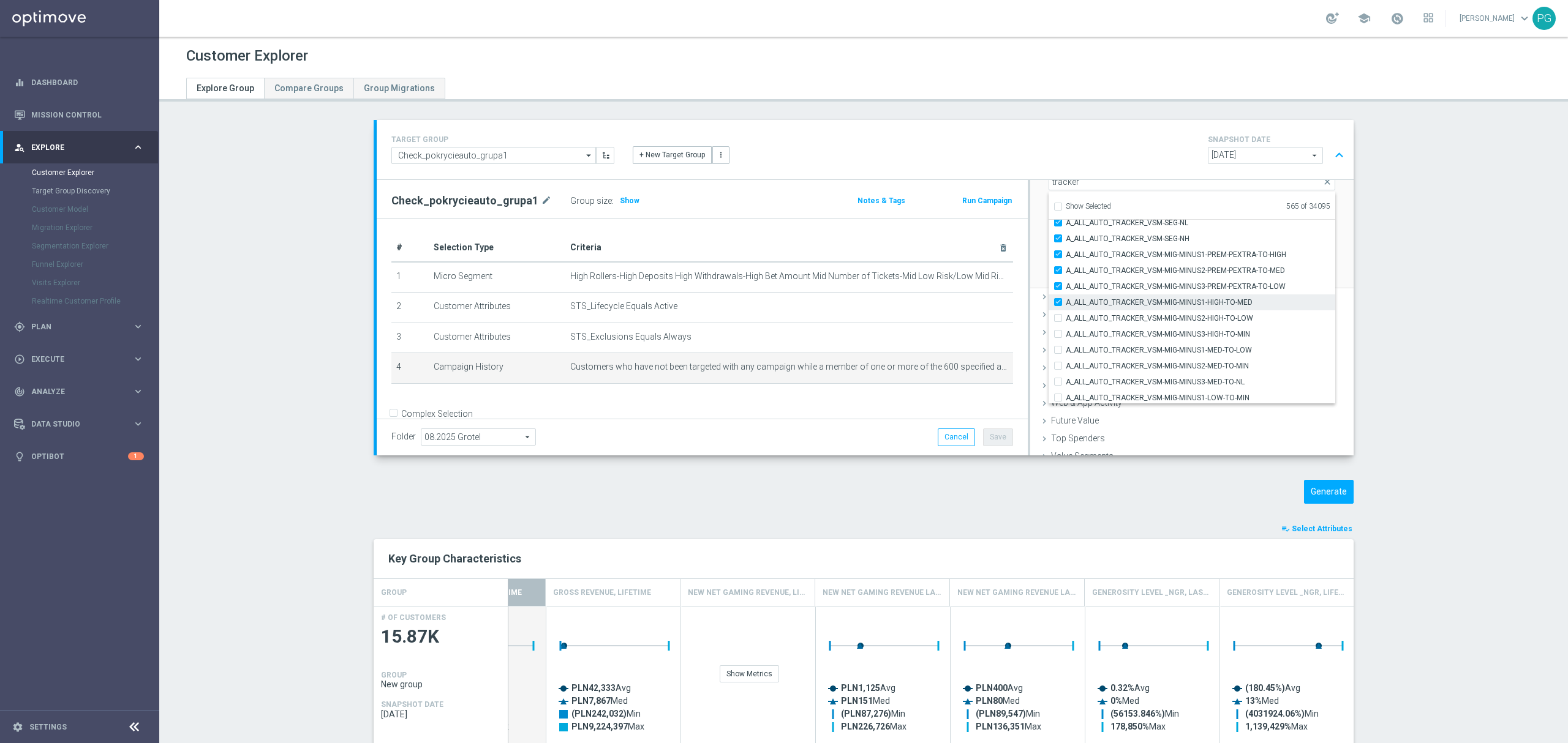
click at [1066, 298] on input "A_ALL_AUTO_TRACKER_VSM-MIG-MINUS1-HIGH-TO-MED" at bounding box center [1062, 302] width 8 height 8
click at [1146, 287] on span "A_ALL_AUTO_TRACKER_VSM-MIG-MINUS3-PREM-PEXTRA-TO-LOW" at bounding box center [1200, 287] width 270 height 10
click at [1066, 287] on input "A_ALL_AUTO_TRACKER_VSM-MIG-MINUS3-PREM-PEXTRA-TO-LOW" at bounding box center [1062, 286] width 8 height 8
click at [1155, 274] on span "A_ALL_AUTO_TRACKER_VSM-MIG-MINUS2-PREM-PEXTRA-TO-MED" at bounding box center [1200, 270] width 270 height 10
click at [1066, 274] on input "A_ALL_AUTO_TRACKER_VSM-MIG-MINUS2-PREM-PEXTRA-TO-MED" at bounding box center [1062, 270] width 8 height 8
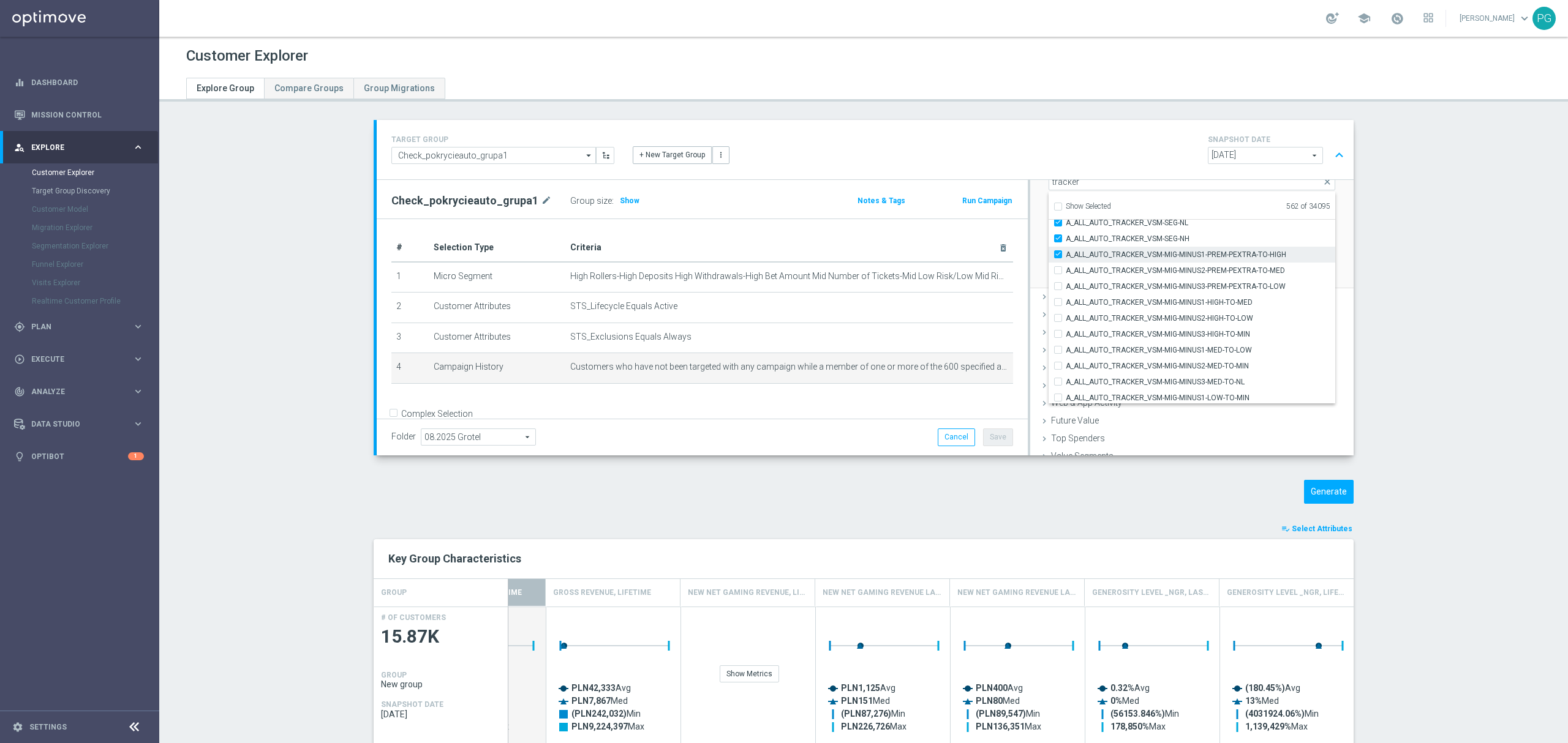
click at [1173, 258] on span "A_ALL_AUTO_TRACKER_VSM-MIG-MINUS1-PREM-PEXTRA-TO-HIGH" at bounding box center [1200, 255] width 270 height 10
click at [1066, 258] on input "A_ALL_AUTO_TRACKER_VSM-MIG-MINUS1-PREM-PEXTRA-TO-HIGH" at bounding box center [1062, 254] width 8 height 8
click at [1203, 238] on span "A_ALL_AUTO_TRACKER_VSM-SEG-NH" at bounding box center [1200, 239] width 270 height 10
click at [1066, 238] on input "A_ALL_AUTO_TRACKER_VSM-SEG-NH" at bounding box center [1062, 239] width 8 height 8
click at [1216, 231] on label "A_ALL_AUTO_TRACKER_VSM-SEG-NH" at bounding box center [1200, 239] width 270 height 16
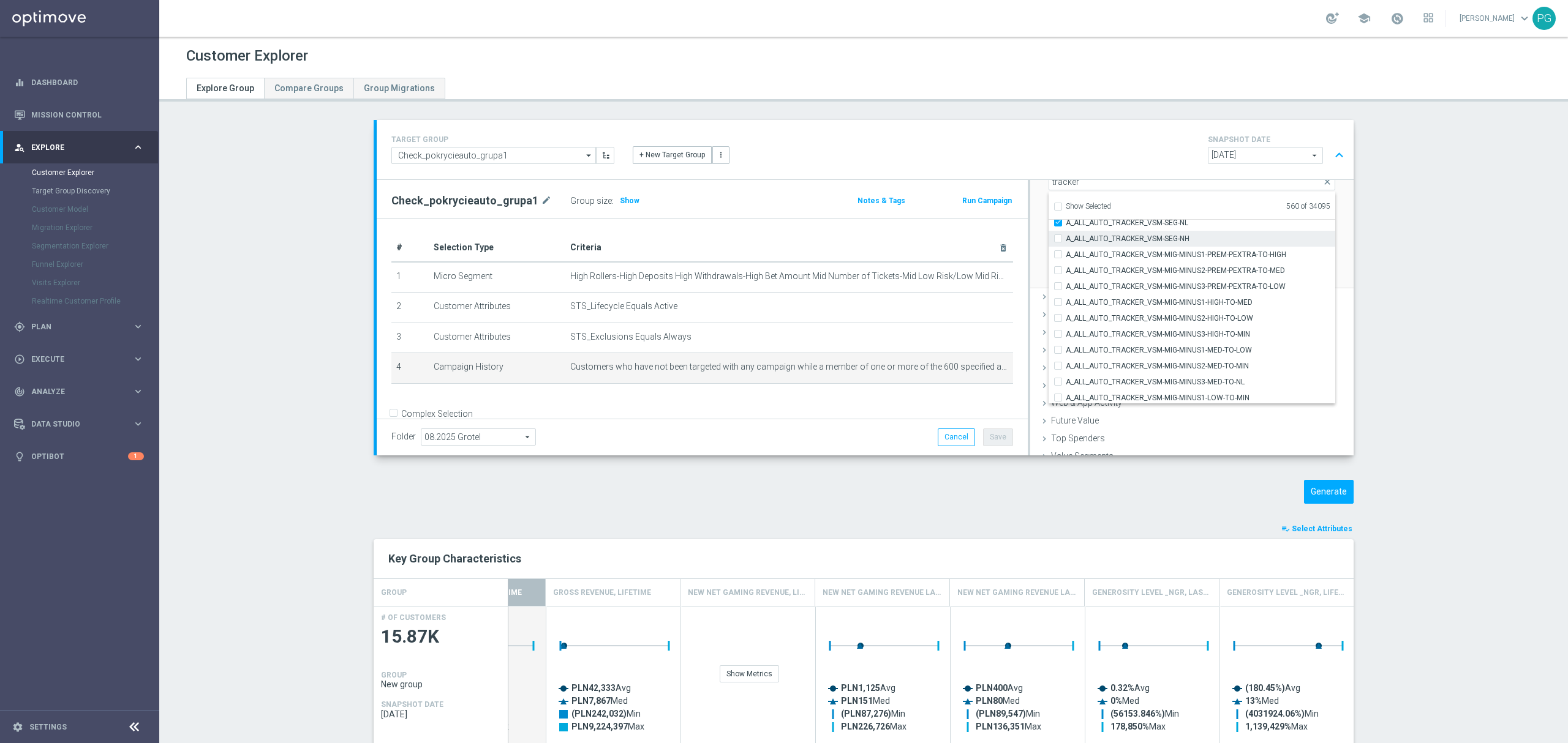
click at [1066, 235] on input "A_ALL_AUTO_TRACKER_VSM-SEG-NH" at bounding box center [1062, 239] width 8 height 8
click at [1216, 231] on label "A_ALL_AUTO_TRACKER_VSM-SEG-NH" at bounding box center [1200, 239] width 270 height 16
click at [1066, 235] on input "A_ALL_AUTO_TRACKER_VSM-SEG-NH" at bounding box center [1062, 239] width 8 height 8
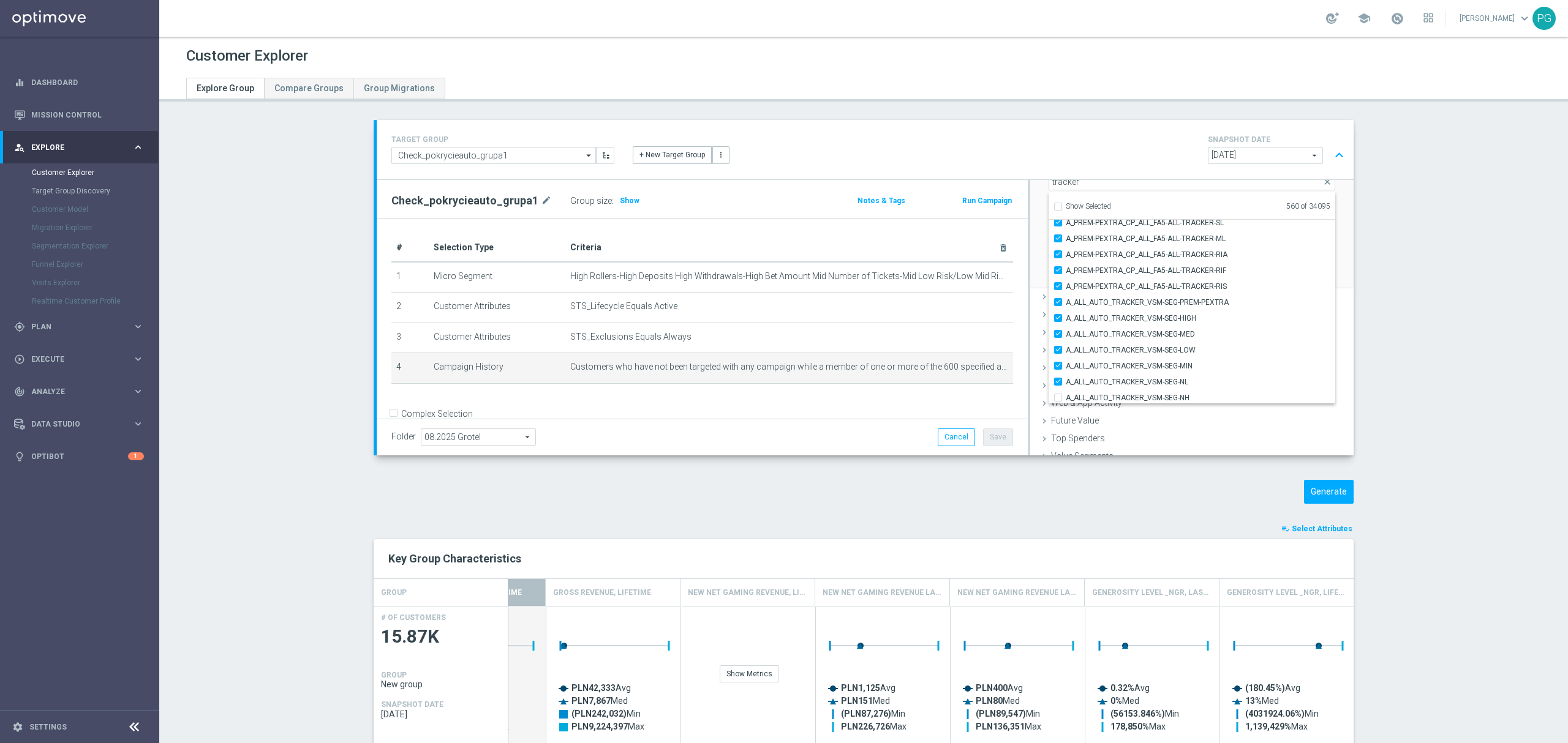
scroll to position [921, 0]
click at [1093, 334] on label "A_ALL_AUTO_TRACKER_VSM-SEG-NL" at bounding box center [1200, 342] width 270 height 16
click at [1066, 338] on input "A_ALL_AUTO_TRACKER_VSM-SEG-NL" at bounding box center [1062, 342] width 8 height 8
click at [1103, 328] on span "A_ALL_AUTO_TRACKER_VSM-SEG-MIN" at bounding box center [1200, 325] width 270 height 10
click at [1066, 328] on input "A_ALL_AUTO_TRACKER_VSM-SEG-MIN" at bounding box center [1062, 325] width 8 height 8
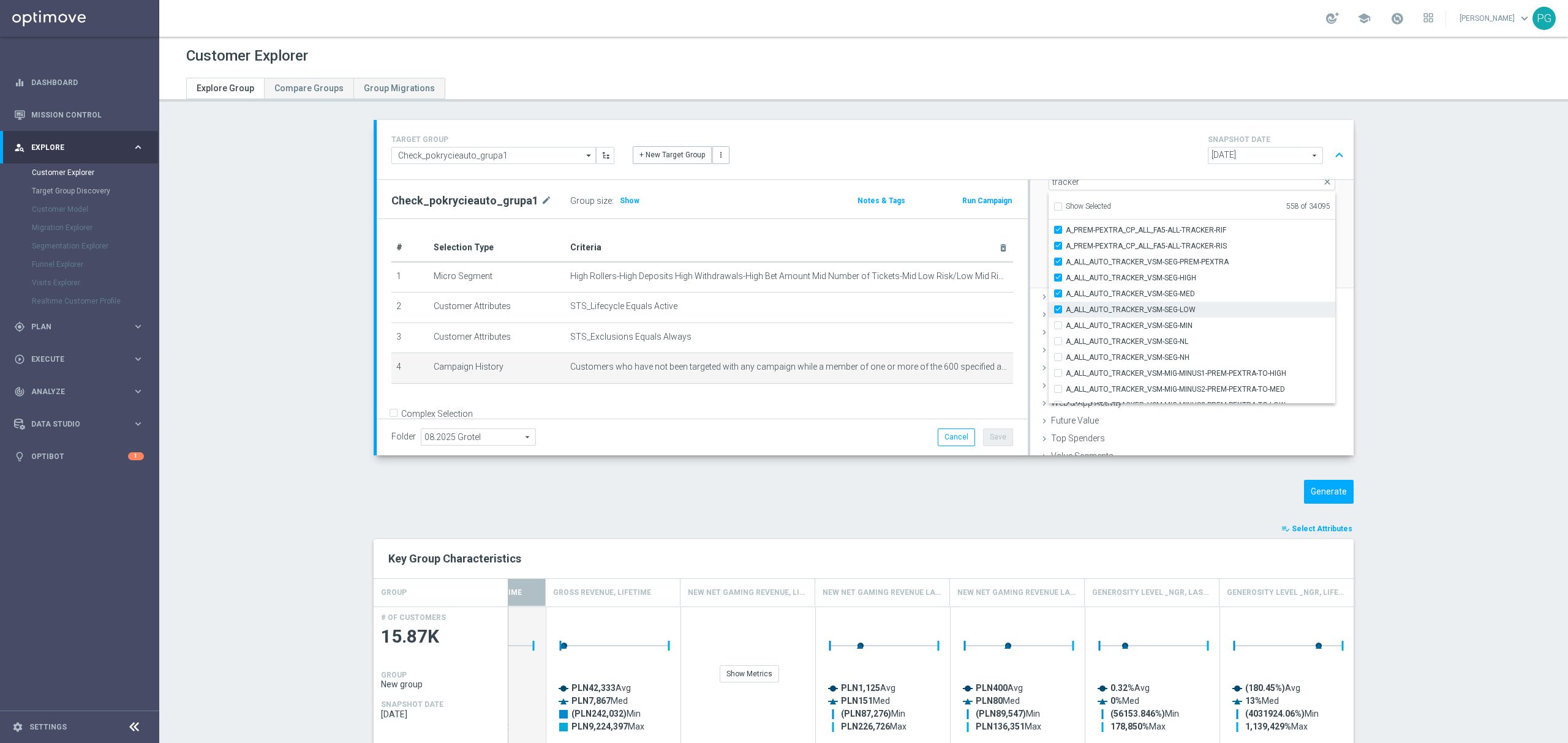
click at [1121, 314] on span "A_ALL_AUTO_TRACKER_VSM-SEG-LOW" at bounding box center [1200, 310] width 270 height 10
click at [1066, 314] on input "A_ALL_AUTO_TRACKER_VSM-SEG-LOW" at bounding box center [1062, 309] width 8 height 8
click at [1135, 297] on span "A_ALL_AUTO_TRACKER_VSM-SEG-MED" at bounding box center [1200, 294] width 270 height 10
click at [1066, 297] on input "A_ALL_AUTO_TRACKER_VSM-SEG-MED" at bounding box center [1062, 294] width 8 height 8
click at [1157, 282] on span "A_ALL_AUTO_TRACKER_VSM-SEG-HIGH" at bounding box center [1200, 278] width 270 height 10
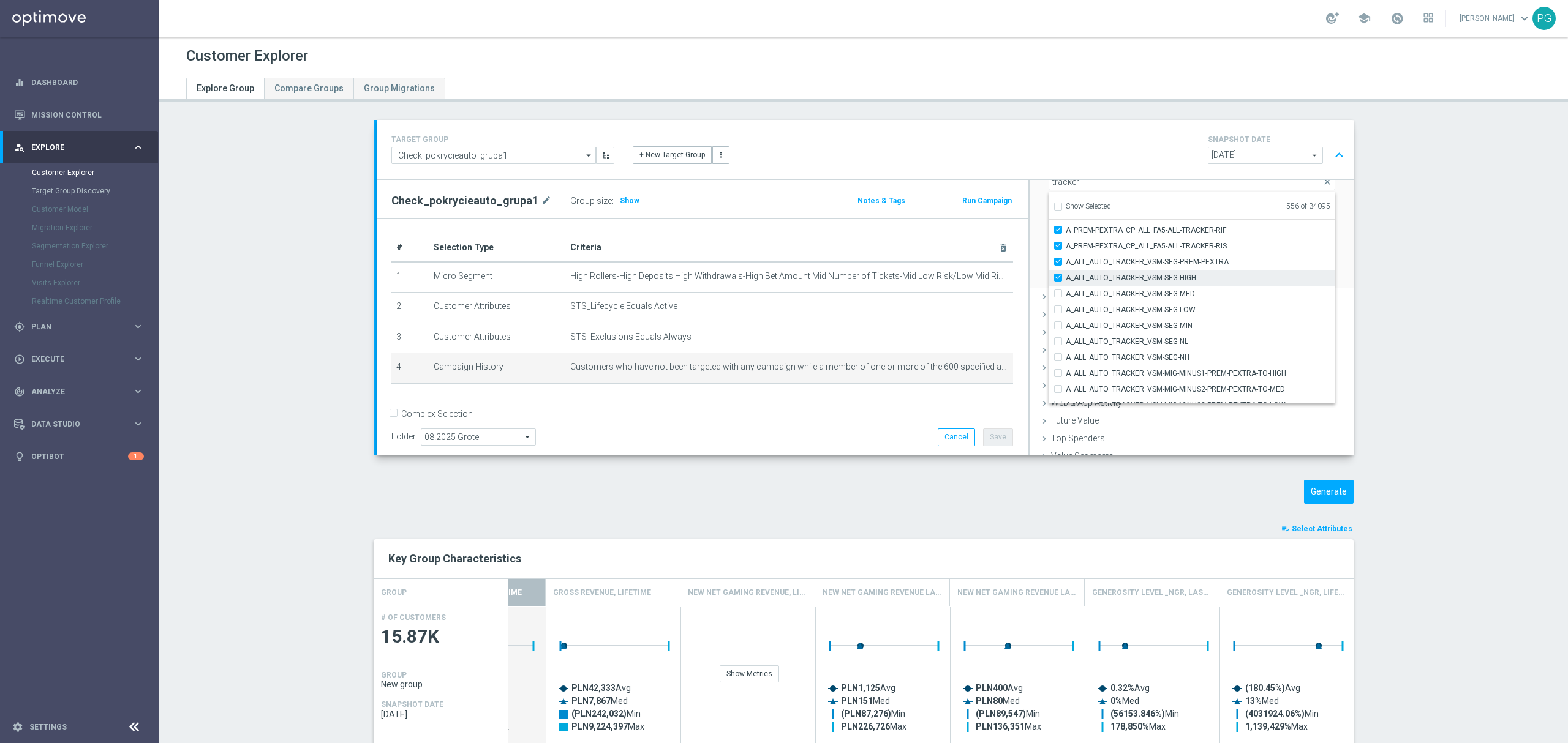
click at [1066, 282] on input "A_ALL_AUTO_TRACKER_VSM-SEG-HIGH" at bounding box center [1062, 277] width 8 height 8
click at [1175, 268] on label "A_ALL_AUTO_TRACKER_VSM-SEG-PREM-PEXTRA" at bounding box center [1200, 262] width 270 height 16
click at [1066, 266] on input "A_ALL_AUTO_TRACKER_VSM-SEG-PREM-PEXTRA" at bounding box center [1062, 262] width 8 height 8
click at [1198, 246] on span "A_PREM-PEXTRA_CP_ALL_FA5-ALL-TRACKER-RIS" at bounding box center [1200, 246] width 270 height 10
click at [1066, 246] on input "A_PREM-PEXTRA_CP_ALL_FA5-ALL-TRACKER-RIS" at bounding box center [1062, 245] width 8 height 8
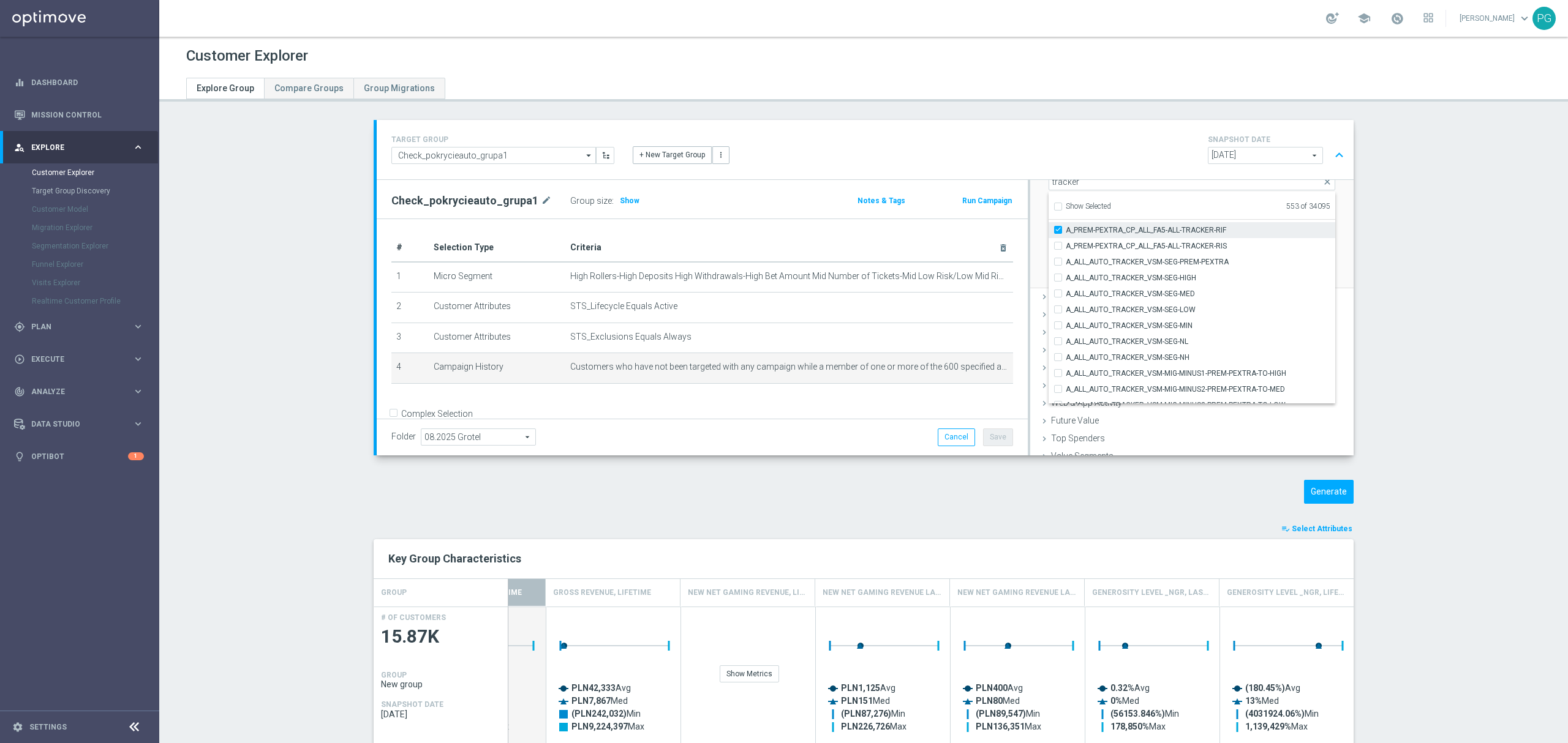
click at [1213, 233] on span "A_PREM-PEXTRA_CP_ALL_FA5-ALL-TRACKER-RIF" at bounding box center [1200, 230] width 270 height 10
click at [1066, 233] on input "A_PREM-PEXTRA_CP_ALL_FA5-ALL-TRACKER-RIF" at bounding box center [1062, 230] width 8 height 8
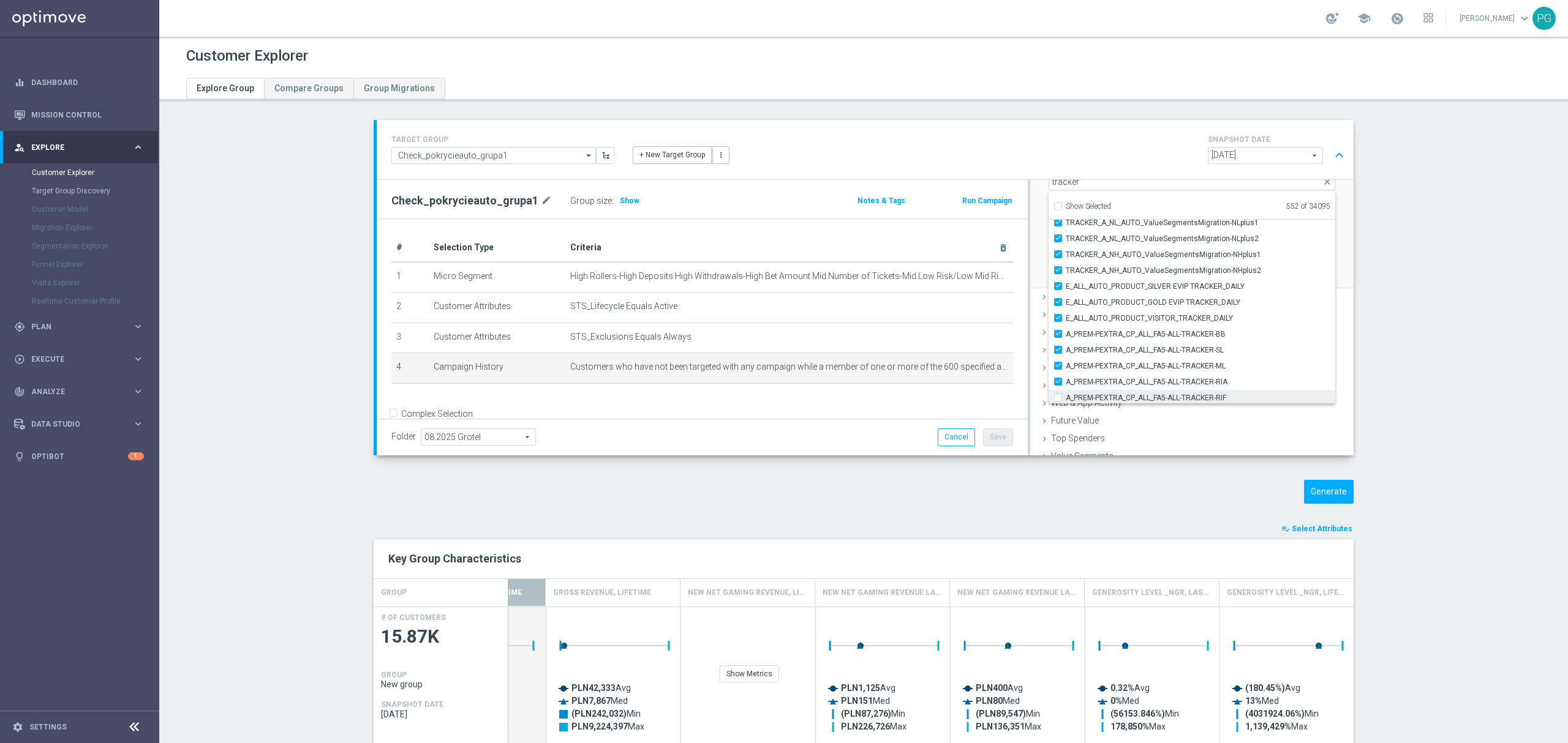
scroll to position [753, 0]
click at [1066, 374] on label "A_PREM-PEXTRA_CP_ALL_FA5-ALL-TRACKER-RIA" at bounding box center [1200, 382] width 270 height 16
click at [1062, 378] on input "A_PREM-PEXTRA_CP_ALL_FA5-ALL-TRACKER-RIA" at bounding box center [1062, 382] width 8 height 8
click at [1070, 366] on span "A_PREM-PEXTRA_CP_ALL_FA5-ALL-TRACKER-ML" at bounding box center [1200, 367] width 270 height 10
click at [1066, 366] on input "A_PREM-PEXTRA_CP_ALL_FA5-ALL-TRACKER-ML" at bounding box center [1062, 367] width 8 height 8
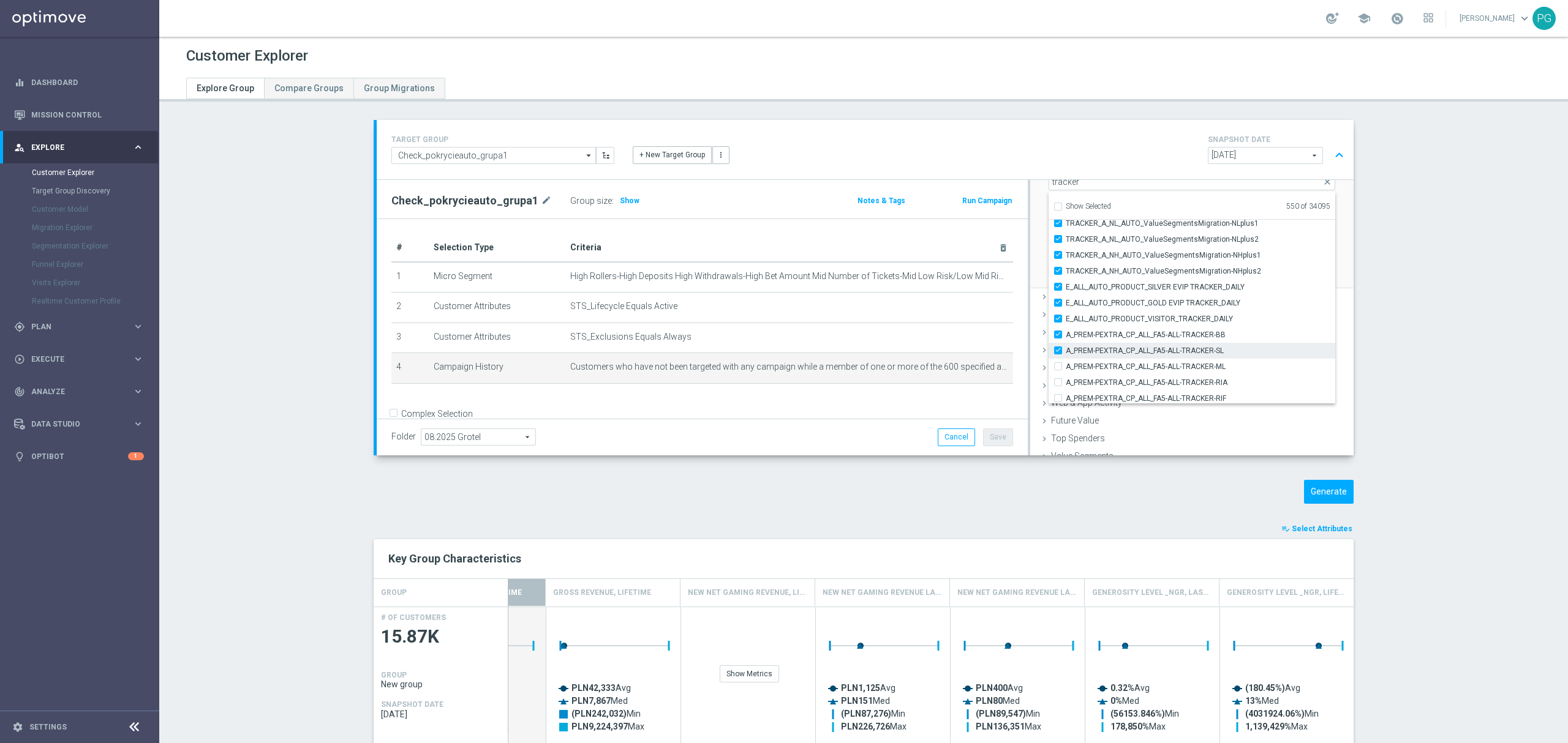
click at [1084, 353] on span "A_PREM-PEXTRA_CP_ALL_FA5-ALL-TRACKER-SL" at bounding box center [1200, 350] width 270 height 10
click at [1066, 353] on input "A_PREM-PEXTRA_CP_ALL_FA5-ALL-TRACKER-SL" at bounding box center [1062, 350] width 8 height 8
click at [1098, 337] on span "A_PREM-PEXTRA_CP_ALL_FA5-ALL-TRACKER-BB" at bounding box center [1200, 335] width 270 height 10
click at [1066, 337] on input "A_PREM-PEXTRA_CP_ALL_FA5-ALL-TRACKER-BB" at bounding box center [1062, 335] width 8 height 8
click at [1110, 321] on span "E_ALL_AUTO_PRODUCT_VISITOR_TRACKER_DAILY" at bounding box center [1200, 319] width 270 height 10
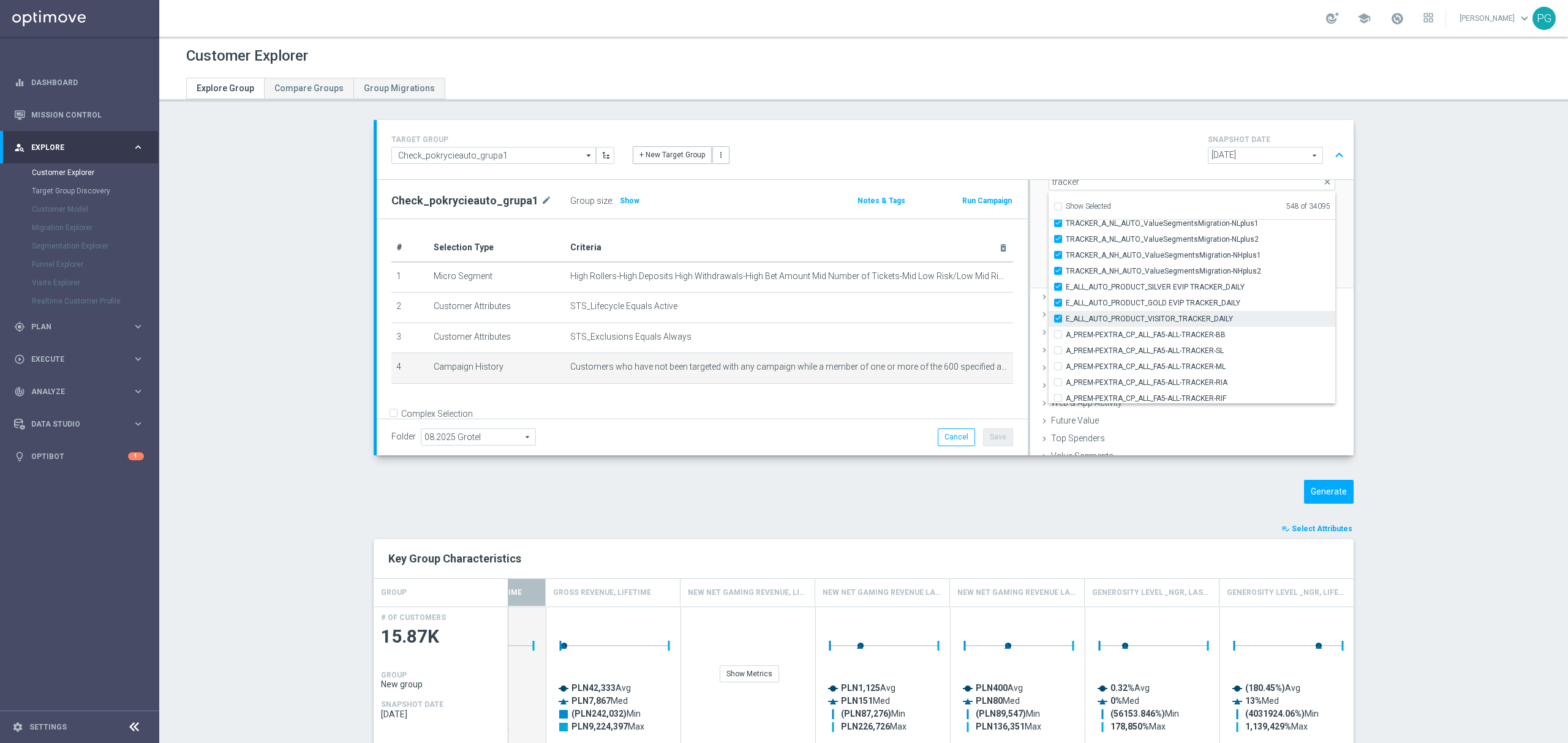
click at [1066, 321] on input "E_ALL_AUTO_PRODUCT_VISITOR_TRACKER_DAILY" at bounding box center [1062, 319] width 8 height 8
click at [1123, 304] on span "E_ALL_AUTO_PRODUCT_GOLD EVIP TRACKER_DAILY" at bounding box center [1200, 303] width 270 height 10
click at [1066, 304] on input "E_ALL_AUTO_PRODUCT_GOLD EVIP TRACKER_DAILY" at bounding box center [1062, 302] width 8 height 8
click at [1137, 291] on span "E_ALL_AUTO_PRODUCT_SILVER EVIP TRACKER_DAILY" at bounding box center [1200, 287] width 270 height 10
click at [1066, 291] on input "E_ALL_AUTO_PRODUCT_SILVER EVIP TRACKER_DAILY" at bounding box center [1062, 287] width 8 height 8
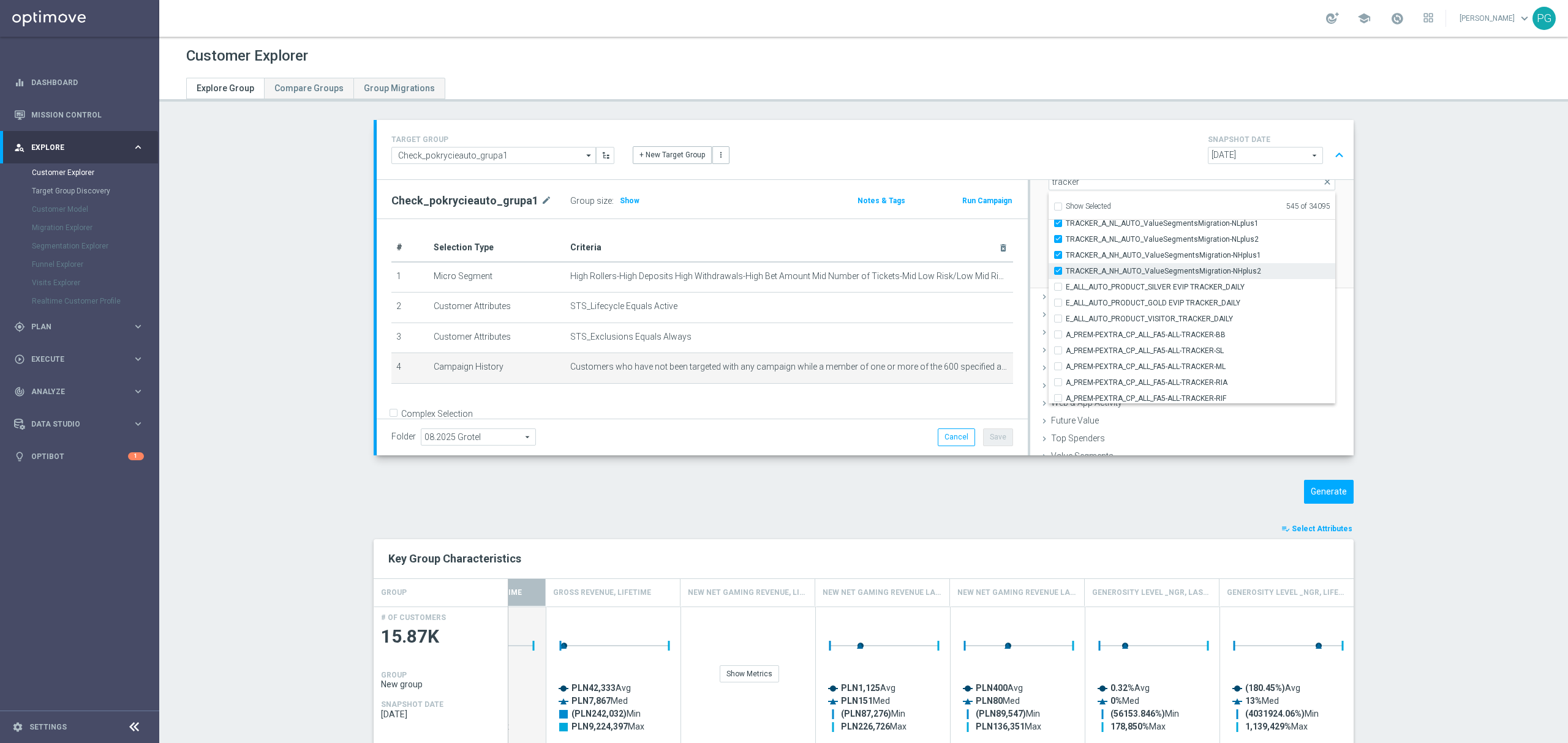
click at [1149, 271] on span "TRACKER_A_NH_AUTO_ValueSegmentsMigration-NHplus2" at bounding box center [1200, 271] width 270 height 10
click at [1066, 271] on input "TRACKER_A_NH_AUTO_ValueSegmentsMigration-NHplus2" at bounding box center [1062, 270] width 8 height 8
click at [1165, 256] on span "TRACKER_A_NH_AUTO_ValueSegmentsMigration-NHplus1" at bounding box center [1200, 255] width 270 height 10
click at [1066, 256] on input "TRACKER_A_NH_AUTO_ValueSegmentsMigration-NHplus1" at bounding box center [1062, 255] width 8 height 8
click at [1179, 241] on span "TRACKER_A_NL_AUTO_ValueSegmentsMigration-NLplus2" at bounding box center [1200, 240] width 270 height 10
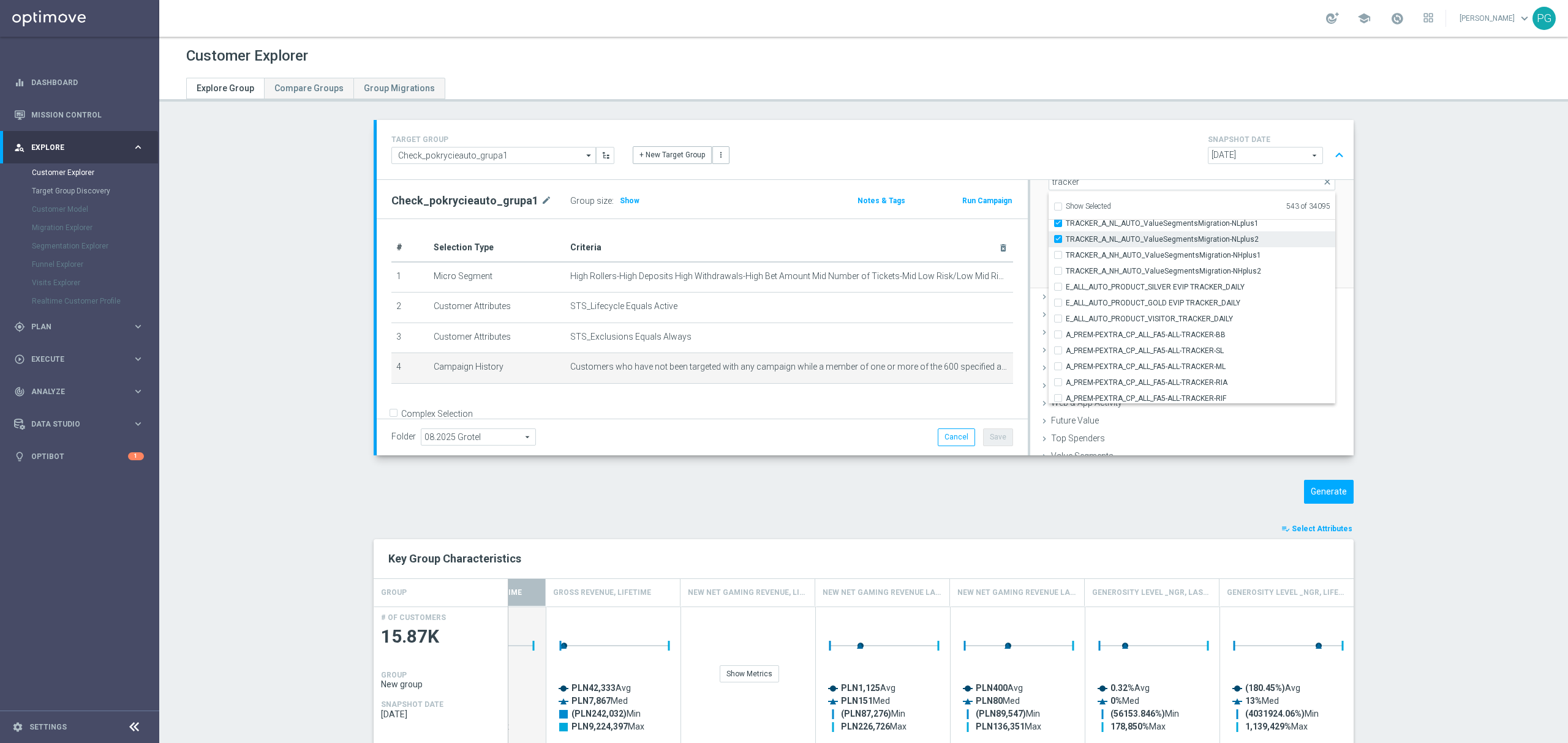
click at [1066, 241] on input "TRACKER_A_NL_AUTO_ValueSegmentsMigration-NLplus2" at bounding box center [1062, 239] width 8 height 8
click at [1191, 225] on span "TRACKER_A_NL_AUTO_ValueSegmentsMigration-NLplus1" at bounding box center [1200, 223] width 270 height 10
click at [1066, 225] on input "TRACKER_A_NL_AUTO_ValueSegmentsMigration-NLplus1" at bounding box center [1062, 223] width 8 height 8
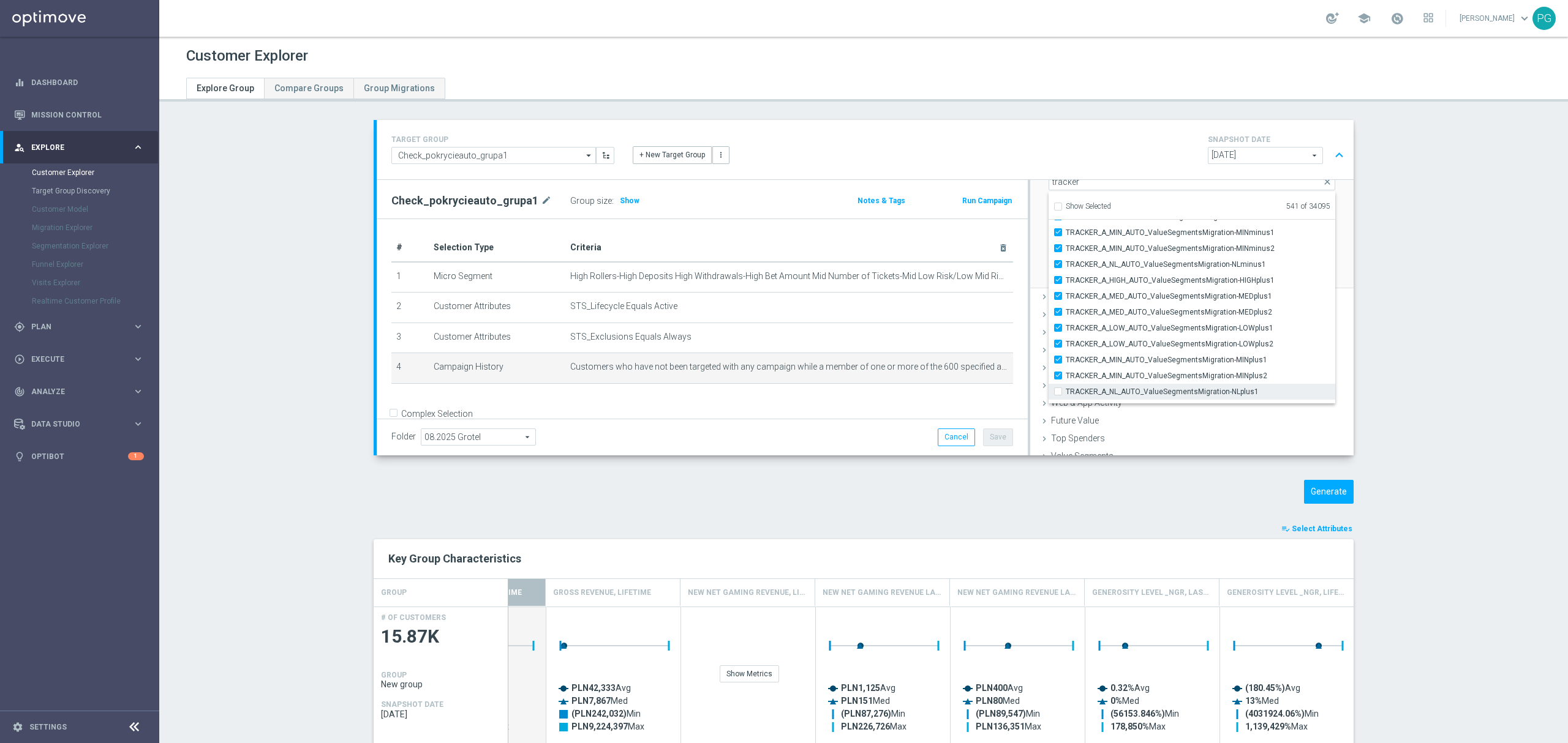
scroll to position [583, 0]
click at [1070, 372] on span "TRACKER_A_MIN_AUTO_ValueSegmentsMigration-MINplus2" at bounding box center [1200, 376] width 270 height 10
click at [1066, 372] on input "TRACKER_A_MIN_AUTO_ValueSegmentsMigration-MINplus2" at bounding box center [1062, 376] width 8 height 8
click at [1083, 352] on label "TRACKER_A_MIN_AUTO_ValueSegmentsMigration-MINplus1" at bounding box center [1200, 360] width 270 height 16
click at [1066, 356] on input "TRACKER_A_MIN_AUTO_ValueSegmentsMigration-MINplus1" at bounding box center [1062, 360] width 8 height 8
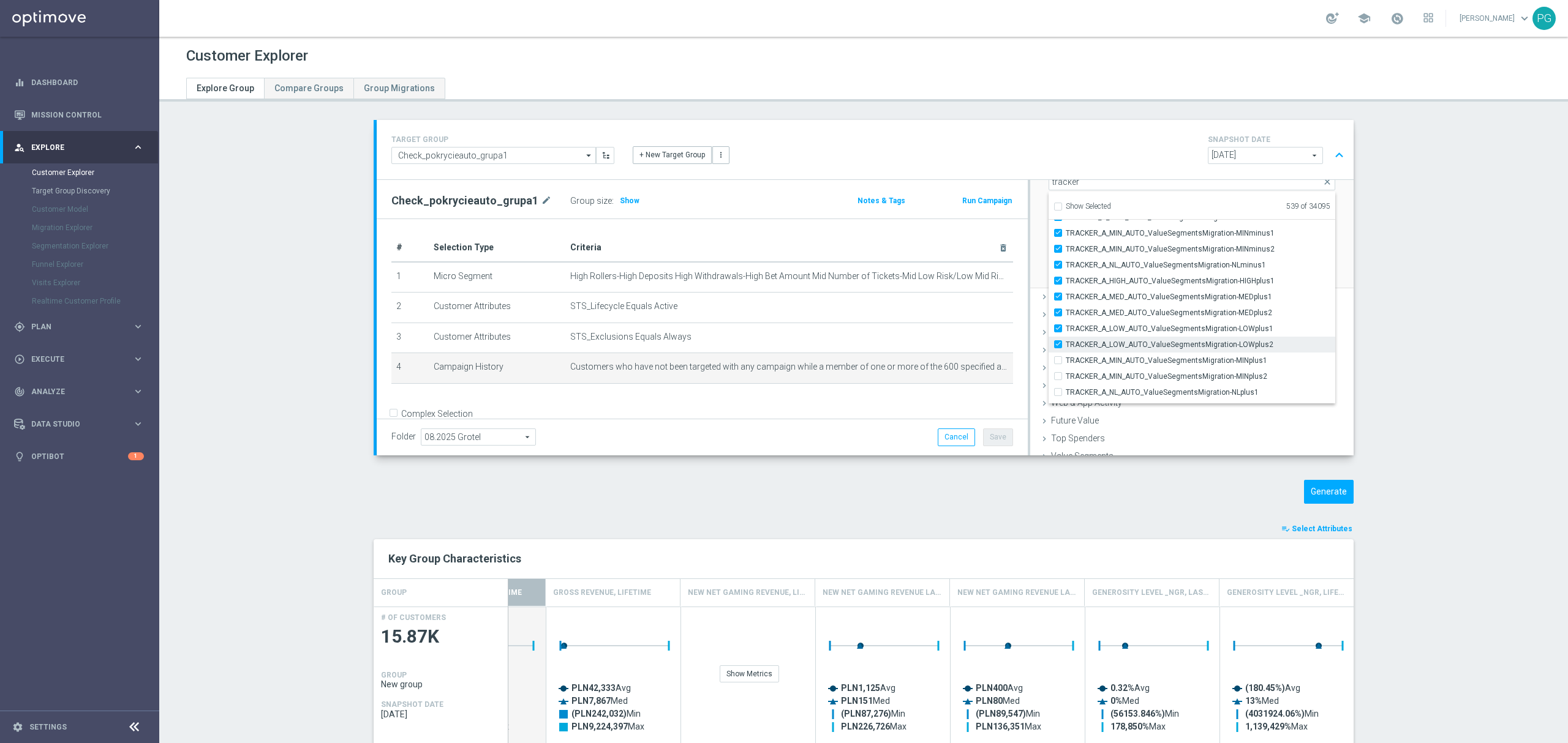
click at [1088, 346] on span "TRACKER_A_LOW_AUTO_ValueSegmentsMigration-LOWplus2" at bounding box center [1200, 345] width 270 height 10
click at [1066, 346] on input "TRACKER_A_LOW_AUTO_ValueSegmentsMigration-LOWplus2" at bounding box center [1062, 345] width 8 height 8
click at [1093, 329] on span "TRACKER_A_LOW_AUTO_ValueSegmentsMigration-LOWplus1" at bounding box center [1200, 329] width 270 height 10
click at [1066, 329] on input "TRACKER_A_LOW_AUTO_ValueSegmentsMigration-LOWplus1" at bounding box center [1062, 328] width 8 height 8
click at [1100, 320] on label "TRACKER_A_LOW_AUTO_ValueSegmentsMigration-LOWplus1" at bounding box center [1200, 328] width 270 height 16
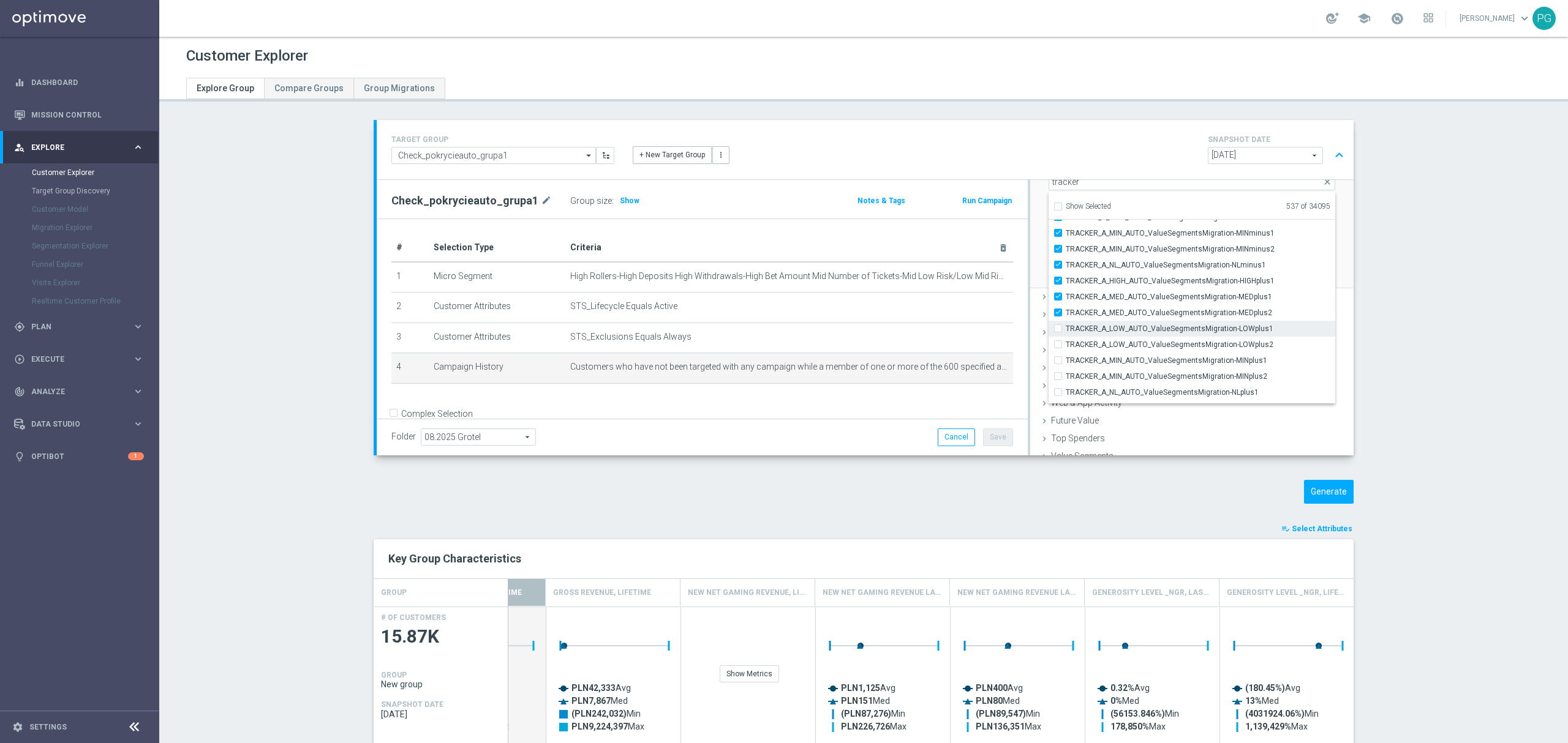
click at [1066, 324] on input "TRACKER_A_LOW_AUTO_ValueSegmentsMigration-LOWplus1" at bounding box center [1062, 328] width 8 height 8
click at [1108, 310] on span "TRACKER_A_MED_AUTO_ValueSegmentsMigration-MEDplus2" at bounding box center [1200, 313] width 270 height 10
click at [1066, 310] on input "TRACKER_A_MED_AUTO_ValueSegmentsMigration-MEDplus2" at bounding box center [1062, 313] width 8 height 8
click at [1097, 322] on label "TRACKER_A_LOW_AUTO_ValueSegmentsMigration-LOWplus1" at bounding box center [1200, 328] width 270 height 16
click at [1066, 324] on input "TRACKER_A_LOW_AUTO_ValueSegmentsMigration-LOWplus1" at bounding box center [1062, 328] width 8 height 8
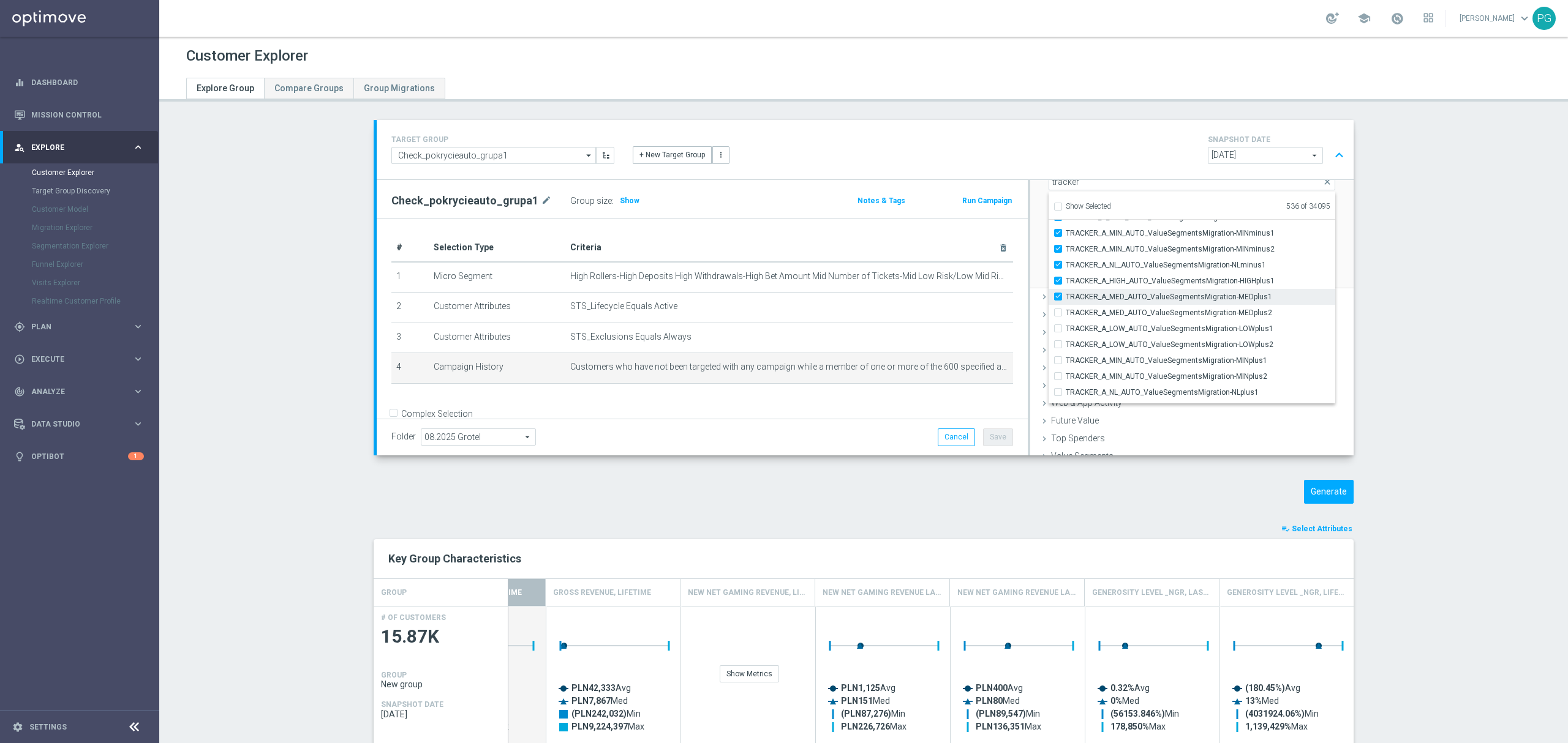
click at [1103, 297] on span "TRACKER_A_MED_AUTO_ValueSegmentsMigration-MEDplus1" at bounding box center [1200, 296] width 270 height 10
click at [1066, 297] on input "TRACKER_A_MED_AUTO_ValueSegmentsMigration-MEDplus1" at bounding box center [1062, 296] width 8 height 8
click at [1110, 283] on span "TRACKER_A_HIGH_AUTO_ValueSegmentsMigration-HIGHplus1" at bounding box center [1200, 281] width 270 height 10
click at [1066, 283] on input "TRACKER_A_HIGH_AUTO_ValueSegmentsMigration-HIGHplus1" at bounding box center [1062, 281] width 8 height 8
click at [1121, 265] on span "TRACKER_A_NL_AUTO_ValueSegmentsMigration-NLminus1" at bounding box center [1200, 265] width 270 height 10
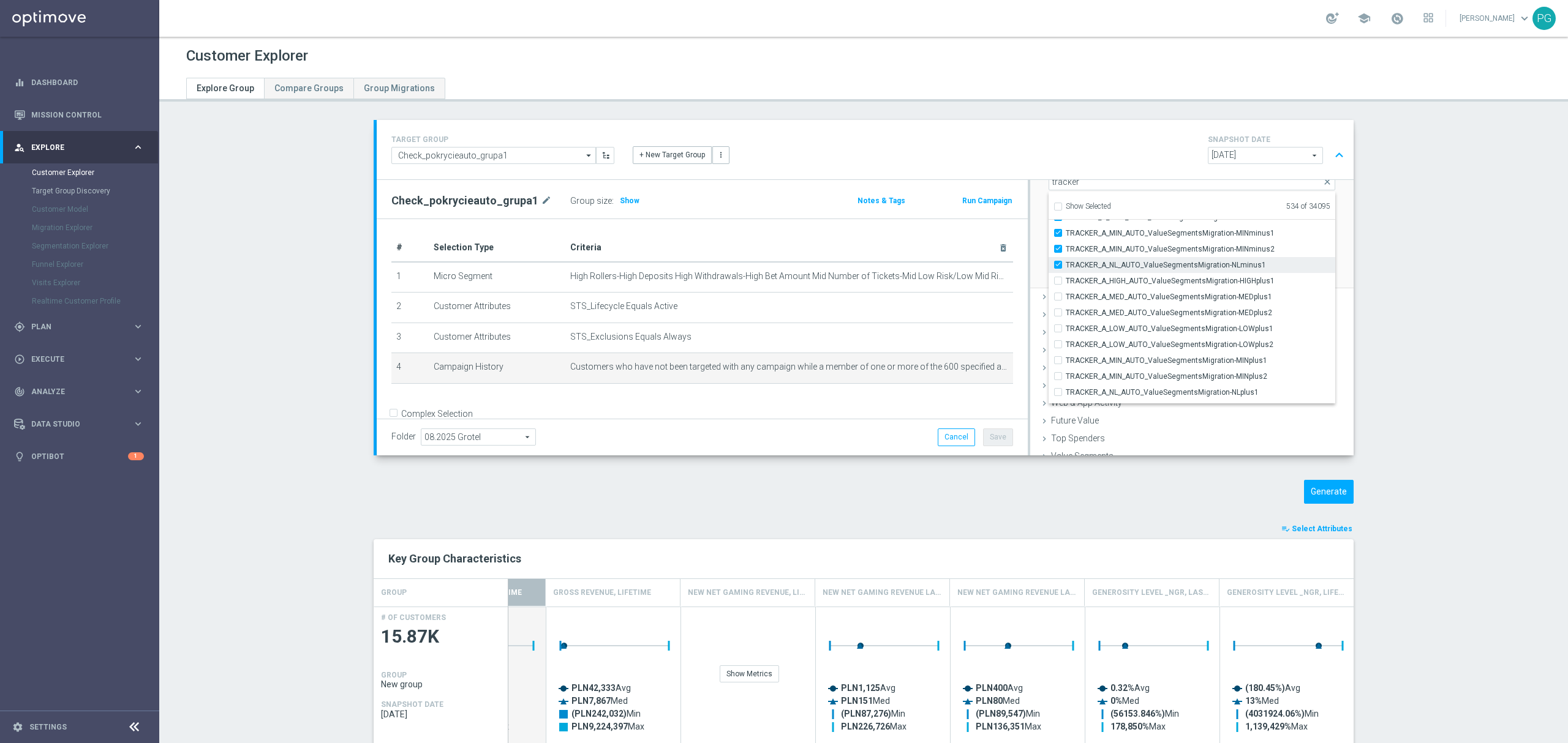
click at [1066, 265] on input "TRACKER_A_NL_AUTO_ValueSegmentsMigration-NLminus1" at bounding box center [1062, 265] width 8 height 8
click at [1133, 250] on span "TRACKER_A_MIN_AUTO_ValueSegmentsMigration-MINminus2" at bounding box center [1200, 249] width 270 height 10
click at [1066, 250] on input "TRACKER_A_MIN_AUTO_ValueSegmentsMigration-MINminus2" at bounding box center [1062, 248] width 8 height 8
click at [1144, 228] on span "TRACKER_A_MIN_AUTO_ValueSegmentsMigration-MINminus1" at bounding box center [1200, 233] width 270 height 10
click at [1066, 229] on input "TRACKER_A_MIN_AUTO_ValueSegmentsMigration-MINminus1" at bounding box center [1062, 233] width 8 height 8
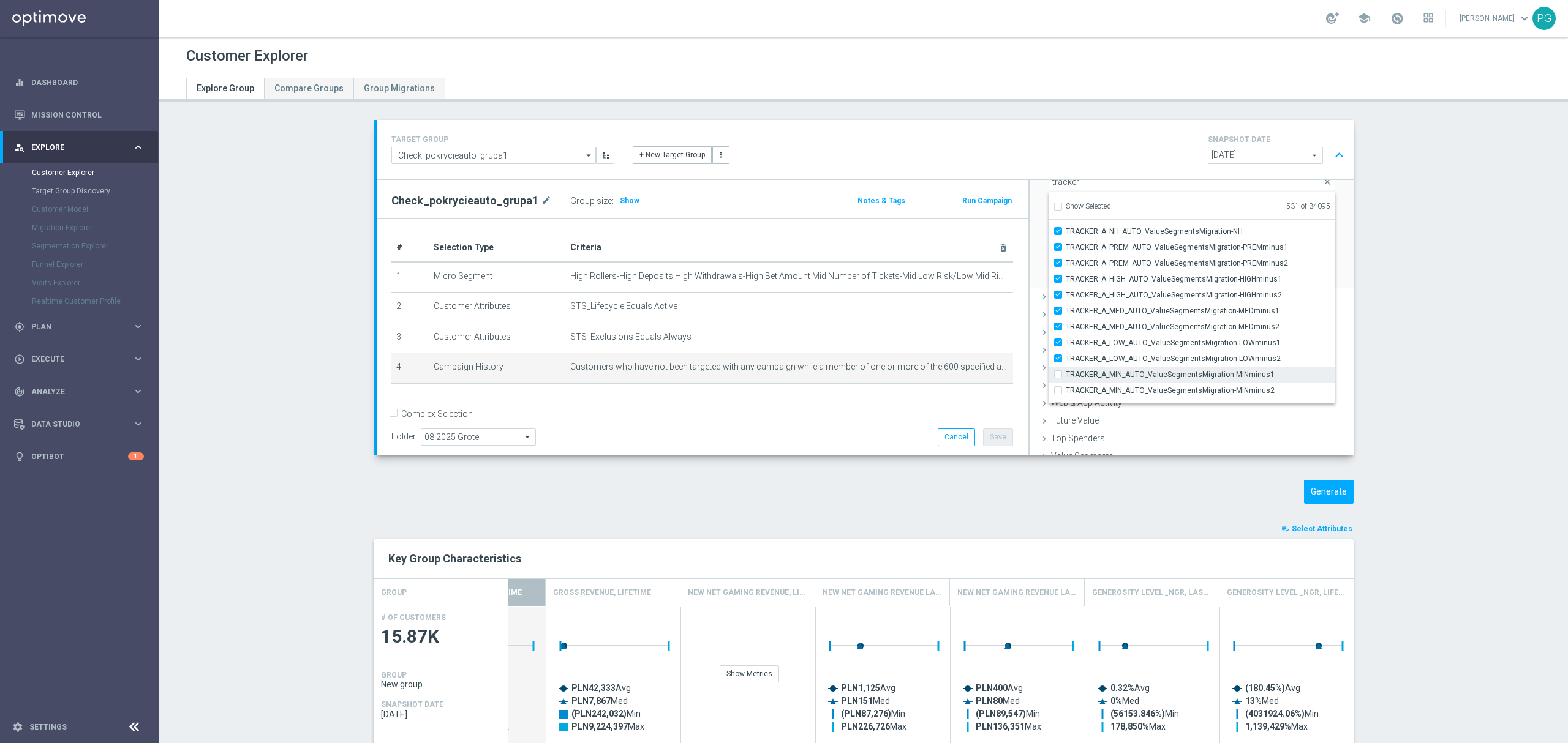
scroll to position [442, 0]
click at [1066, 352] on label "TRACKER_A_LOW_AUTO_ValueSegmentsMigration-LOWminus2" at bounding box center [1200, 359] width 270 height 16
click at [1058, 355] on input "TRACKER_A_LOW_AUTO_ValueSegmentsMigration-LOWminus2" at bounding box center [1062, 359] width 8 height 8
click at [1066, 345] on span "TRACKER_A_LOW_AUTO_ValueSegmentsMigration-LOWminus1" at bounding box center [1200, 344] width 270 height 10
click at [1061, 345] on input "TRACKER_A_LOW_AUTO_ValueSegmentsMigration-LOWminus1" at bounding box center [1062, 343] width 8 height 8
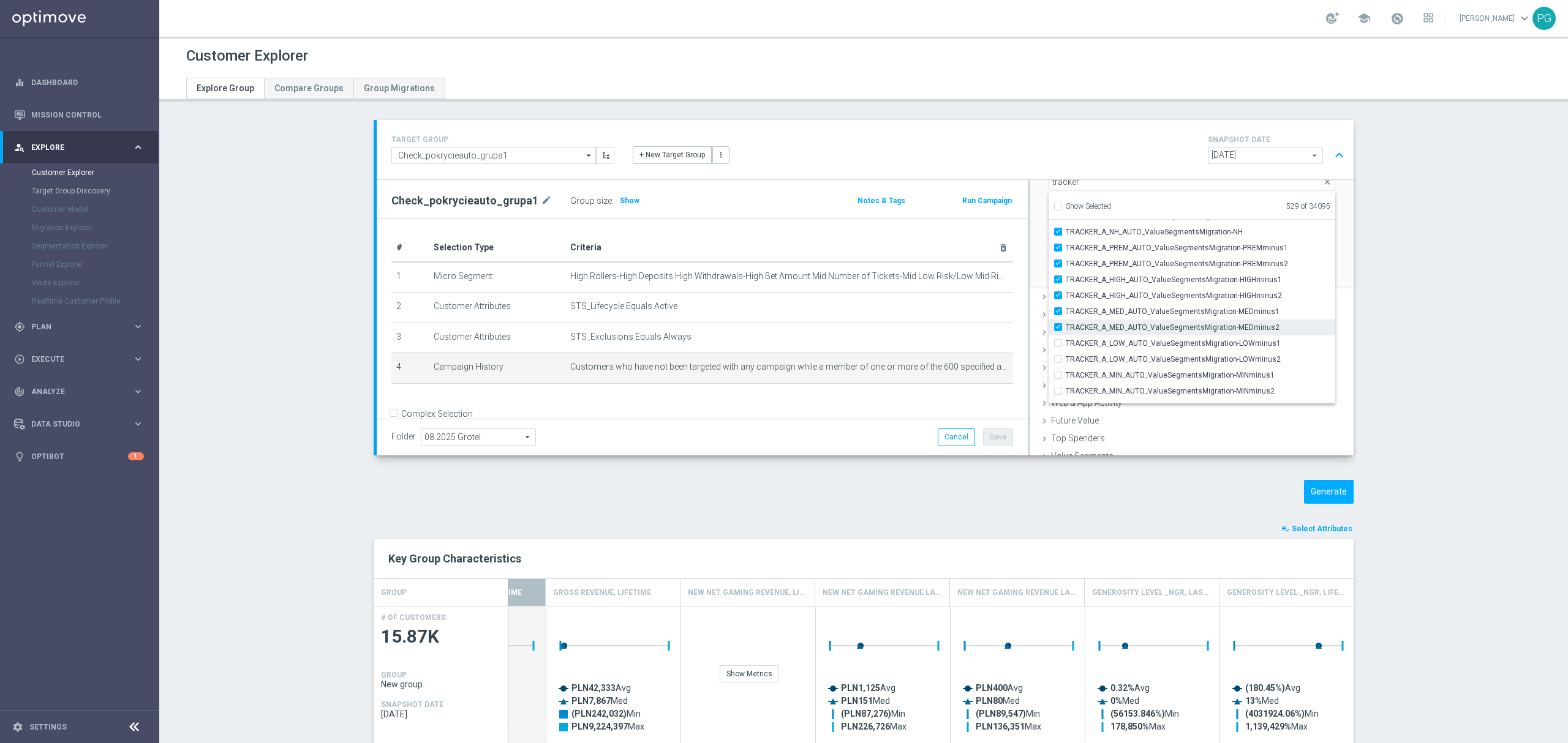
click at [1075, 326] on span "TRACKER_A_MED_AUTO_ValueSegmentsMigration-MEDminus2" at bounding box center [1200, 327] width 270 height 10
click at [1066, 326] on input "TRACKER_A_MED_AUTO_ValueSegmentsMigration-MEDminus2" at bounding box center [1062, 327] width 8 height 8
click at [1083, 315] on span "TRACKER_A_MED_AUTO_ValueSegmentsMigration-MEDminus1" at bounding box center [1200, 312] width 270 height 10
click at [1066, 315] on input "TRACKER_A_MED_AUTO_ValueSegmentsMigration-MEDminus1" at bounding box center [1062, 311] width 8 height 8
click at [1088, 309] on span "TRACKER_A_MED_AUTO_ValueSegmentsMigration-MEDminus1" at bounding box center [1200, 312] width 270 height 10
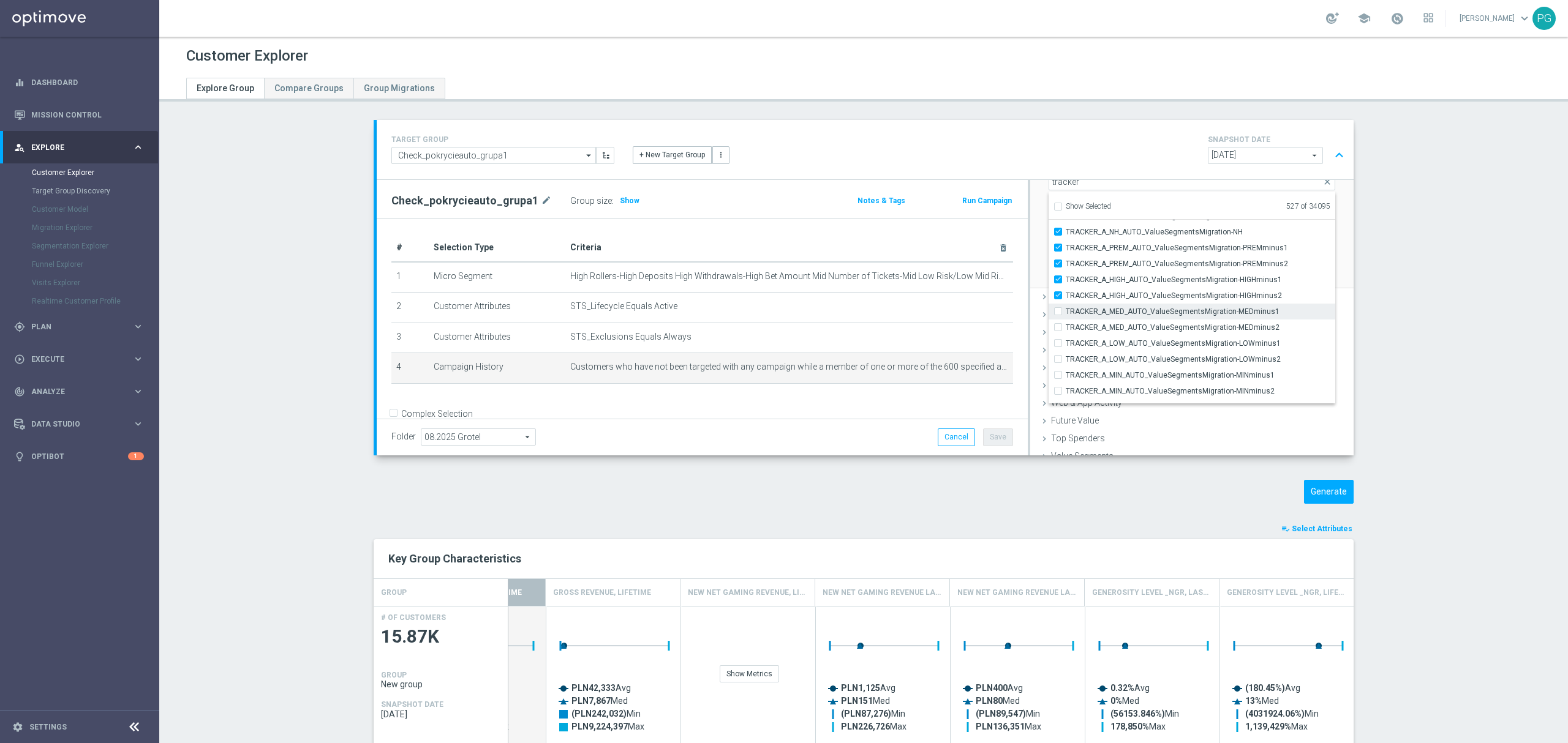
click at [1066, 309] on input "TRACKER_A_MED_AUTO_ValueSegmentsMigration-MEDminus1" at bounding box center [1062, 311] width 8 height 8
click at [1088, 309] on span "TRACKER_A_MED_AUTO_ValueSegmentsMigration-MEDminus1" at bounding box center [1200, 312] width 270 height 10
click at [1066, 309] on input "TRACKER_A_MED_AUTO_ValueSegmentsMigration-MEDminus1" at bounding box center [1062, 311] width 8 height 8
click at [1119, 292] on span "TRACKER_A_HIGH_AUTO_ValueSegmentsMigration-HIGHminus2" at bounding box center [1200, 295] width 270 height 10
click at [1066, 292] on input "TRACKER_A_HIGH_AUTO_ValueSegmentsMigration-HIGHminus2" at bounding box center [1062, 295] width 8 height 8
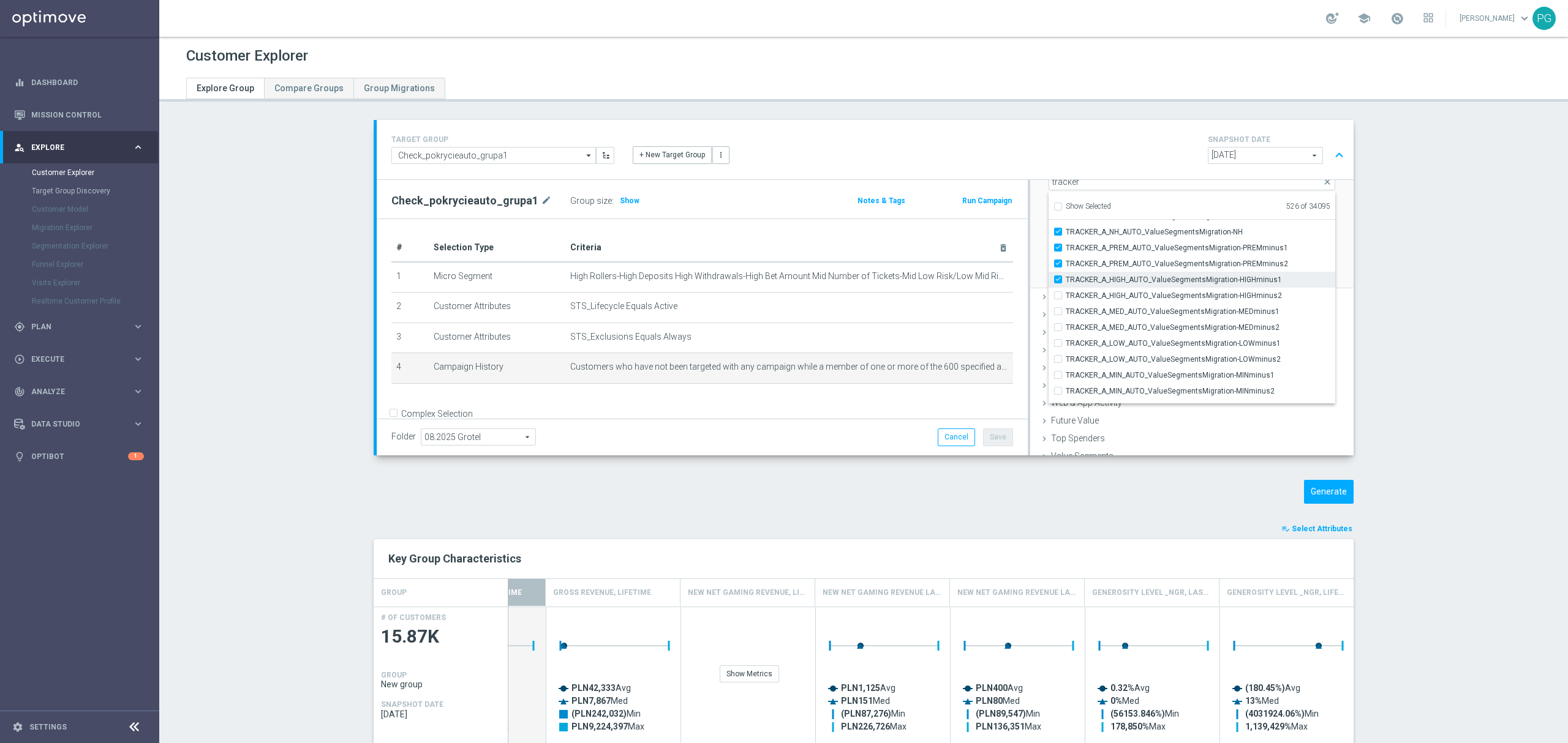
click at [1135, 275] on span "TRACKER_A_HIGH_AUTO_ValueSegmentsMigration-HIGHminus1" at bounding box center [1200, 280] width 270 height 10
click at [1066, 275] on input "TRACKER_A_HIGH_AUTO_ValueSegmentsMigration-HIGHminus1" at bounding box center [1062, 279] width 8 height 8
click at [1142, 267] on span "TRACKER_A_PREM_AUTO_ValueSegmentsMigration-PREMminus2" at bounding box center [1200, 264] width 270 height 10
click at [1066, 267] on input "TRACKER_A_PREM_AUTO_ValueSegmentsMigration-PREMminus2" at bounding box center [1062, 264] width 8 height 8
click at [1146, 246] on span "TRACKER_A_PREM_AUTO_ValueSegmentsMigration-PREMminus1" at bounding box center [1200, 248] width 270 height 10
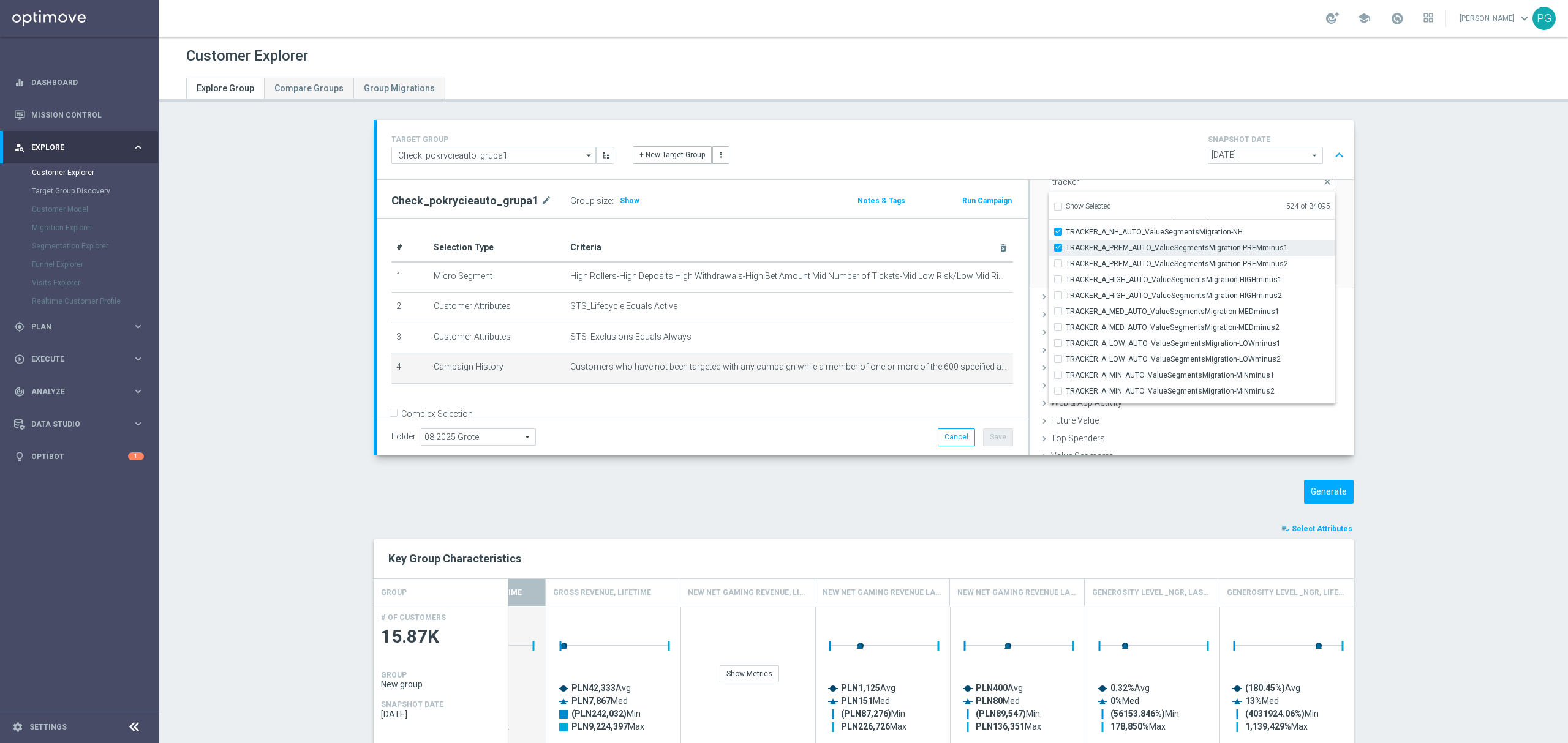
click at [1066, 246] on input "TRACKER_A_PREM_AUTO_ValueSegmentsMigration-PREMminus1" at bounding box center [1062, 247] width 8 height 8
click at [1157, 228] on span "TRACKER_A_NH_AUTO_ValueSegmentsMigration-NH" at bounding box center [1200, 232] width 270 height 10
click at [1066, 228] on input "TRACKER_A_NH_AUTO_ValueSegmentsMigration-NH" at bounding box center [1062, 232] width 8 height 8
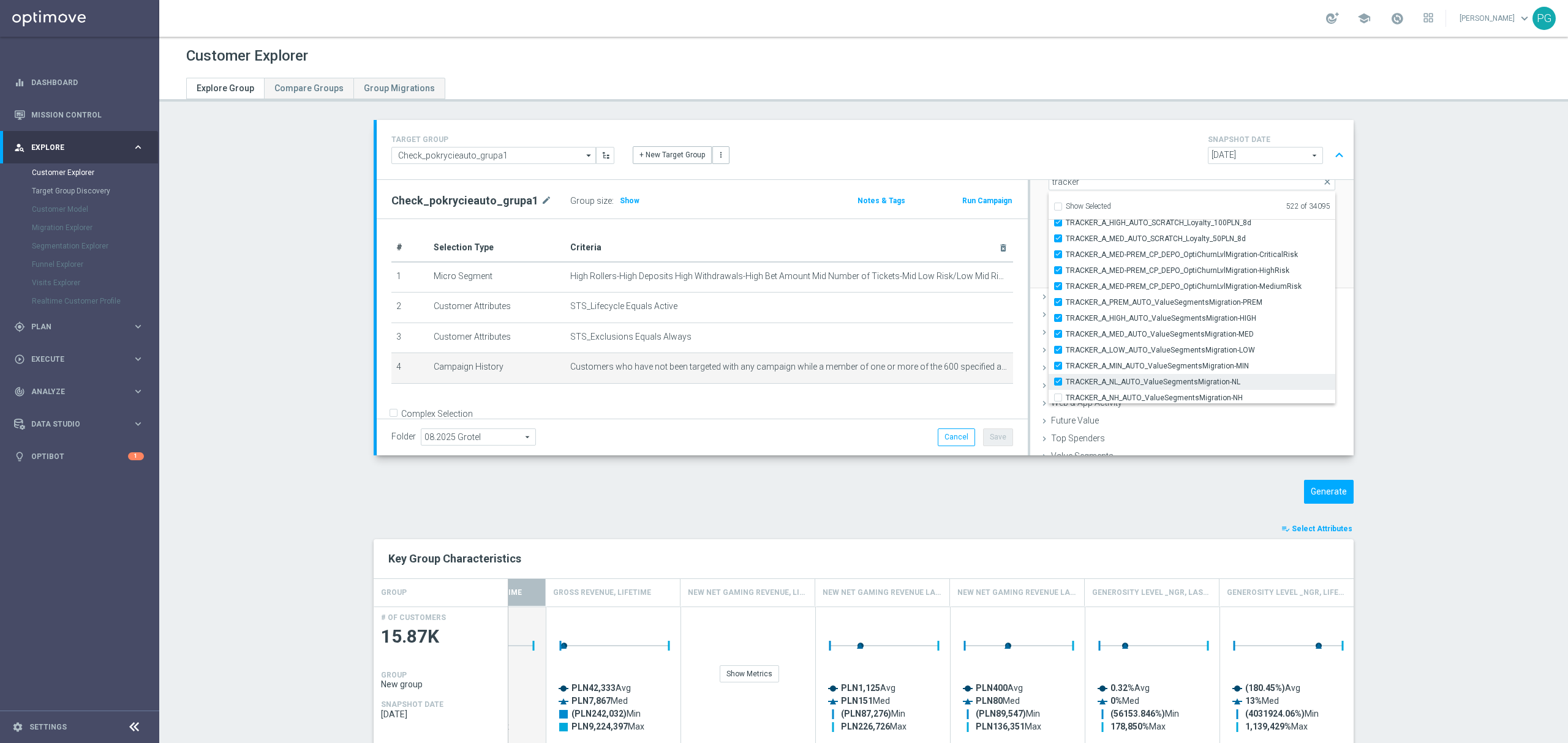
click at [1058, 375] on div "TRACKER_A_NL_AUTO_ValueSegmentsMigration-NL" at bounding box center [1192, 382] width 287 height 16
click at [1071, 358] on label "TRACKER_A_MIN_AUTO_ValueSegmentsMigration-MIN" at bounding box center [1200, 366] width 270 height 16
click at [1066, 362] on input "TRACKER_A_MIN_AUTO_ValueSegmentsMigration-MIN" at bounding box center [1062, 366] width 8 height 8
click at [1066, 381] on span "TRACKER_A_NL_AUTO_ValueSegmentsMigration-NL" at bounding box center [1200, 382] width 270 height 10
click at [1060, 381] on input "TRACKER_A_NL_AUTO_ValueSegmentsMigration-NL" at bounding box center [1062, 381] width 8 height 8
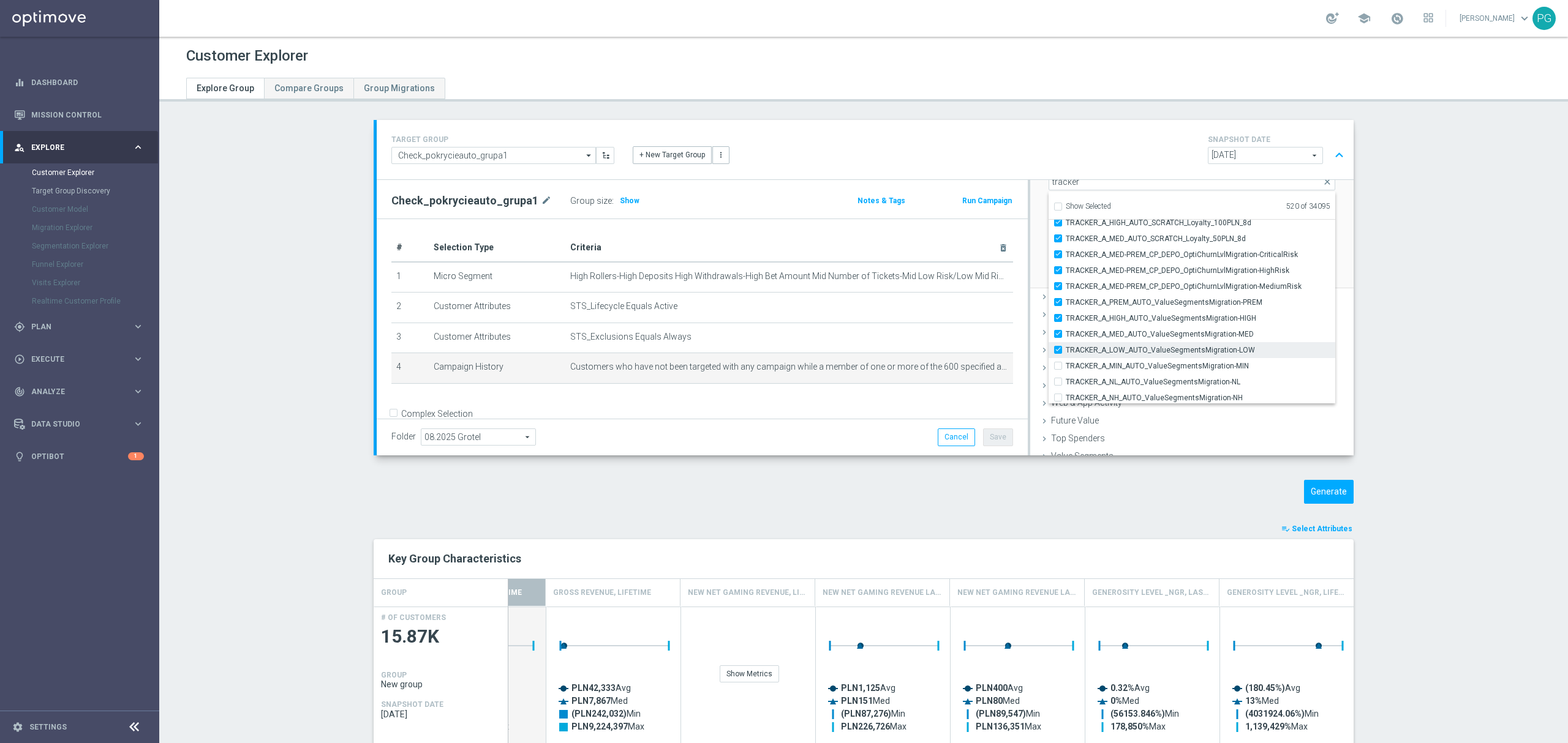
click at [1073, 348] on span "TRACKER_A_LOW_AUTO_ValueSegmentsMigration-LOW" at bounding box center [1200, 350] width 270 height 10
click at [1066, 348] on input "TRACKER_A_LOW_AUTO_ValueSegmentsMigration-LOW" at bounding box center [1062, 349] width 8 height 8
click at [1083, 337] on span "TRACKER_A_MED_AUTO_ValueSegmentsMigration-MED" at bounding box center [1200, 334] width 270 height 10
click at [1066, 337] on input "TRACKER_A_MED_AUTO_ValueSegmentsMigration-MED" at bounding box center [1062, 334] width 8 height 8
click at [1096, 316] on span "TRACKER_A_HIGH_AUTO_ValueSegmentsMigration-HIGH" at bounding box center [1200, 319] width 270 height 10
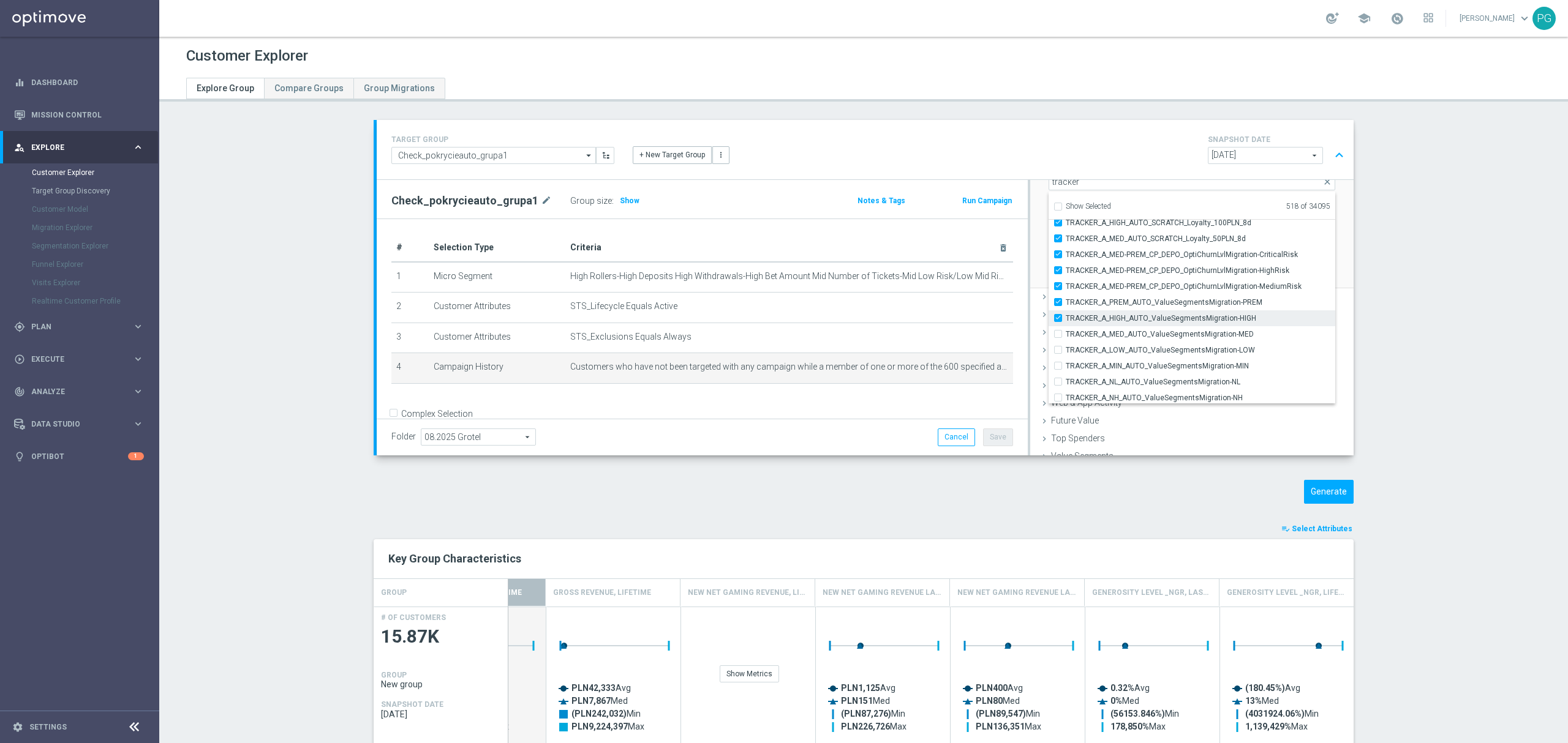
click at [1066, 316] on input "TRACKER_A_HIGH_AUTO_ValueSegmentsMigration-HIGH" at bounding box center [1062, 318] width 8 height 8
click at [1110, 295] on label "TRACKER_A_PREM_AUTO_ValueSegmentsMigration-PREM" at bounding box center [1200, 302] width 270 height 16
click at [1066, 298] on input "TRACKER_A_PREM_AUTO_ValueSegmentsMigration-PREM" at bounding box center [1062, 302] width 8 height 8
click at [1115, 282] on span "TRACKER_A_MED-PREM_CP_DEPO_OptiChurnLvlMigration-MediumRisk" at bounding box center [1200, 287] width 270 height 10
click at [1066, 282] on input "TRACKER_A_MED-PREM_CP_DEPO_OptiChurnLvlMigration-MediumRisk" at bounding box center [1062, 286] width 8 height 8
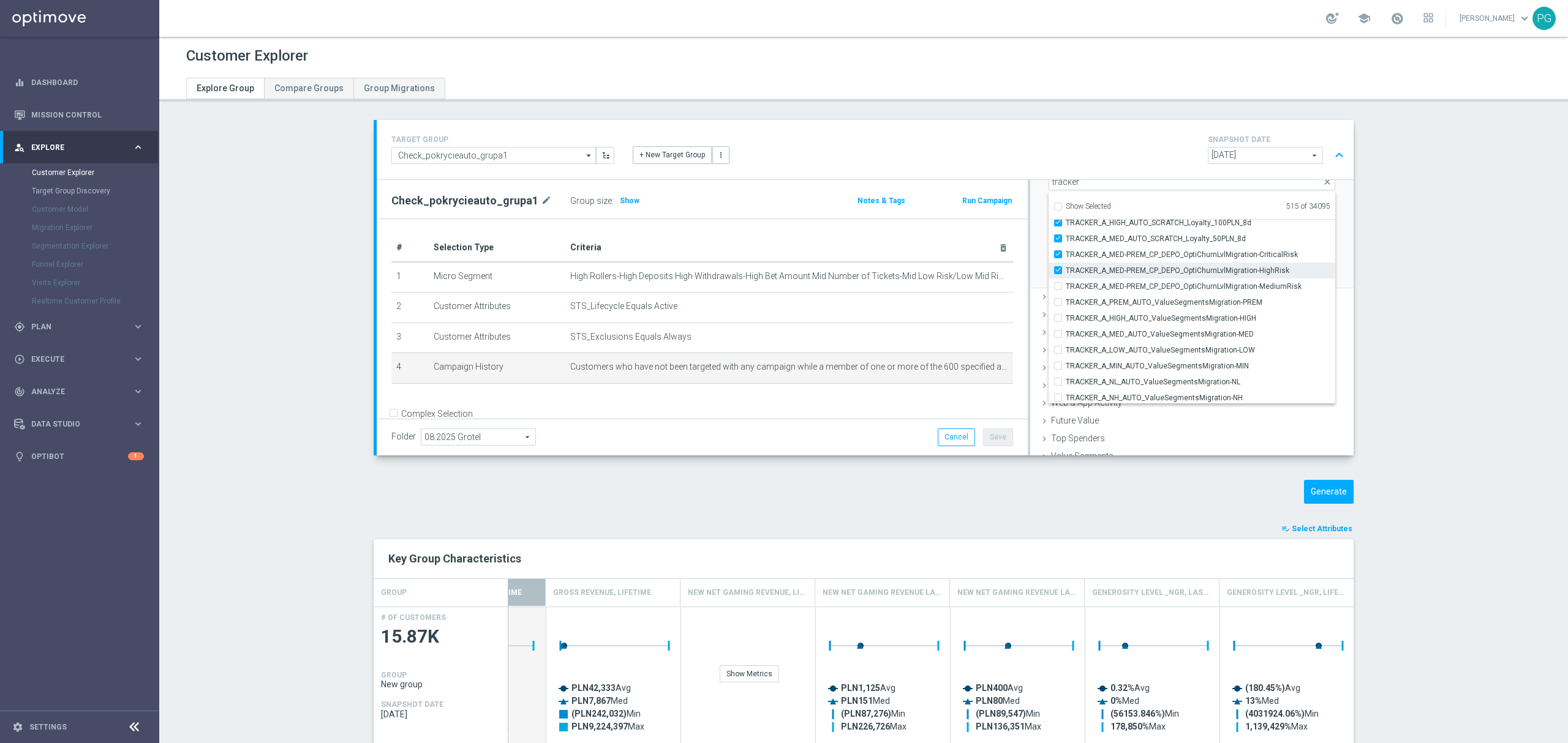
click at [1119, 273] on span "TRACKER_A_MED-PREM_CP_DEPO_OptiChurnLvlMigration-HighRisk" at bounding box center [1200, 270] width 270 height 10
click at [1066, 273] on input "TRACKER_A_MED-PREM_CP_DEPO_OptiChurnLvlMigration-HighRisk" at bounding box center [1062, 270] width 8 height 8
click at [1127, 256] on span "TRACKER_A_MED-PREM_CP_DEPO_OptiChurnLvlMigration-CriticalRisk" at bounding box center [1200, 255] width 270 height 10
click at [1066, 256] on input "TRACKER_A_MED-PREM_CP_DEPO_OptiChurnLvlMigration-CriticalRisk" at bounding box center [1062, 254] width 8 height 8
click at [1140, 242] on span "TRACKER_A_MED_AUTO_SCRATCH_Loyalty_50PLN_8d" at bounding box center [1200, 239] width 270 height 10
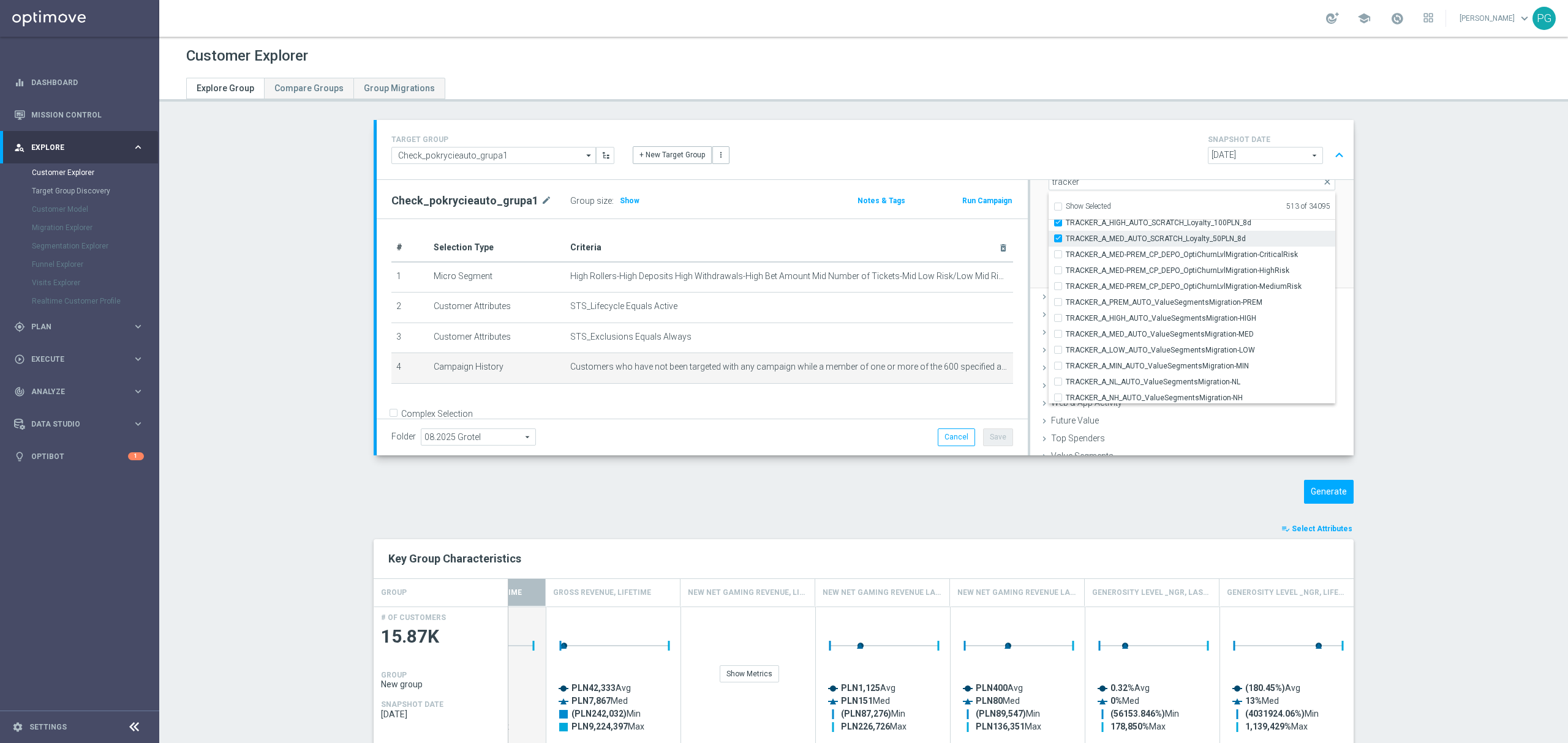
click at [1066, 242] on input "TRACKER_A_MED_AUTO_SCRATCH_Loyalty_50PLN_8d" at bounding box center [1062, 239] width 8 height 8
click at [1150, 223] on span "TRACKER_A_HIGH_AUTO_SCRATCH_Loyalty_100PLN_8d" at bounding box center [1200, 222] width 270 height 10
click at [1066, 223] on input "TRACKER_A_HIGH_AUTO_SCRATCH_Loyalty_100PLN_8d" at bounding box center [1062, 222] width 8 height 8
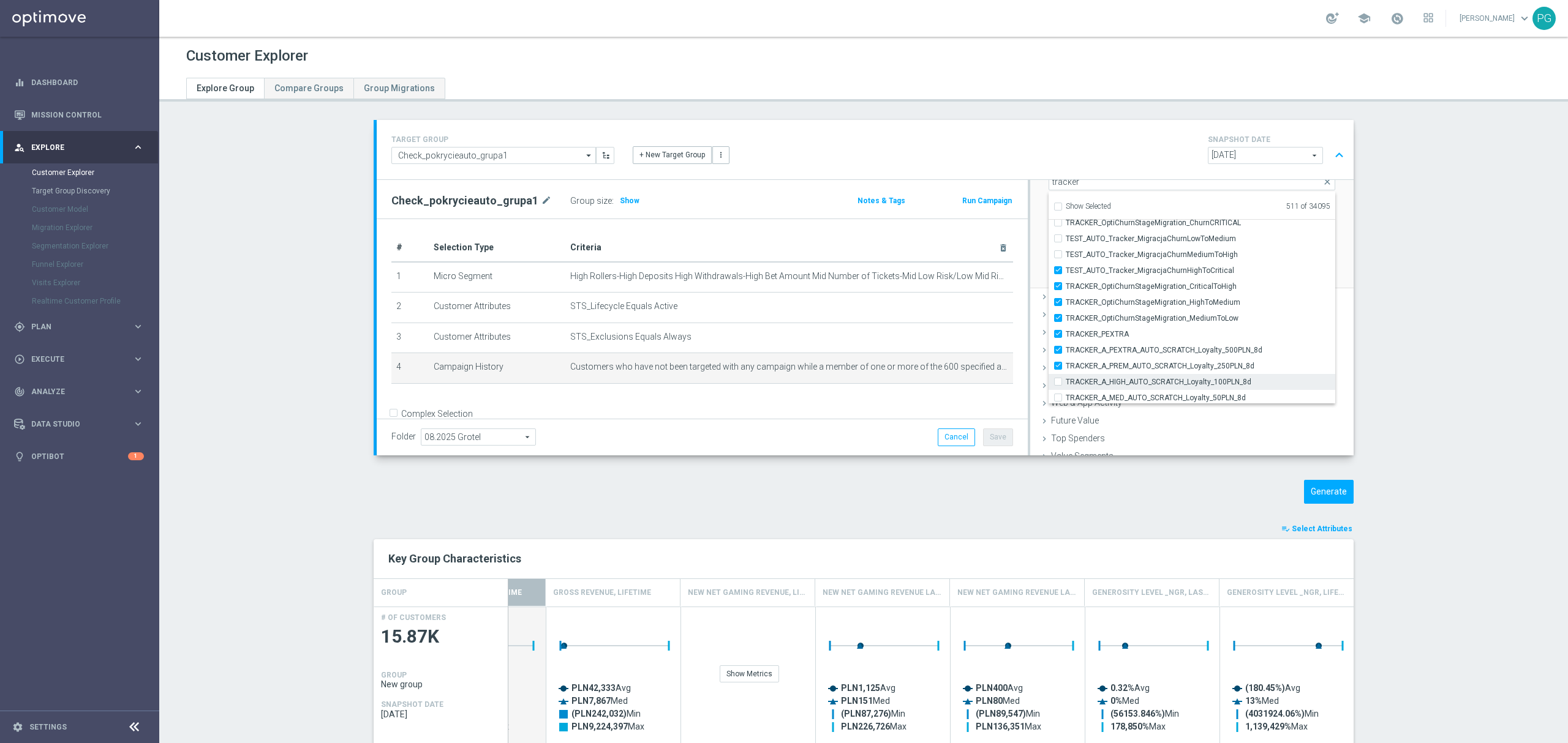
scroll to position [115, 0]
click at [1080, 365] on span "TRACKER_A_PREM_AUTO_SCRATCH_Loyalty_250PLN_8d" at bounding box center [1200, 368] width 270 height 10
click at [1066, 365] on input "TRACKER_A_PREM_AUTO_SCRATCH_Loyalty_250PLN_8d" at bounding box center [1062, 367] width 8 height 8
click at [1088, 352] on span "TRACKER_A_PEXTRA_AUTO_SCRATCH_Loyalty_500PLN_8d" at bounding box center [1200, 351] width 270 height 10
click at [1066, 352] on input "TRACKER_A_PEXTRA_AUTO_SCRATCH_Loyalty_500PLN_8d" at bounding box center [1062, 351] width 8 height 8
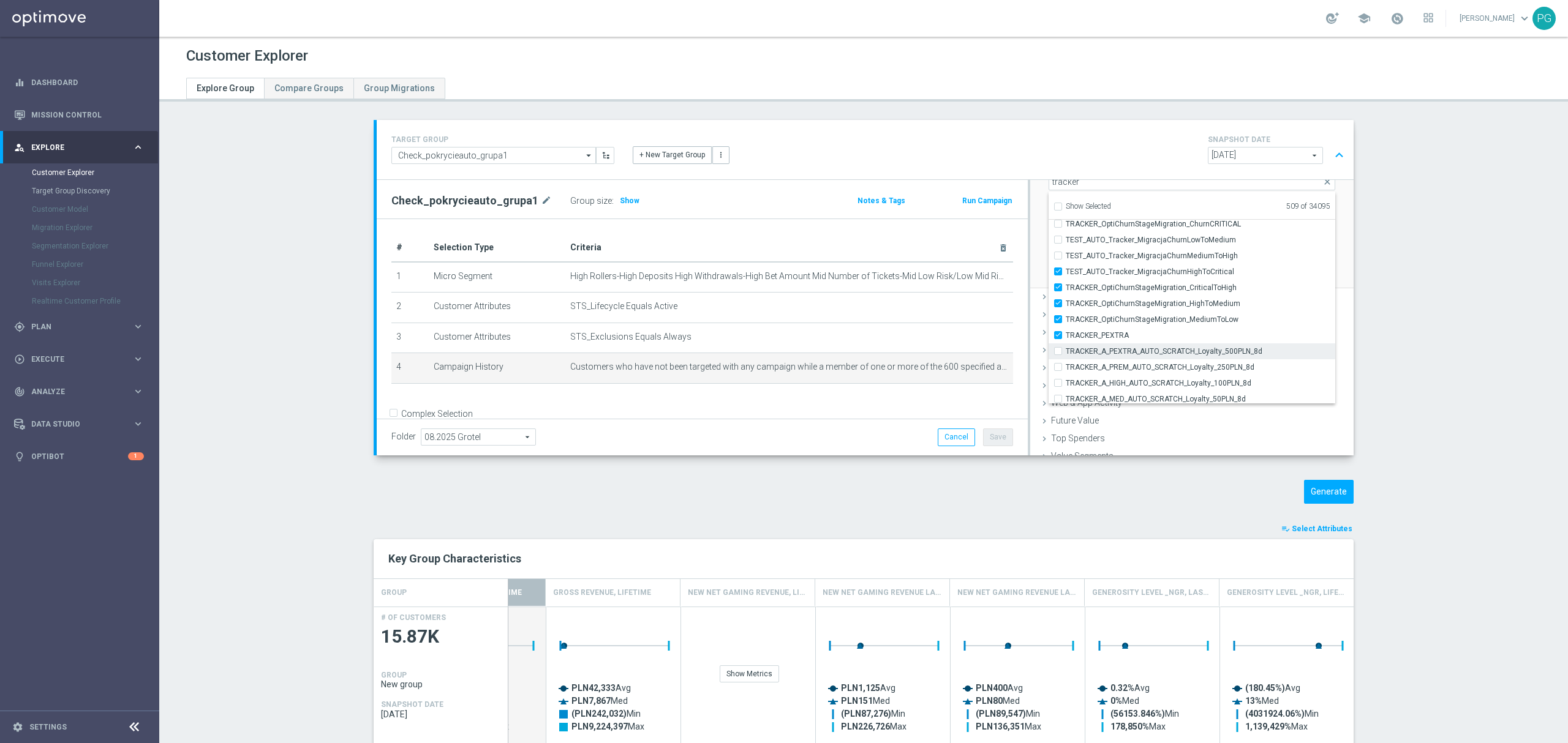
click at [1093, 344] on label "TRACKER_A_PEXTRA_AUTO_SCRATCH_Loyalty_500PLN_8d" at bounding box center [1200, 351] width 270 height 16
click at [1066, 347] on input "TRACKER_A_PEXTRA_AUTO_SCRATCH_Loyalty_500PLN_8d" at bounding box center [1062, 351] width 8 height 8
click at [1093, 342] on label "TRACKER_PEXTRA" at bounding box center [1200, 335] width 270 height 16
click at [1066, 339] on input "TRACKER_PEXTRA" at bounding box center [1062, 335] width 8 height 8
click at [1110, 350] on span "TRACKER_A_PEXTRA_AUTO_SCRATCH_Loyalty_500PLN_8d" at bounding box center [1200, 351] width 270 height 10
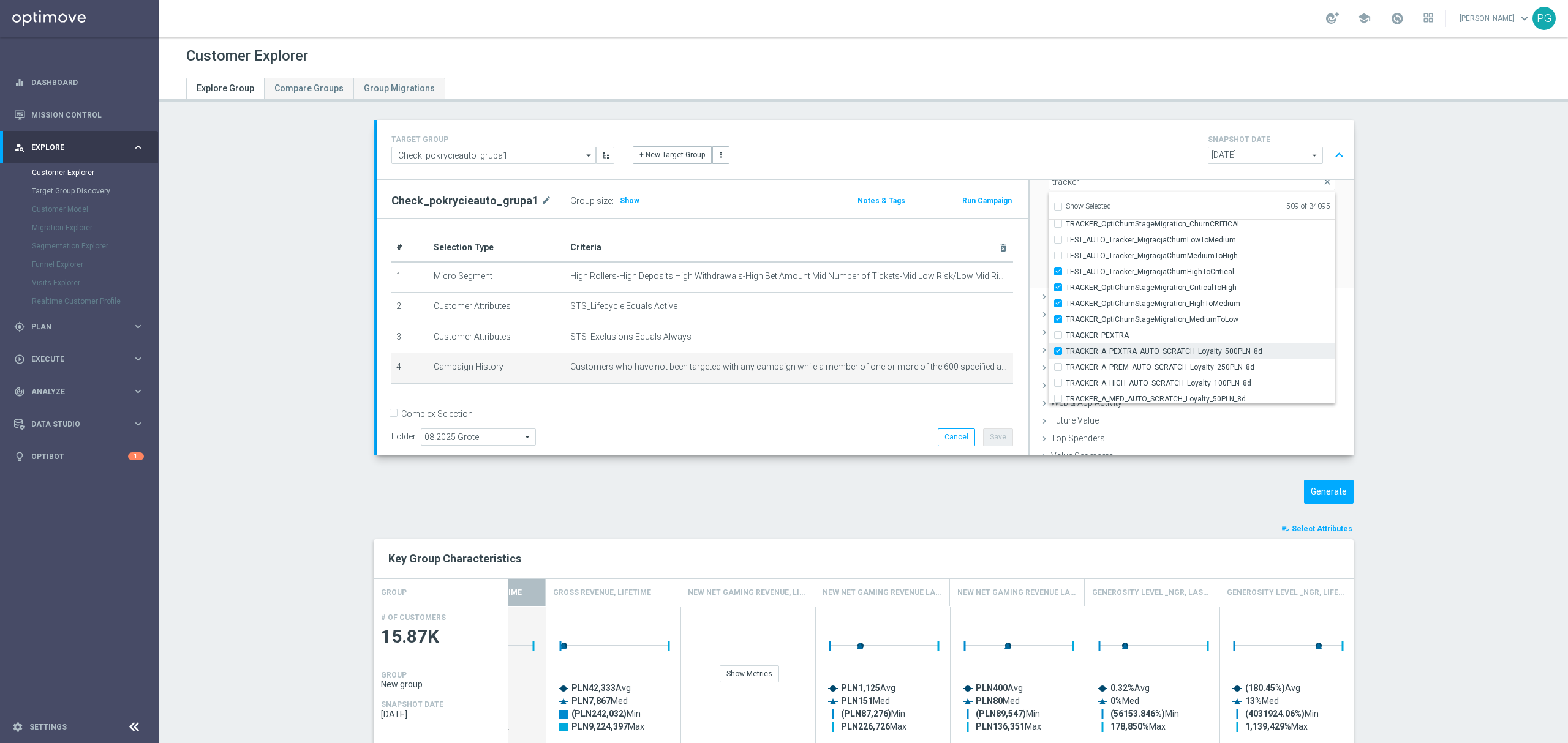
click at [1066, 350] on input "TRACKER_A_PEXTRA_AUTO_SCRATCH_Loyalty_500PLN_8d" at bounding box center [1062, 351] width 8 height 8
click at [1129, 317] on span "TRACKER_OptiChurnStageMigration_MediumToLow" at bounding box center [1200, 320] width 270 height 10
click at [1066, 317] on input "TRACKER_OptiChurnStageMigration_MediumToLow" at bounding box center [1062, 320] width 8 height 8
click at [1139, 302] on span "TRACKER_OptiChurnStageMigration_HighToMedium" at bounding box center [1200, 303] width 270 height 10
click at [1066, 302] on input "TRACKER_OptiChurnStageMigration_HighToMedium" at bounding box center [1062, 303] width 8 height 8
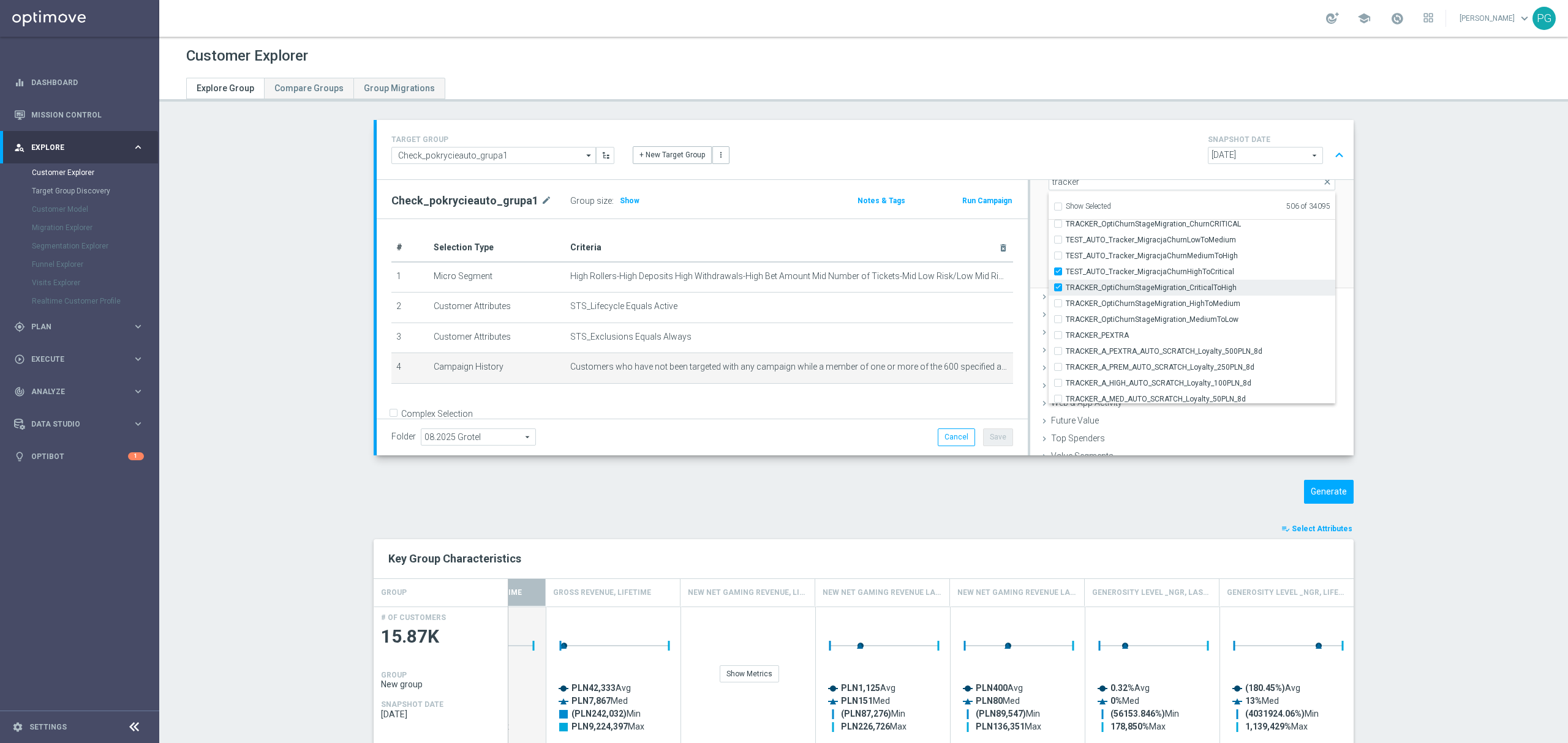
click at [1142, 292] on span "TRACKER_OptiChurnStageMigration_CriticalToHigh" at bounding box center [1200, 288] width 270 height 10
click at [1066, 292] on input "TRACKER_OptiChurnStageMigration_CriticalToHigh" at bounding box center [1062, 288] width 8 height 8
click at [1147, 274] on span "TEST_AUTO_Tracker_MigracjaChurnHighToCritical" at bounding box center [1200, 271] width 270 height 10
click at [1066, 274] on input "TEST_AUTO_Tracker_MigracjaChurnHighToCritical" at bounding box center [1062, 271] width 8 height 8
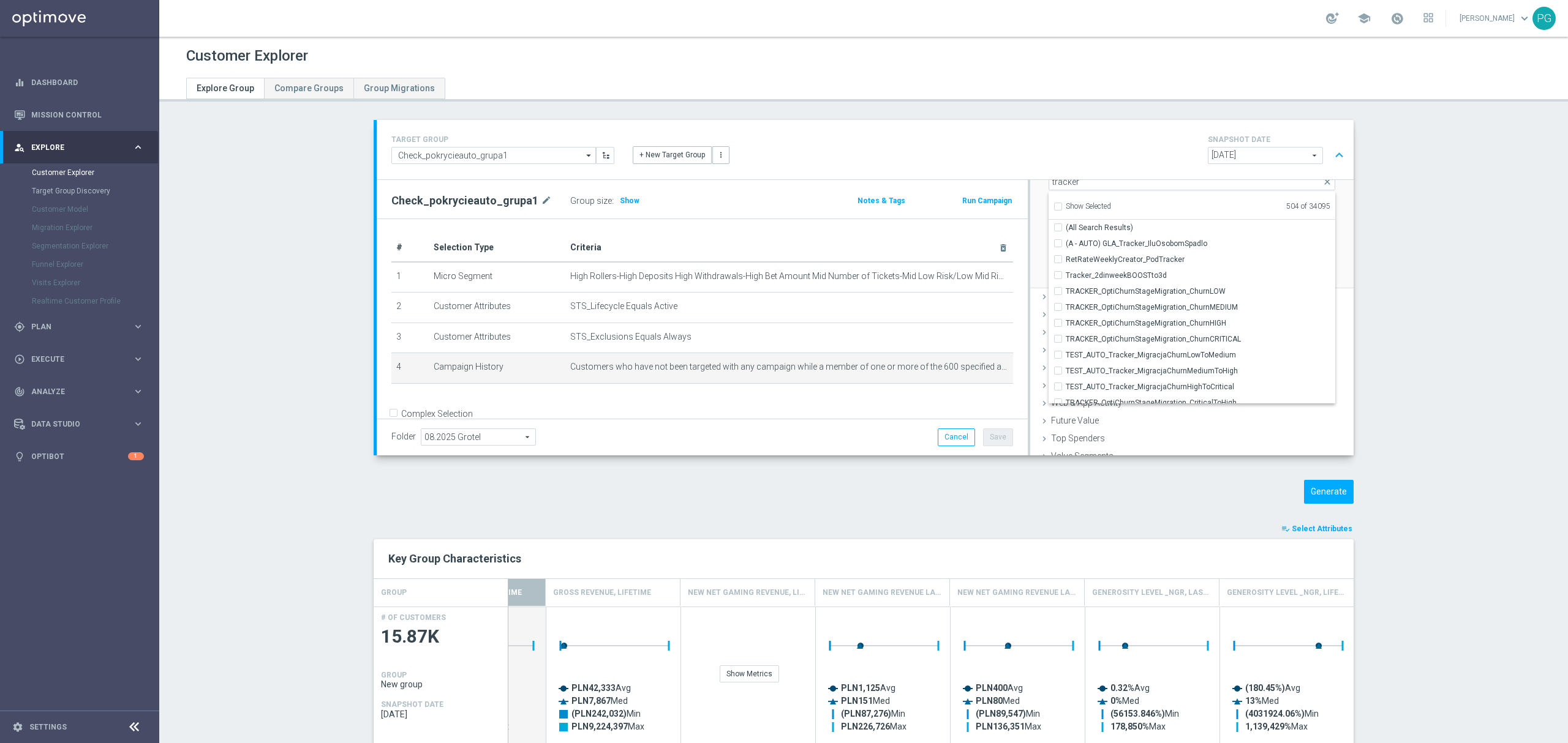
click at [1030, 185] on div "Scenario Custom Custom arrow_drop_down search Select all customers who were hav…" at bounding box center [1192, 173] width 323 height 233
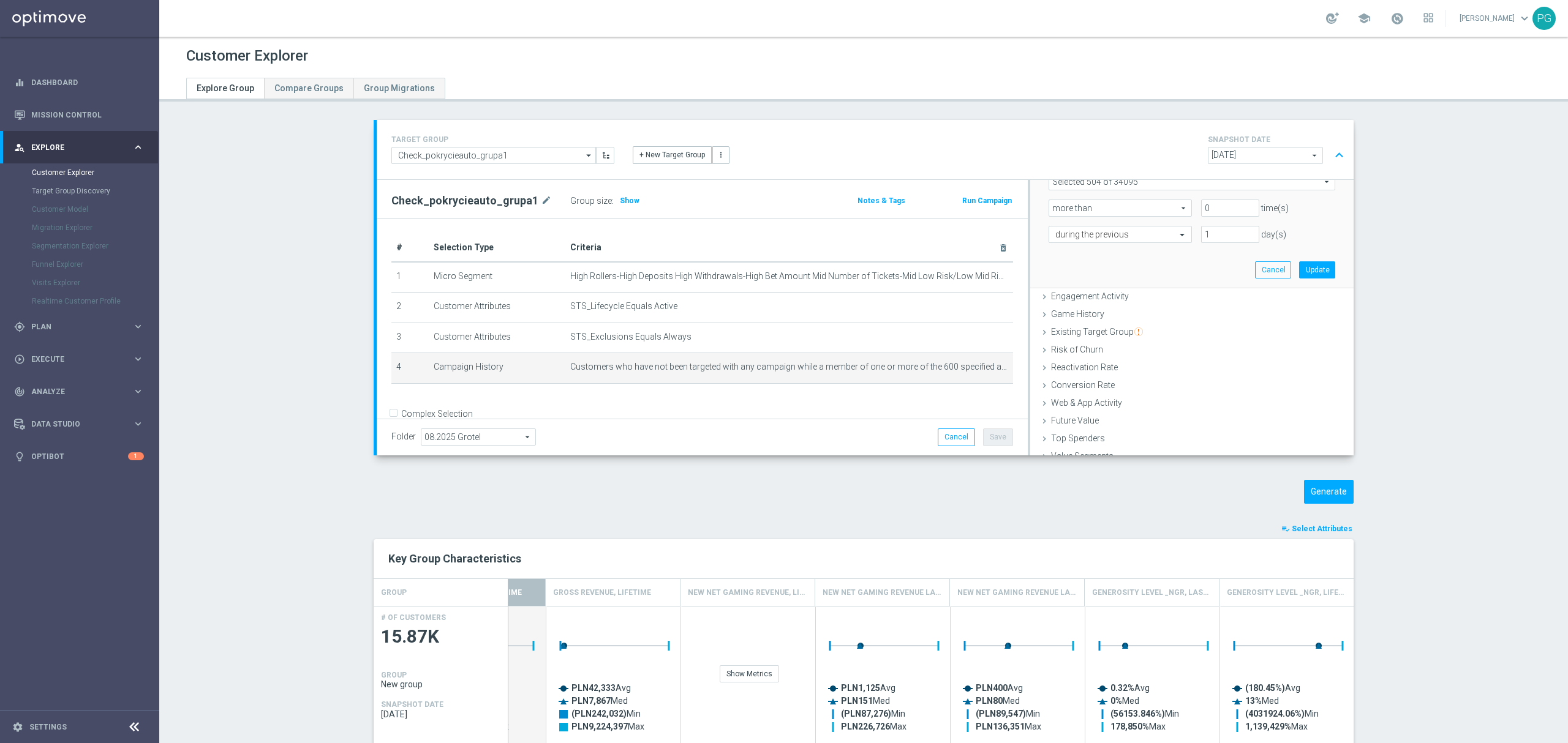
scroll to position [238, 0]
click at [1213, 231] on input "1" at bounding box center [1229, 233] width 58 height 17
drag, startPoint x: 1211, startPoint y: 230, endPoint x: 1177, endPoint y: 233, distance: 34.1
click at [1177, 233] on div "during the previous 1 day(s)" at bounding box center [1192, 233] width 305 height 17
click at [1306, 269] on button "Update" at bounding box center [1317, 269] width 37 height 17
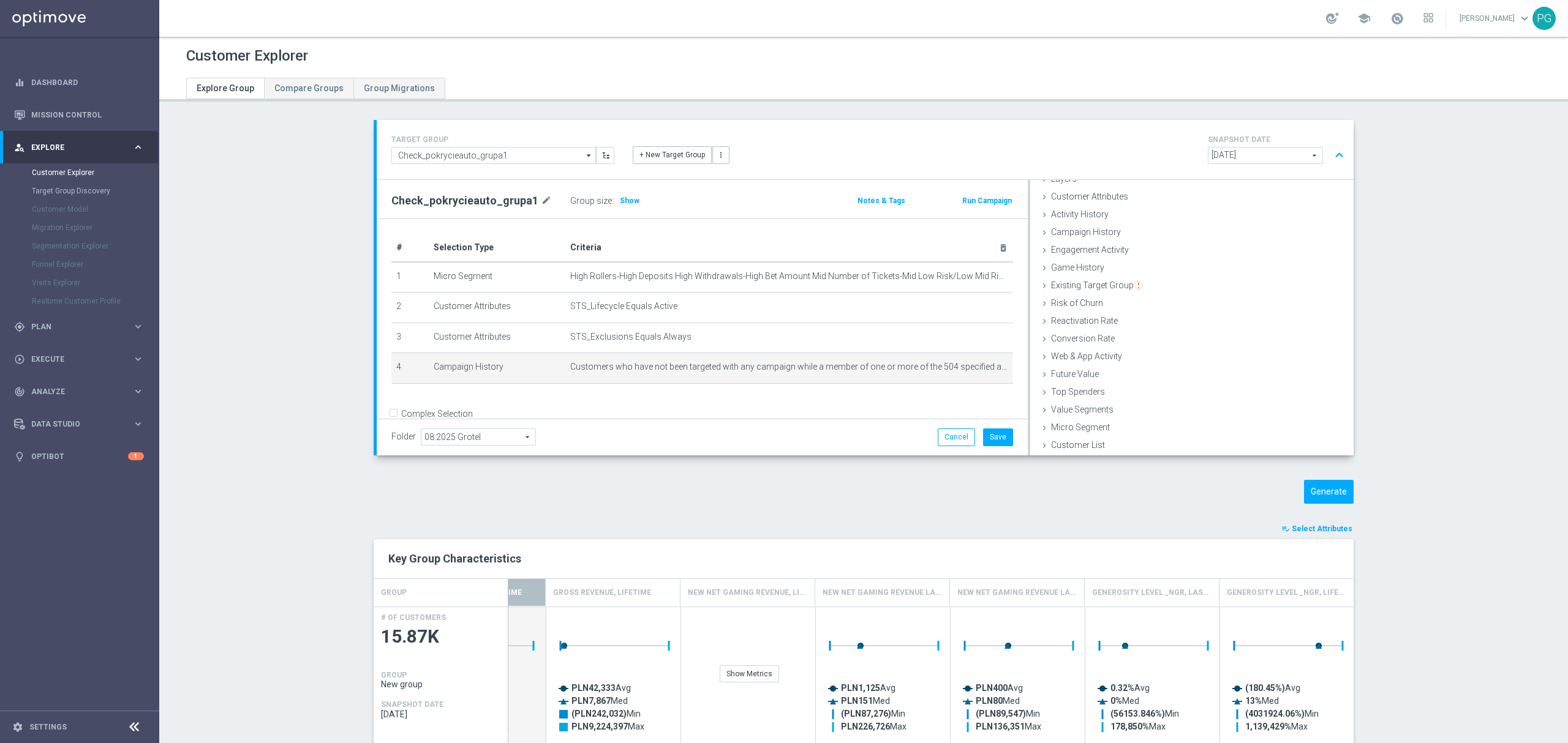
scroll to position [50, 0]
click at [994, 437] on button "Save" at bounding box center [997, 437] width 30 height 17
click at [620, 203] on span "Show" at bounding box center [630, 200] width 19 height 9
click at [1330, 487] on button "Generate" at bounding box center [1328, 492] width 50 height 24
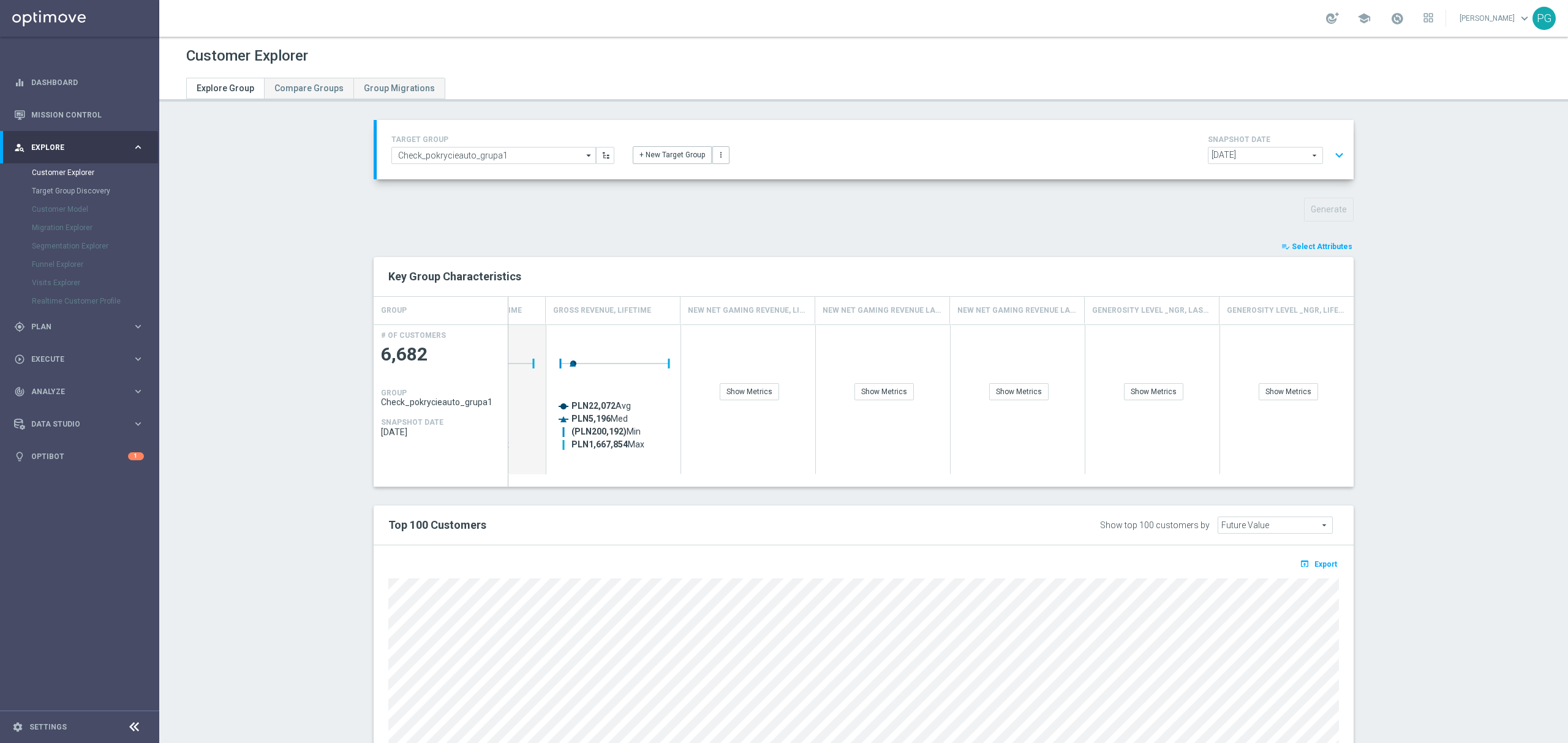
click at [1401, 329] on section "TARGET GROUP Check_pokrycieauto_grupa1 Check_pokrycieauto_grupa1 arrow_drop_dow…" at bounding box center [862, 492] width 1408 height 743
click at [1420, 184] on section "TARGET GROUP Check_pokrycieauto_grupa1 Check_pokrycieauto_grupa1 arrow_drop_dow…" at bounding box center [862, 492] width 1408 height 743
click at [748, 393] on div "Show Metrics" at bounding box center [749, 392] width 60 height 17
click at [1324, 252] on button "playlist_add_check Select Attributes" at bounding box center [1317, 246] width 73 height 13
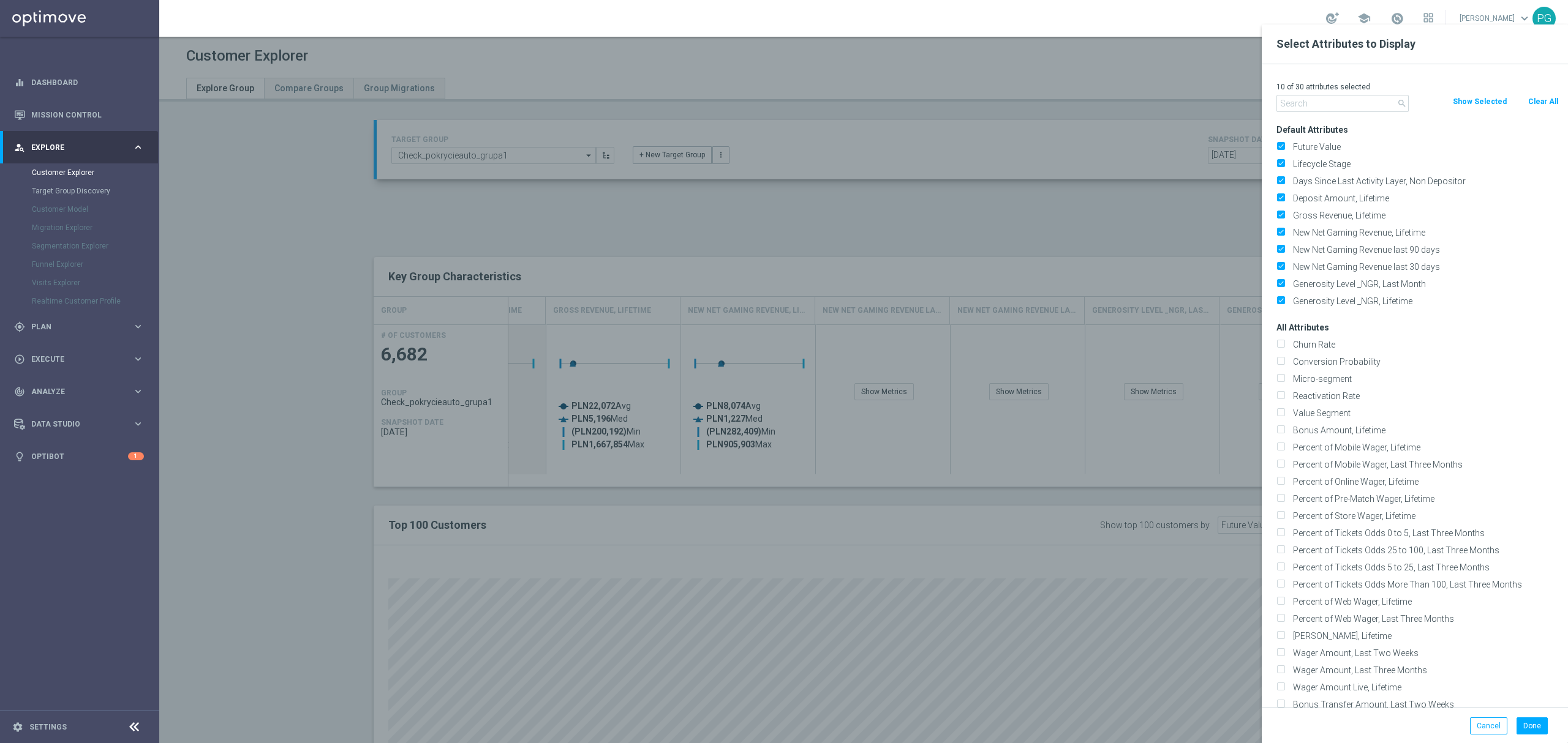
click at [1535, 98] on button "Clear All" at bounding box center [1543, 102] width 33 height 13
click at [1358, 109] on input "text" at bounding box center [1342, 104] width 132 height 17
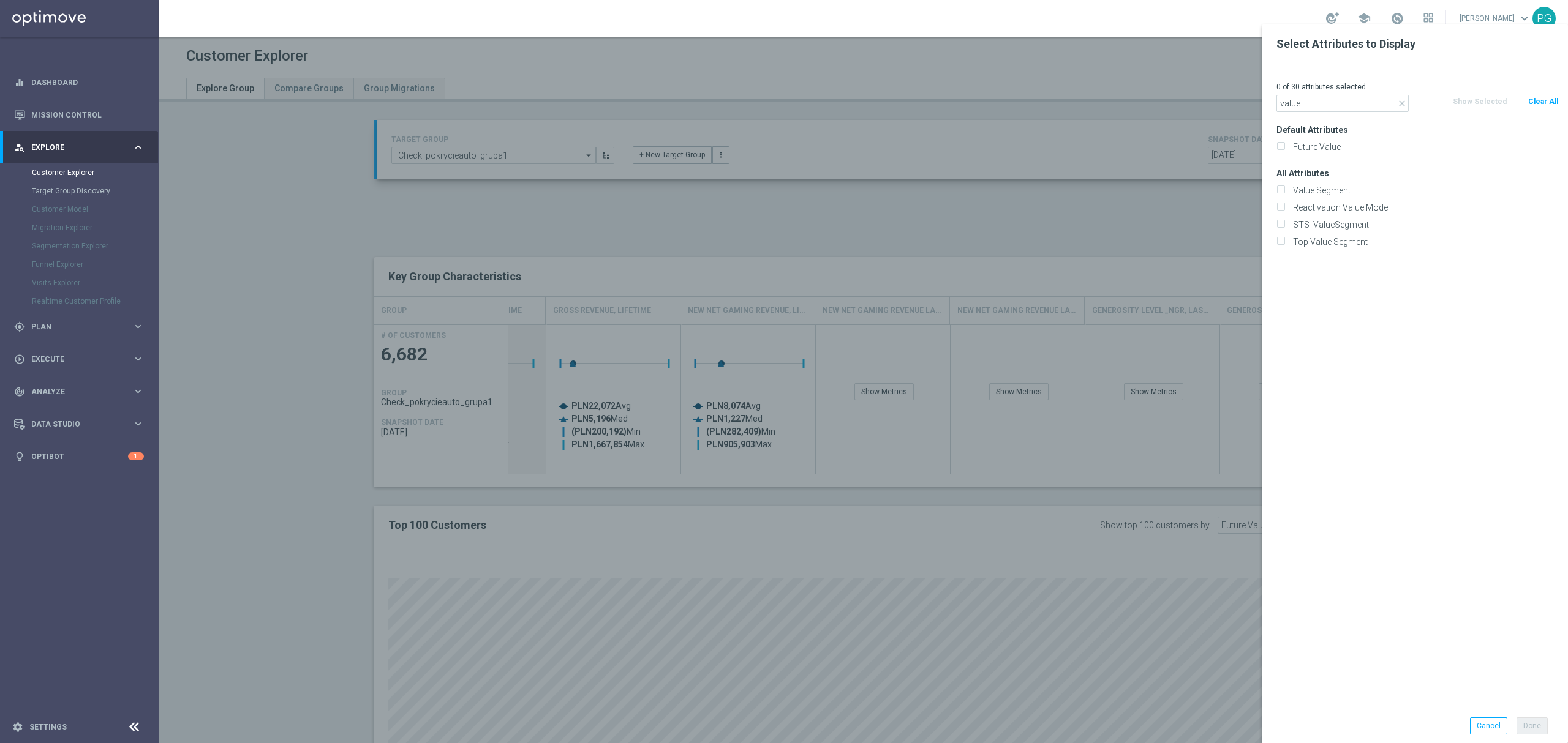
click at [1321, 141] on div "Future Value" at bounding box center [1417, 147] width 300 height 17
click at [1321, 141] on label "Future Value" at bounding box center [1423, 146] width 270 height 11
click at [1284, 144] on input "Future Value" at bounding box center [1280, 148] width 8 height 8
click at [1337, 150] on label "Future Value" at bounding box center [1423, 146] width 270 height 11
click at [1284, 150] on input "Future Value" at bounding box center [1280, 148] width 8 height 8
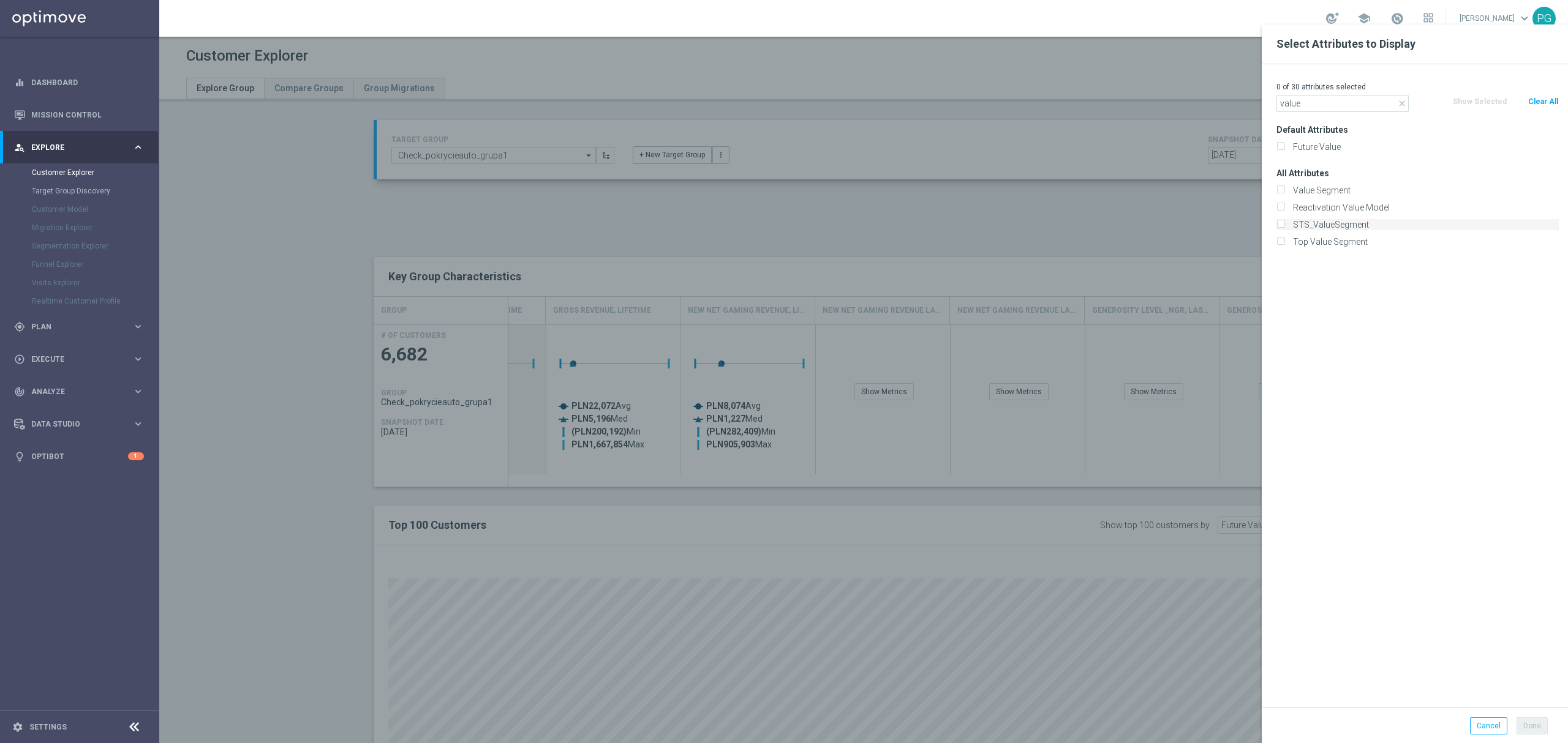
click at [1335, 228] on label "STS_ValueSegment" at bounding box center [1423, 224] width 270 height 11
click at [1284, 228] on input "STS_ValueSegment" at bounding box center [1280, 226] width 8 height 8
click at [1542, 729] on button "Done" at bounding box center [1531, 727] width 31 height 17
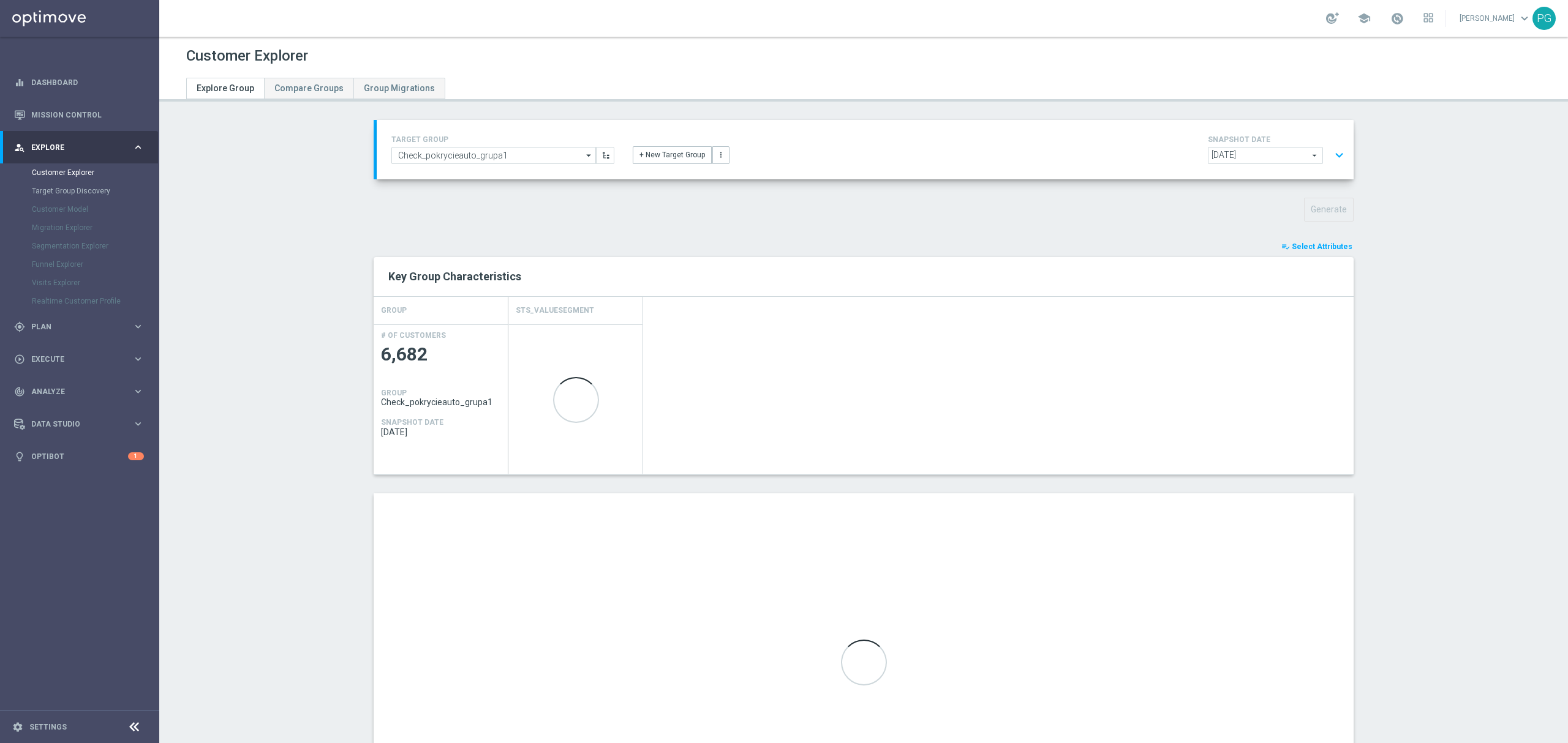
scroll to position [0, 0]
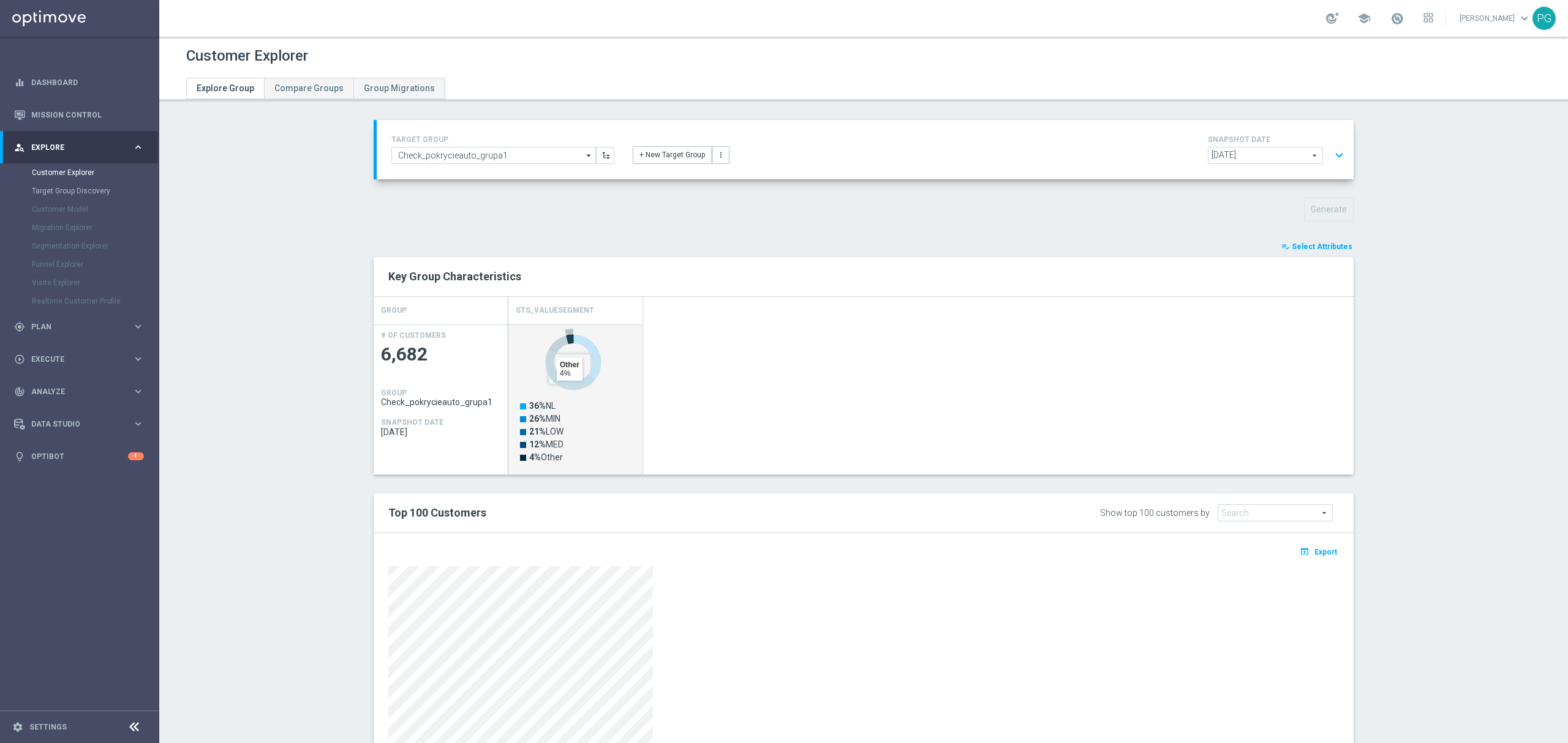
click at [566, 341] on icon "Press SPACE to select this row." at bounding box center [569, 339] width 7 height 9
click at [610, 329] on icon "Created with Highcharts 9.3.3 36% NL 26% MIN 21% LOW 12% MED 4% Other" at bounding box center [576, 406] width 122 height 156
click at [571, 309] on h4 "STS_ValueSegment" at bounding box center [554, 311] width 78 height 21
click at [772, 324] on div "STS_ValueSegment" at bounding box center [931, 311] width 845 height 28
click at [770, 652] on div at bounding box center [862, 691] width 950 height 251
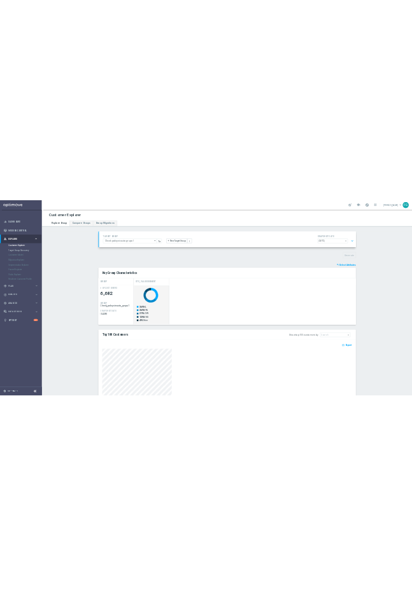
scroll to position [125, 0]
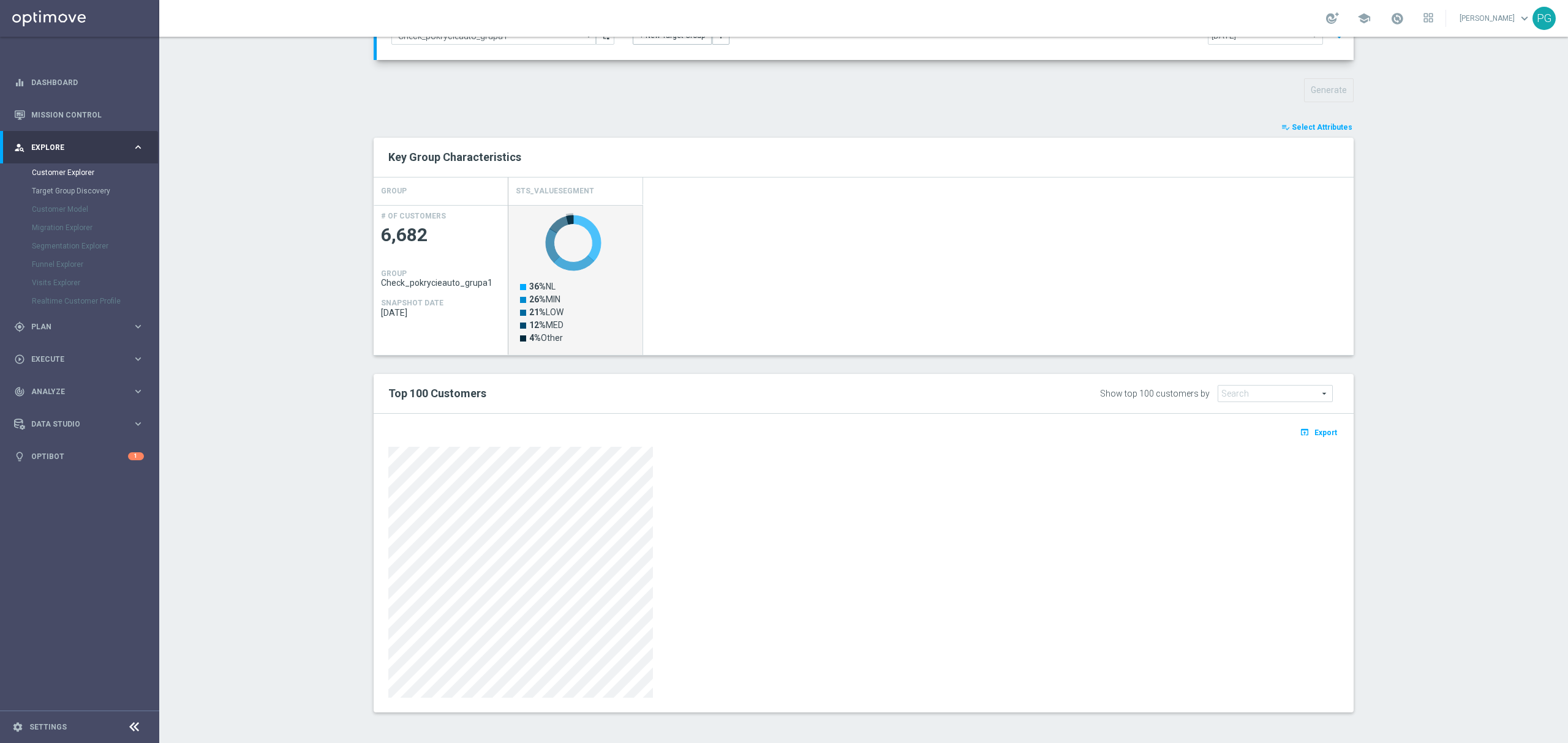
click at [556, 363] on div "playlist_add_check Select Attributes Key Group Characteristics Drag here to set…" at bounding box center [863, 416] width 980 height 592
click at [556, 316] on div "Copy Ctrl+C Copy with Headers Copy with Group Headers Paste Ctrl+V Export" at bounding box center [628, 305] width 143 height 97
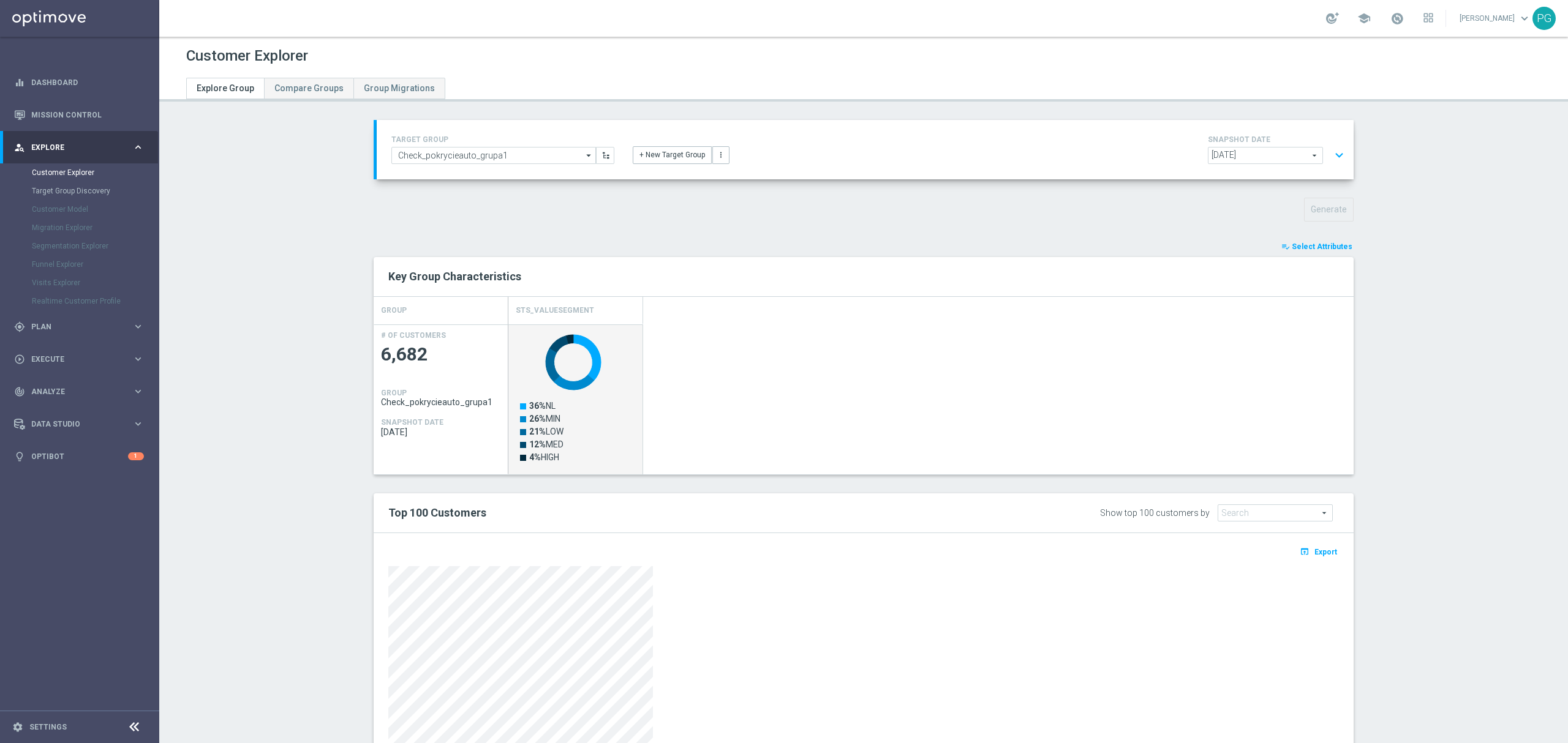
click at [1322, 247] on span "Select Attributes" at bounding box center [1322, 246] width 61 height 9
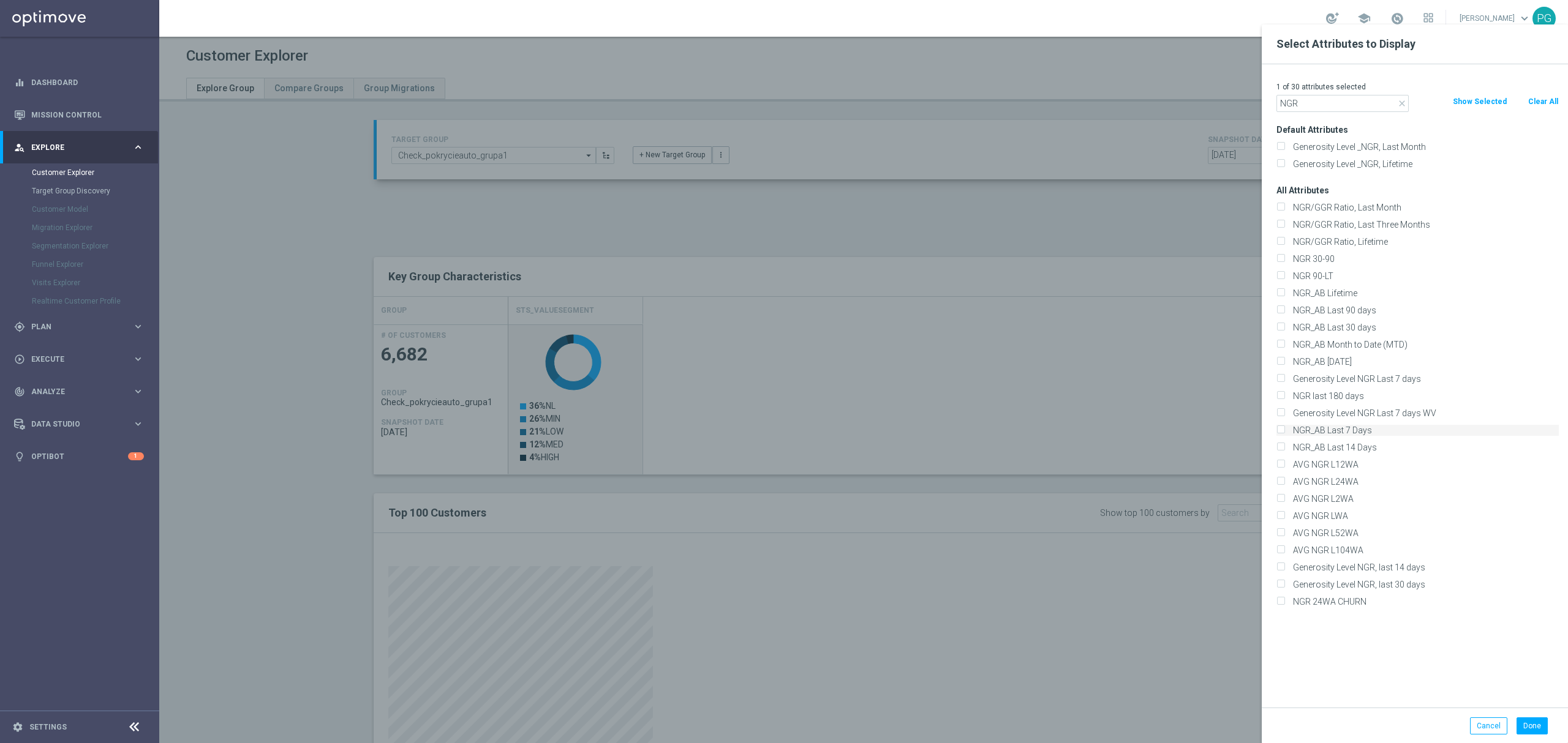
click at [1367, 434] on label "NGR_AB Last 7 Days" at bounding box center [1423, 429] width 270 height 11
click at [1284, 434] on input "NGR_AB Last 7 Days" at bounding box center [1280, 432] width 8 height 8
click at [1373, 447] on label "NGR_AB Last 14 Days" at bounding box center [1423, 447] width 270 height 11
click at [1284, 447] on input "NGR_AB Last 14 Days" at bounding box center [1280, 448] width 8 height 8
click at [1355, 324] on label "NGR_AB Last 30 days" at bounding box center [1423, 327] width 270 height 11
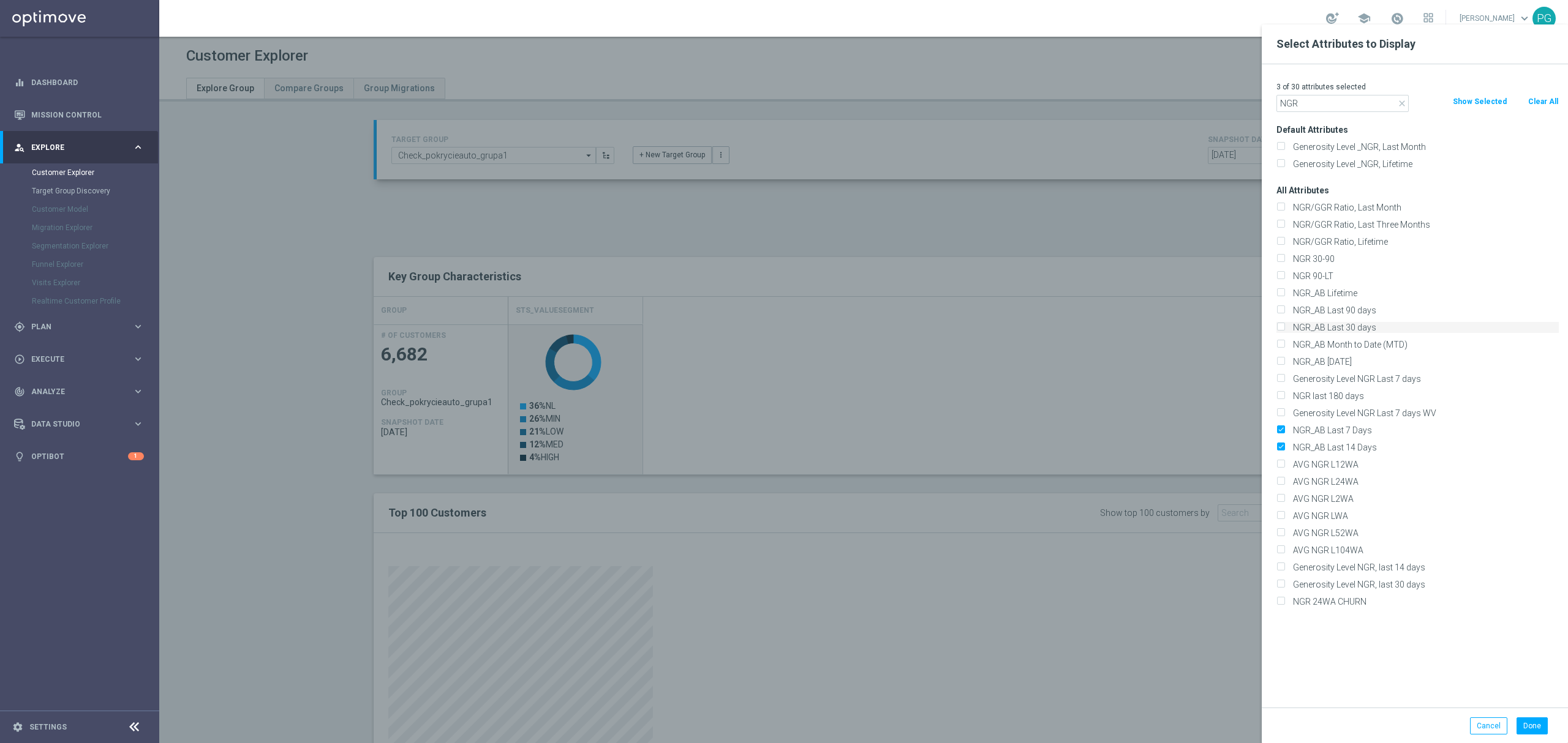
click at [1284, 325] on input "NGR_AB Last 30 days" at bounding box center [1280, 329] width 8 height 8
click at [1350, 568] on label "Generosity Level NGR, last 14 days" at bounding box center [1423, 567] width 270 height 11
click at [1284, 568] on input "Generosity Level NGR, last 14 days" at bounding box center [1280, 569] width 8 height 8
click at [1346, 586] on label "Generosity Level NGR, last 30 days" at bounding box center [1423, 584] width 270 height 11
click at [1284, 586] on input "Generosity Level NGR, last 30 days" at bounding box center [1280, 586] width 8 height 8
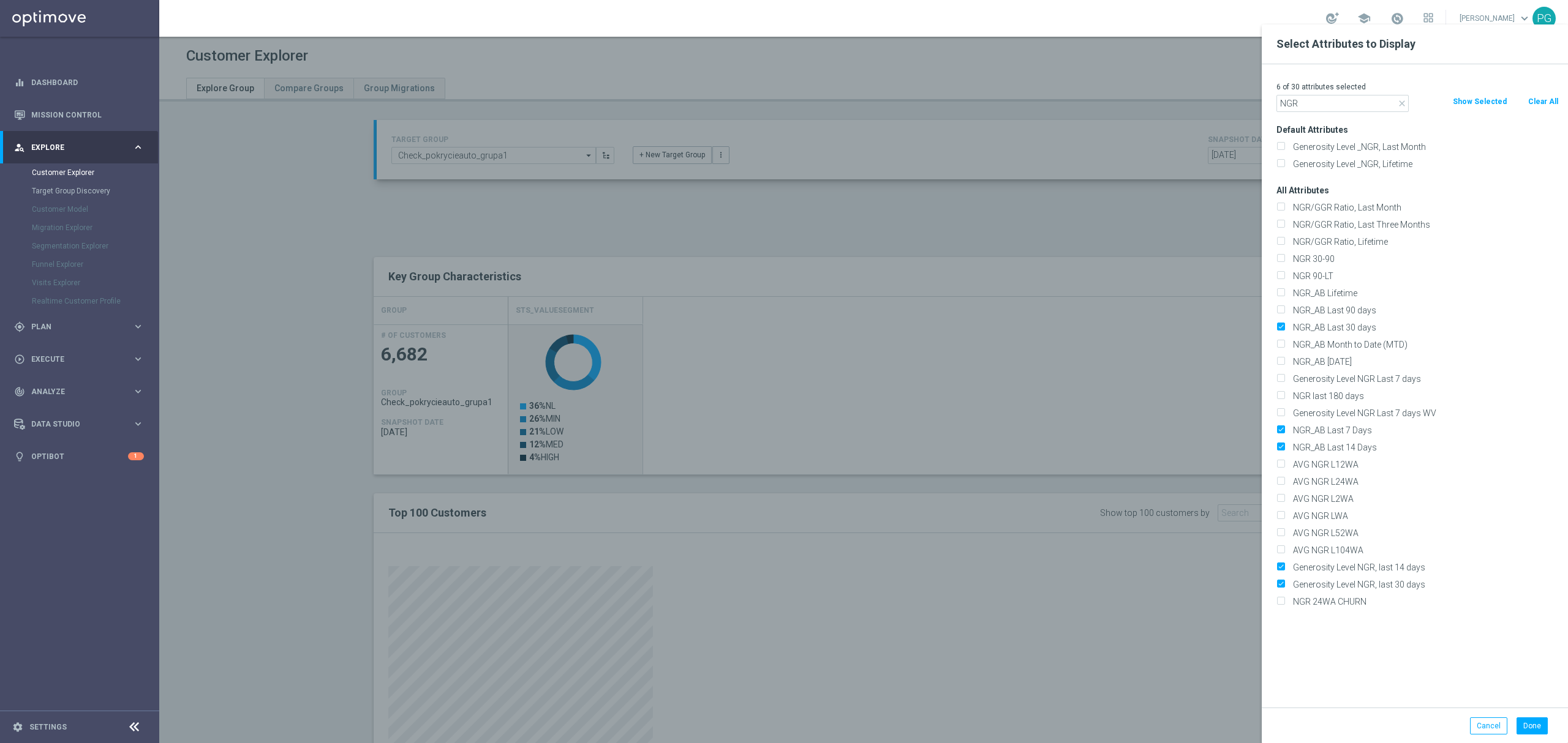
click at [1332, 113] on div "6 of 30 attributes selected close NGR Clear All Show Selected Default Attribute…" at bounding box center [1414, 386] width 306 height 644
click at [1318, 150] on label "Generosity Level _NGR, Last Month" at bounding box center [1423, 146] width 270 height 11
click at [1284, 150] on input "Generosity Level _NGR, Last Month" at bounding box center [1280, 148] width 8 height 8
click at [1328, 584] on label "Generosity Level NGR, last 30 days" at bounding box center [1423, 584] width 270 height 11
click at [1284, 584] on input "Generosity Level NGR, last 30 days" at bounding box center [1280, 586] width 8 height 8
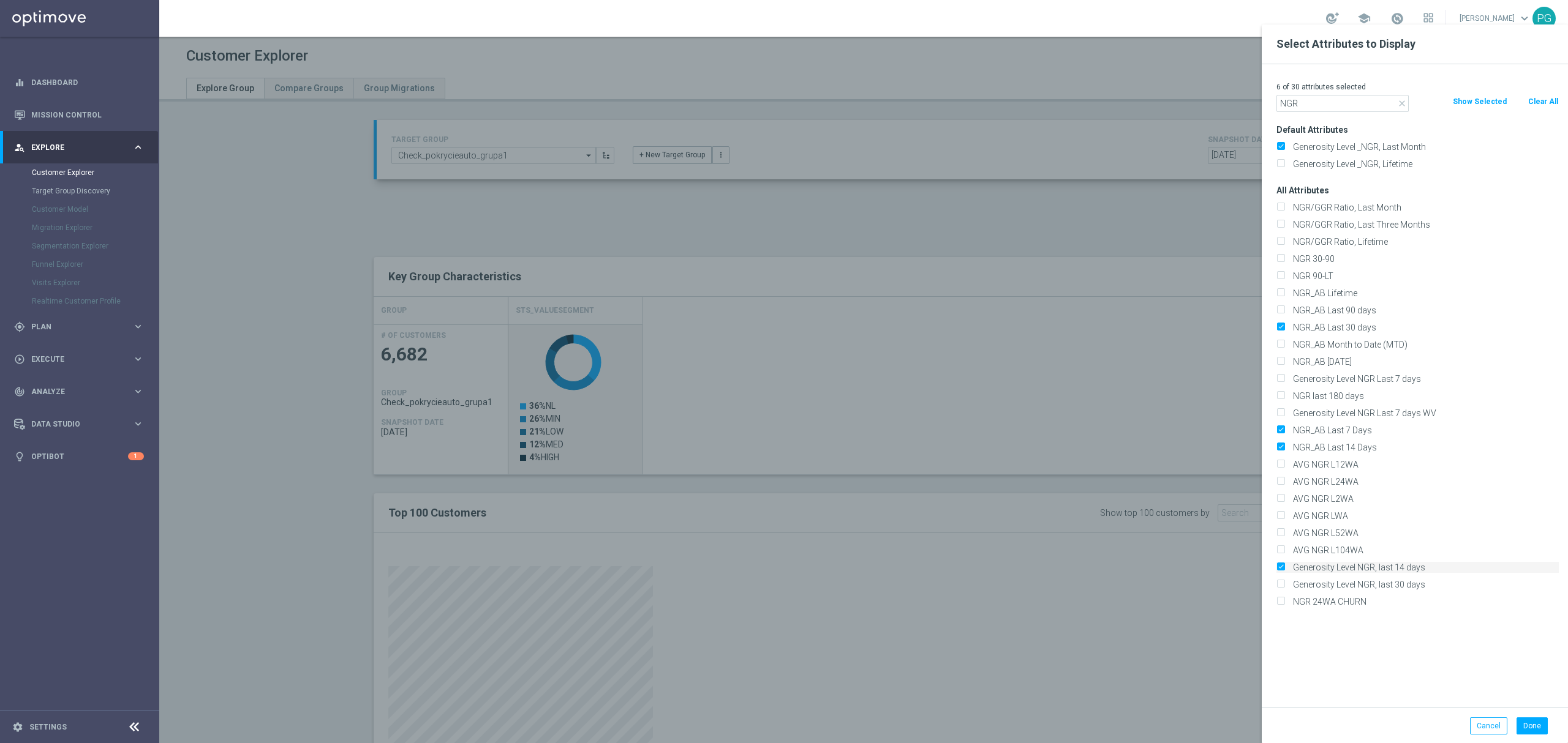
click at [1362, 566] on label "Generosity Level NGR, last 14 days" at bounding box center [1423, 567] width 270 height 11
click at [1284, 566] on input "Generosity Level NGR, last 14 days" at bounding box center [1280, 569] width 8 height 8
click at [1362, 566] on label "Generosity Level NGR, last 14 days" at bounding box center [1423, 567] width 270 height 11
click at [1284, 566] on input "Generosity Level NGR, last 14 days" at bounding box center [1280, 569] width 8 height 8
click at [1357, 164] on label "Generosity Level _NGR, Lifetime" at bounding box center [1423, 164] width 270 height 11
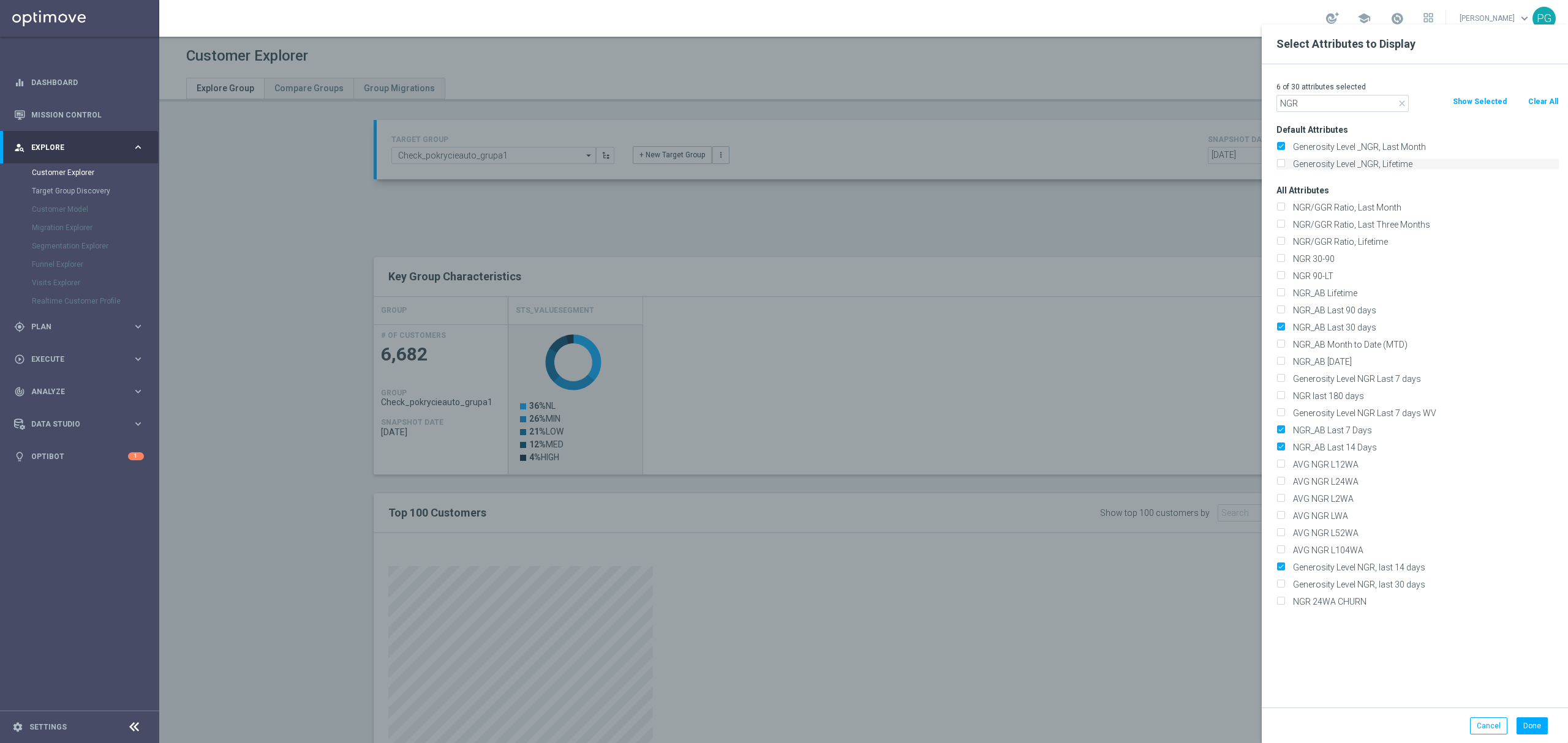
click at [1284, 164] on input "Generosity Level _NGR, Lifetime" at bounding box center [1280, 166] width 8 height 8
click at [1326, 97] on input "NGR" at bounding box center [1342, 104] width 132 height 17
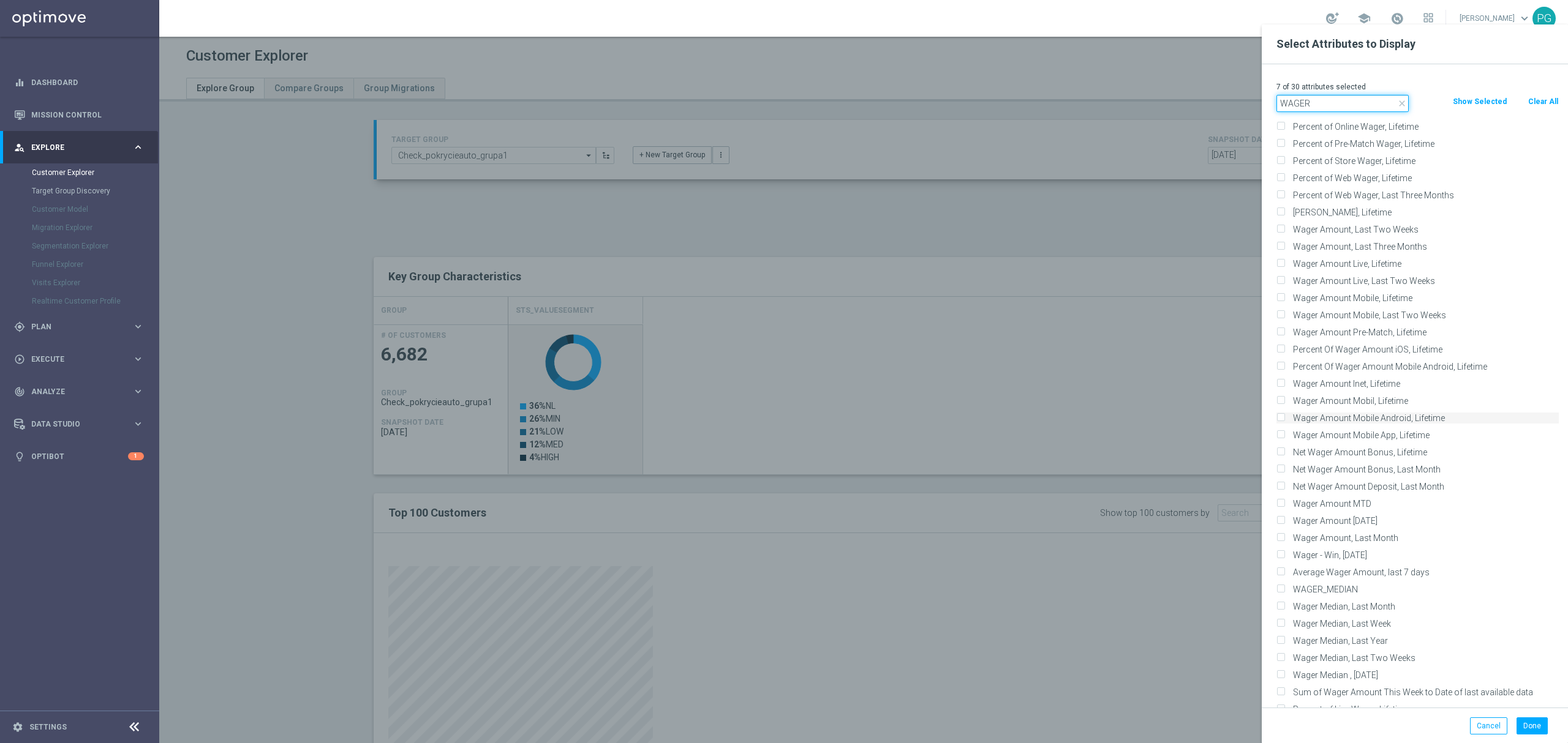
scroll to position [99, 0]
click at [1328, 112] on input "WAGER" at bounding box center [1342, 104] width 132 height 17
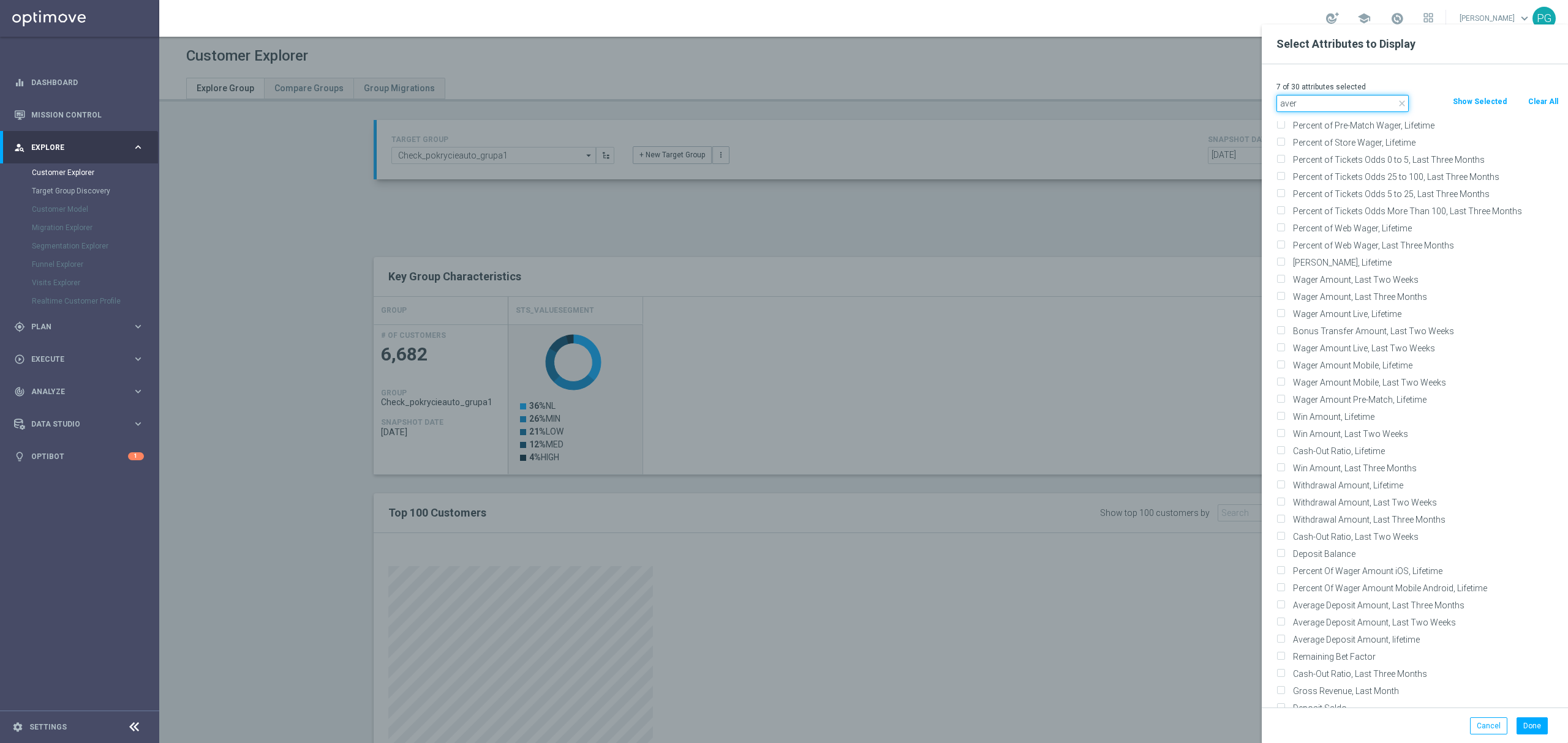
scroll to position [0, 0]
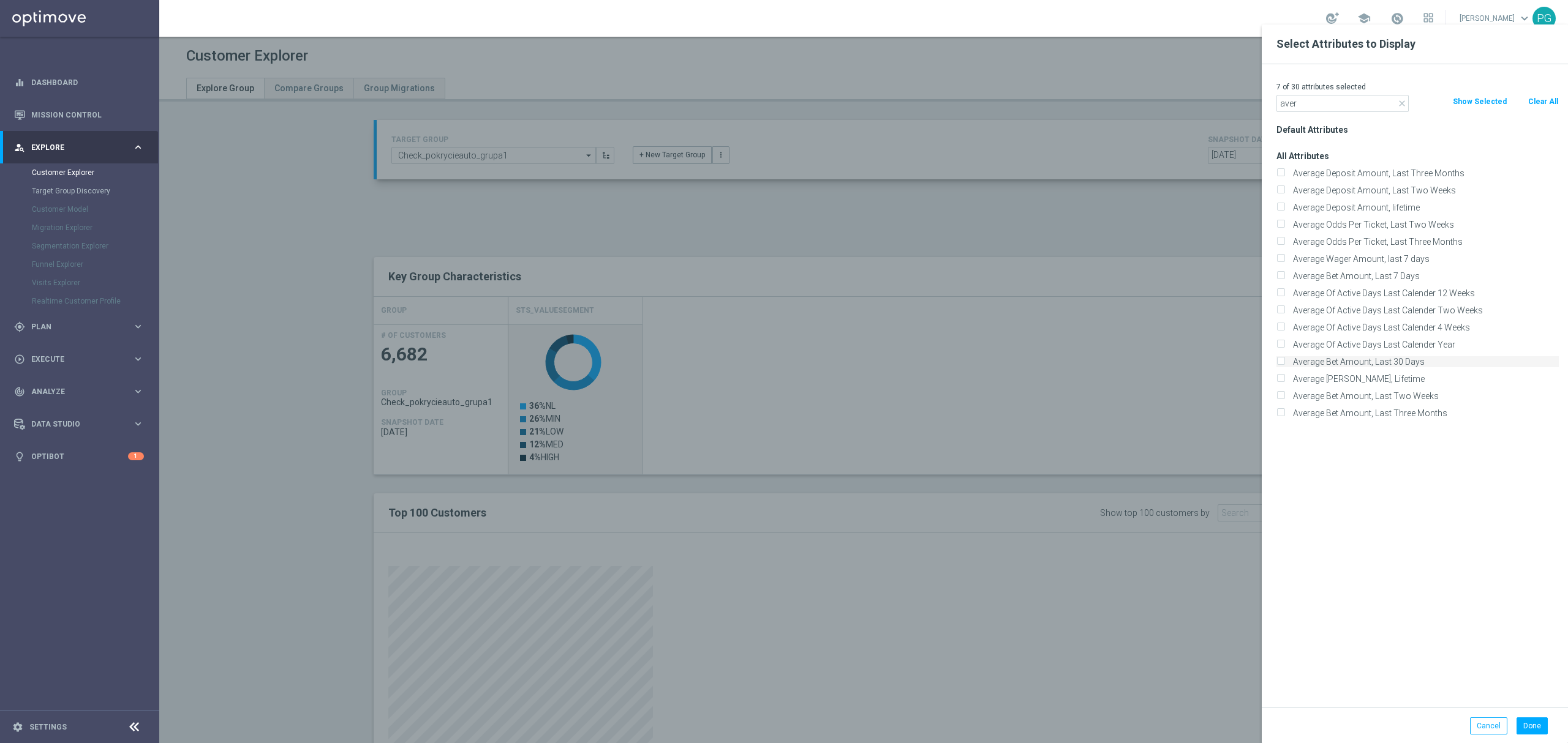
click at [1394, 363] on label "Average Bet Amount, Last 30 Days" at bounding box center [1423, 361] width 270 height 11
click at [1284, 363] on input "Average Bet Amount, Last 30 Days" at bounding box center [1280, 363] width 8 height 8
click at [1401, 377] on label "Average [PERSON_NAME], Lifetime" at bounding box center [1423, 378] width 270 height 11
click at [1284, 377] on input "Average [PERSON_NAME], Lifetime" at bounding box center [1280, 380] width 8 height 8
click at [1421, 415] on label "Average Bet Amount, Last Three Months" at bounding box center [1423, 413] width 270 height 11
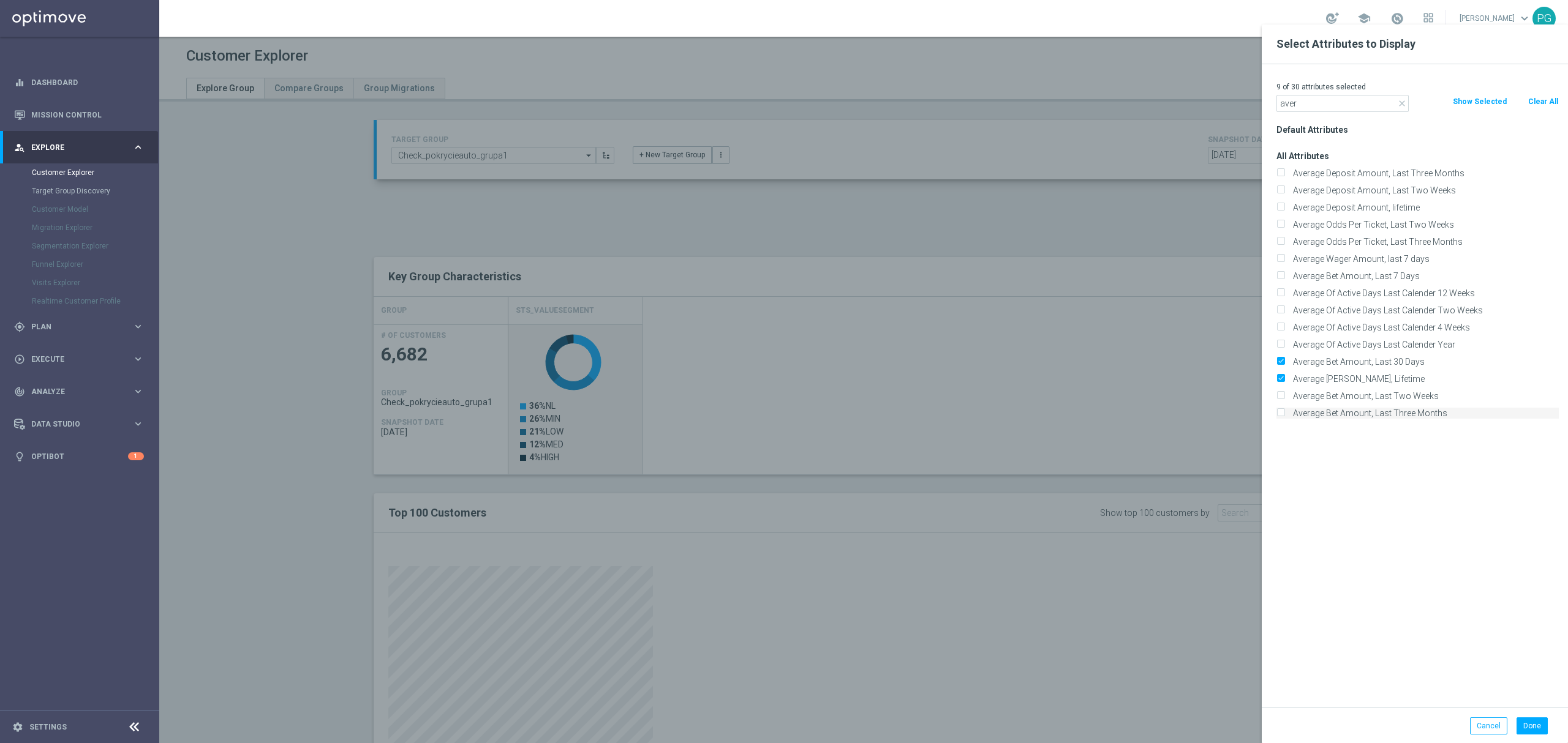
click at [1284, 415] on input "Average Bet Amount, Last Three Months" at bounding box center [1280, 415] width 8 height 8
click at [1414, 396] on label "Average Bet Amount, Last Two Weeks" at bounding box center [1423, 396] width 270 height 11
click at [1284, 396] on input "Average Bet Amount, Last Two Weeks" at bounding box center [1280, 397] width 8 height 8
click at [1386, 174] on label "Average Deposit Amount, Last Three Months" at bounding box center [1423, 172] width 270 height 11
click at [1284, 174] on input "Average Deposit Amount, Last Three Months" at bounding box center [1280, 174] width 8 height 8
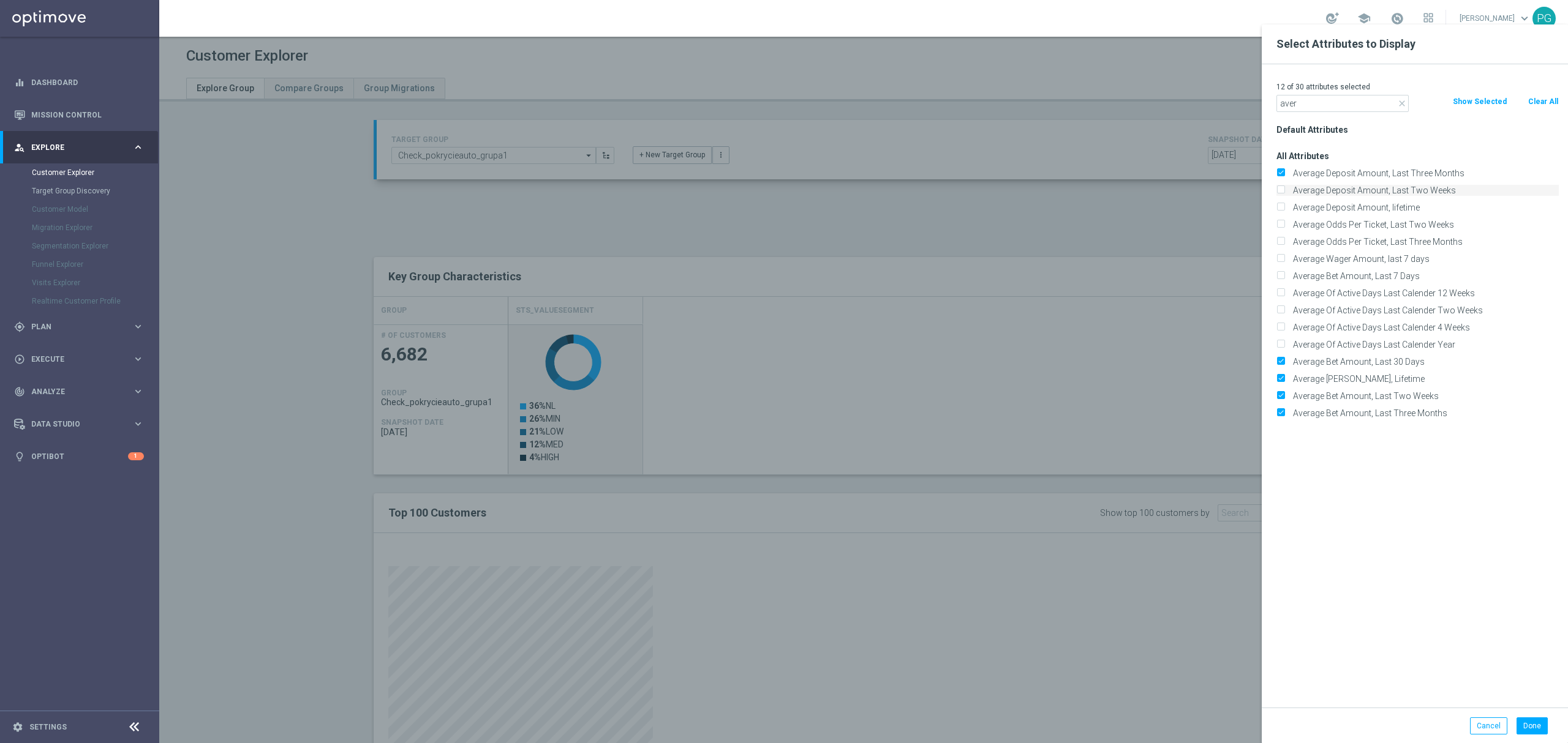
click at [1390, 188] on label "Average Deposit Amount, Last Two Weeks" at bounding box center [1423, 190] width 270 height 11
click at [1284, 188] on input "Average Deposit Amount, Last Two Weeks" at bounding box center [1280, 192] width 8 height 8
click at [1325, 102] on input "aver" at bounding box center [1342, 104] width 132 height 17
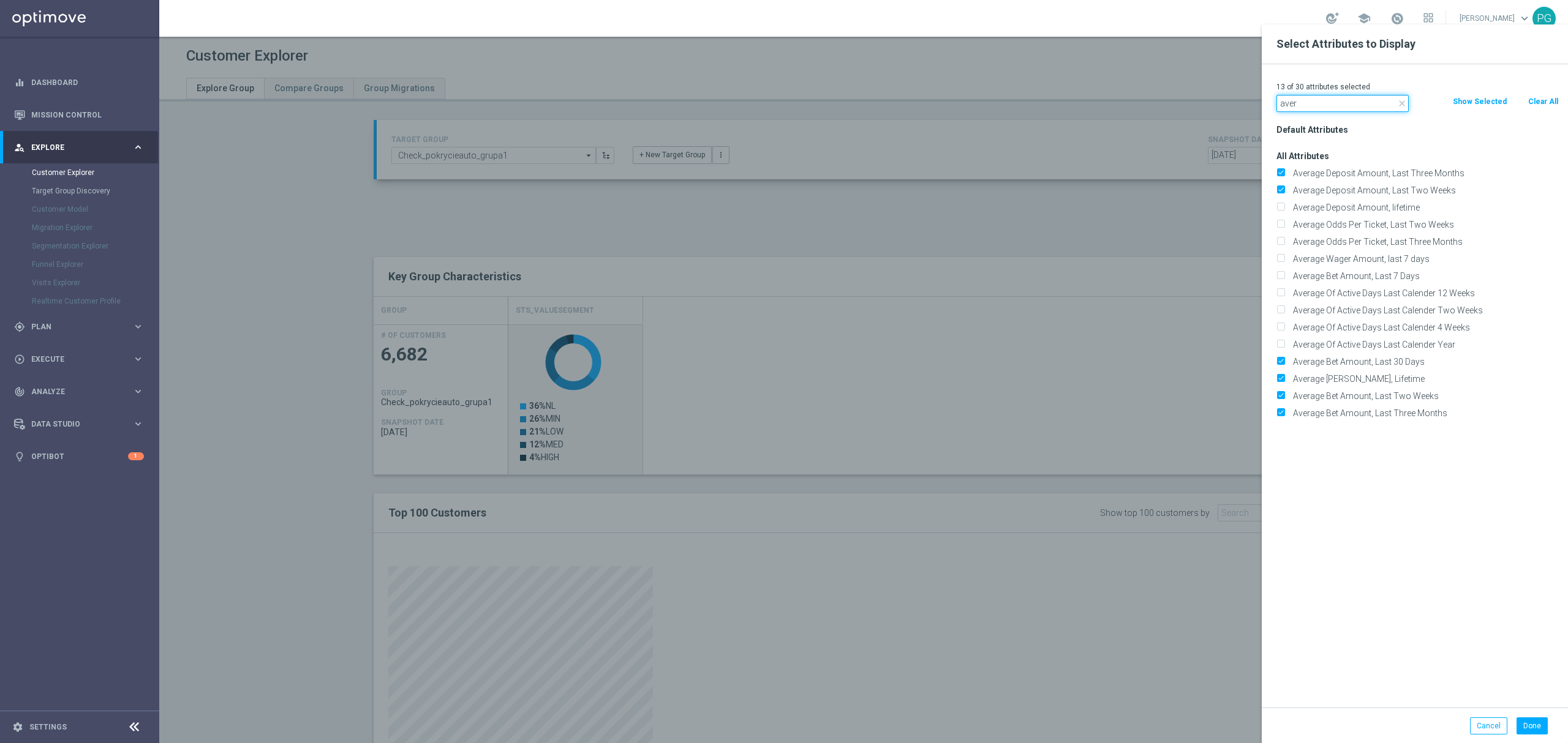
click at [1325, 102] on input "aver" at bounding box center [1342, 104] width 132 height 17
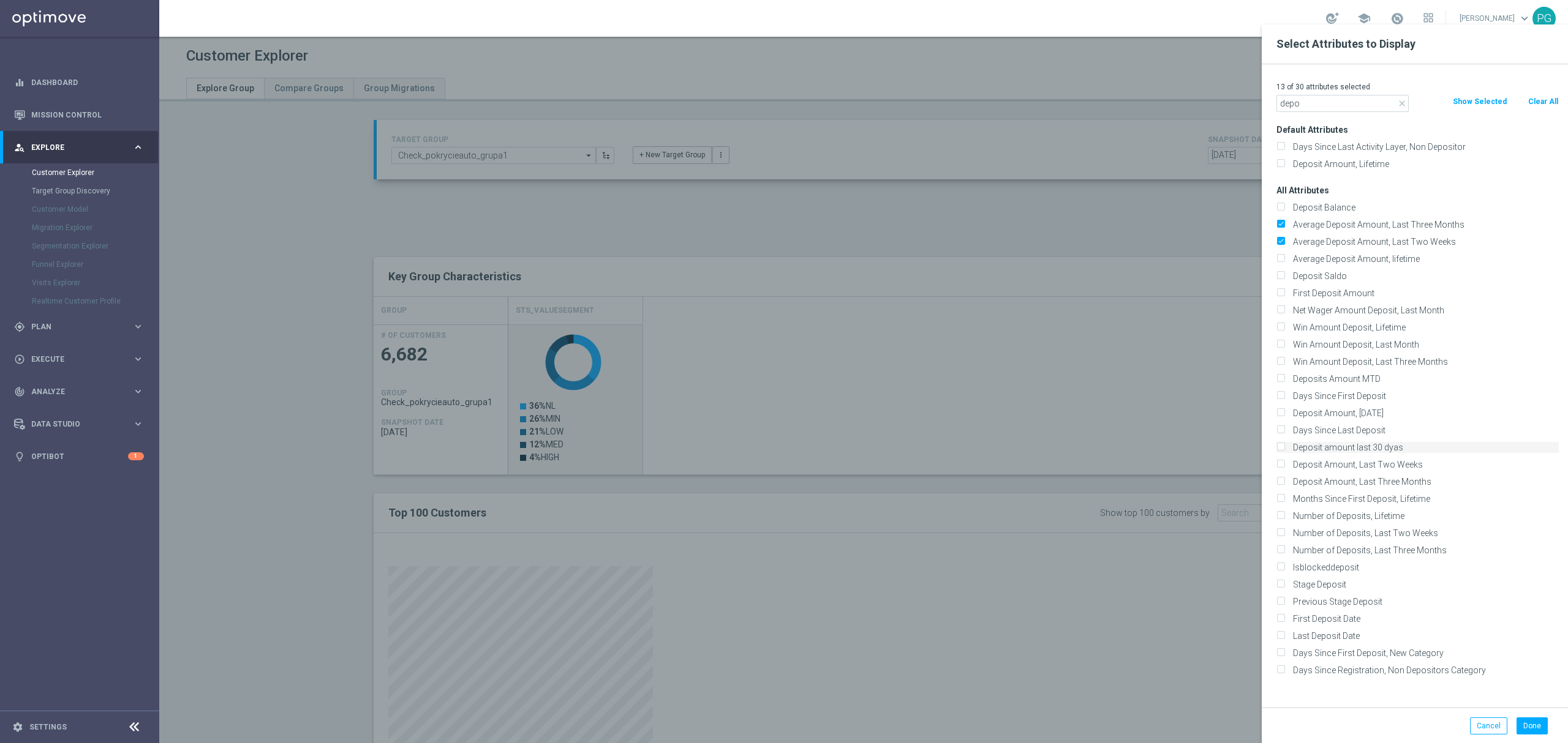
click at [1419, 446] on label "Deposit amount last 30 dyas" at bounding box center [1423, 447] width 270 height 11
click at [1284, 446] on input "Deposit amount last 30 dyas" at bounding box center [1280, 448] width 8 height 8
click at [1433, 464] on label "Deposit Amount, Last Two Weeks" at bounding box center [1423, 464] width 270 height 11
click at [1284, 464] on input "Deposit Amount, Last Two Weeks" at bounding box center [1280, 466] width 8 height 8
click at [1533, 726] on button "Done" at bounding box center [1531, 727] width 31 height 17
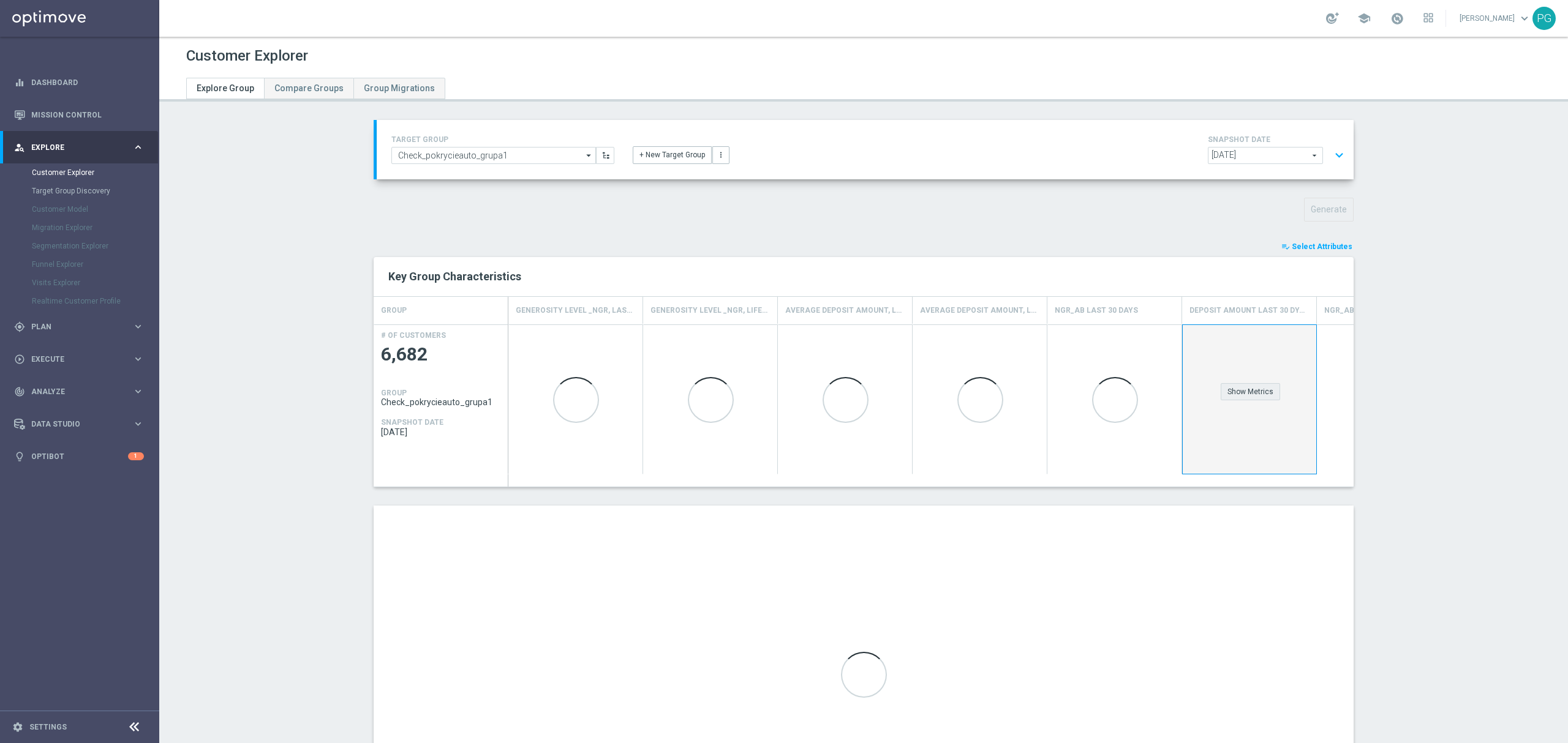
click at [1249, 391] on div "Show Metrics" at bounding box center [1250, 392] width 60 height 17
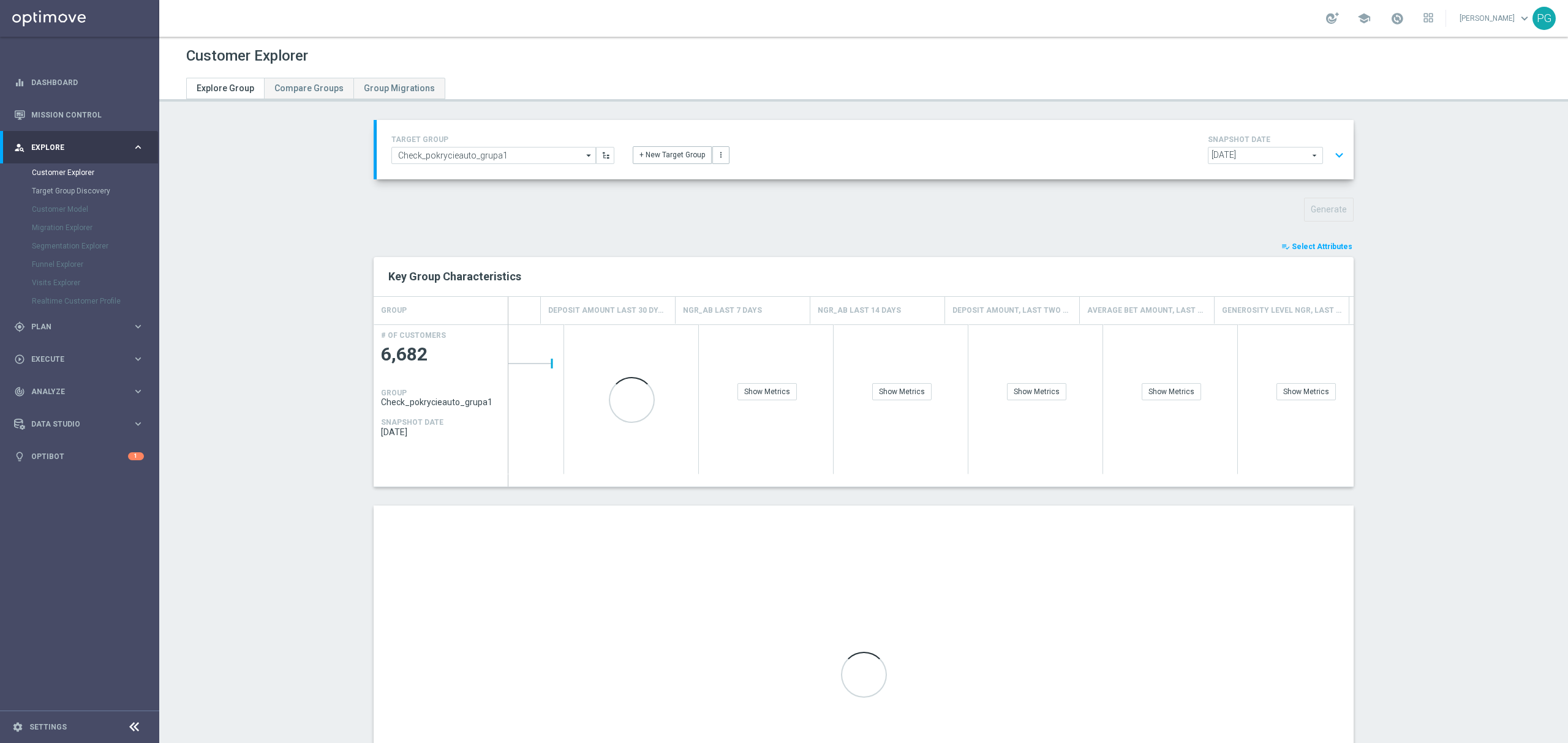
scroll to position [0, 647]
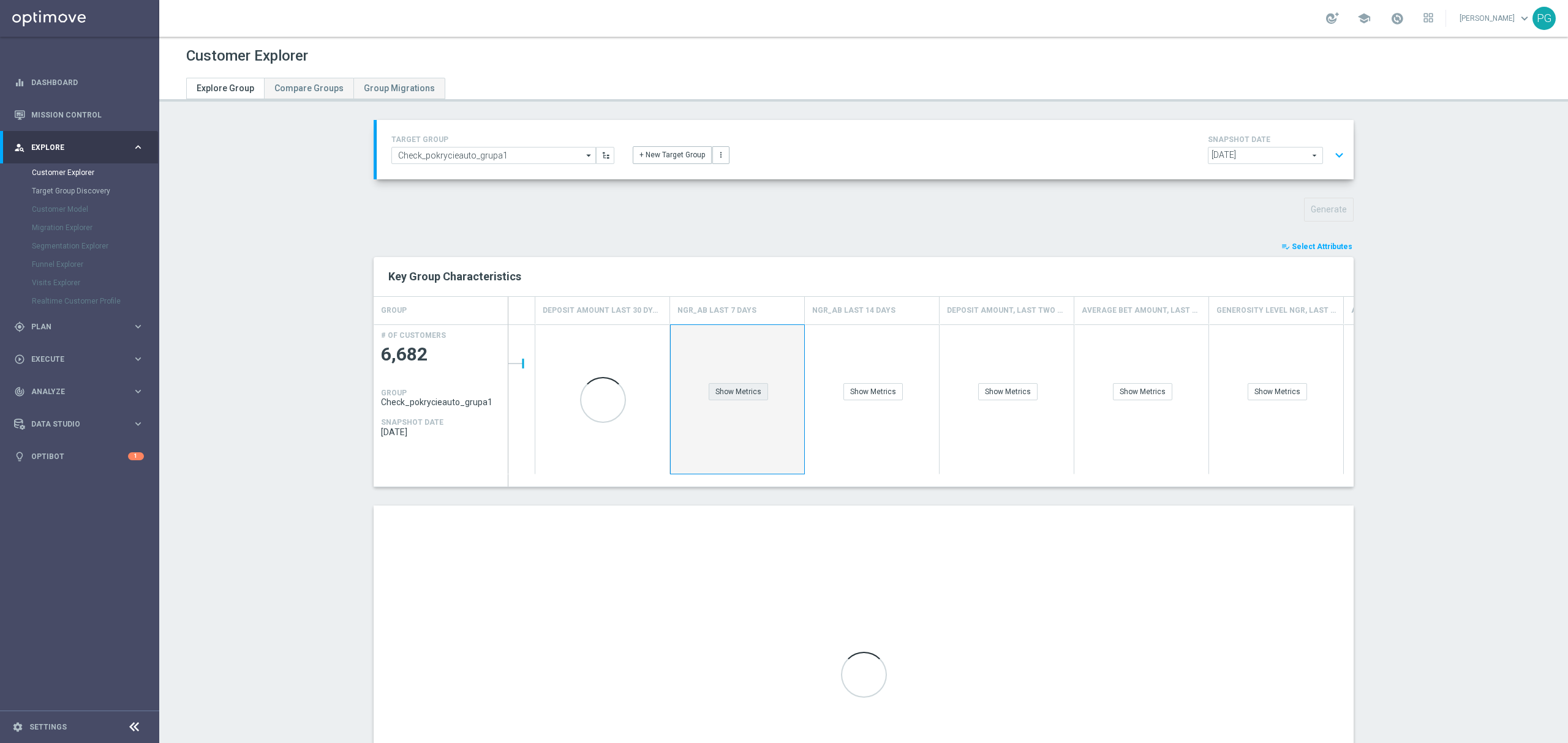
click at [720, 388] on div "Show Metrics" at bounding box center [738, 392] width 60 height 17
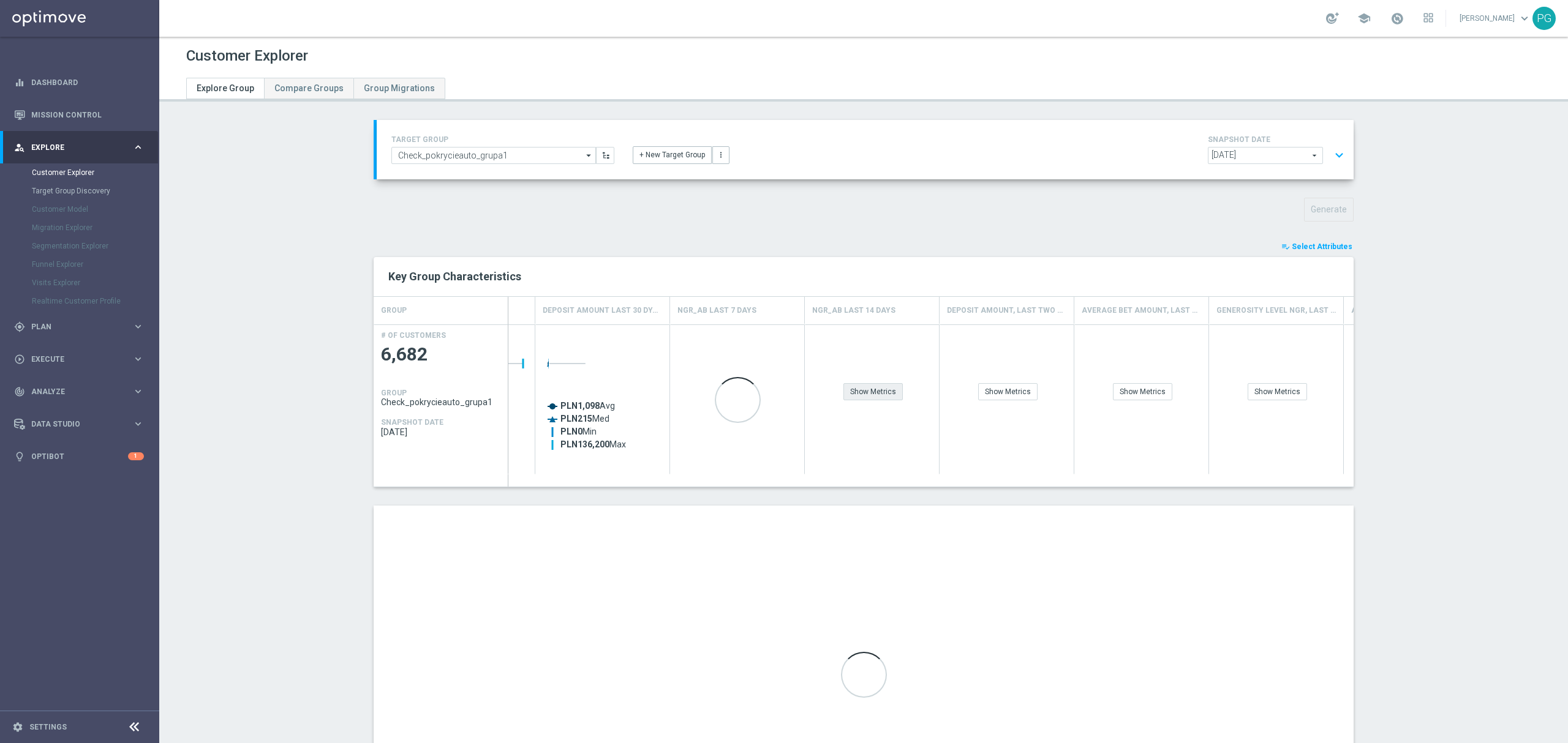
click at [843, 393] on div "Show Metrics" at bounding box center [873, 392] width 60 height 17
click at [1024, 386] on div "Show Metrics" at bounding box center [1008, 392] width 60 height 17
click at [1135, 390] on div "Show Metrics" at bounding box center [1143, 392] width 60 height 17
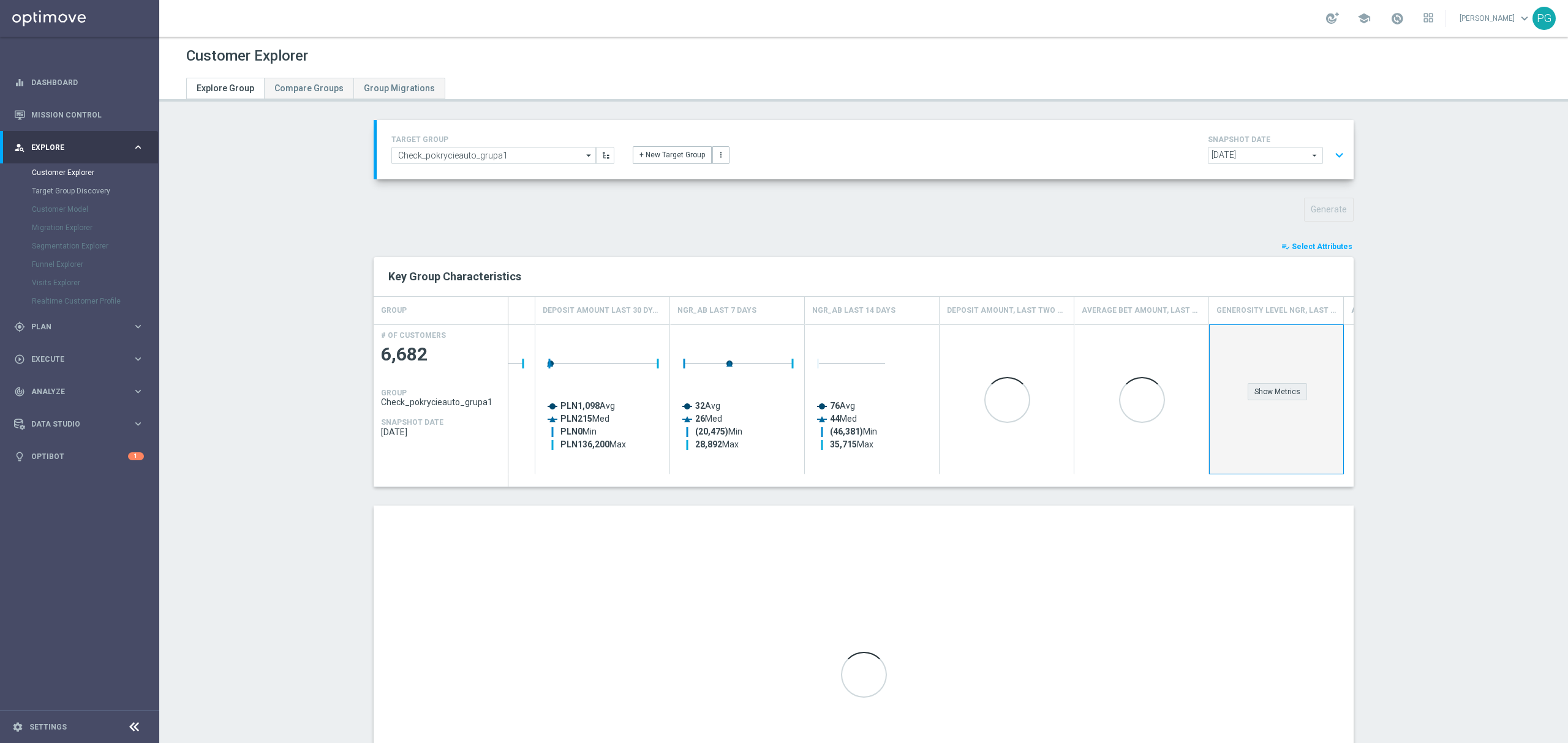
click at [1260, 395] on div "Show Metrics" at bounding box center [1277, 392] width 60 height 17
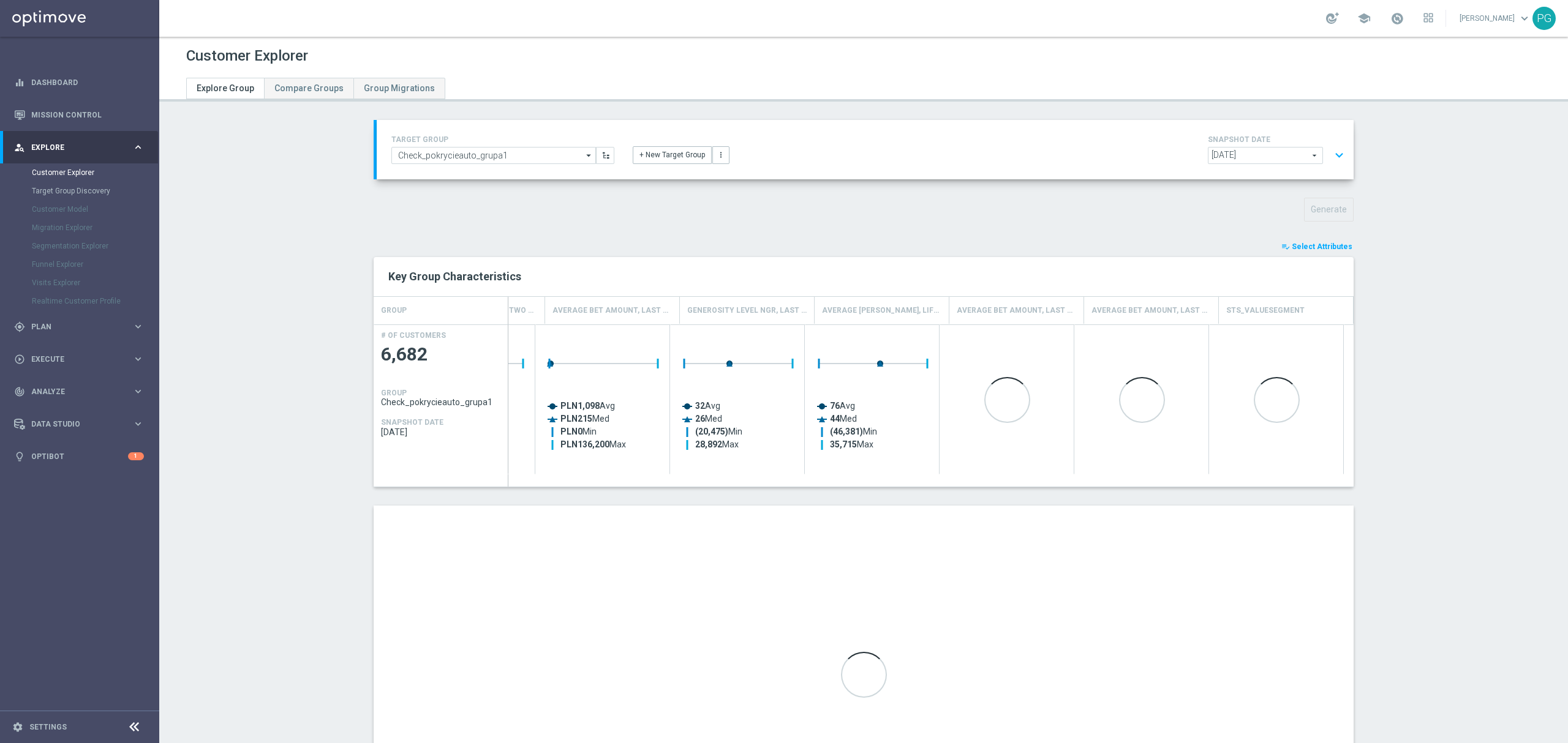
scroll to position [0, 1175]
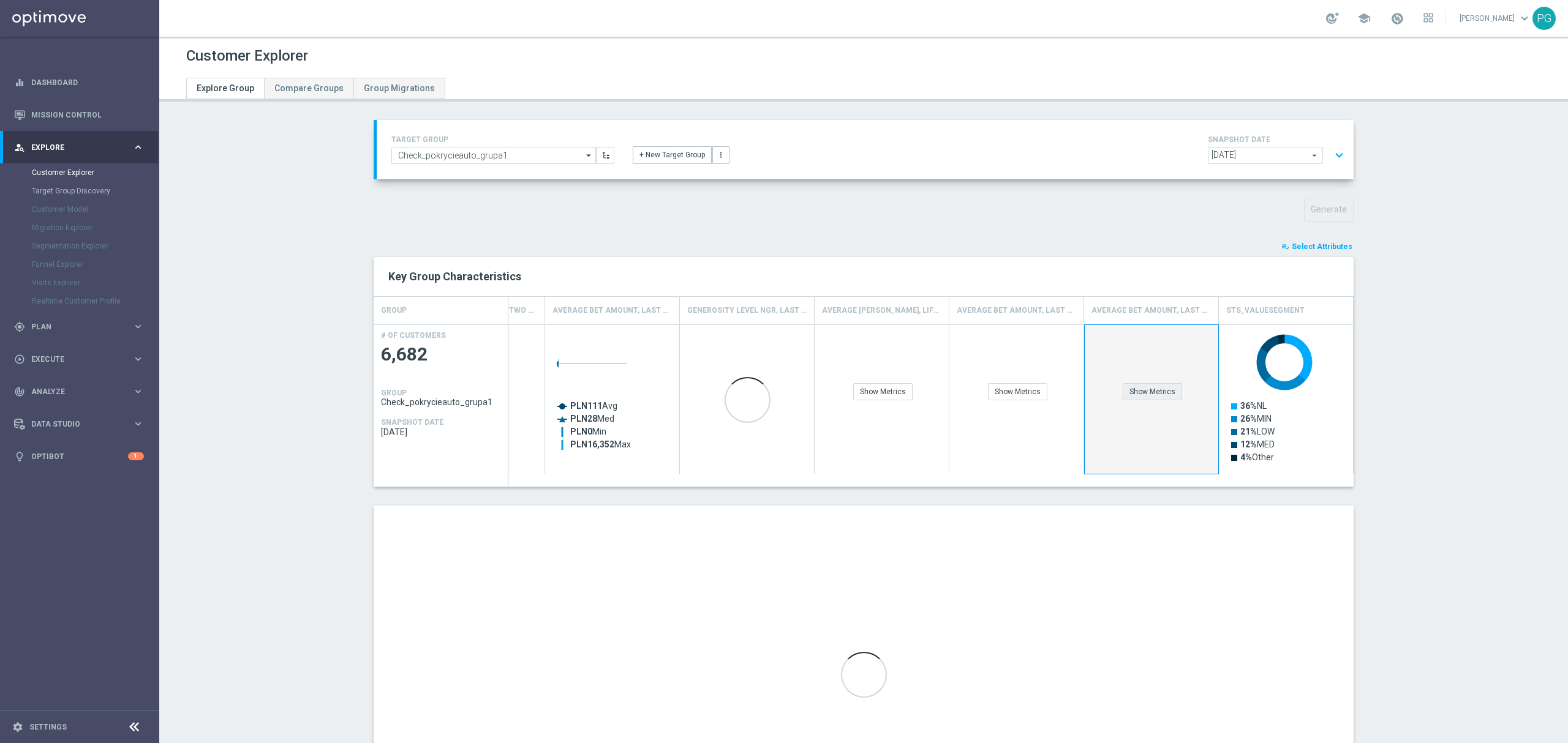
click at [1169, 397] on div "Show Metrics" at bounding box center [1152, 392] width 60 height 17
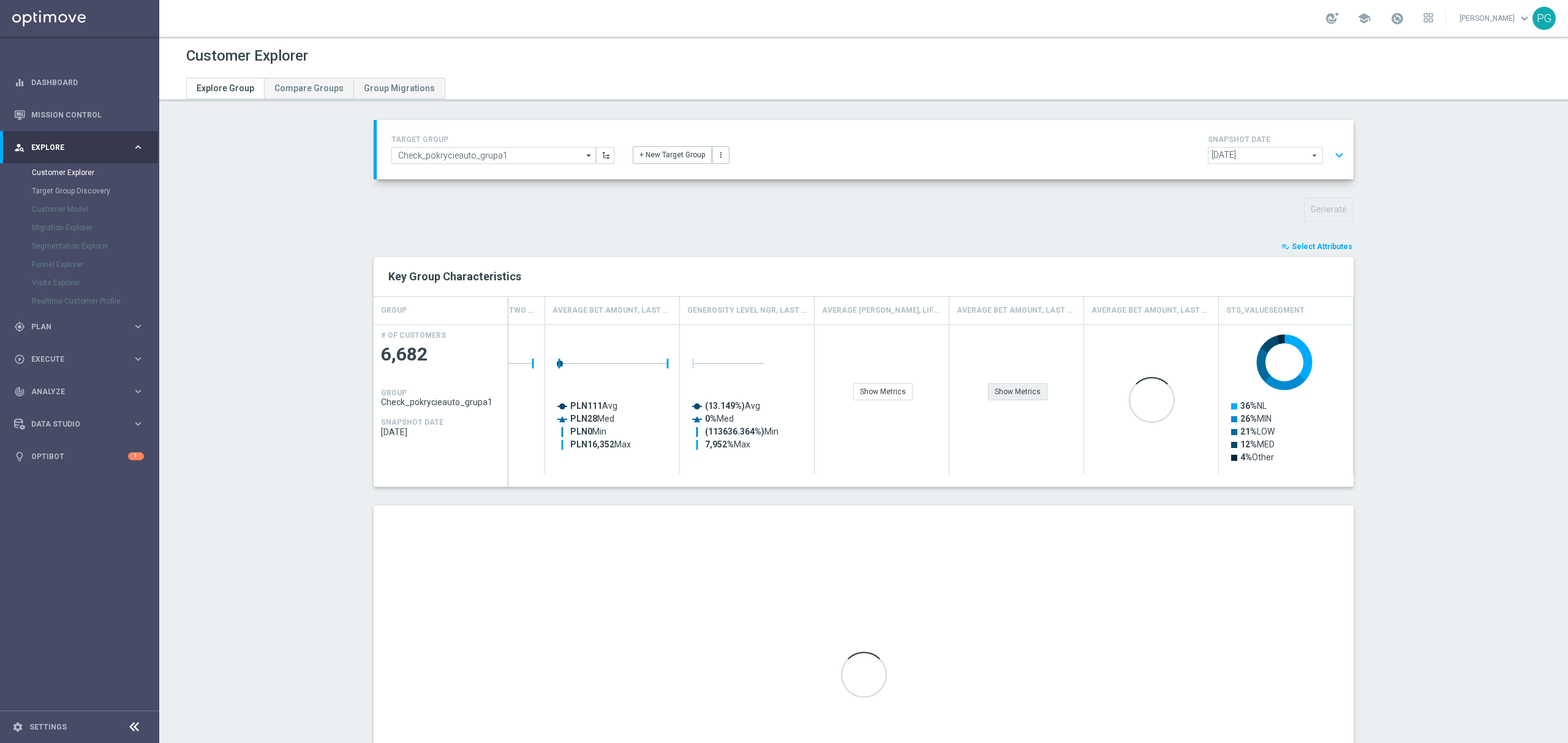
click at [1031, 396] on div "Show Metrics" at bounding box center [1017, 392] width 60 height 17
click at [861, 395] on div "Show Metrics" at bounding box center [883, 392] width 60 height 17
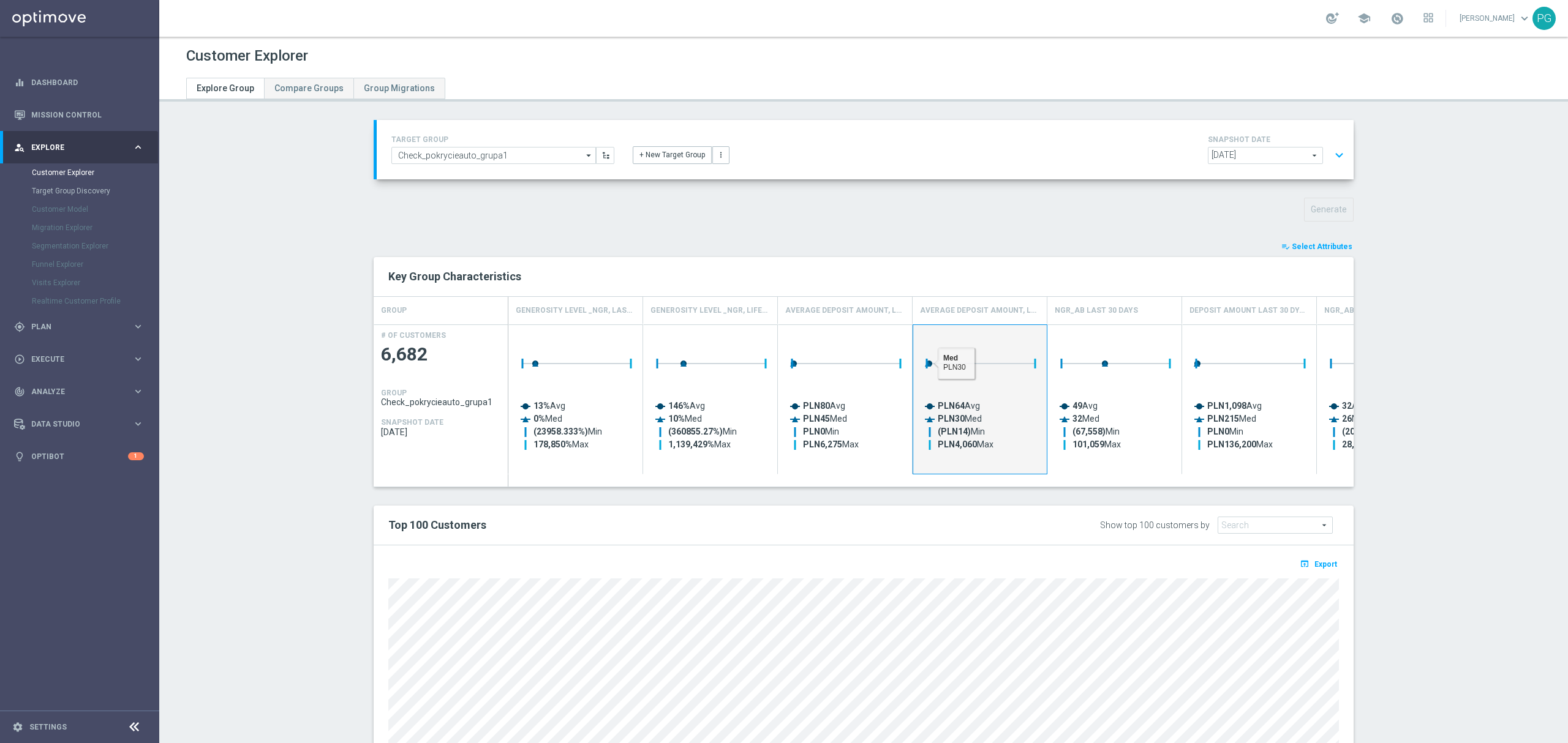
click at [905, 248] on div "playlist_add_check Select Attributes" at bounding box center [863, 246] width 998 height 13
click at [990, 502] on div "playlist_add_check Select Attributes Key Group Characteristics Drag here to set…" at bounding box center [863, 542] width 980 height 604
click at [577, 418] on rect "Press SPACE to select this row." at bounding box center [577, 396] width 122 height 135
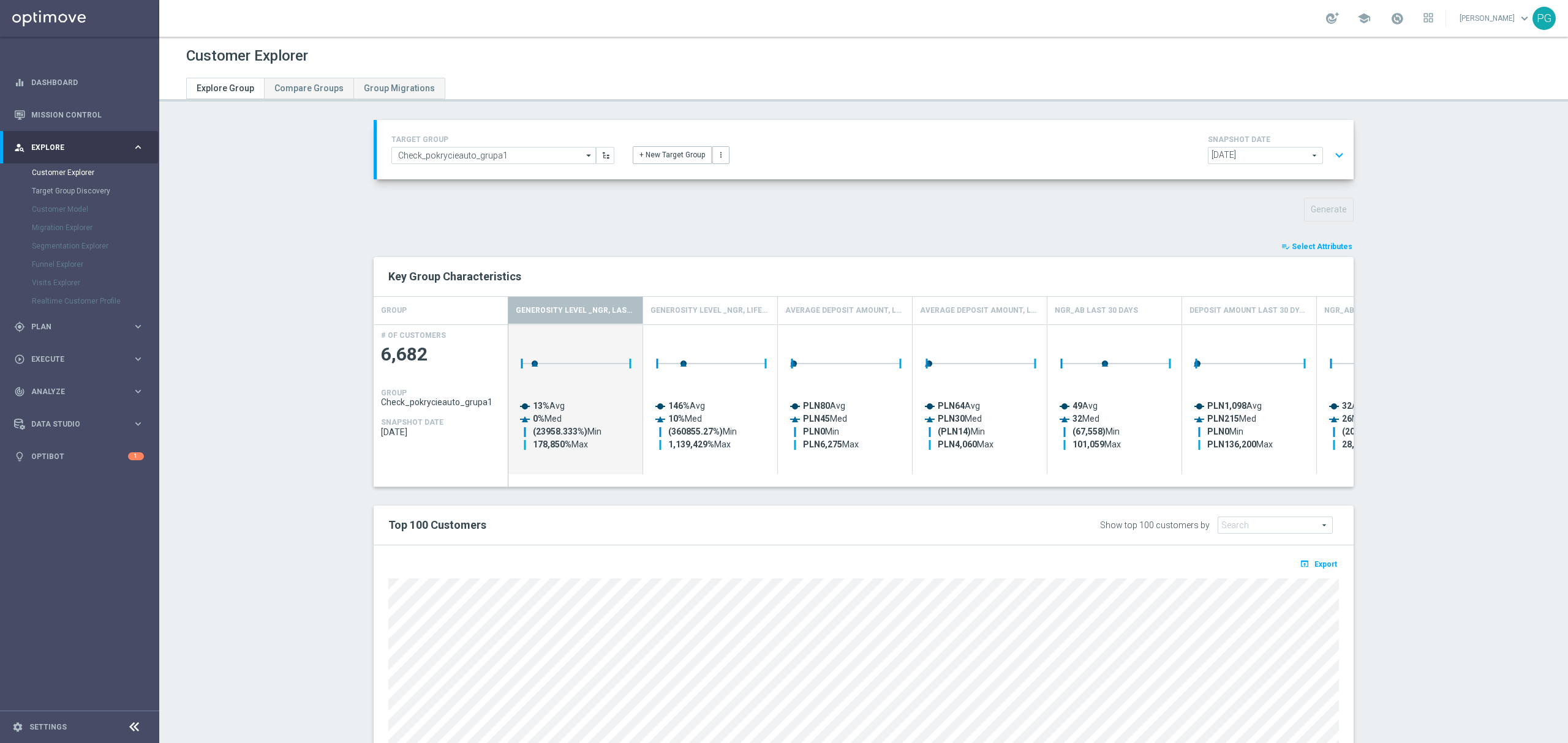
click at [1311, 246] on span "Select Attributes" at bounding box center [1322, 246] width 61 height 9
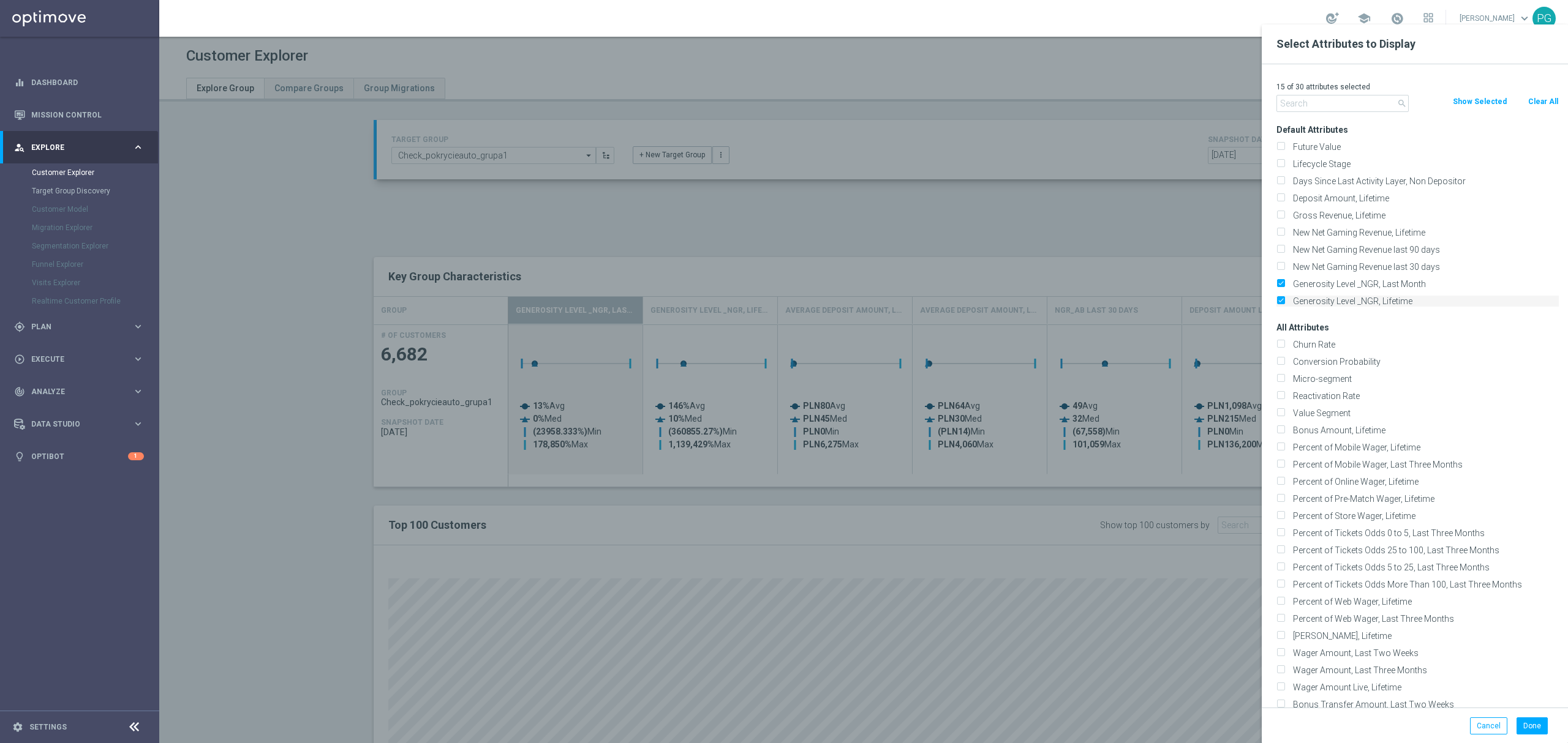
click at [1325, 297] on label "Generosity Level _NGR, Lifetime" at bounding box center [1423, 300] width 270 height 11
click at [1284, 298] on input "Generosity Level _NGR, Lifetime" at bounding box center [1280, 302] width 8 height 8
click at [1328, 100] on input "text" at bounding box center [1342, 104] width 132 height 17
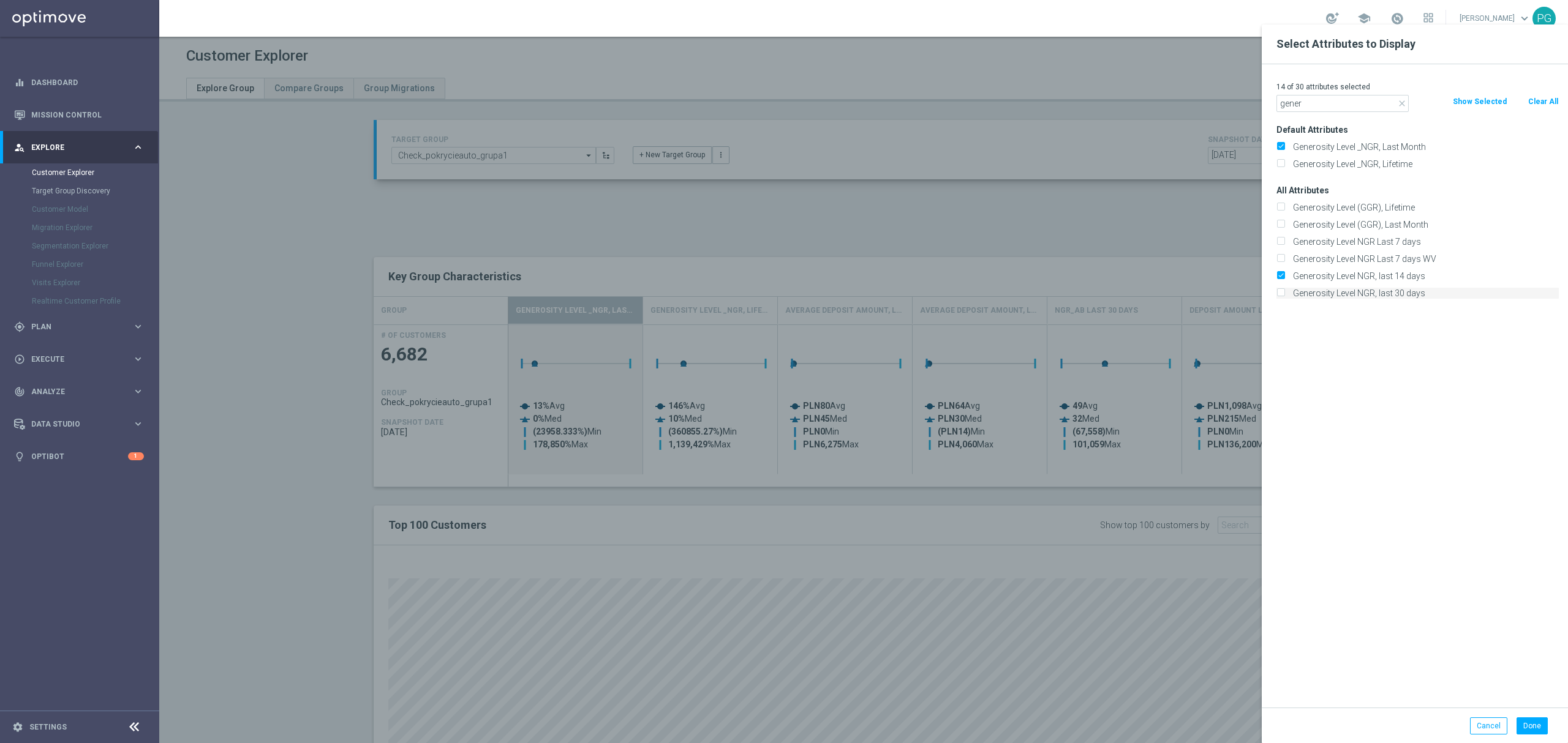
click at [1310, 288] on label "Generosity Level NGR, last 30 days" at bounding box center [1423, 293] width 270 height 11
click at [1284, 291] on input "Generosity Level NGR, last 30 days" at bounding box center [1280, 295] width 8 height 8
click at [1335, 242] on label "Generosity Level NGR Last 7 days" at bounding box center [1423, 242] width 270 height 11
click at [1284, 242] on input "Generosity Level NGR Last 7 days" at bounding box center [1280, 243] width 8 height 8
click at [1334, 256] on label "Generosity Level NGR Last 7 days WV" at bounding box center [1423, 258] width 270 height 11
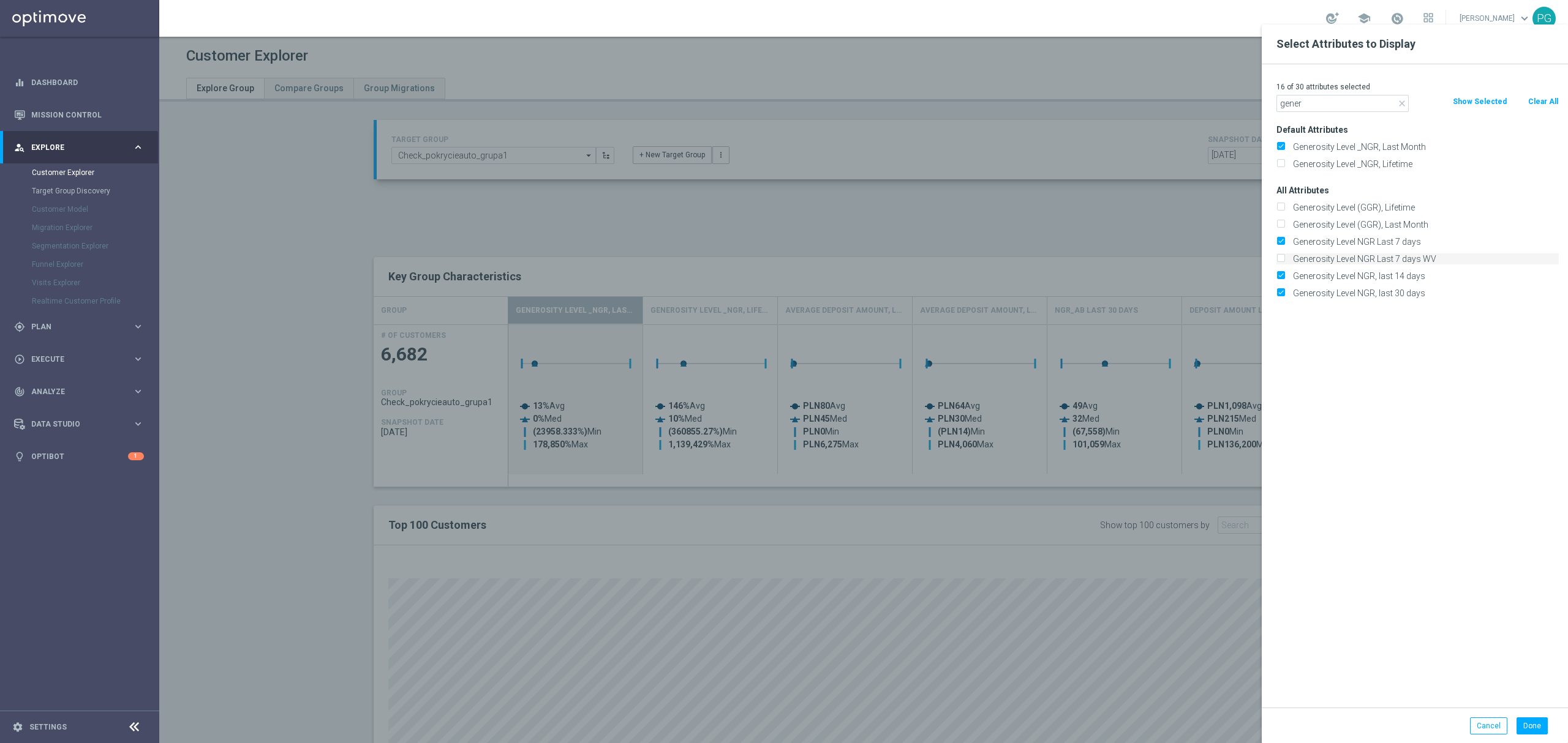
click at [1284, 257] on input "Generosity Level NGR Last 7 days WV" at bounding box center [1280, 261] width 8 height 8
click at [1537, 730] on button "Done" at bounding box center [1531, 727] width 31 height 17
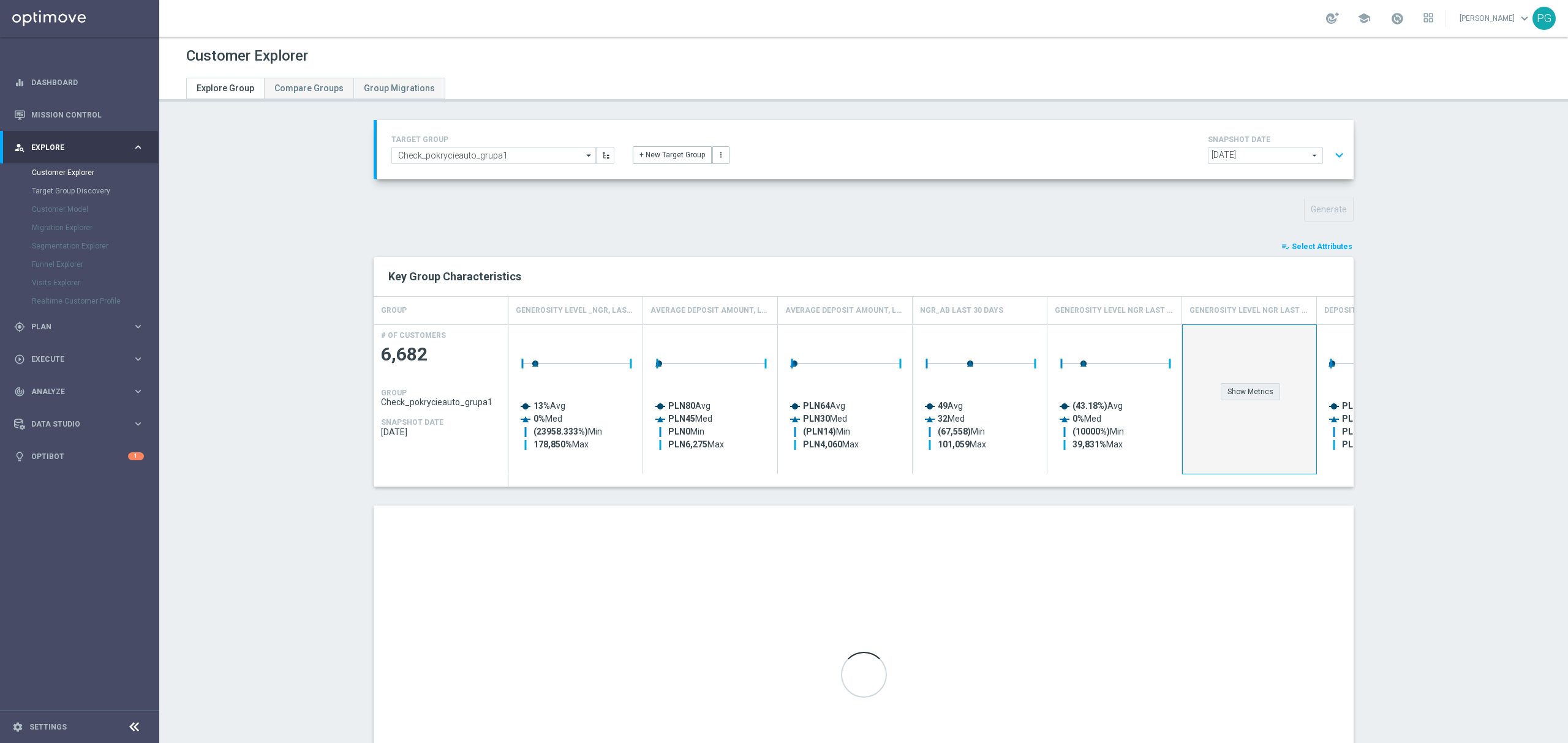
click at [1235, 397] on div "Show Metrics" at bounding box center [1250, 392] width 60 height 17
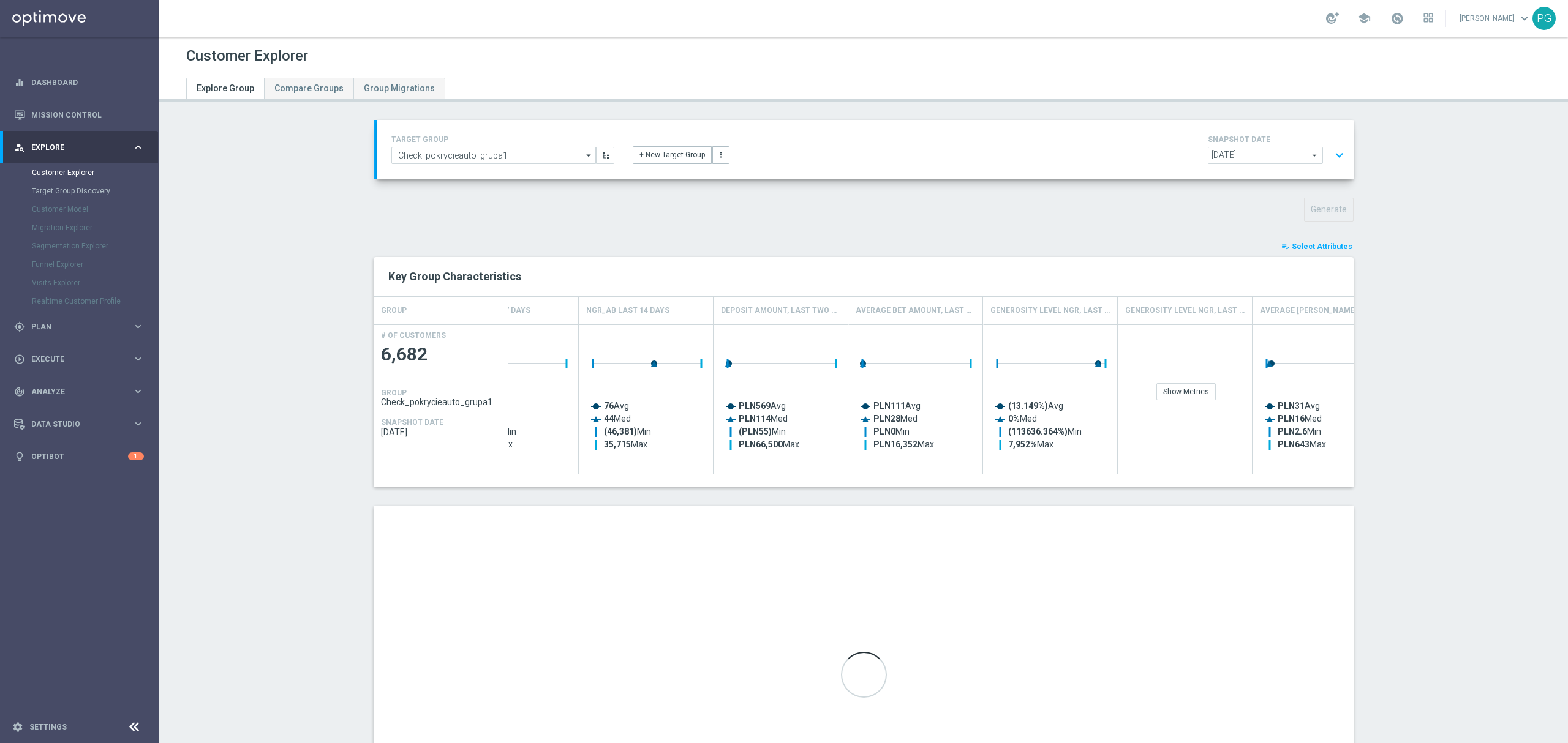
scroll to position [0, 1034]
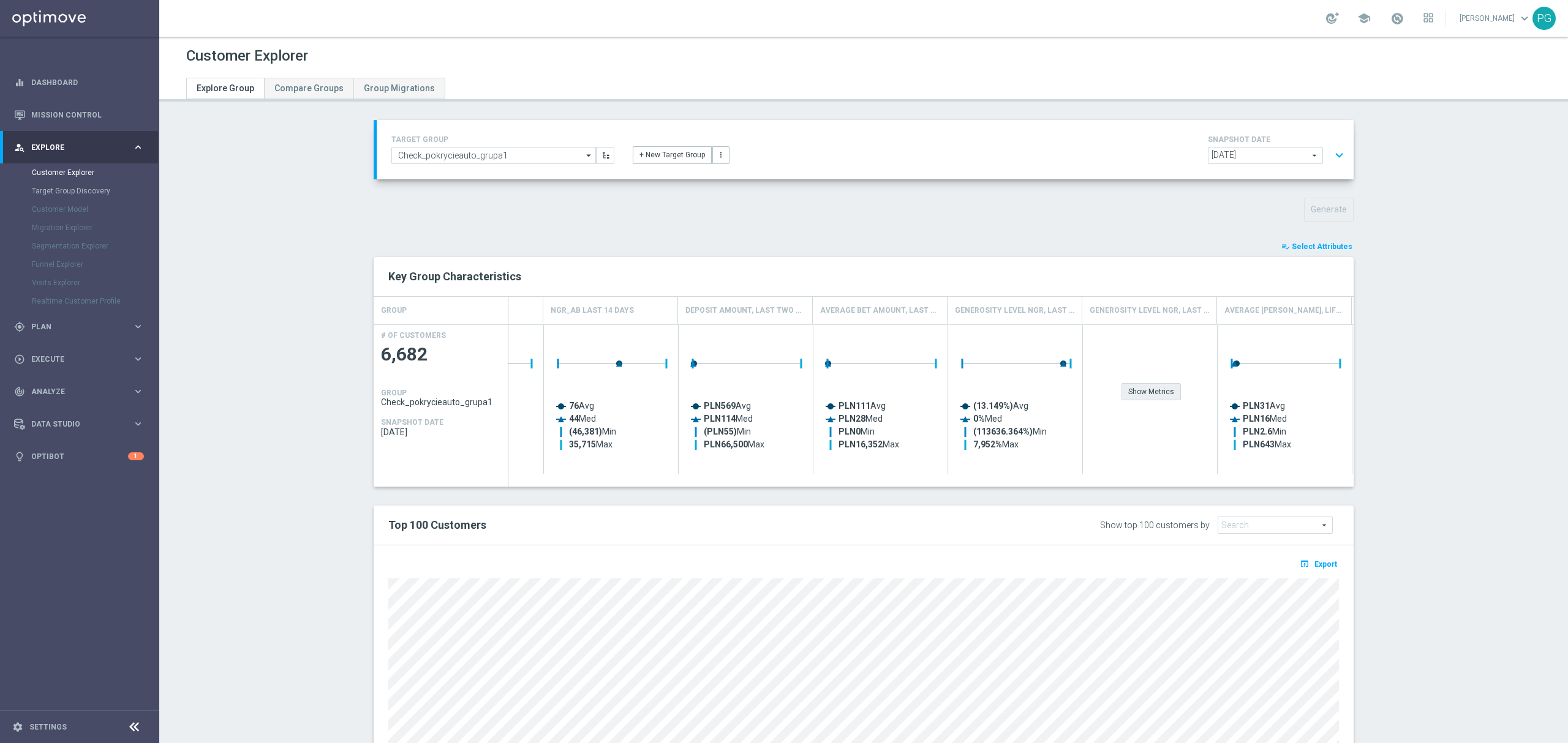
click at [1146, 388] on div "Show Metrics" at bounding box center [1151, 392] width 60 height 17
click at [1309, 244] on span "Select Attributes" at bounding box center [1322, 246] width 61 height 9
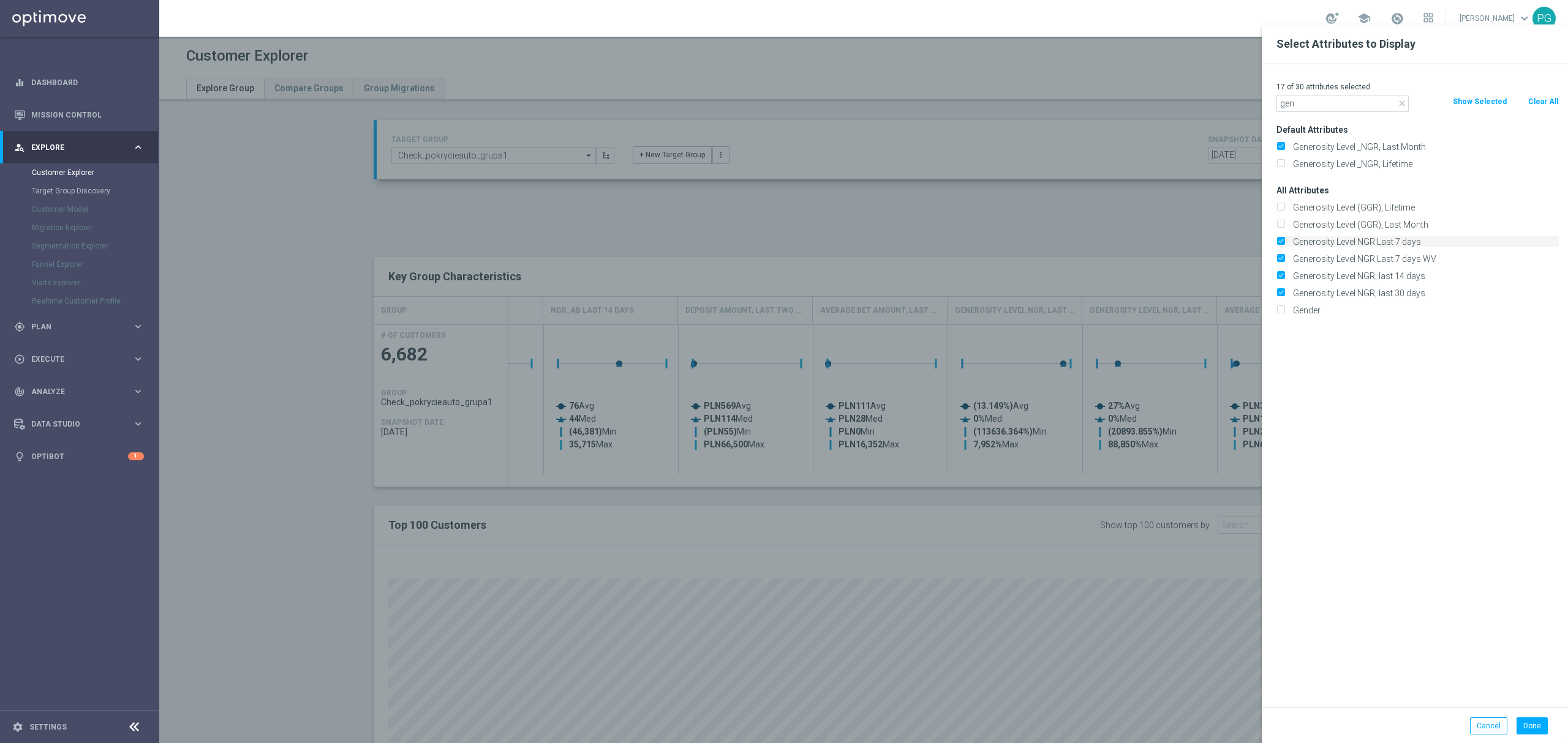
click at [1309, 242] on label "Generosity Level NGR Last 7 days" at bounding box center [1423, 242] width 270 height 11
click at [1284, 242] on input "Generosity Level NGR Last 7 days" at bounding box center [1280, 243] width 8 height 8
click at [1306, 268] on div "Generosity Level NGR, last 14 days" at bounding box center [1417, 276] width 300 height 17
click at [1308, 260] on label "Generosity Level NGR Last 7 days WV" at bounding box center [1423, 258] width 270 height 11
click at [1284, 260] on input "Generosity Level NGR Last 7 days WV" at bounding box center [1280, 261] width 8 height 8
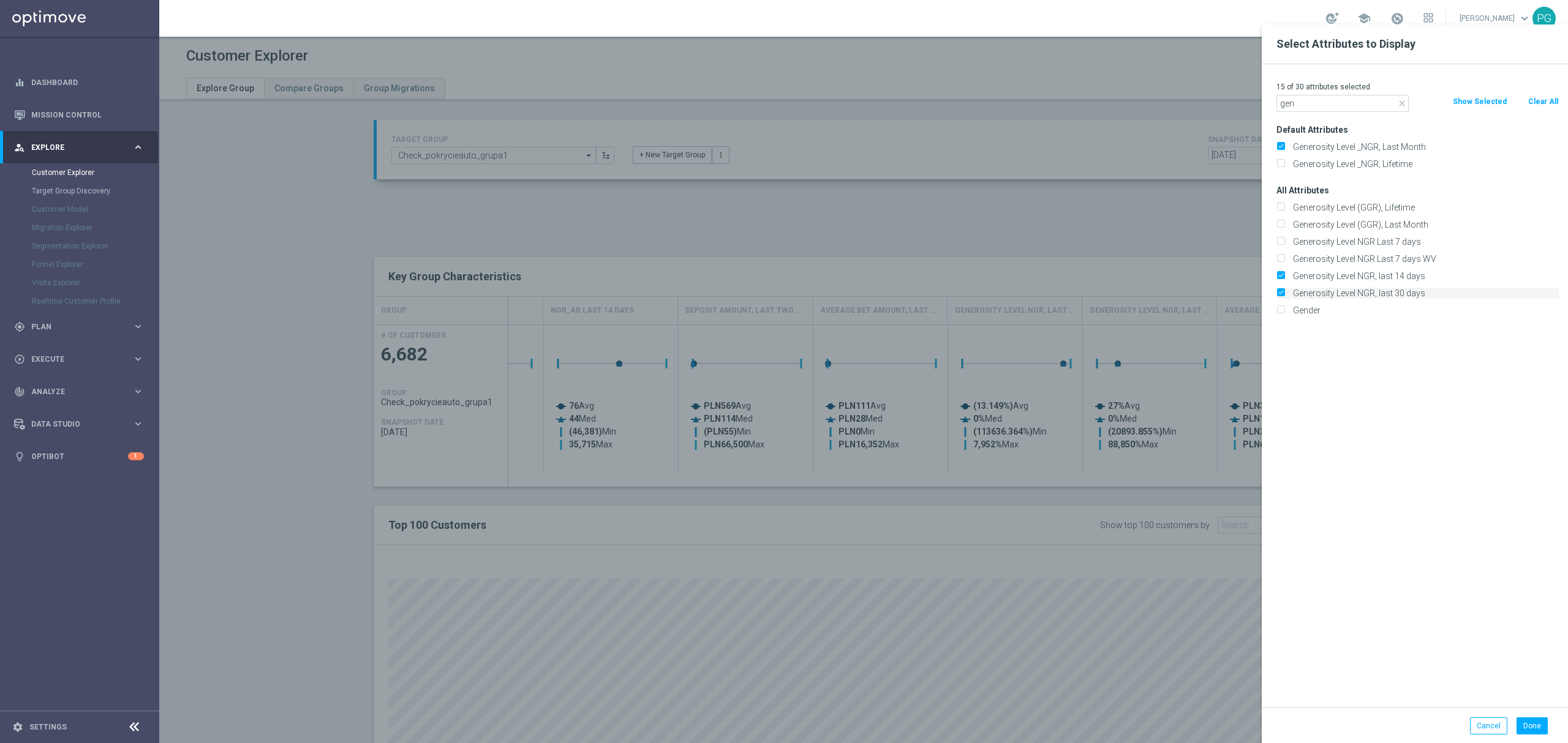
click at [1292, 290] on label "Generosity Level NGR, last 30 days" at bounding box center [1423, 293] width 270 height 11
click at [1284, 291] on input "Generosity Level NGR, last 30 days" at bounding box center [1280, 295] width 8 height 8
click at [1526, 730] on button "Done" at bounding box center [1531, 727] width 31 height 17
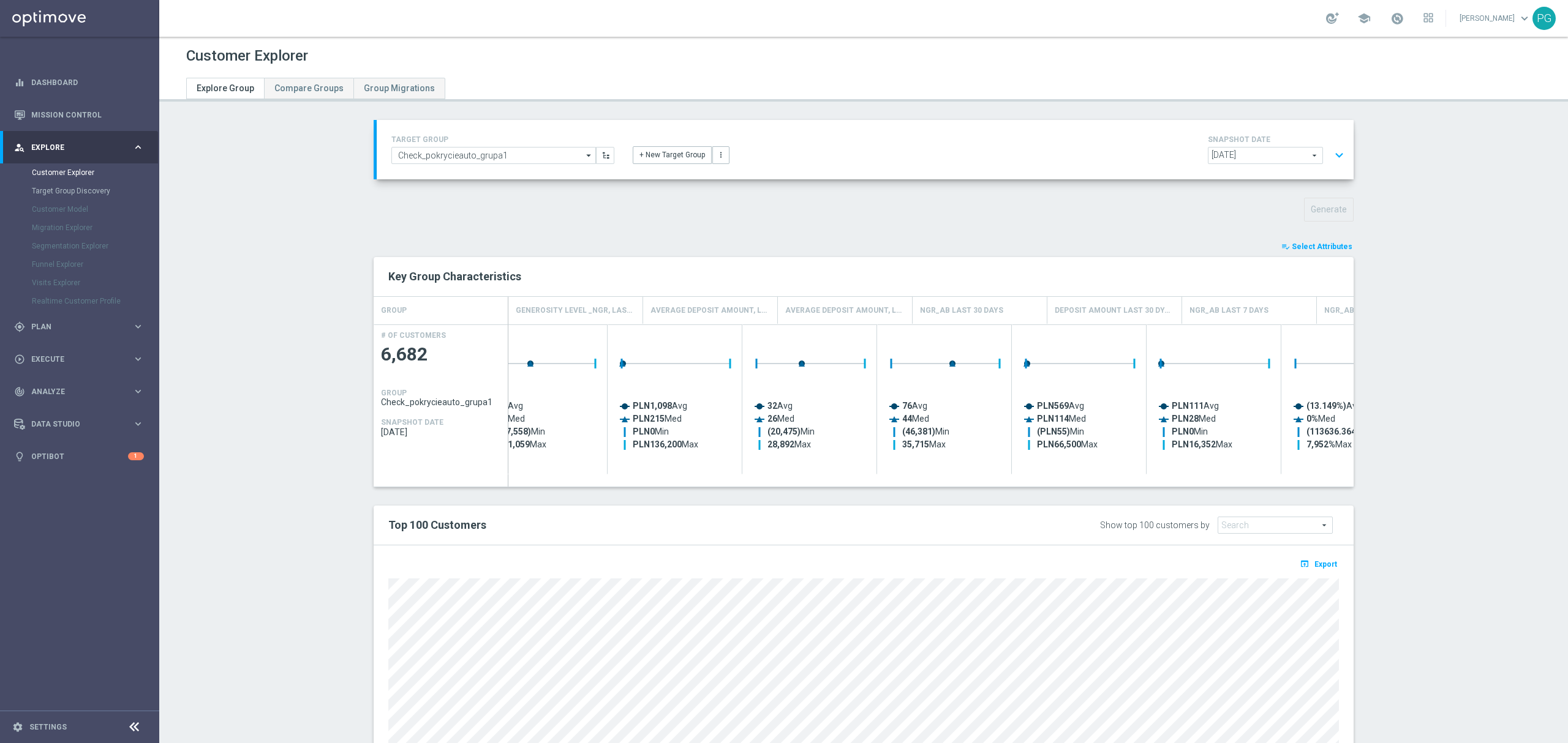
scroll to position [0, 0]
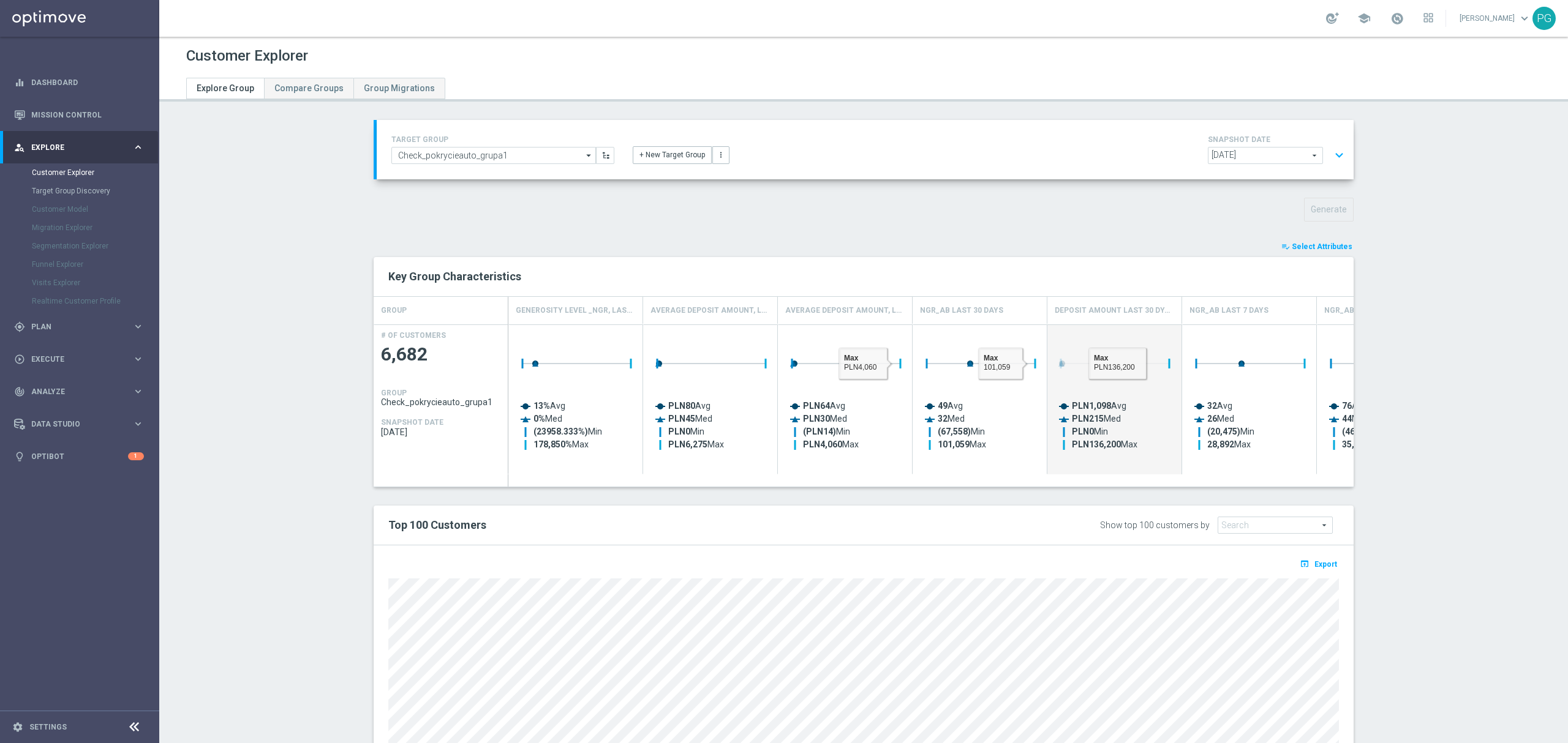
drag, startPoint x: 1108, startPoint y: 337, endPoint x: 1124, endPoint y: 337, distance: 16.0
click at [1124, 337] on rect "Press SPACE to select this row." at bounding box center [1115, 396] width 122 height 135
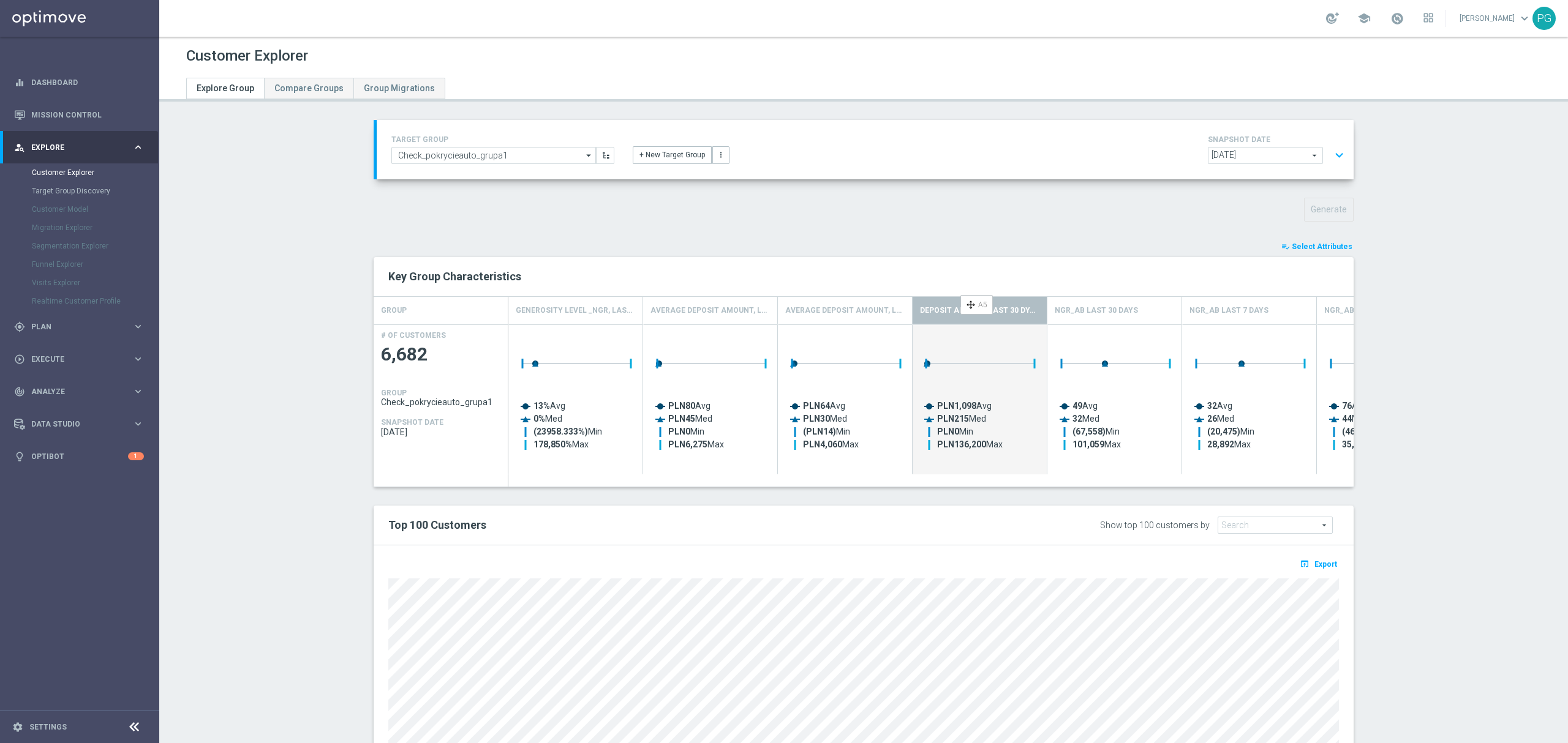
drag, startPoint x: 1108, startPoint y: 319, endPoint x: 975, endPoint y: 300, distance: 134.4
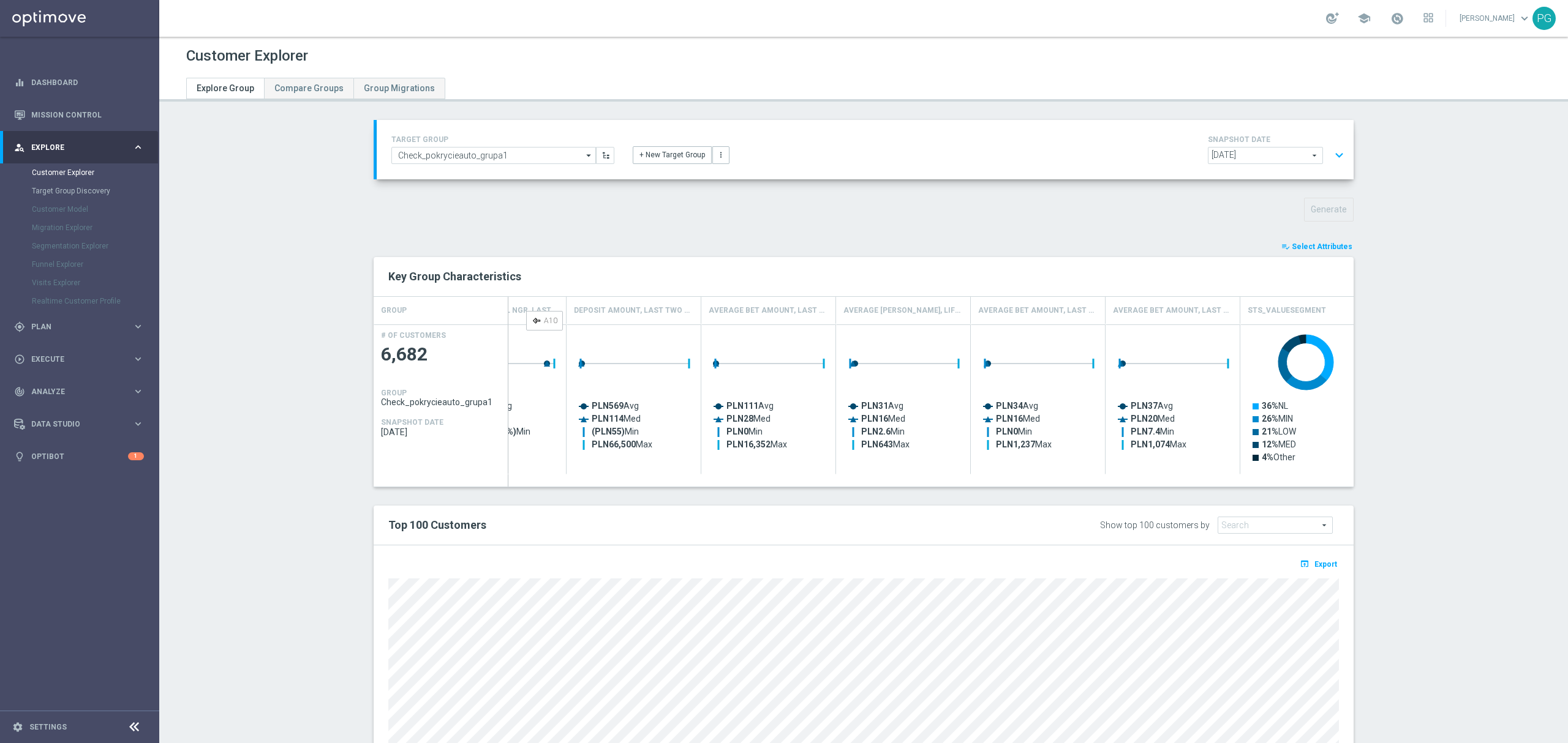
drag, startPoint x: 748, startPoint y: 314, endPoint x: 527, endPoint y: 316, distance: 221.0
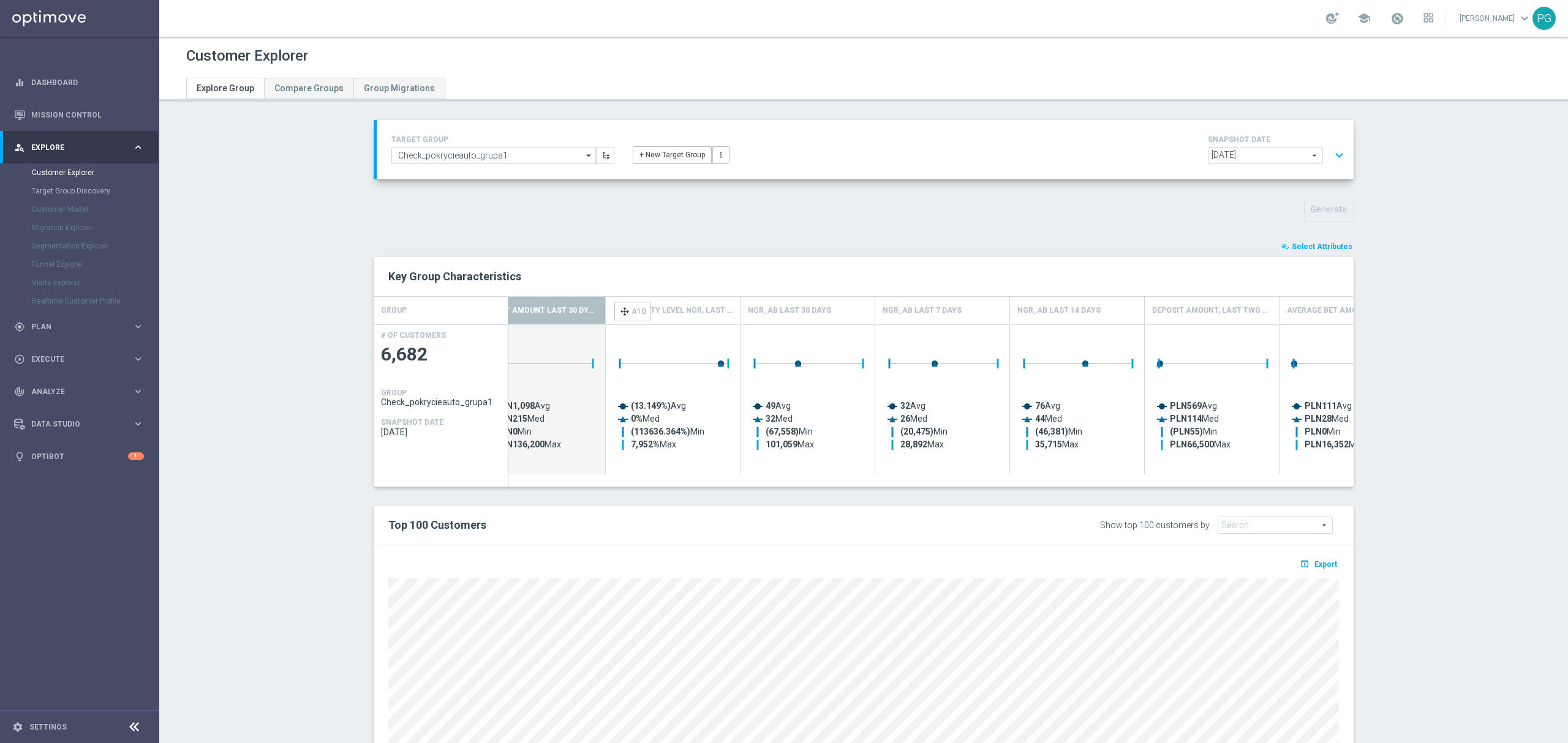
drag, startPoint x: 1061, startPoint y: 311, endPoint x: 603, endPoint y: 312, distance: 458.0
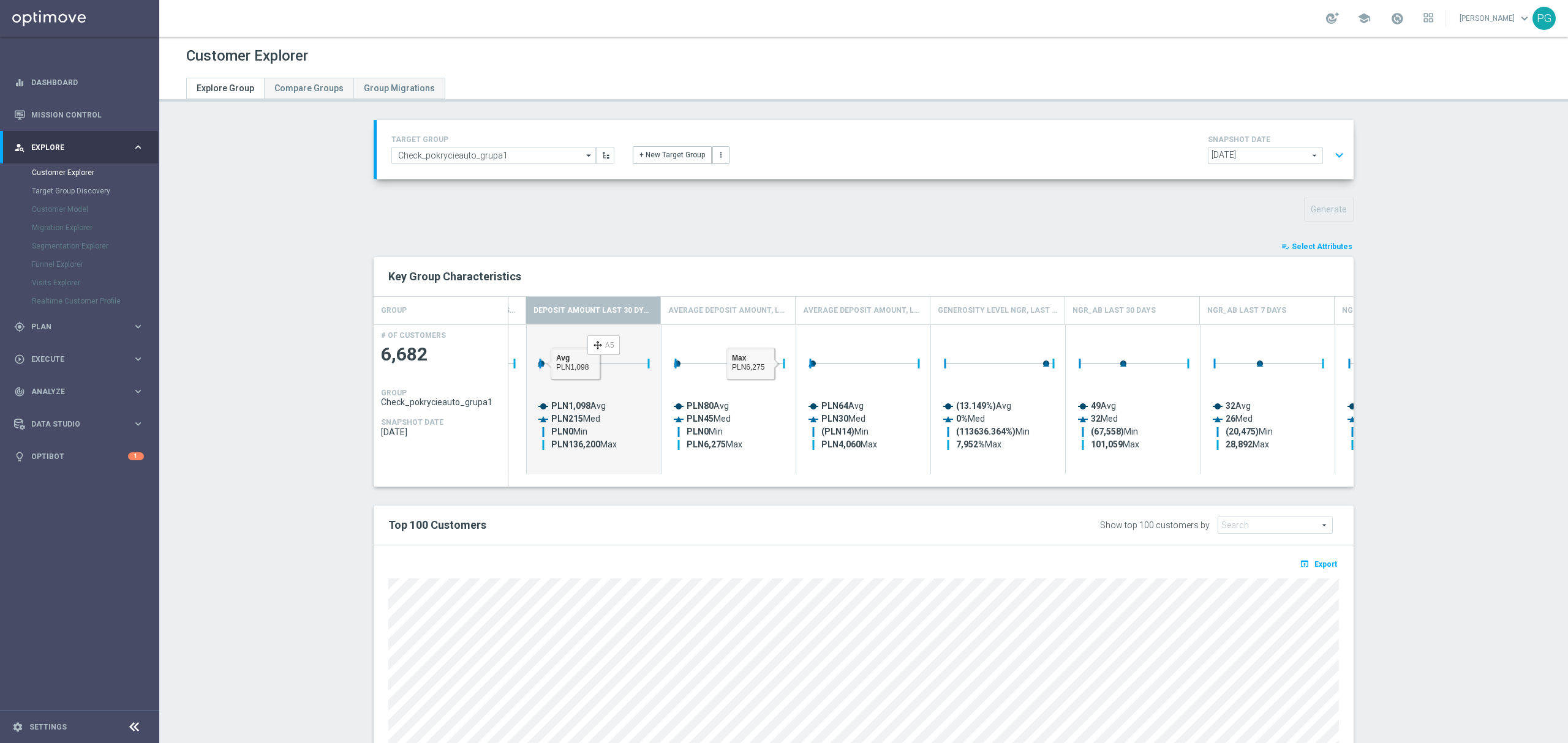
drag, startPoint x: 894, startPoint y: 312, endPoint x: 588, endPoint y: 338, distance: 307.1
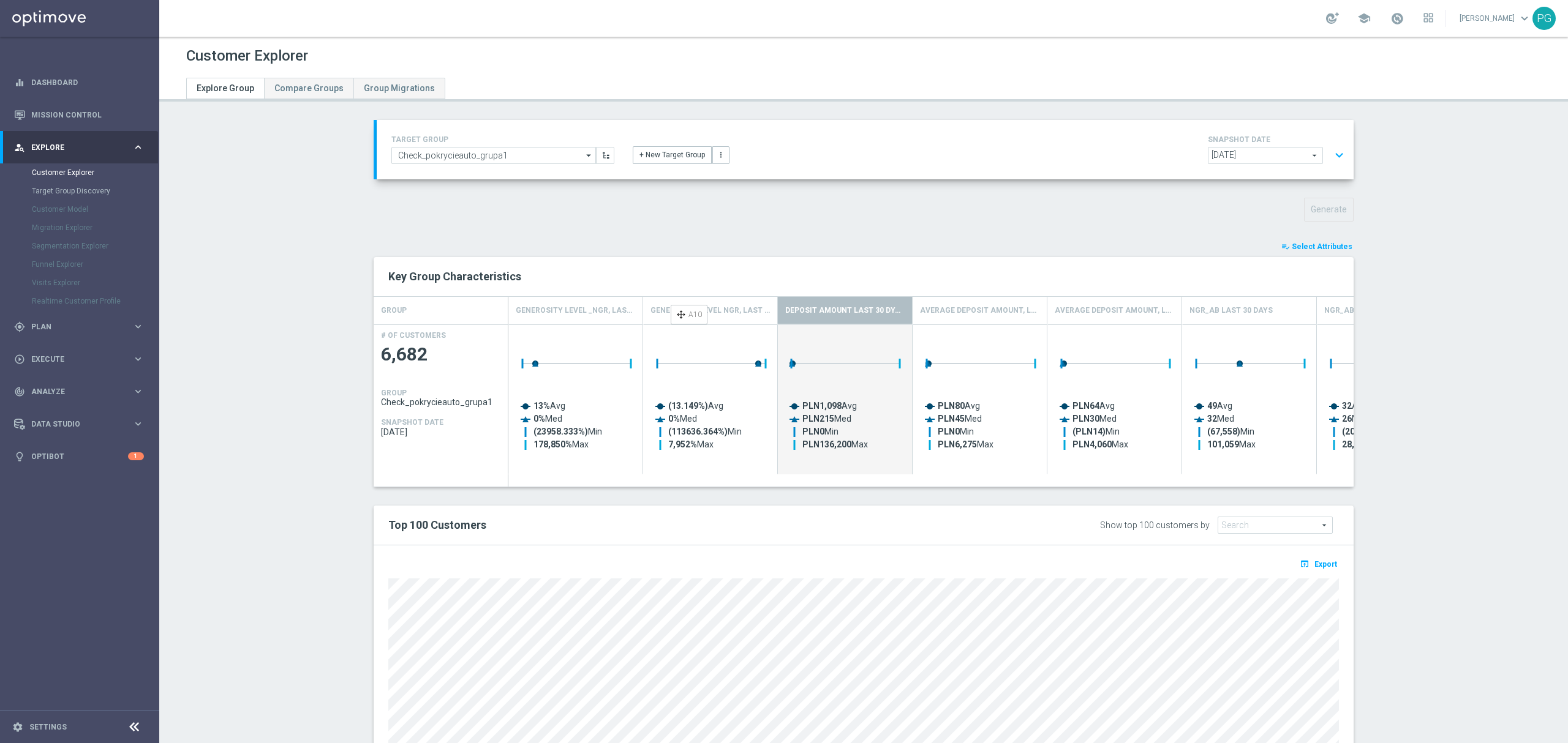
drag, startPoint x: 1105, startPoint y: 312, endPoint x: 677, endPoint y: 310, distance: 428.0
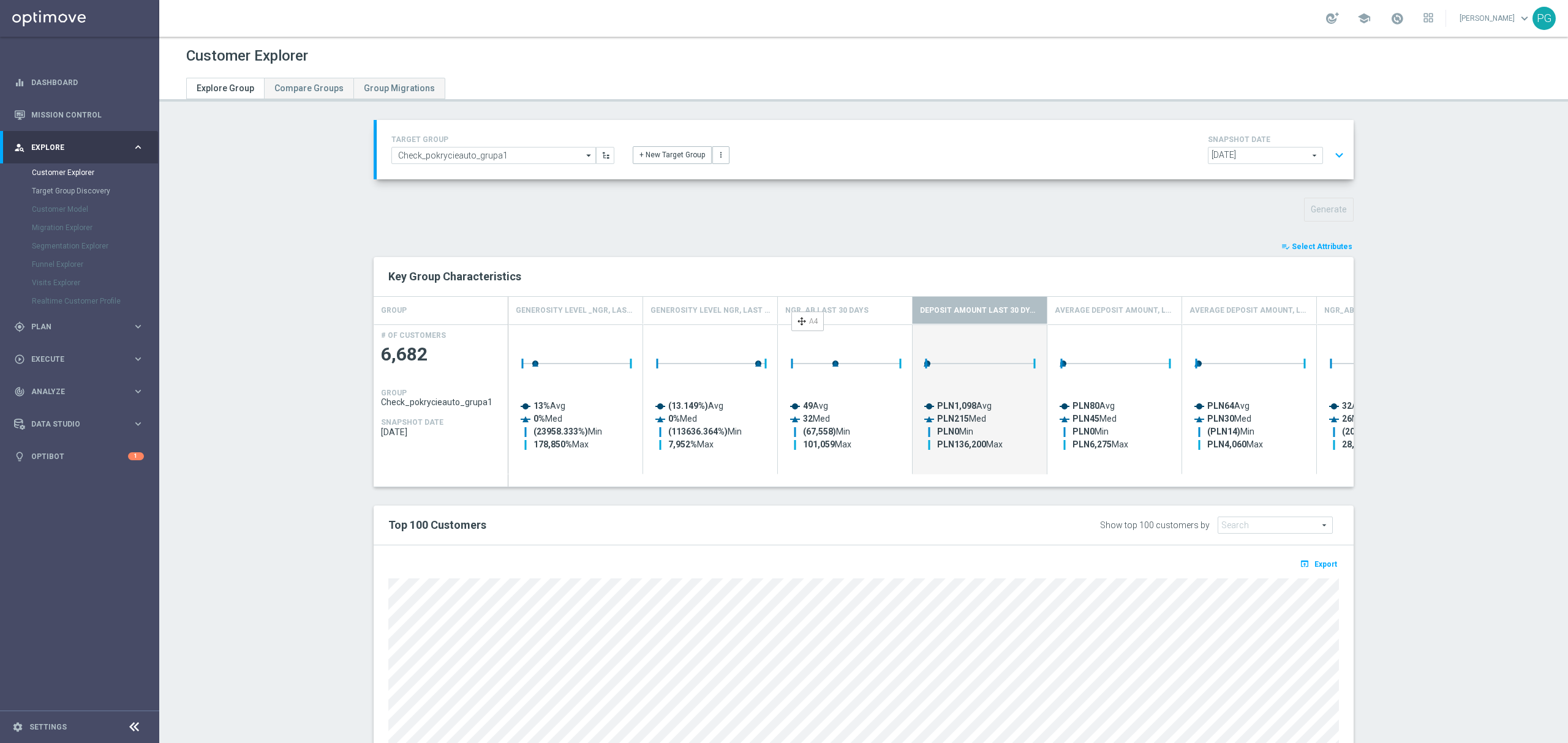
drag, startPoint x: 1222, startPoint y: 314, endPoint x: 805, endPoint y: 317, distance: 417.0
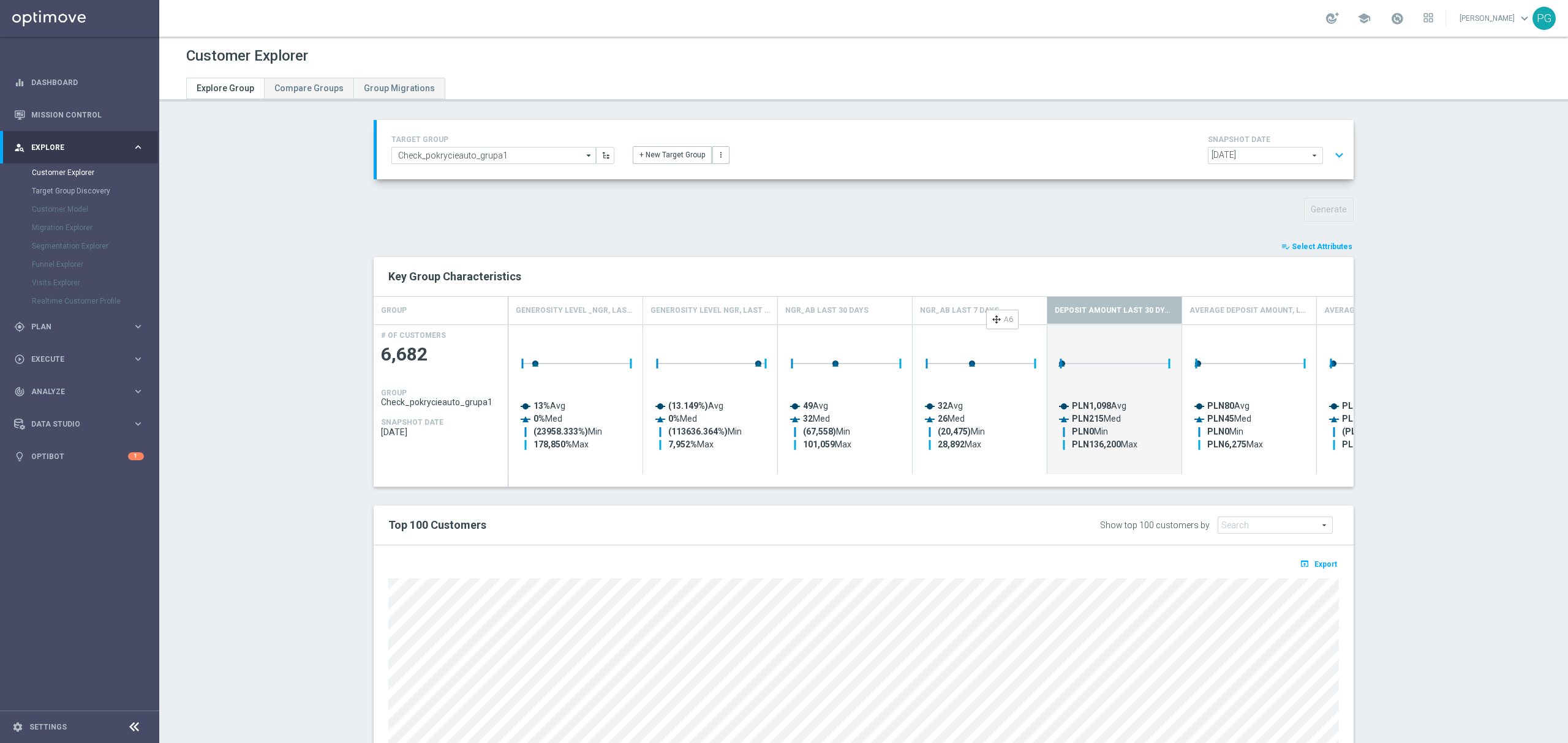
drag, startPoint x: 1330, startPoint y: 307, endPoint x: 987, endPoint y: 315, distance: 343.1
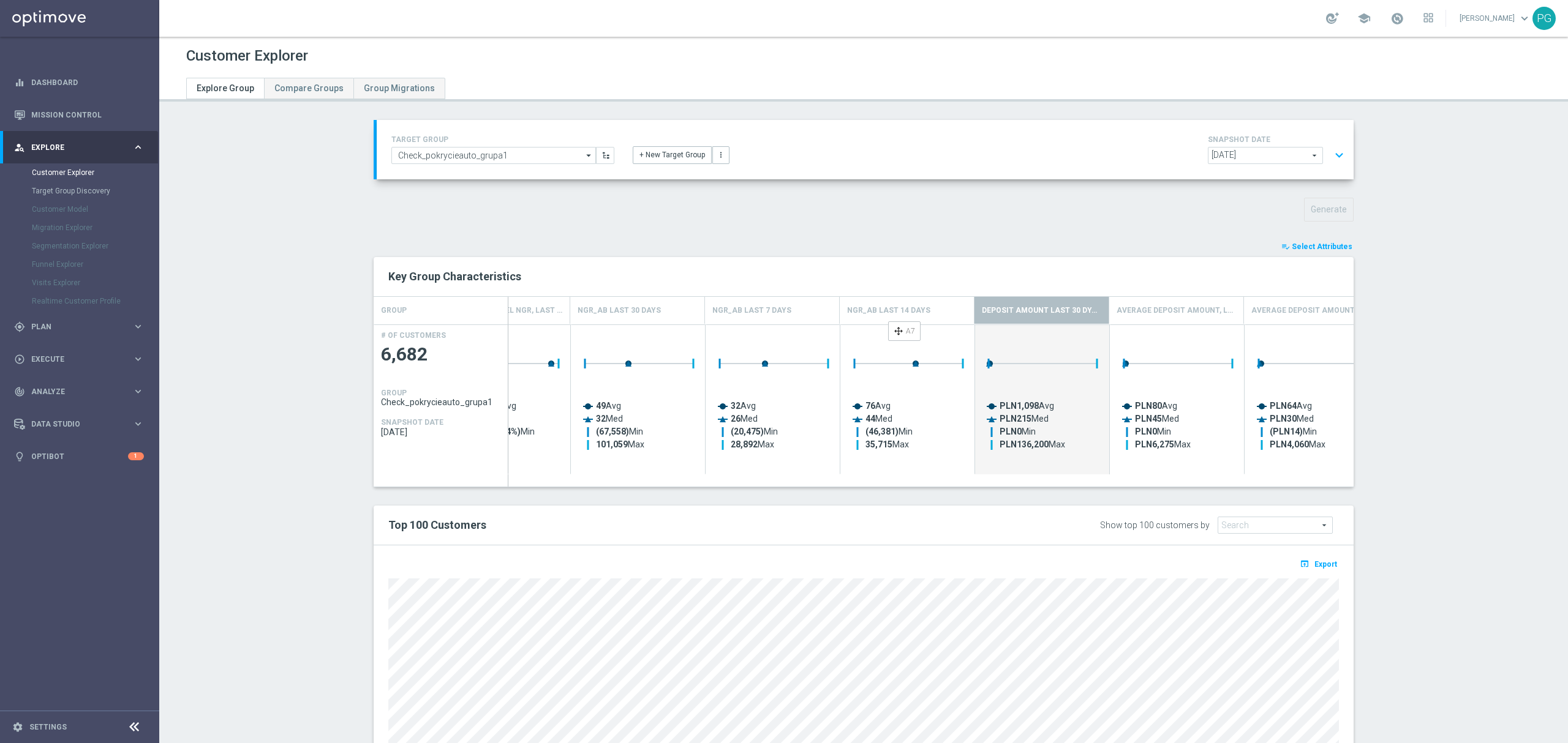
drag, startPoint x: 1259, startPoint y: 307, endPoint x: 892, endPoint y: 326, distance: 367.5
drag, startPoint x: 662, startPoint y: 315, endPoint x: 831, endPoint y: 318, distance: 169.0
click at [890, 315] on div "Generosity Level _NGR, Last Month Average Deposit Amount, Last Three Months Ave…" at bounding box center [1243, 311] width 1886 height 27
drag, startPoint x: 637, startPoint y: 314, endPoint x: 876, endPoint y: 320, distance: 239.1
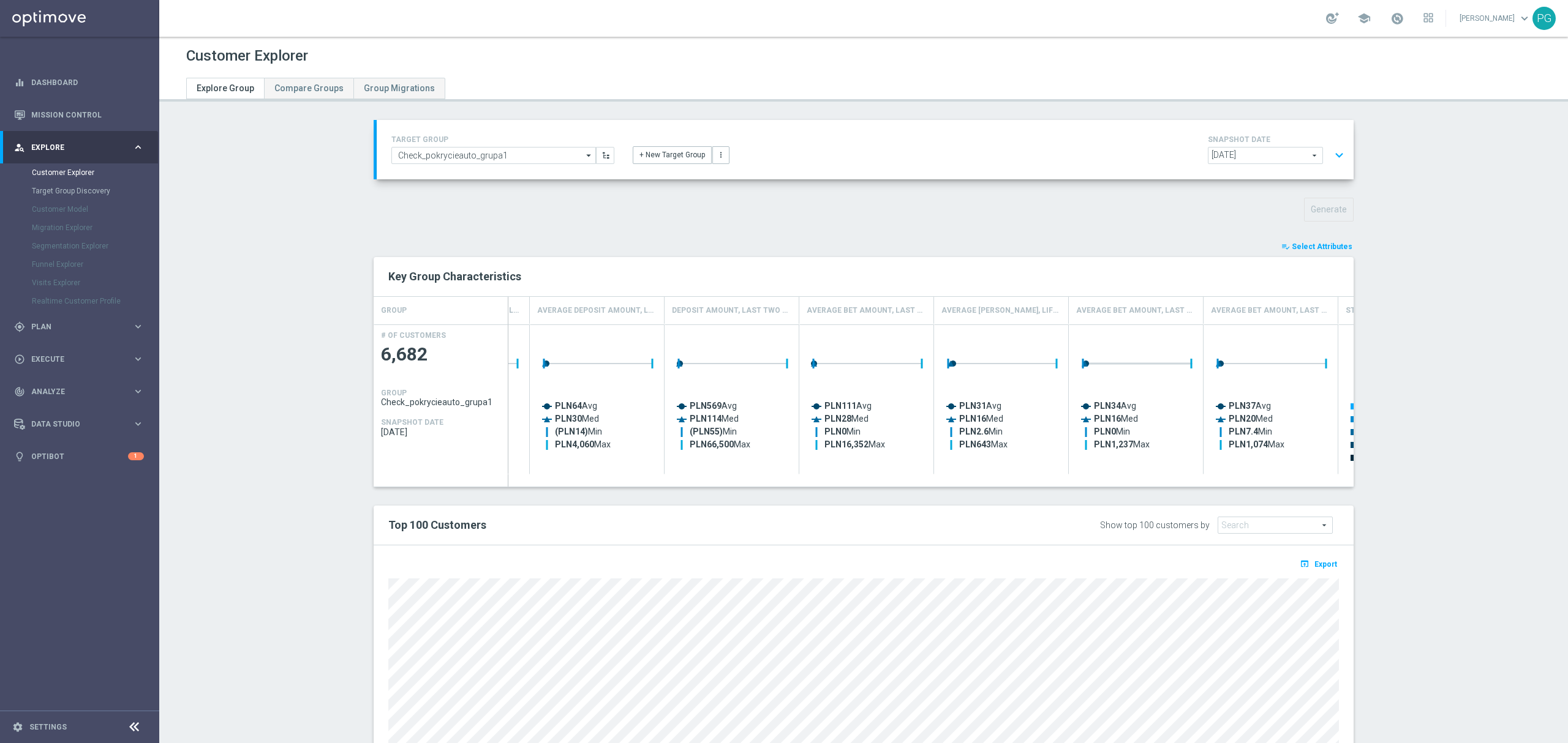
scroll to position [0, 921]
click at [1447, 444] on section "TARGET GROUP Check_pokrycieauto_grupa1 Check_pokrycieauto_grupa1 arrow_drop_dow…" at bounding box center [862, 492] width 1408 height 743
click at [1305, 244] on span "Select Attributes" at bounding box center [1322, 246] width 61 height 9
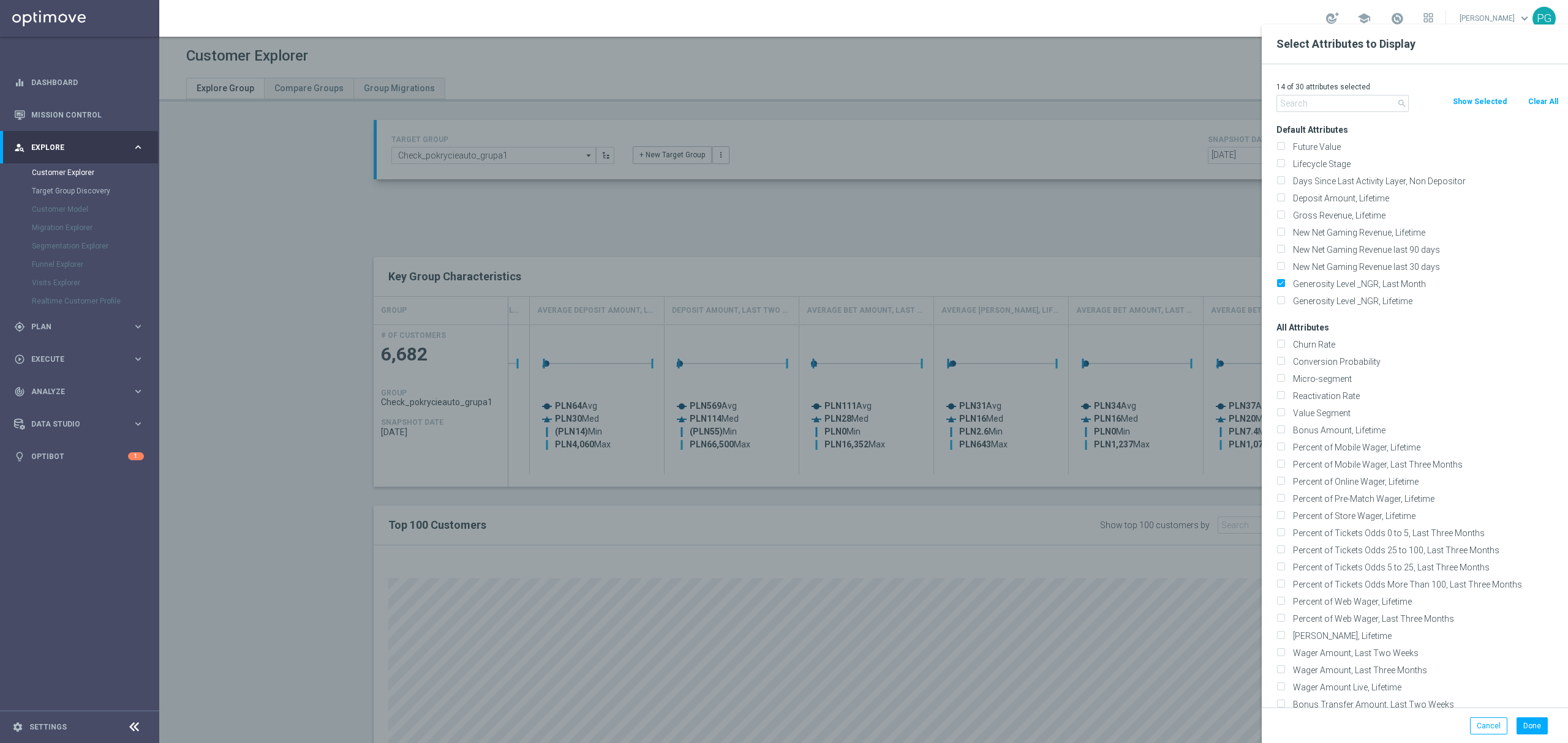
click at [1537, 101] on button "Clear All" at bounding box center [1543, 102] width 33 height 13
click at [1335, 99] on input "text" at bounding box center [1342, 104] width 132 height 17
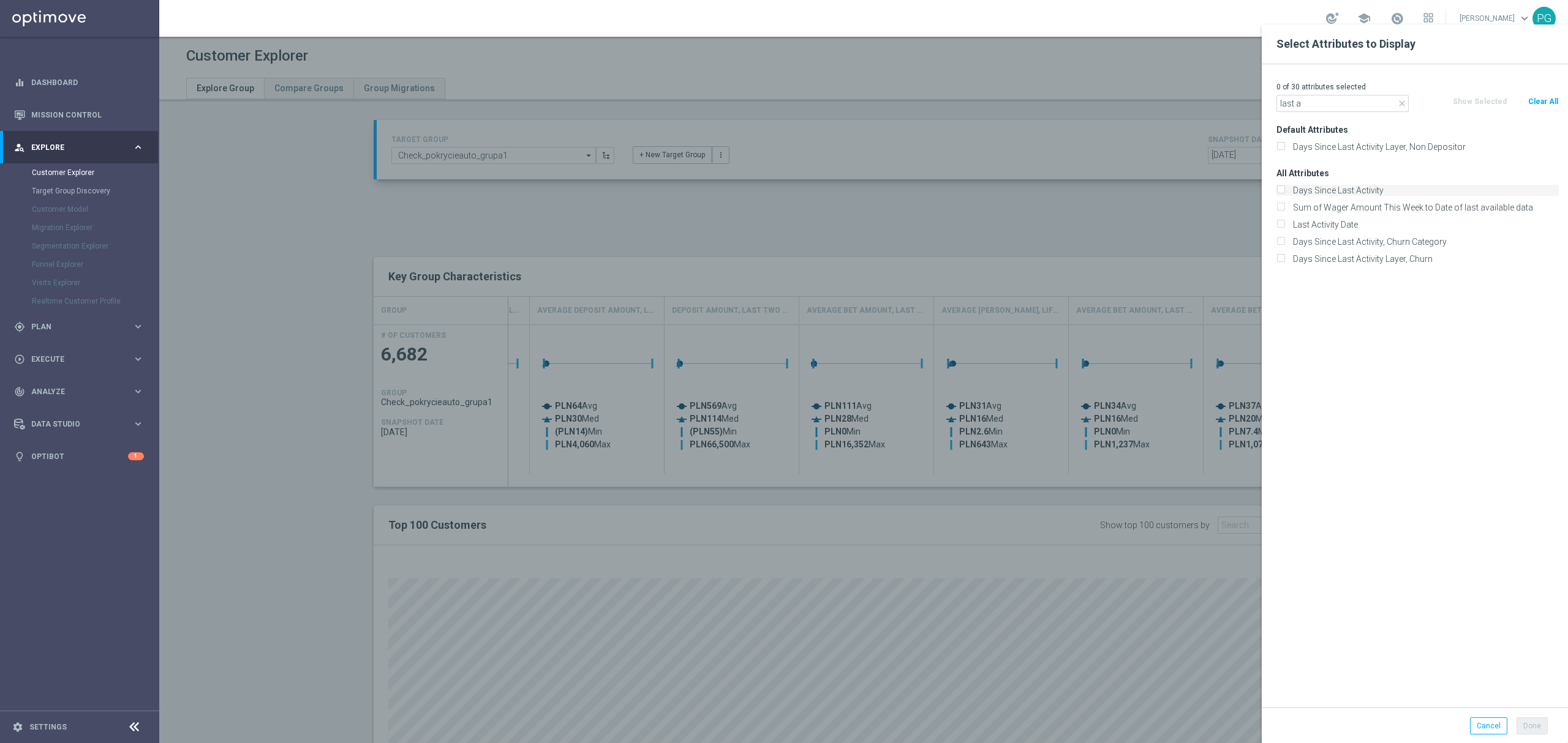
click at [1341, 188] on label "Days Since Last Activity" at bounding box center [1423, 190] width 270 height 11
click at [1284, 188] on input "Days Since Last Activity" at bounding box center [1280, 192] width 8 height 8
click at [1375, 98] on input "last a" at bounding box center [1342, 104] width 132 height 17
click at [1359, 170] on label "Days Since Last Bet" at bounding box center [1423, 172] width 270 height 11
click at [1284, 170] on input "Days Since Last Bet" at bounding box center [1280, 174] width 8 height 8
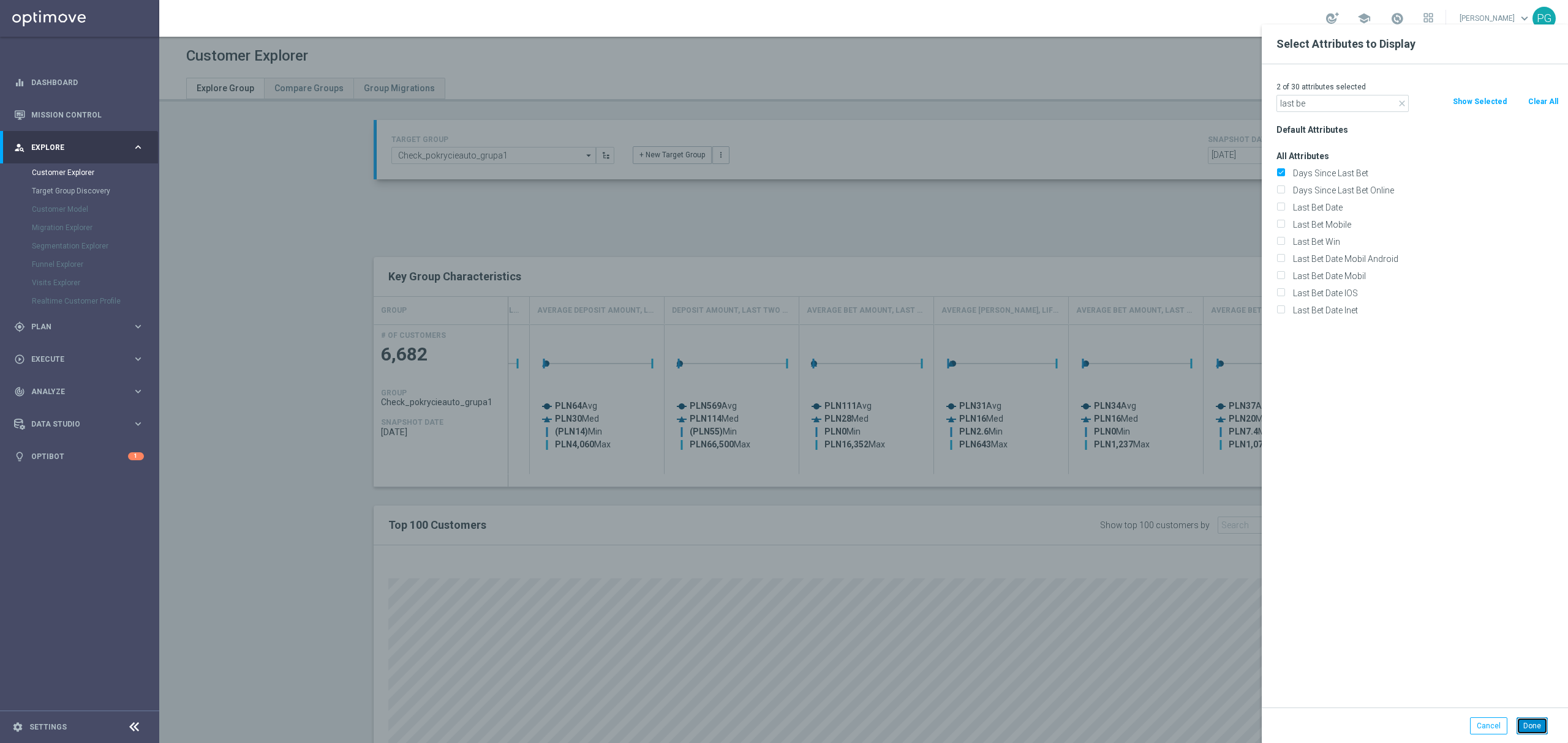
click at [1529, 726] on button "Done" at bounding box center [1531, 727] width 31 height 17
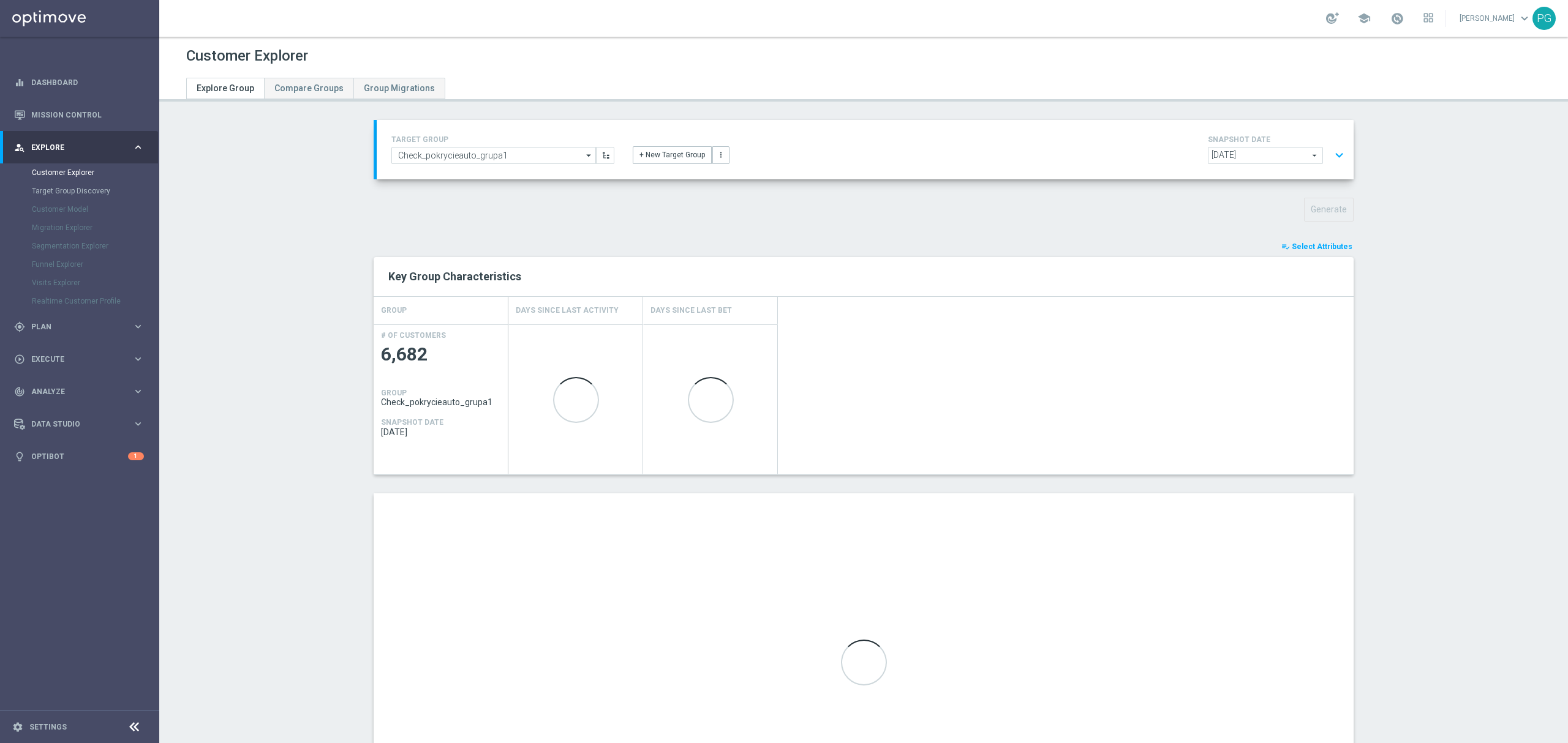
scroll to position [0, 0]
click at [1298, 248] on span "Select Attributes" at bounding box center [1322, 246] width 61 height 9
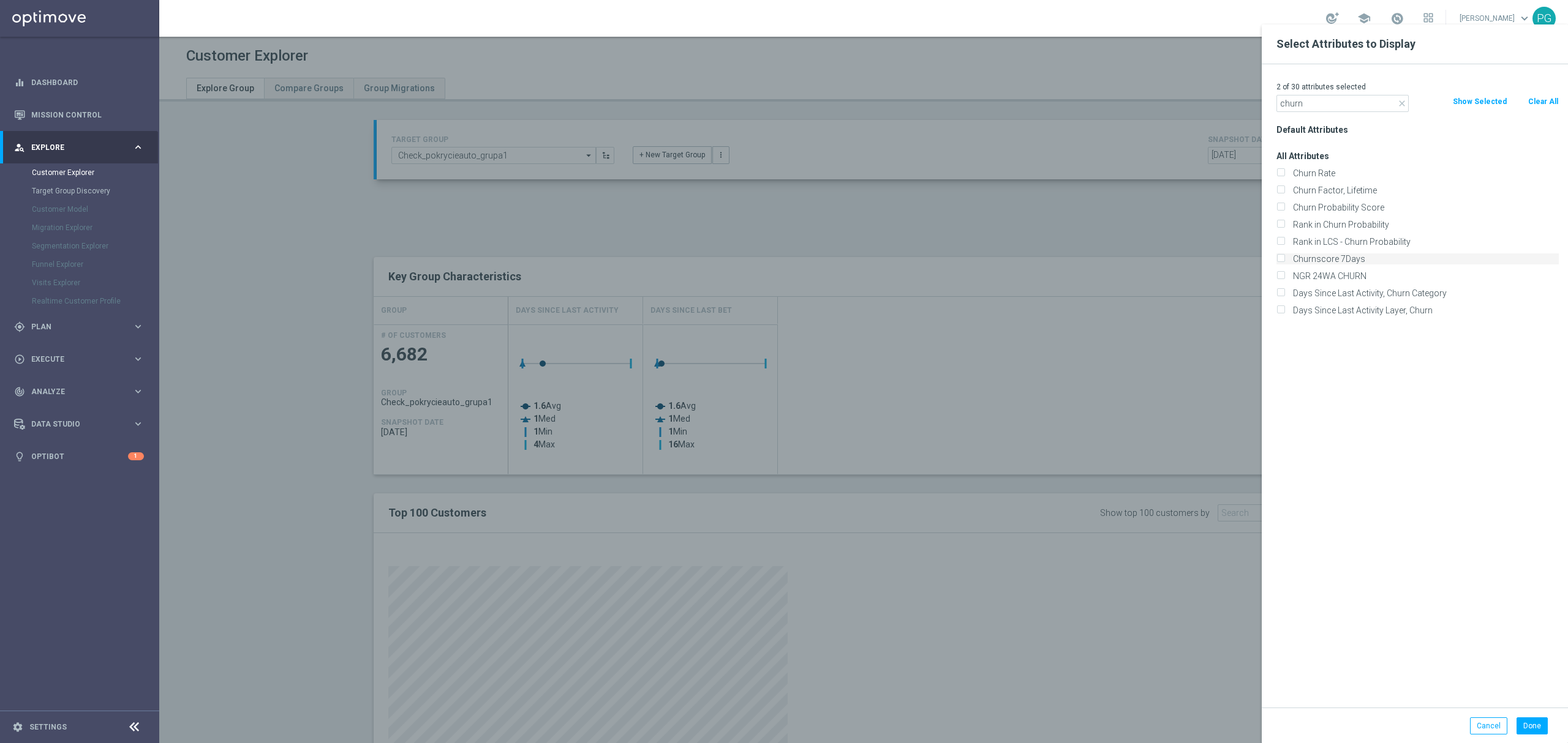
click at [1355, 262] on label "Churnscore 7Days" at bounding box center [1423, 258] width 270 height 11
click at [1284, 262] on input "Churnscore 7Days" at bounding box center [1280, 261] width 8 height 8
click at [1341, 100] on input "churn" at bounding box center [1342, 104] width 132 height 17
click at [1339, 140] on div "Future Value" at bounding box center [1417, 147] width 300 height 17
click at [1334, 142] on label "Future Value" at bounding box center [1423, 146] width 270 height 11
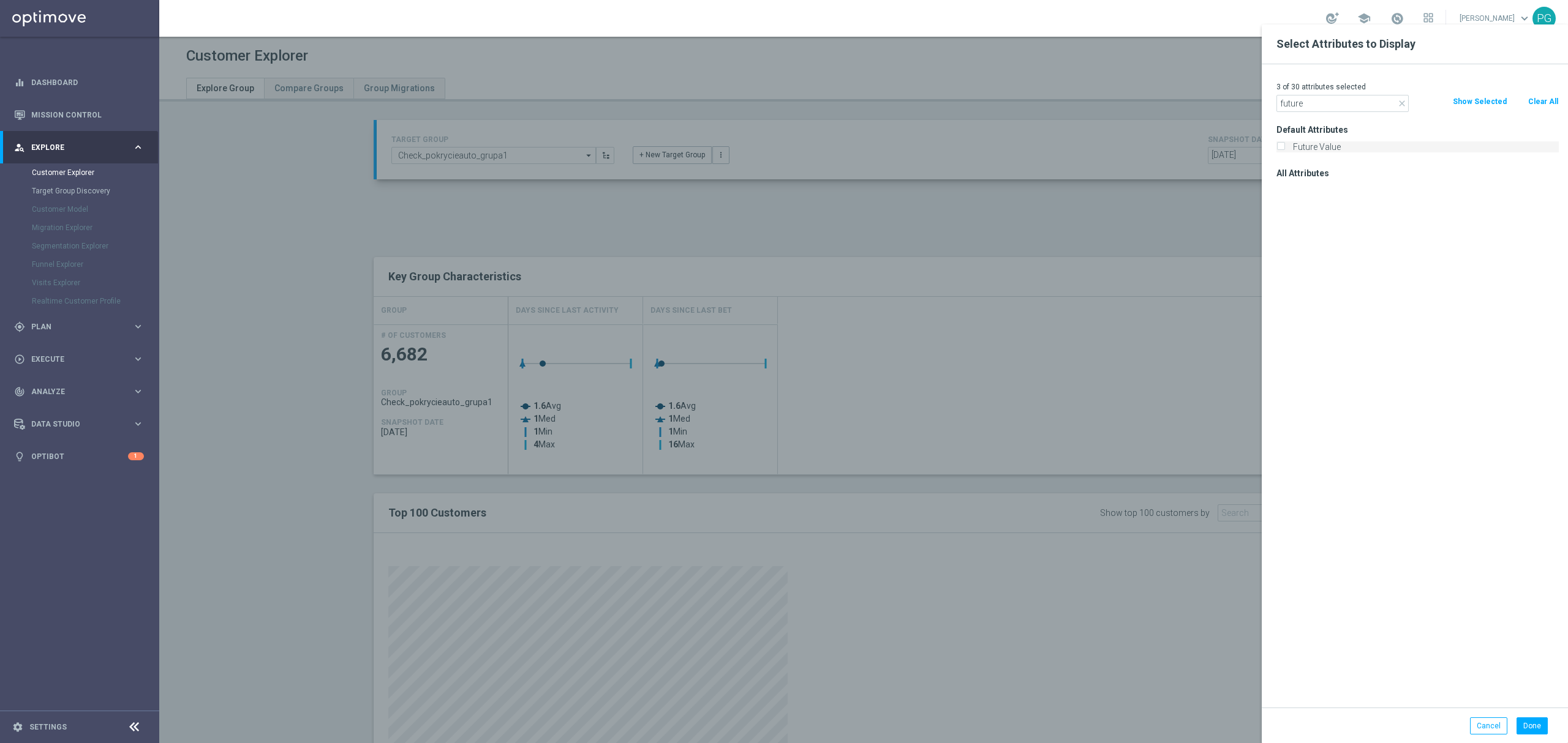
click at [1284, 144] on input "Future Value" at bounding box center [1280, 148] width 8 height 8
click at [1324, 97] on input "future" at bounding box center [1342, 104] width 132 height 17
click at [1338, 191] on label "Value Segment" at bounding box center [1423, 190] width 270 height 11
click at [1284, 191] on input "Value Segment" at bounding box center [1280, 192] width 8 height 8
click at [1359, 241] on label "Top Value Segment" at bounding box center [1423, 242] width 270 height 11
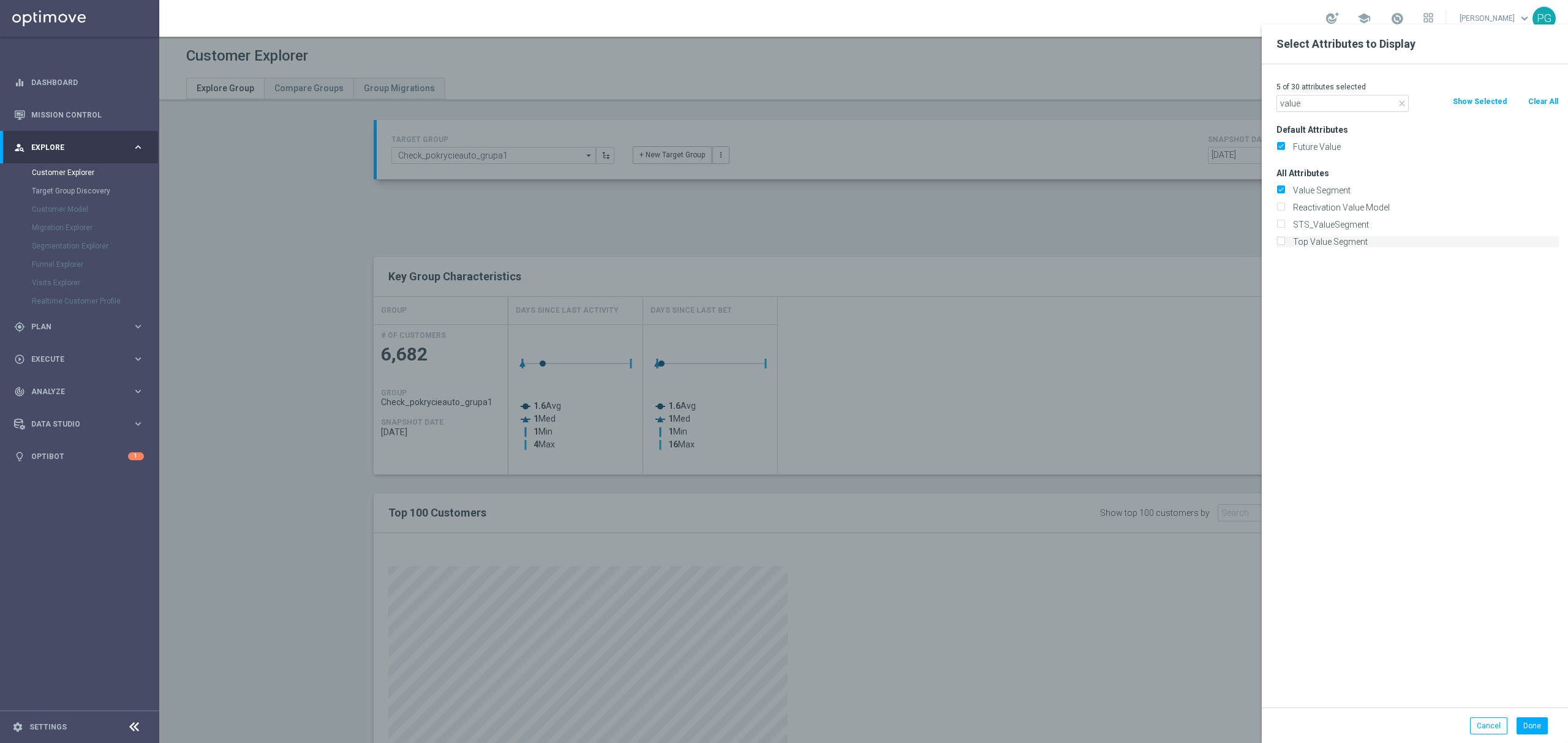
click at [1284, 241] on input "Top Value Segment" at bounding box center [1280, 243] width 8 height 8
click at [1534, 728] on button "Done" at bounding box center [1531, 727] width 31 height 17
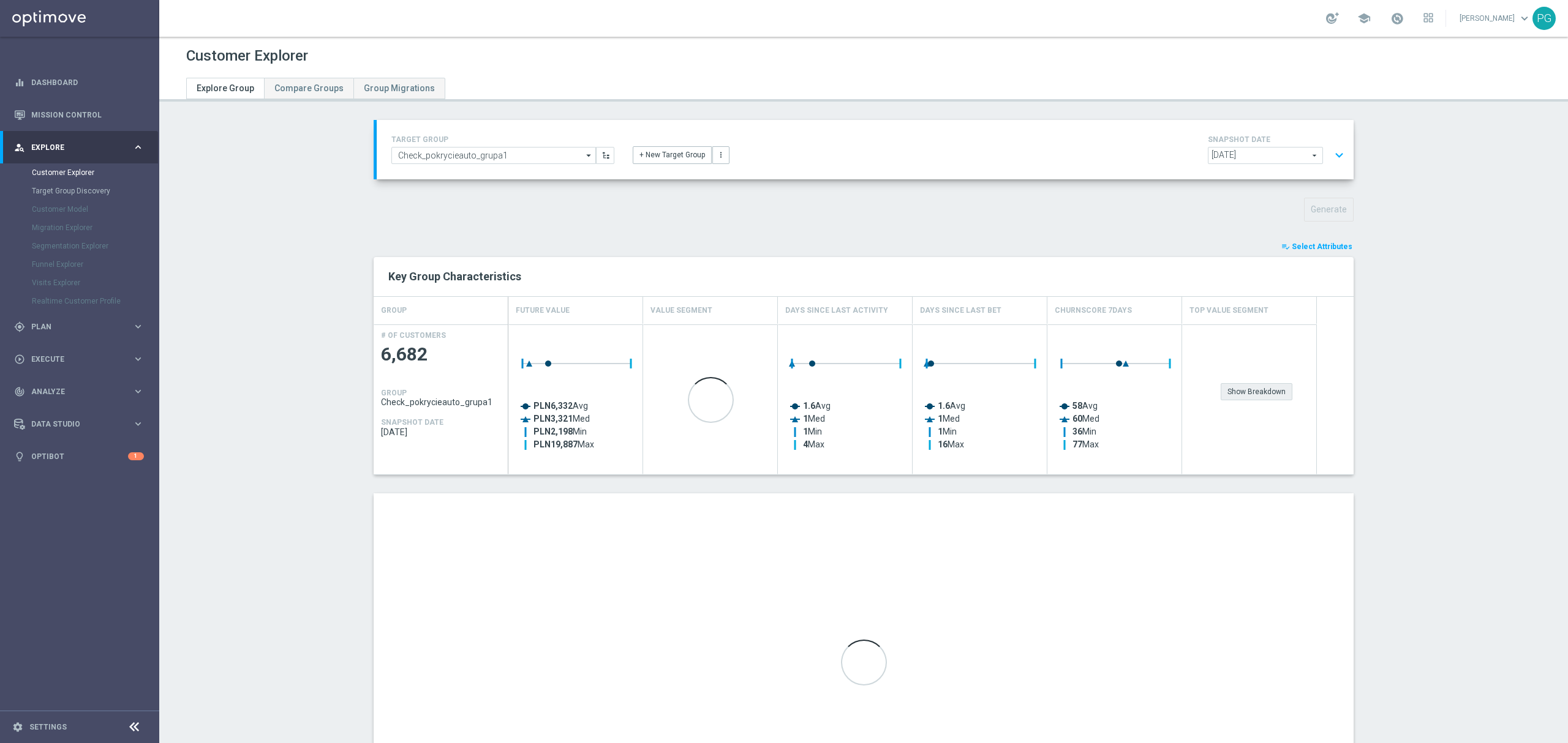
click at [1250, 397] on div "Show Breakdown" at bounding box center [1256, 392] width 71 height 17
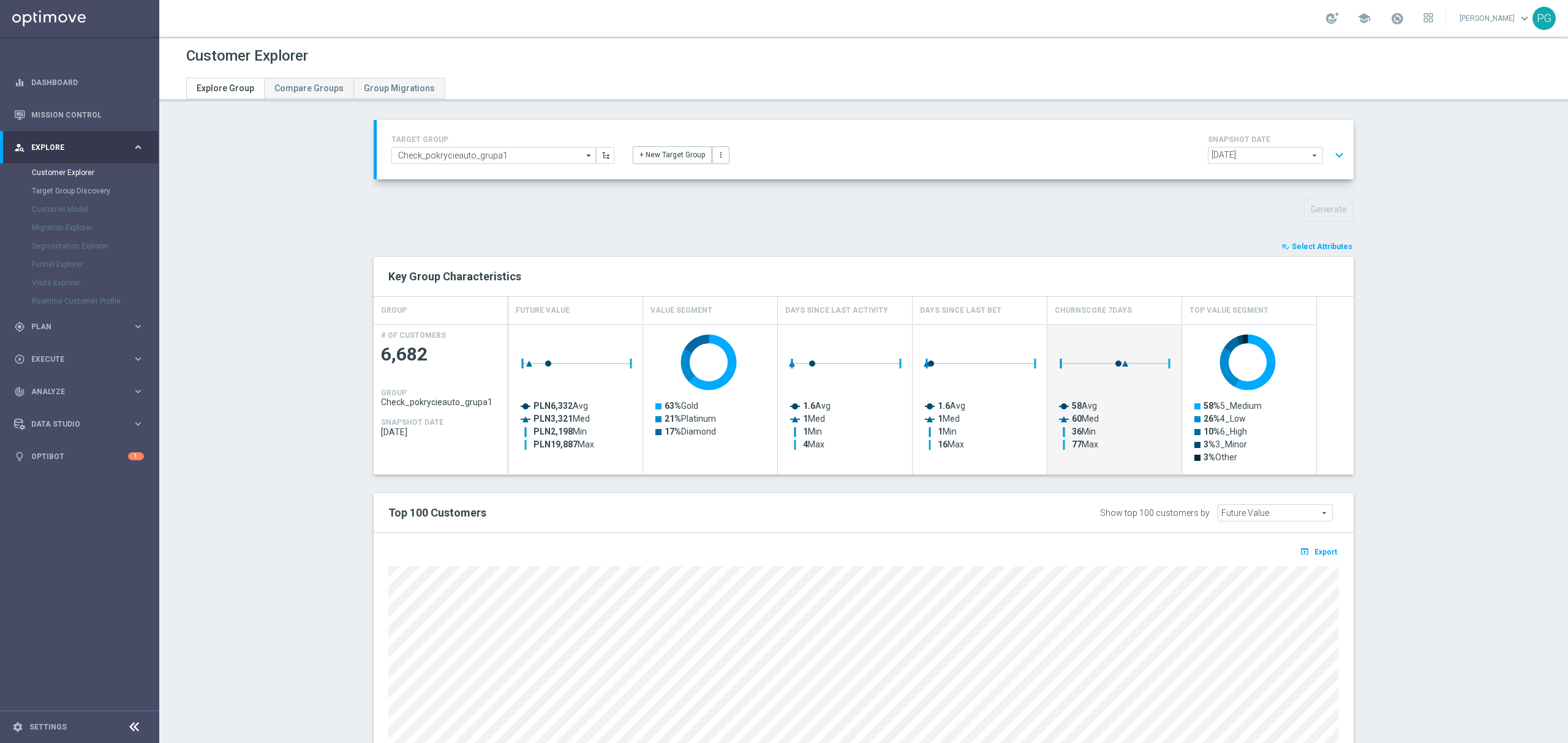
click at [1300, 243] on span "Select Attributes" at bounding box center [1322, 246] width 61 height 9
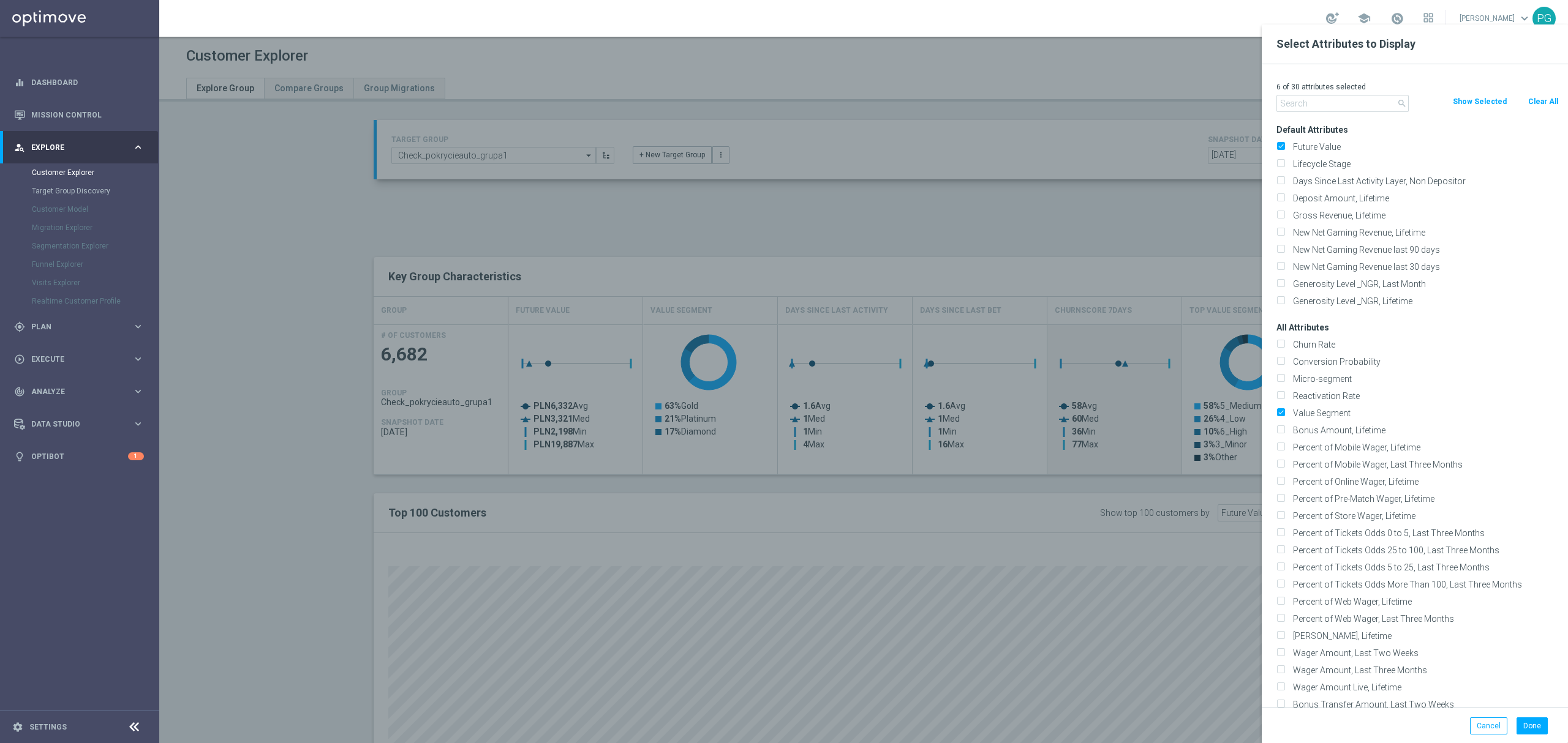
click at [1539, 93] on div "6 of 30 attributes selected" at bounding box center [1417, 87] width 300 height 16
click at [1539, 102] on button "Clear All" at bounding box center [1543, 102] width 33 height 13
click at [1372, 101] on input "text" at bounding box center [1342, 104] width 132 height 17
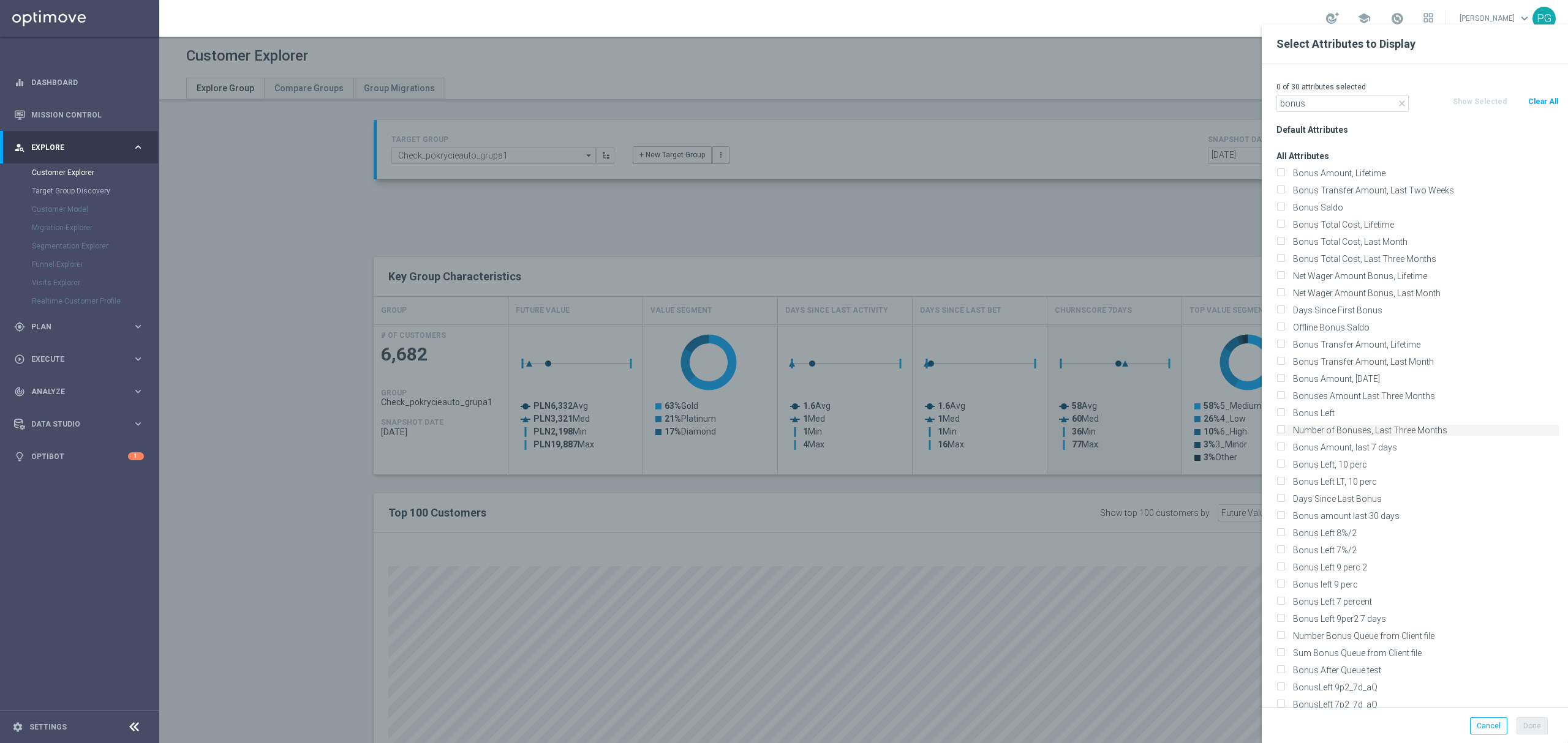
click at [1400, 433] on label "Number of Bonuses, Last Three Months" at bounding box center [1423, 429] width 270 height 11
click at [1284, 433] on input "Number of Bonuses, Last Three Months" at bounding box center [1280, 432] width 8 height 8
click at [1377, 450] on label "Bonus Amount, last 7 days" at bounding box center [1423, 447] width 270 height 11
click at [1284, 450] on input "Bonus Amount, last 7 days" at bounding box center [1280, 448] width 8 height 8
click at [1373, 500] on label "Days Since Last Bonus" at bounding box center [1423, 499] width 270 height 11
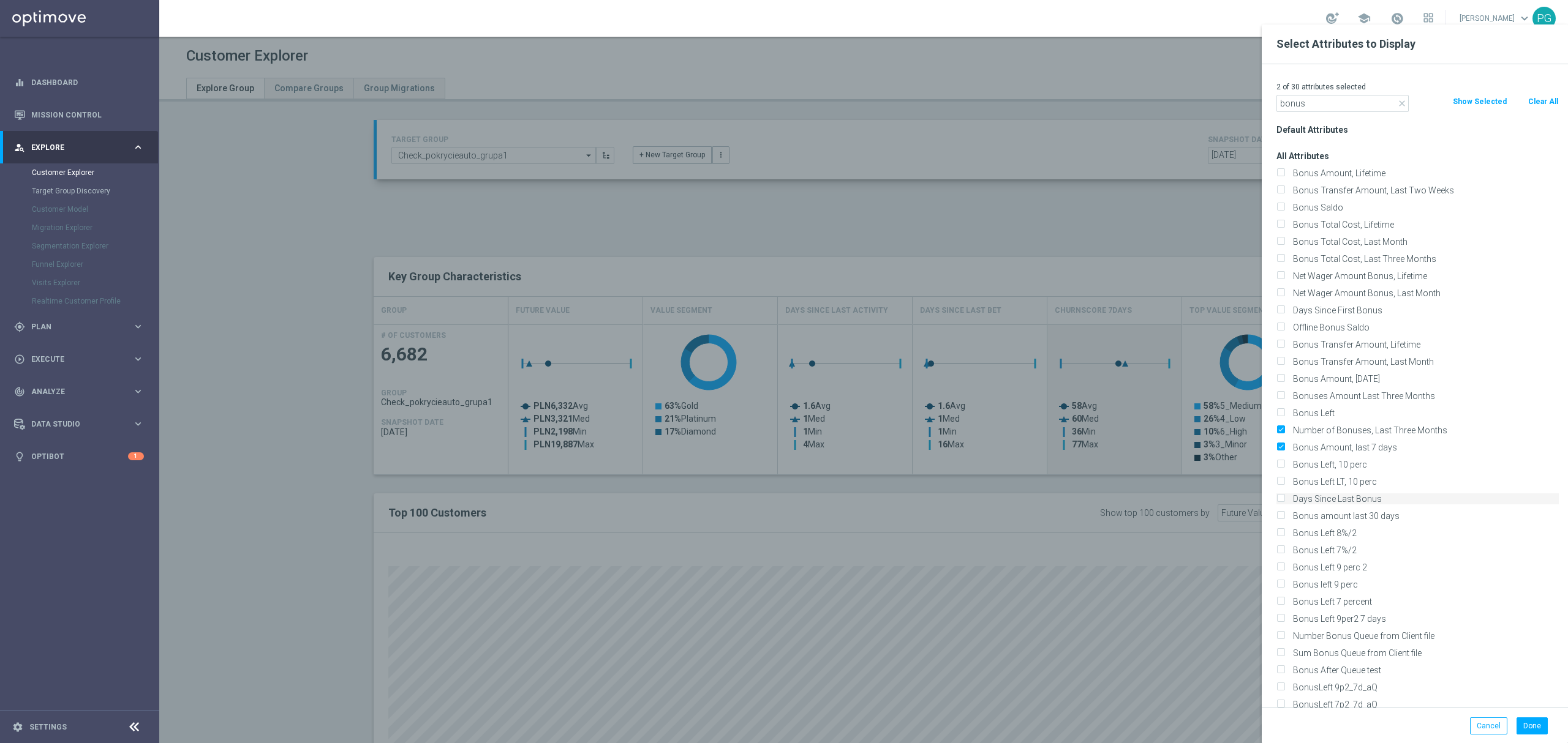
click at [1284, 500] on input "Days Since Last Bonus" at bounding box center [1280, 500] width 8 height 8
click at [1416, 513] on label "Bonus amount last 30 days" at bounding box center [1423, 516] width 270 height 11
click at [1284, 514] on input "Bonus amount last 30 days" at bounding box center [1280, 518] width 8 height 8
click at [1384, 640] on label "Number Bonus Queue from Client file" at bounding box center [1423, 635] width 270 height 11
click at [1284, 640] on input "Number Bonus Queue from Client file" at bounding box center [1280, 637] width 8 height 8
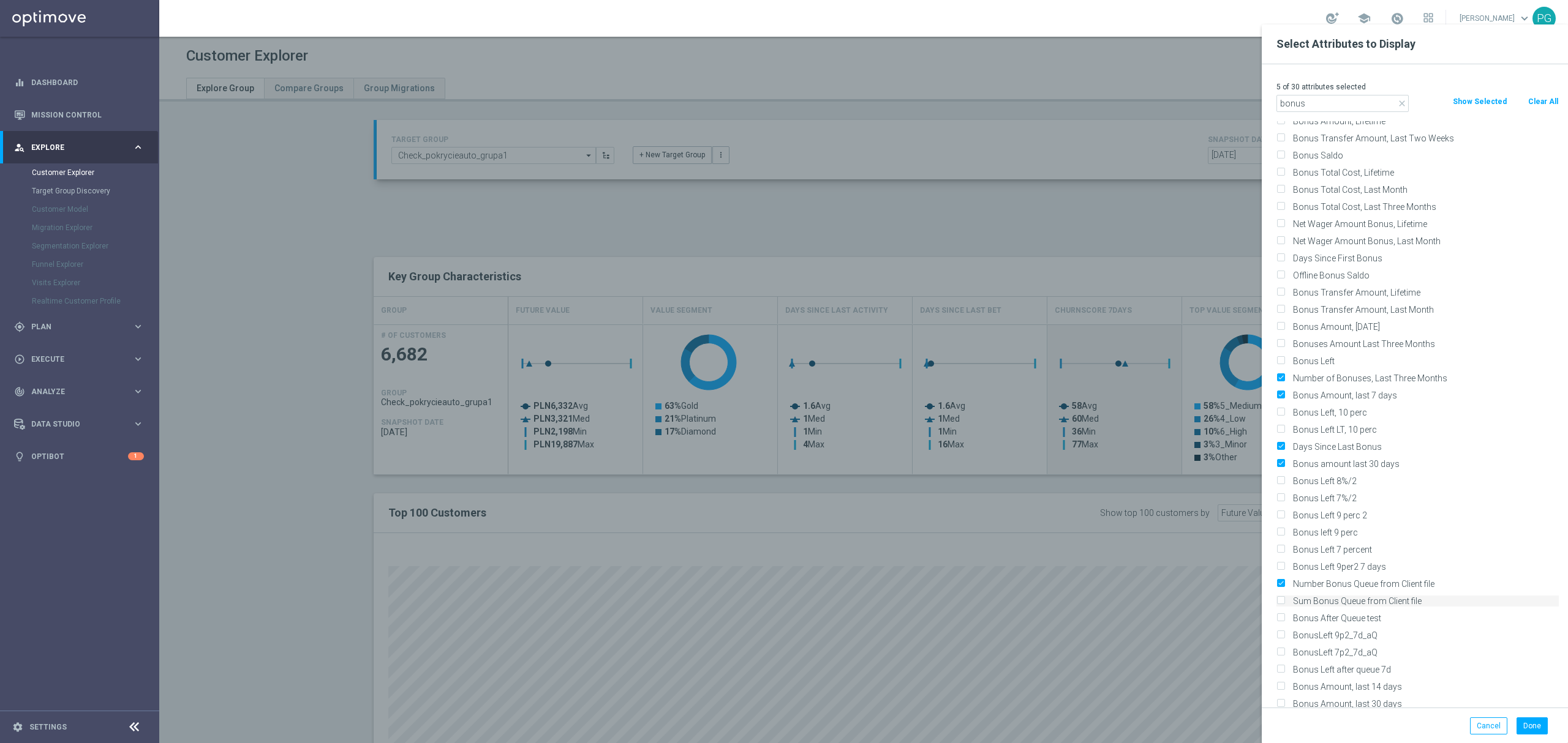
scroll to position [53, 0]
click at [1365, 607] on div "Sum Bonus Queue from Client file" at bounding box center [1417, 601] width 300 height 17
click at [1362, 602] on label "Sum Bonus Queue from Client file" at bounding box center [1423, 600] width 270 height 11
click at [1284, 602] on input "Sum Bonus Queue from Client file" at bounding box center [1280, 602] width 8 height 8
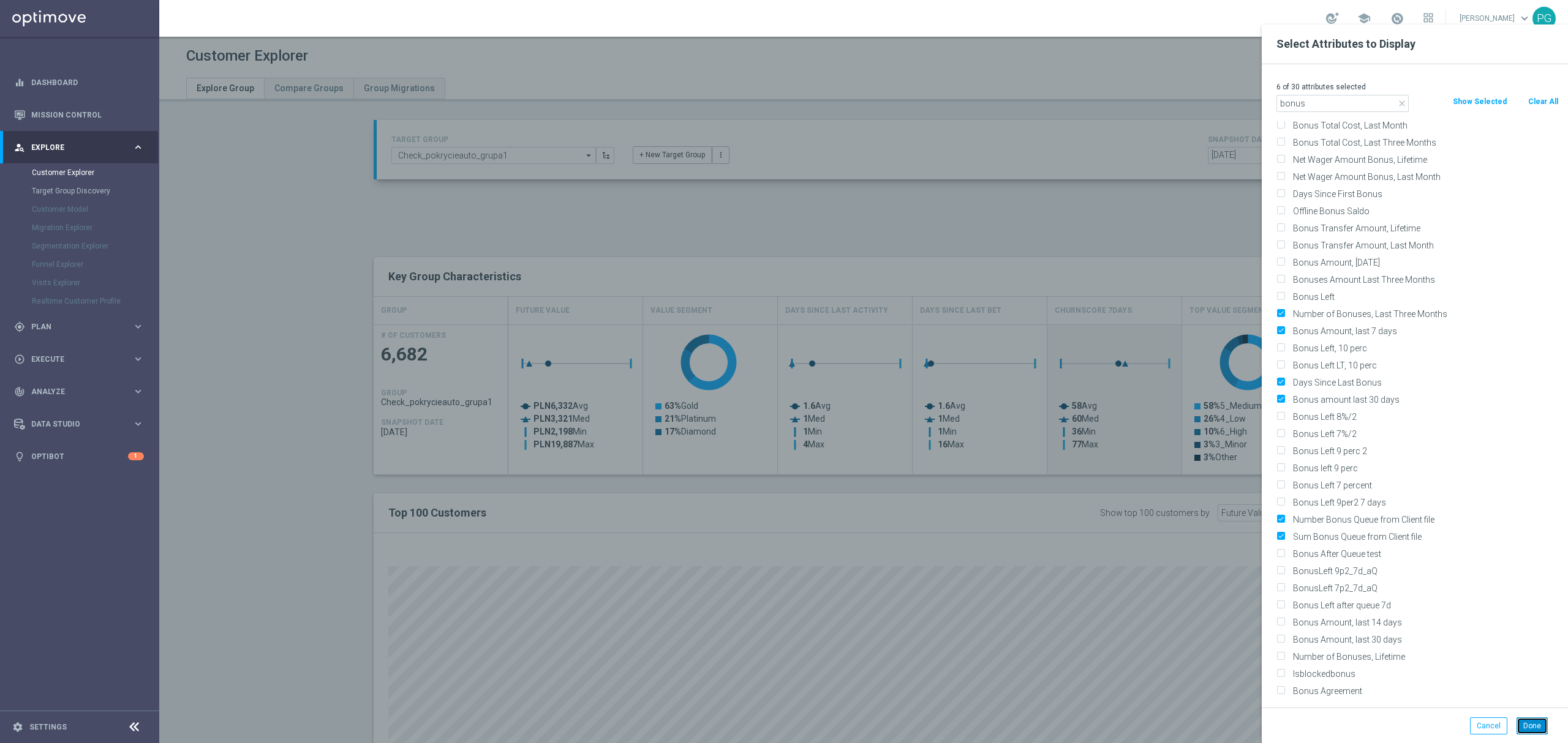
click at [1520, 721] on button "Done" at bounding box center [1531, 727] width 31 height 17
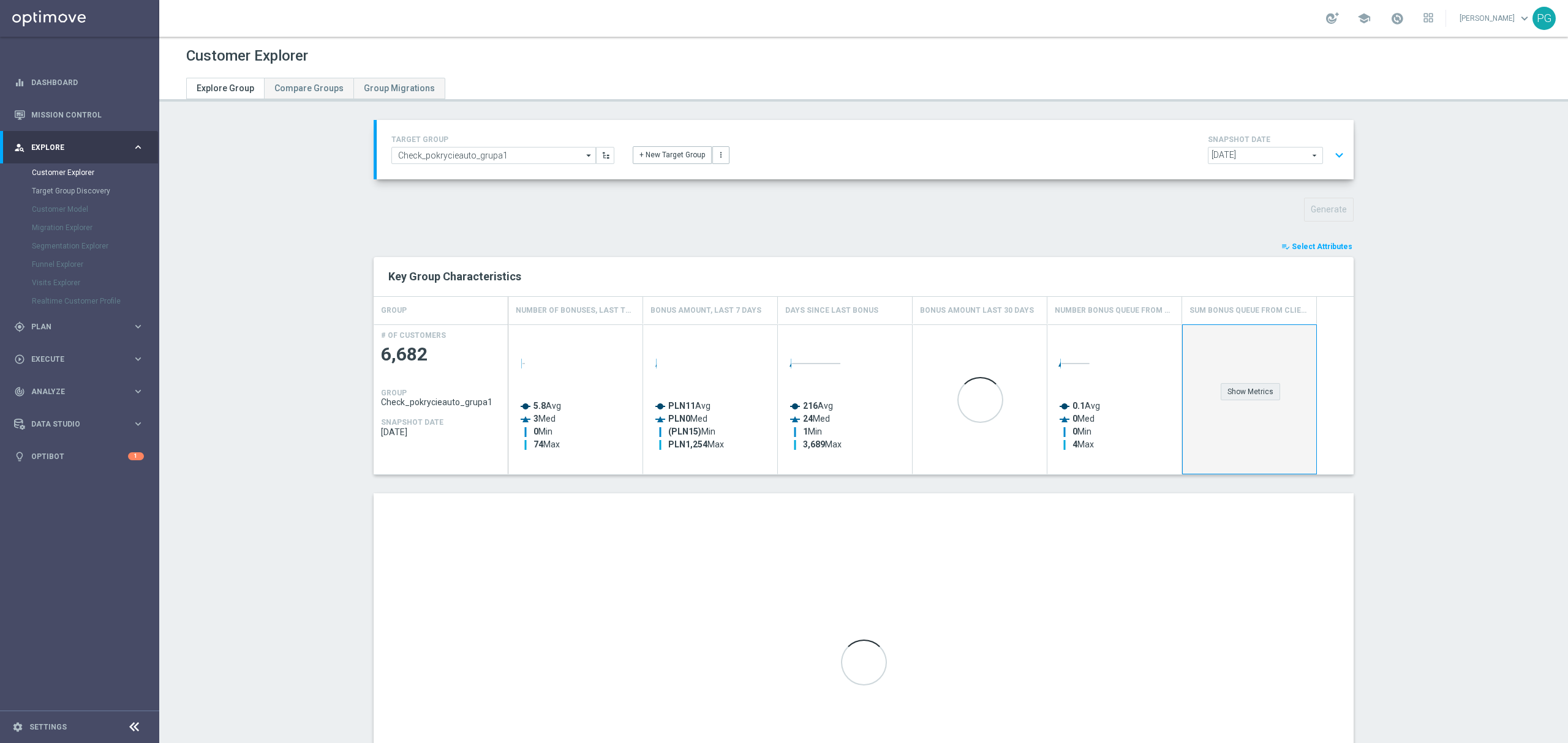
click at [1249, 388] on div "Show Metrics" at bounding box center [1250, 392] width 60 height 17
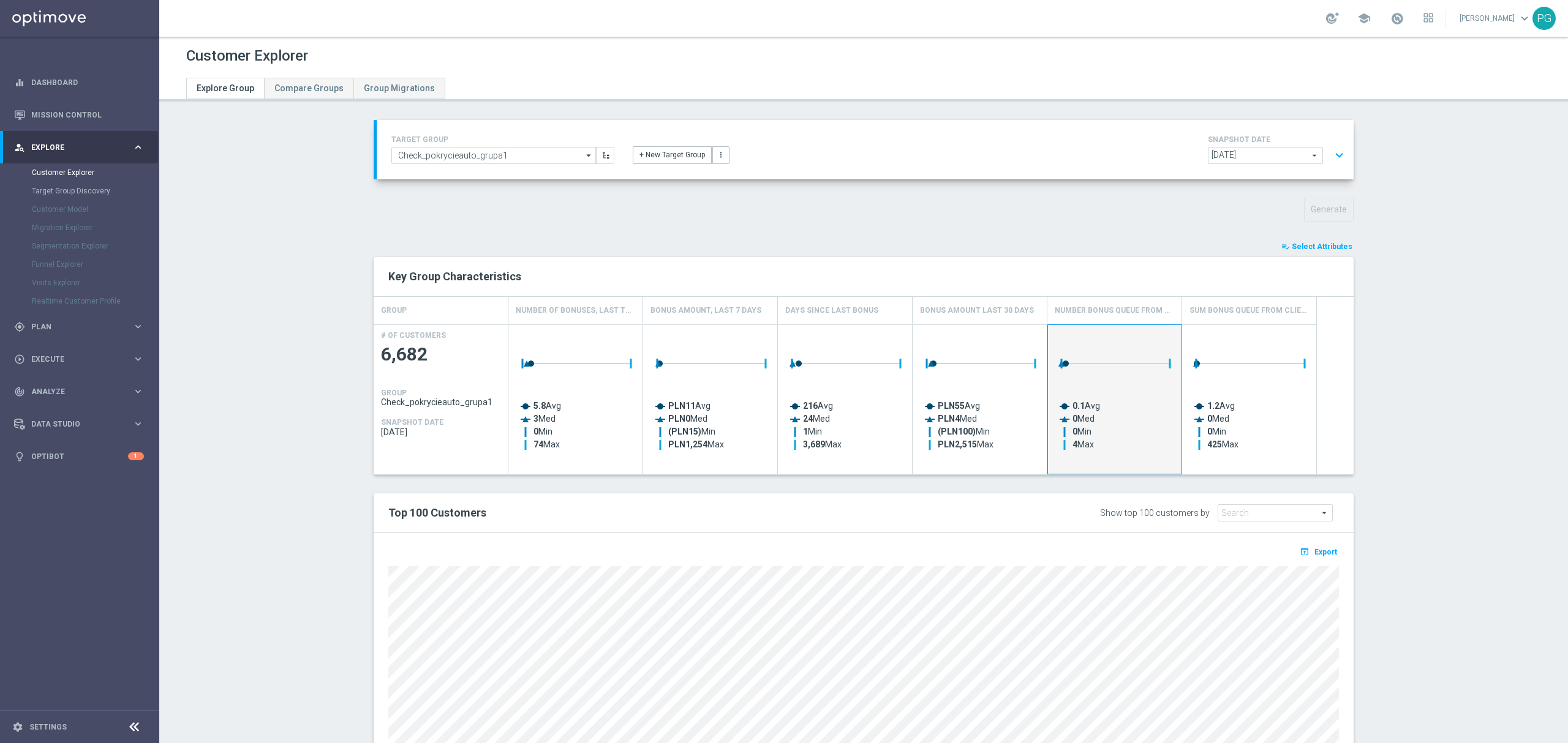
scroll to position [120, 0]
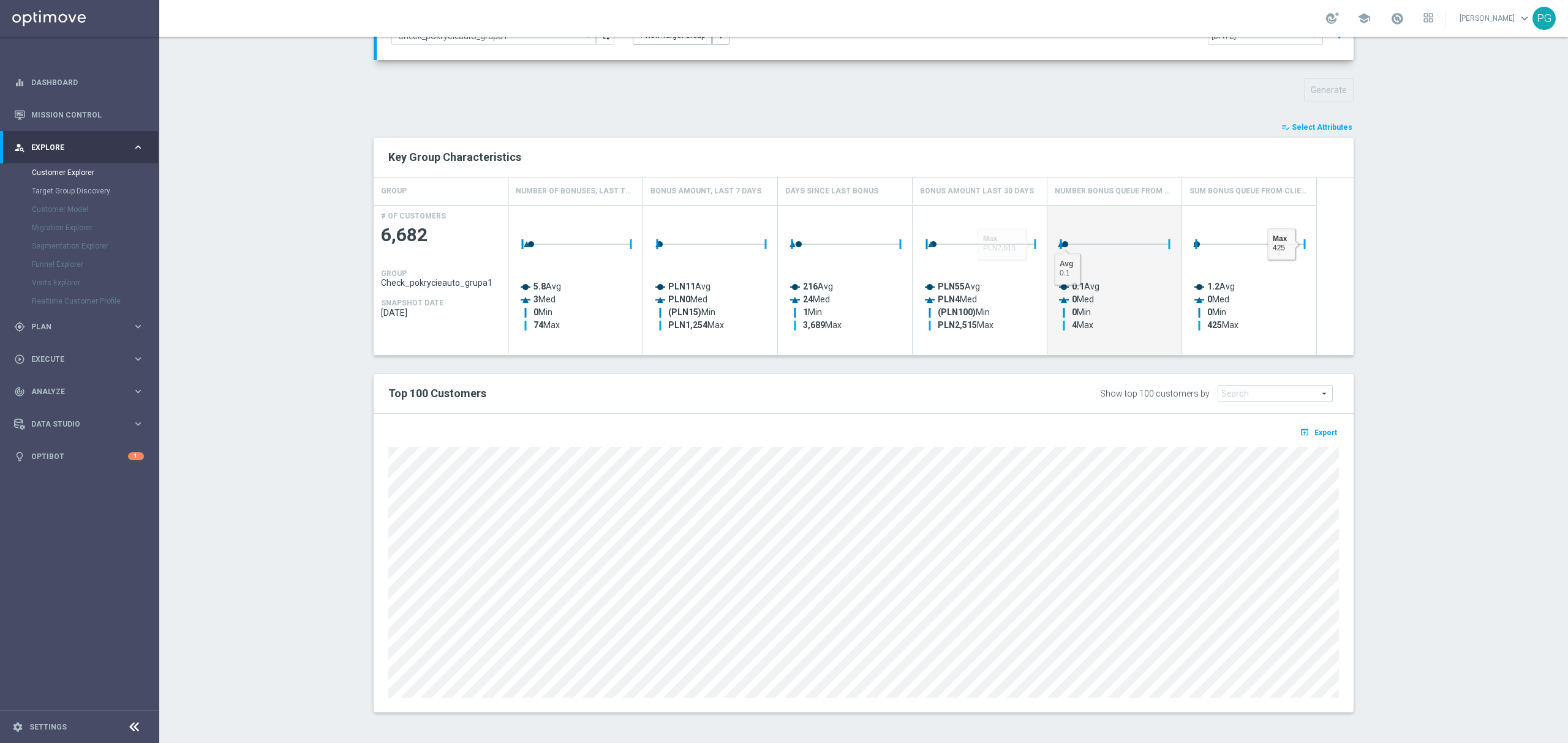
click at [1401, 217] on section "TARGET GROUP Check_pokrycieauto_grupa1 Check_pokrycieauto_grupa1 arrow_drop_dow…" at bounding box center [862, 366] width 1408 height 730
